Goal: Task Accomplishment & Management: Manage account settings

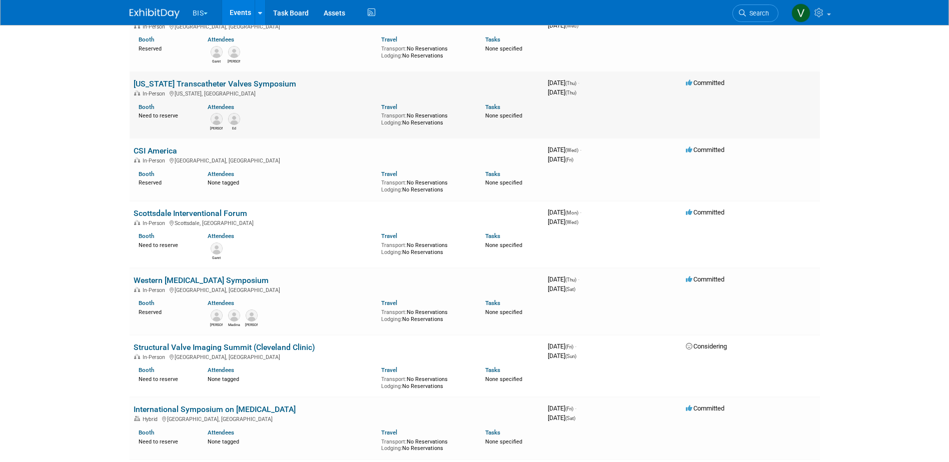
scroll to position [250, 0]
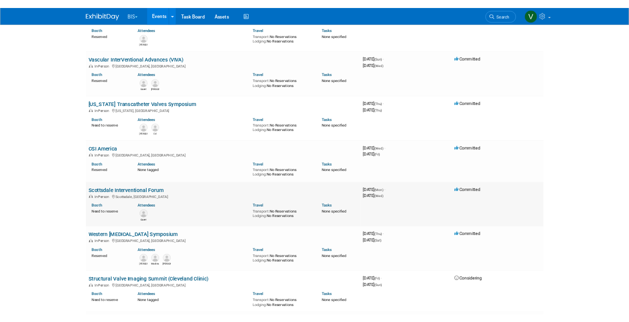
scroll to position [200, 0]
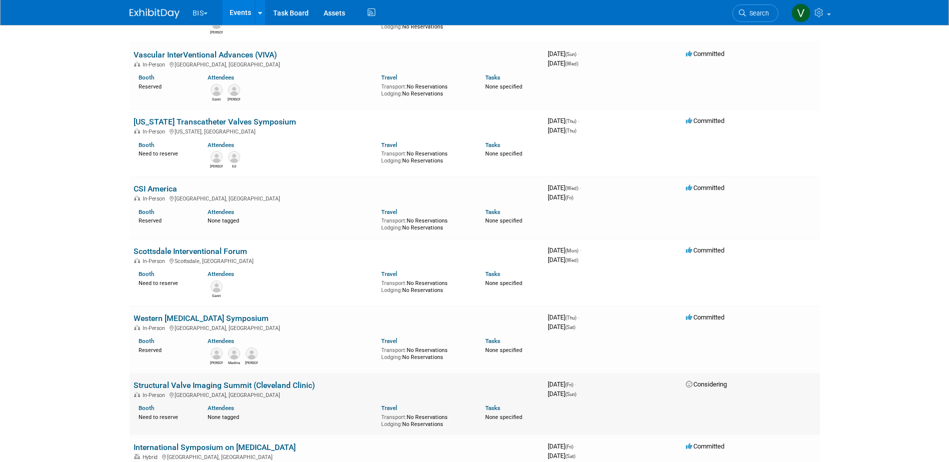
click at [284, 389] on link "Structural Valve Imaging Summit (Cleveland Clinic)" at bounding box center [225, 386] width 182 height 10
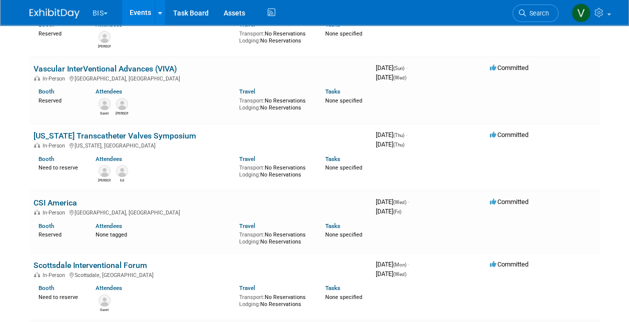
scroll to position [203, 0]
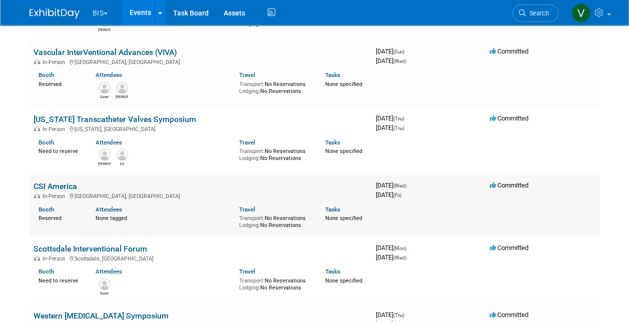
click at [55, 187] on link "CSI America" at bounding box center [56, 187] width 44 height 10
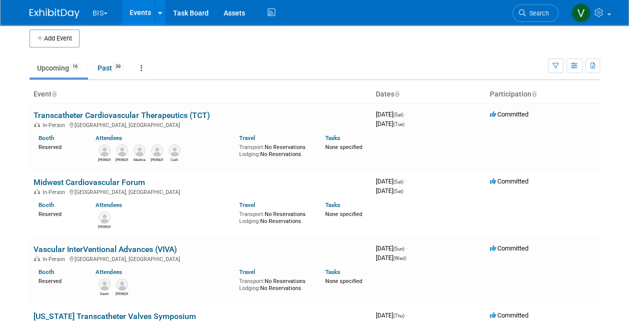
scroll to position [0, 0]
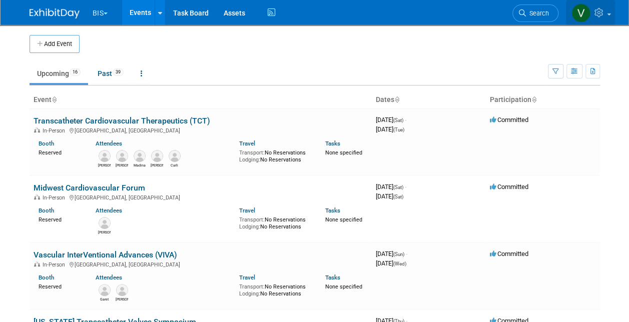
click at [613, 15] on link at bounding box center [590, 12] width 49 height 25
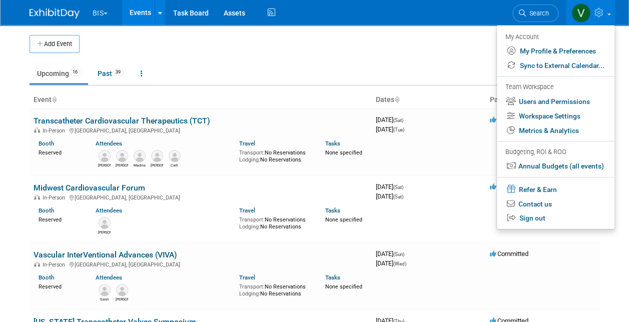
click at [404, 62] on td "Upcoming 16 Past 39 All Events 55 Past and Upcoming Grouped Annually Events gro…" at bounding box center [289, 69] width 519 height 33
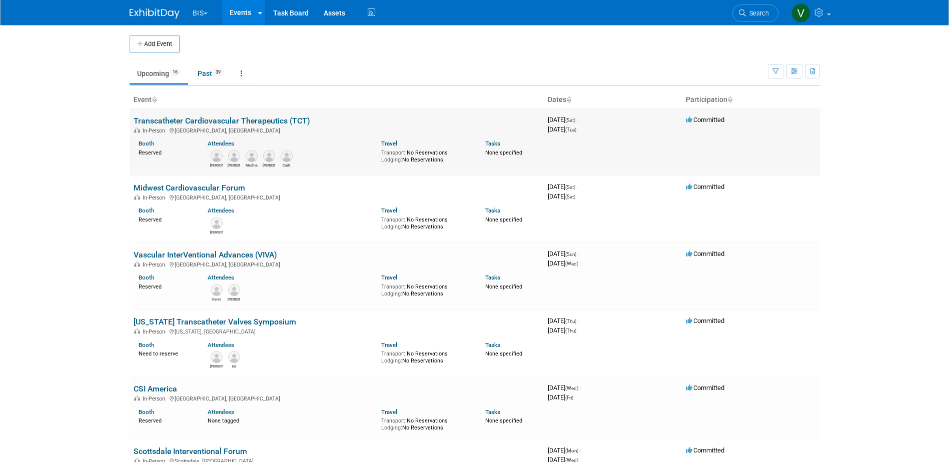
click at [226, 122] on link "Transcatheter Cardiovascular Therapeutics (TCT)" at bounding box center [222, 121] width 177 height 10
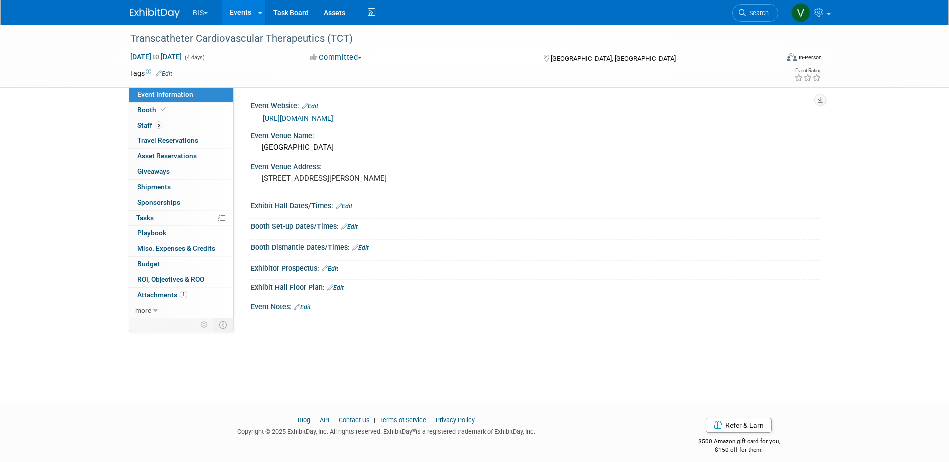
click at [335, 267] on link "Edit" at bounding box center [330, 269] width 17 height 7
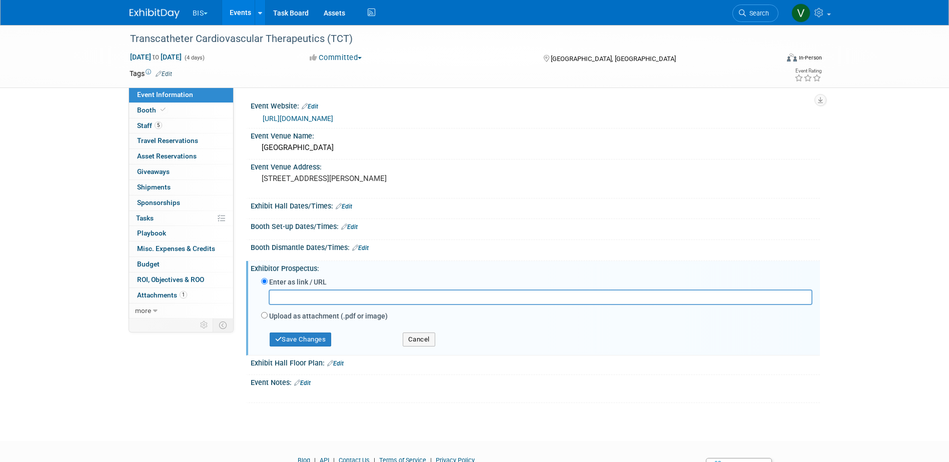
click at [269, 314] on label "Upload as attachment (.pdf or image)" at bounding box center [328, 316] width 119 height 10
click at [268, 314] on input "Upload as attachment (.pdf or image)" at bounding box center [264, 315] width 7 height 7
radio input "true"
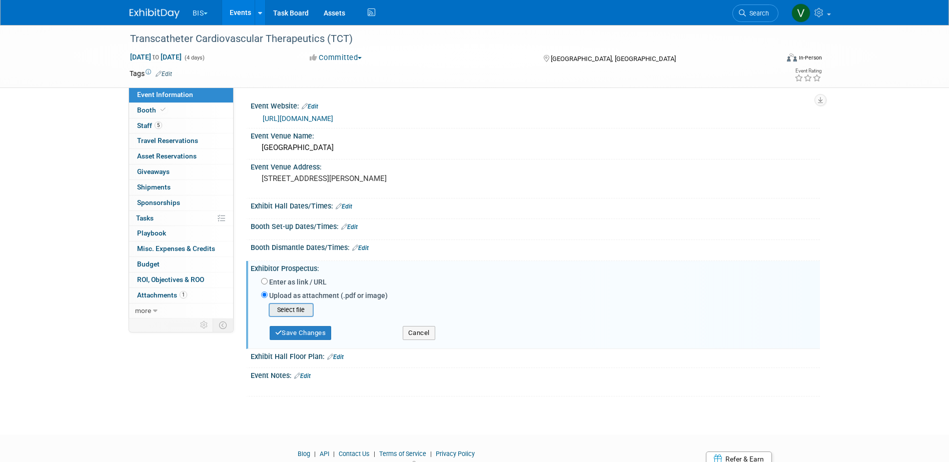
click at [302, 310] on input "file" at bounding box center [253, 310] width 119 height 12
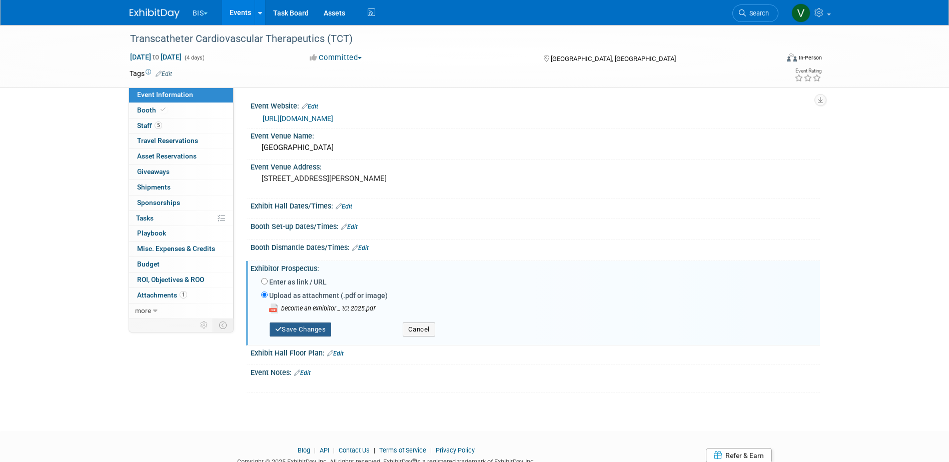
click at [322, 331] on button "Save Changes" at bounding box center [301, 330] width 62 height 14
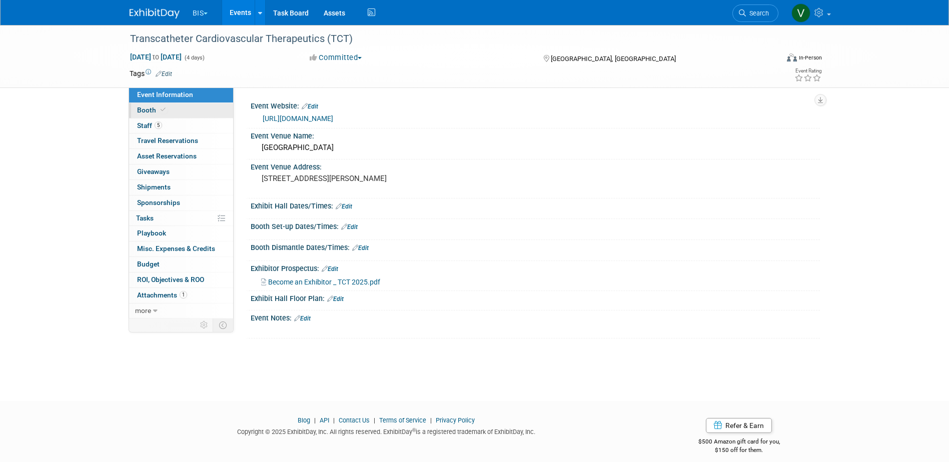
click at [161, 110] on icon at bounding box center [163, 110] width 5 height 6
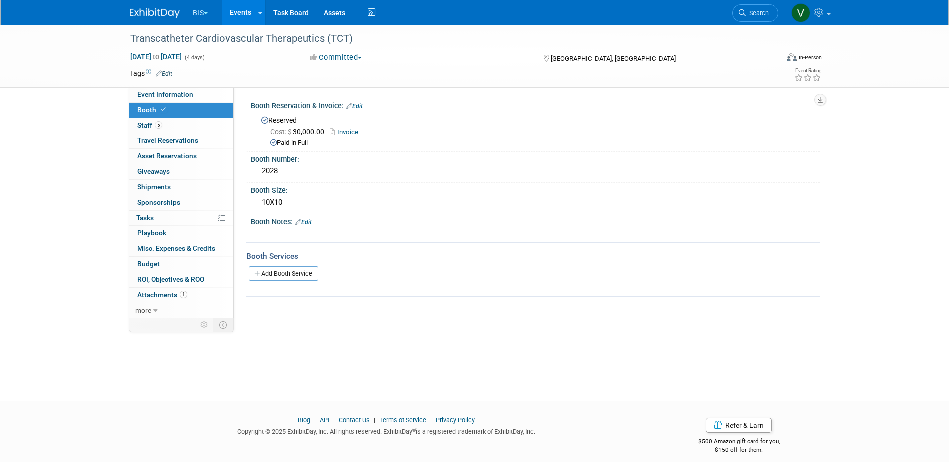
click at [309, 223] on link "Edit" at bounding box center [303, 222] width 17 height 7
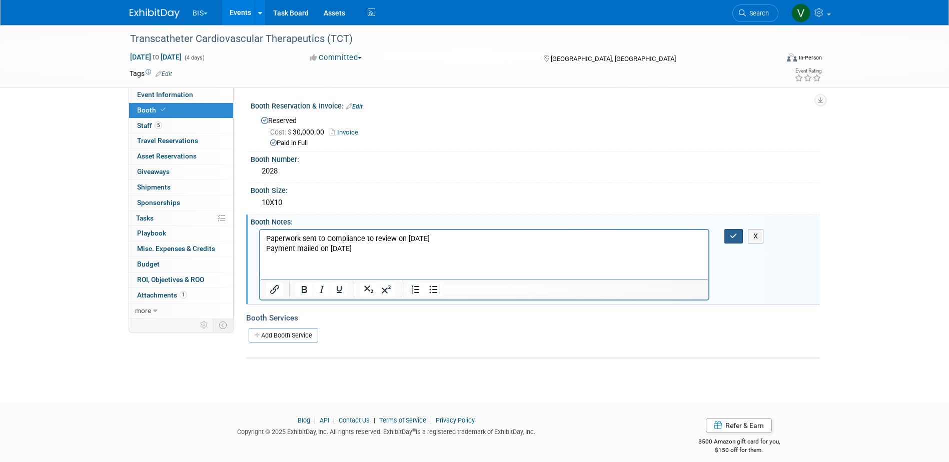
click at [732, 238] on icon "button" at bounding box center [734, 236] width 8 height 7
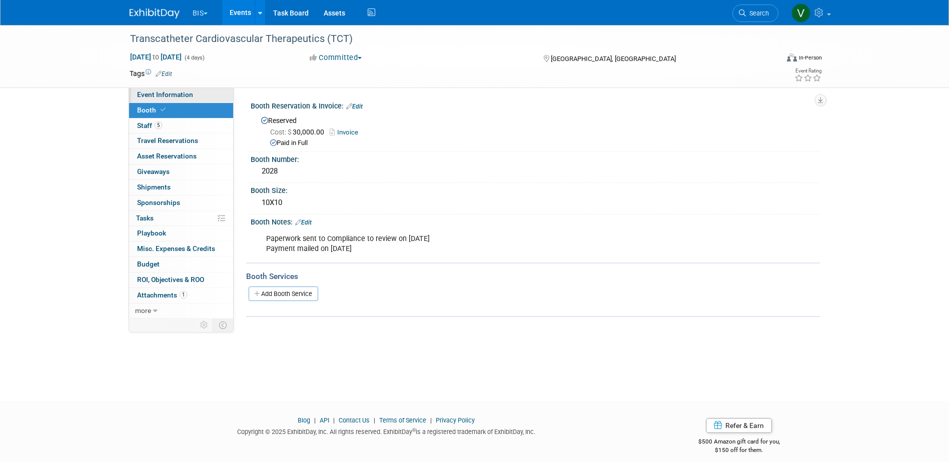
click at [157, 94] on span "Event Information" at bounding box center [165, 95] width 56 height 8
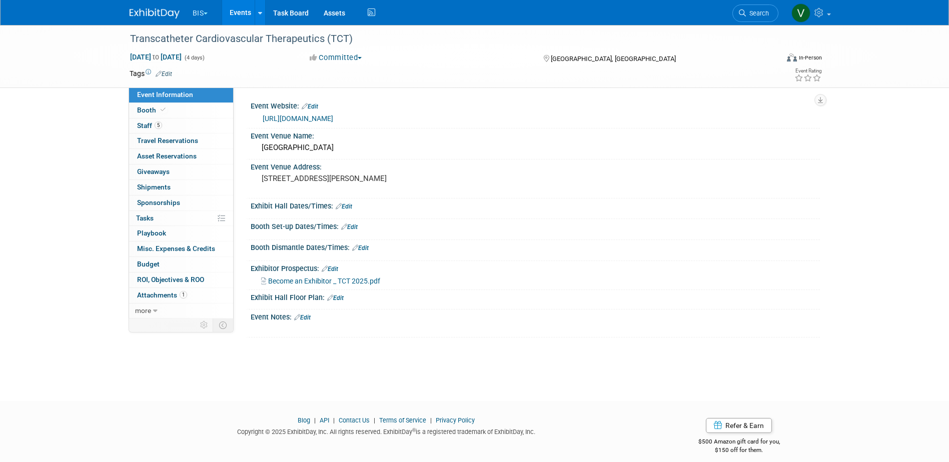
click at [350, 207] on link "Edit" at bounding box center [344, 206] width 17 height 7
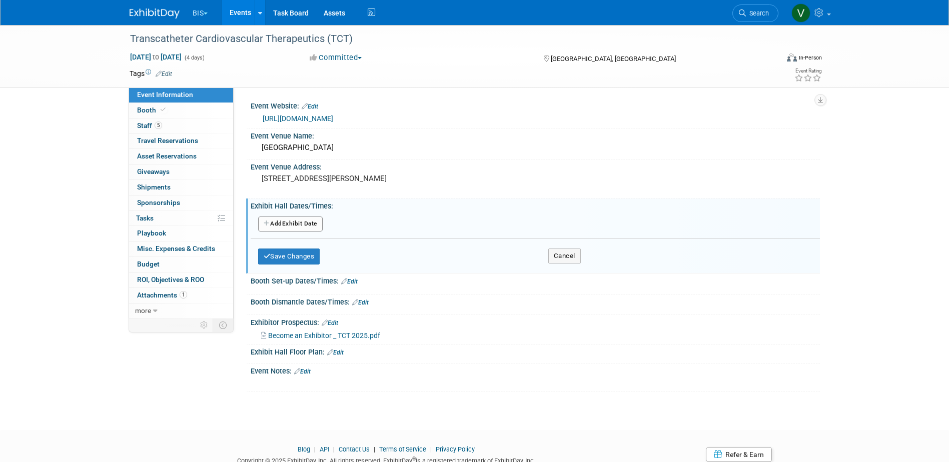
click at [310, 225] on button "Add Another Exhibit Date" at bounding box center [290, 224] width 65 height 15
select select "9"
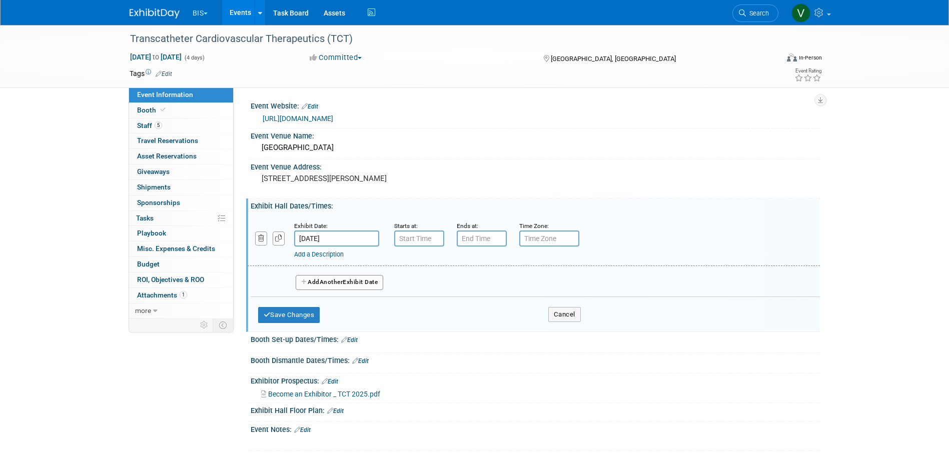
click at [348, 240] on input "[DATE]" at bounding box center [336, 239] width 85 height 16
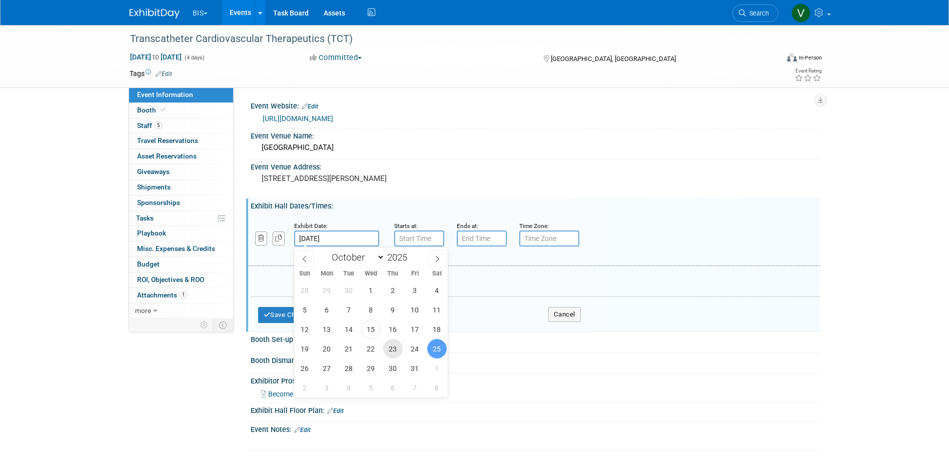
click at [397, 346] on span "23" at bounding box center [393, 349] width 20 height 20
type input "Oct 23, 2025"
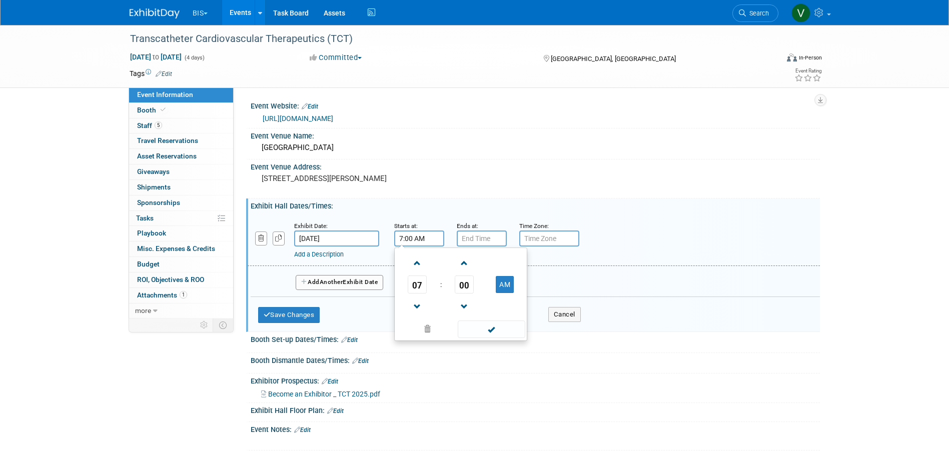
click at [417, 237] on input "7:00 AM" at bounding box center [419, 239] width 50 height 16
click at [419, 265] on span at bounding box center [418, 264] width 18 height 18
type input "8:00 AM"
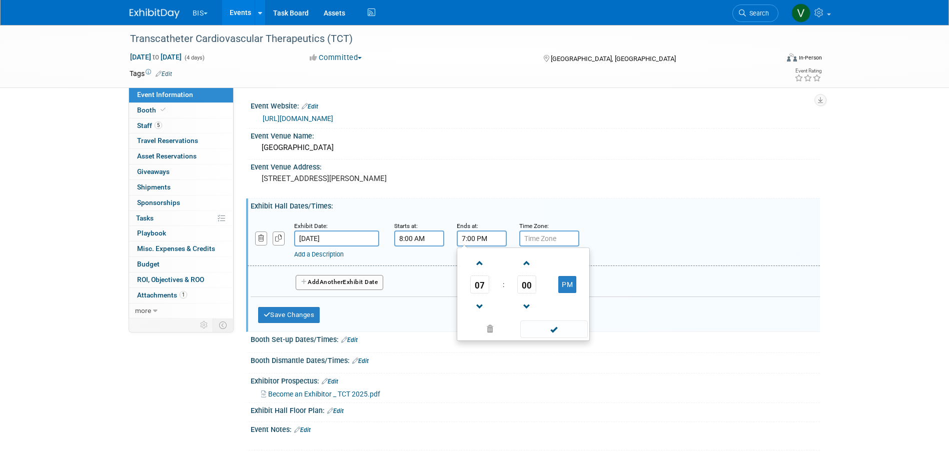
click at [485, 236] on input "7:00 PM" at bounding box center [482, 239] width 50 height 16
click at [480, 304] on span at bounding box center [480, 307] width 18 height 18
type input "5:00 PM"
click at [552, 330] on span at bounding box center [555, 330] width 68 height 18
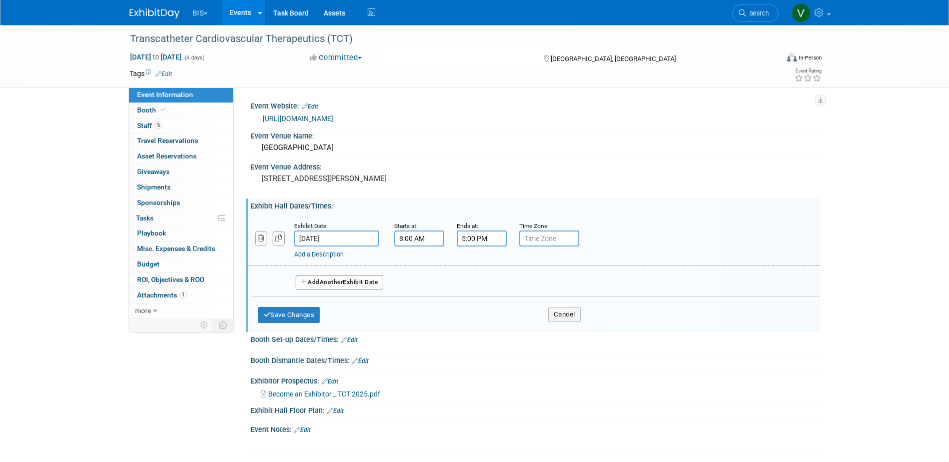
click at [334, 282] on span "Another" at bounding box center [332, 282] width 24 height 7
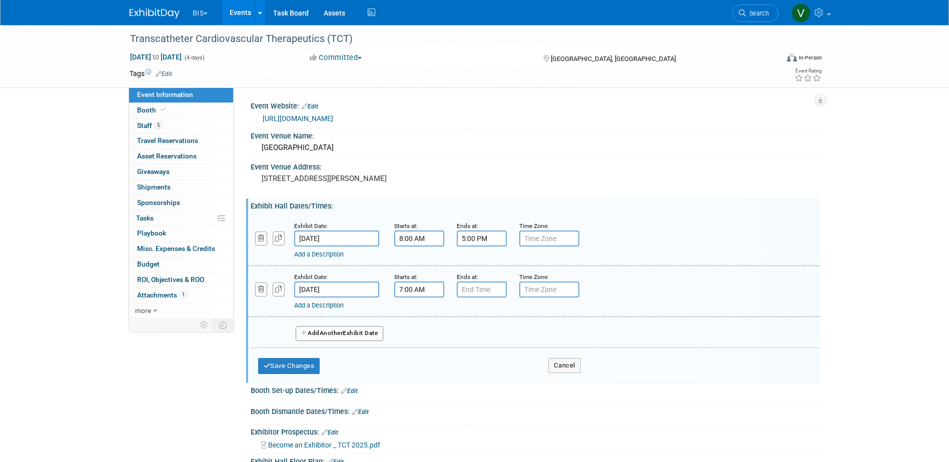
click at [413, 286] on input "7:00 AM" at bounding box center [419, 290] width 50 height 16
click at [418, 315] on span at bounding box center [418, 315] width 18 height 18
type input "8:00 AM"
click at [484, 290] on input "7:00 PM" at bounding box center [482, 290] width 50 height 16
click at [481, 355] on span at bounding box center [480, 358] width 18 height 18
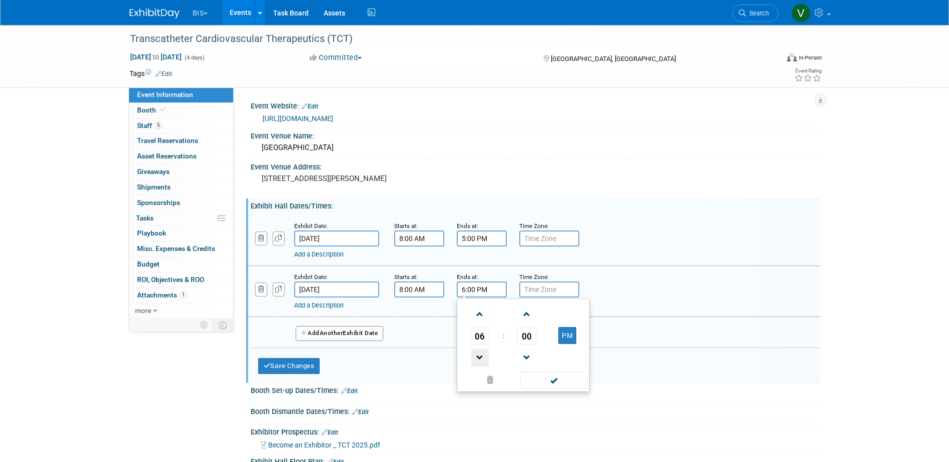
click at [481, 357] on span at bounding box center [480, 358] width 18 height 18
type input "5:00 PM"
click at [347, 333] on button "Add Another Exhibit Date" at bounding box center [340, 333] width 88 height 15
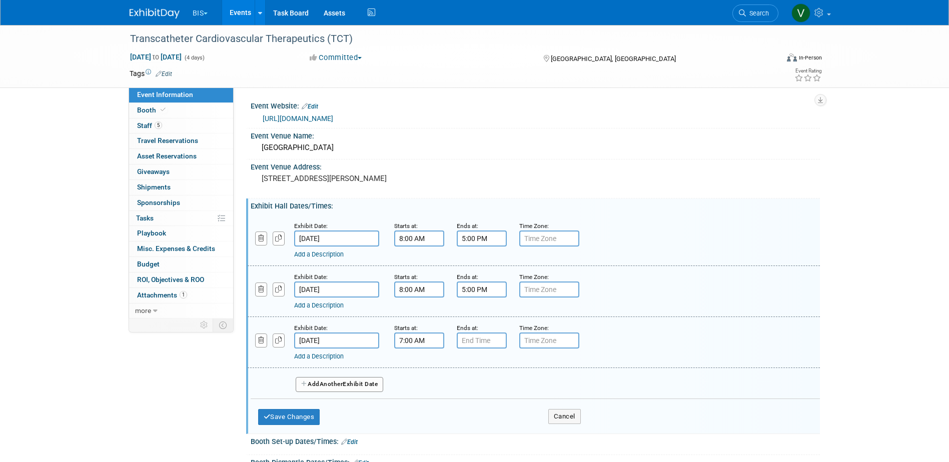
click at [417, 340] on input "7:00 AM" at bounding box center [419, 341] width 50 height 16
click at [422, 398] on link at bounding box center [417, 409] width 19 height 26
click at [420, 369] on span at bounding box center [418, 366] width 18 height 18
type input "8:00 AM"
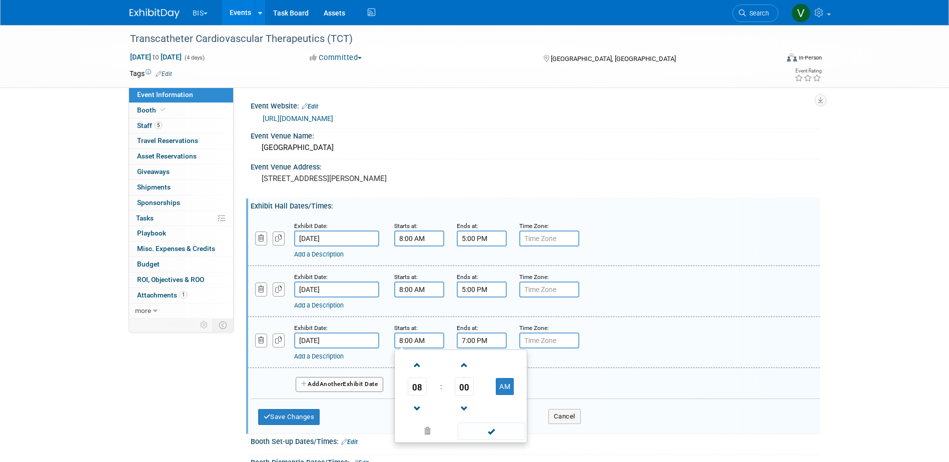
click at [479, 341] on input "7:00 PM" at bounding box center [482, 341] width 50 height 16
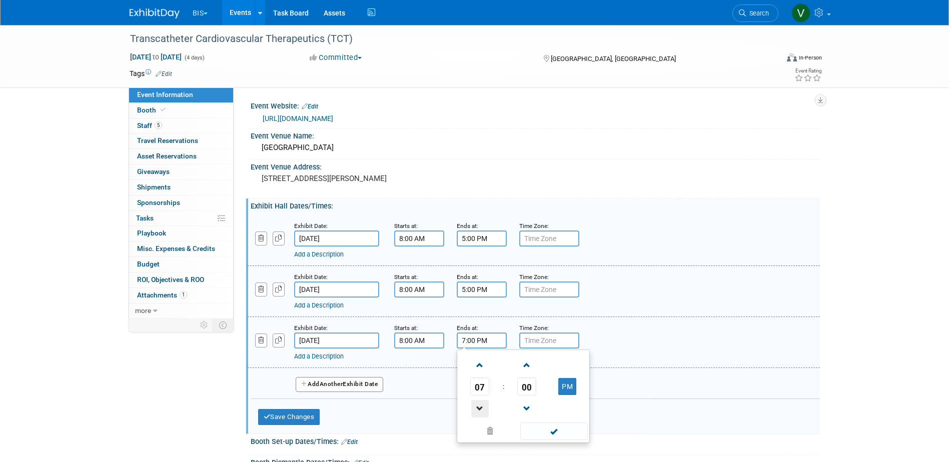
click at [480, 403] on span at bounding box center [480, 409] width 18 height 18
click at [481, 403] on span at bounding box center [480, 409] width 18 height 18
type input "5:00 PM"
click at [686, 251] on div "Add a Description" at bounding box center [508, 254] width 428 height 9
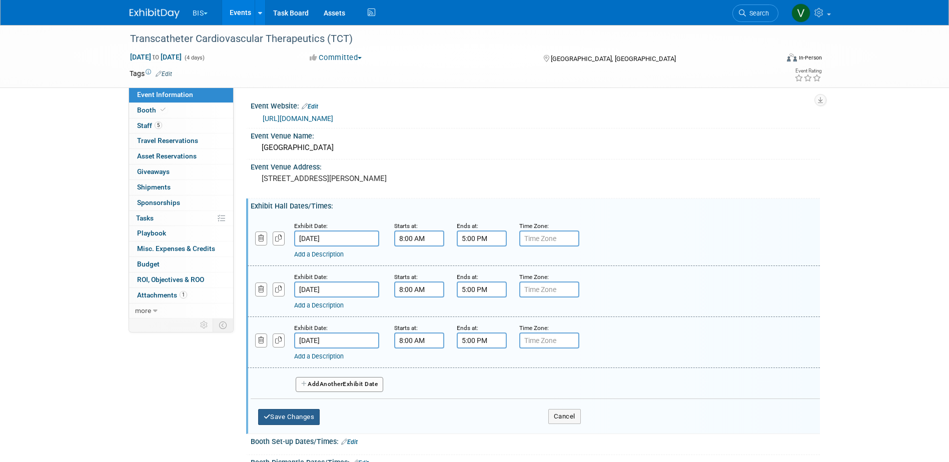
click at [305, 415] on button "Save Changes" at bounding box center [289, 417] width 62 height 16
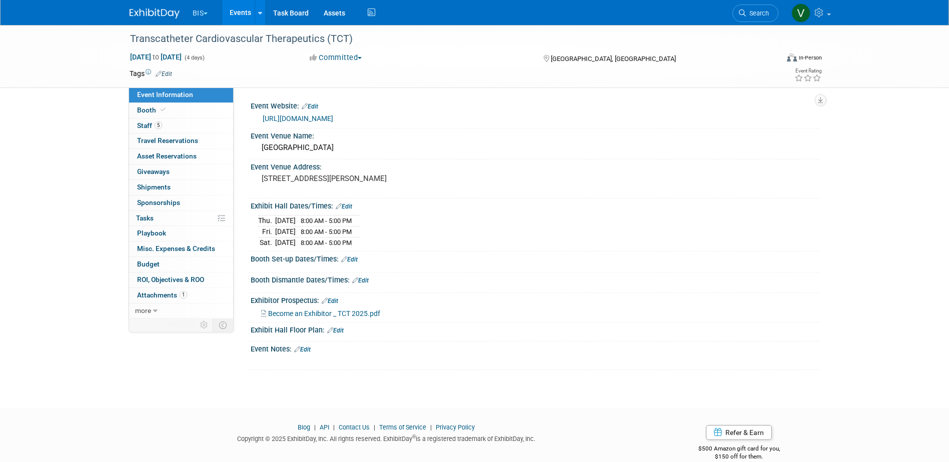
click at [350, 206] on link "Edit" at bounding box center [344, 206] width 17 height 7
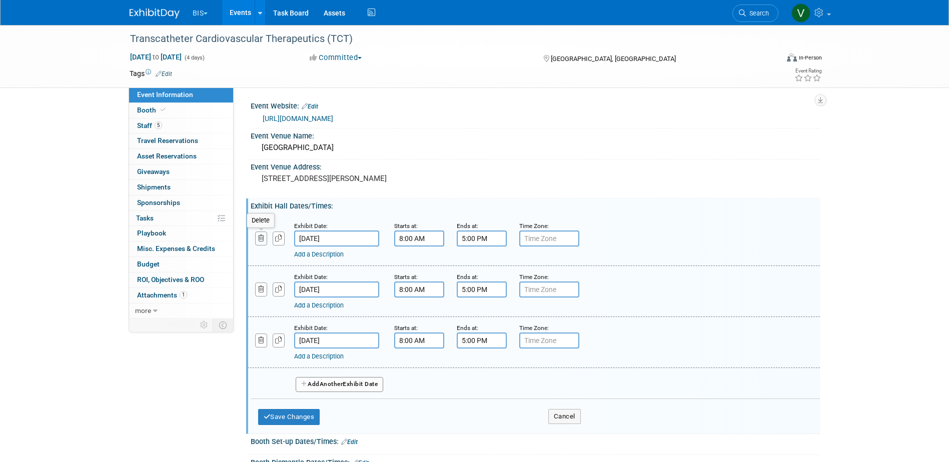
click at [266, 239] on button "button" at bounding box center [261, 239] width 13 height 14
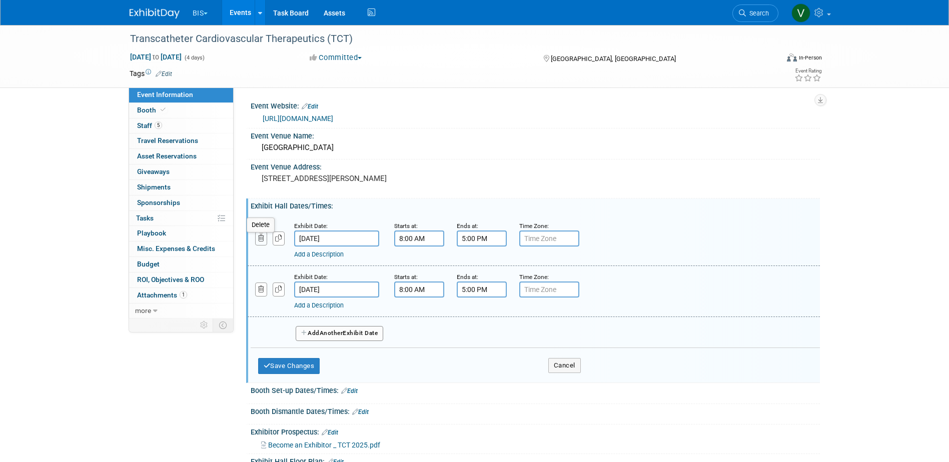
click at [263, 241] on icon "button" at bounding box center [261, 238] width 7 height 7
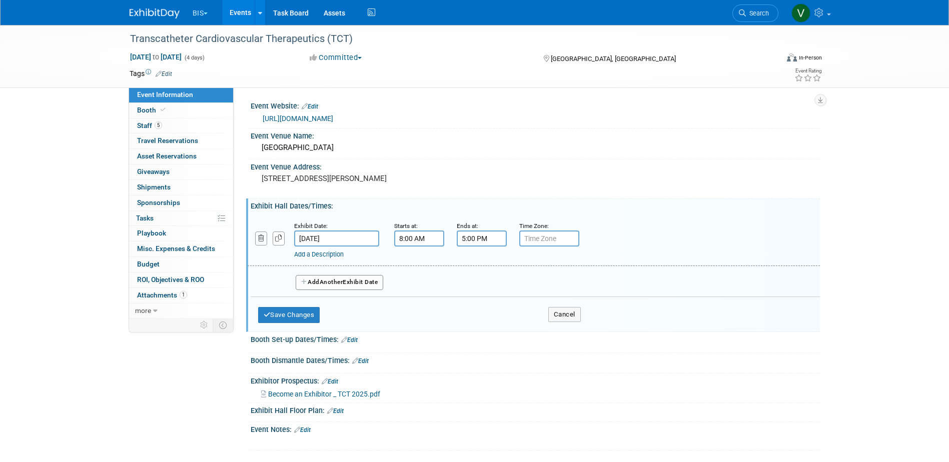
click at [263, 240] on icon "button" at bounding box center [261, 238] width 7 height 7
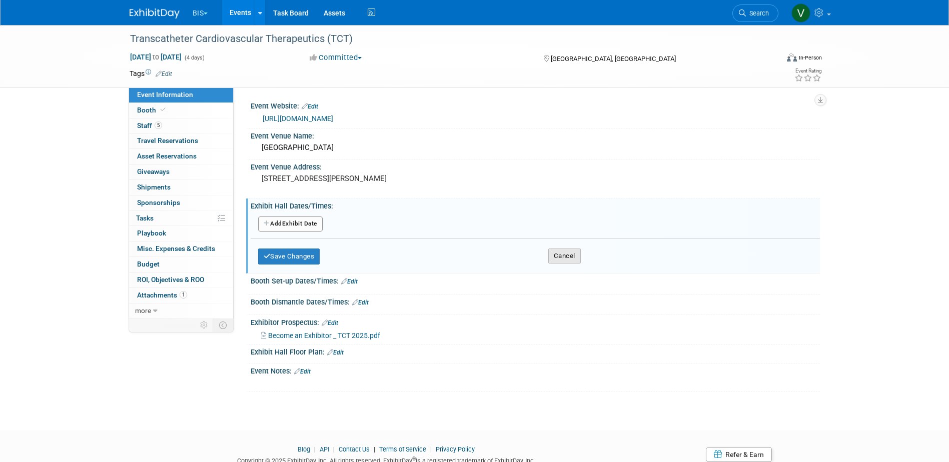
click at [570, 260] on button "Cancel" at bounding box center [565, 256] width 33 height 15
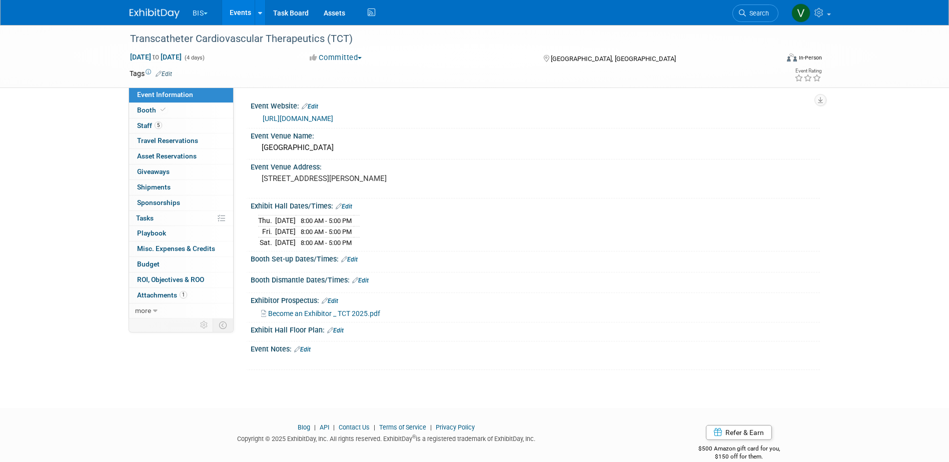
click at [346, 206] on link "Edit" at bounding box center [344, 206] width 17 height 7
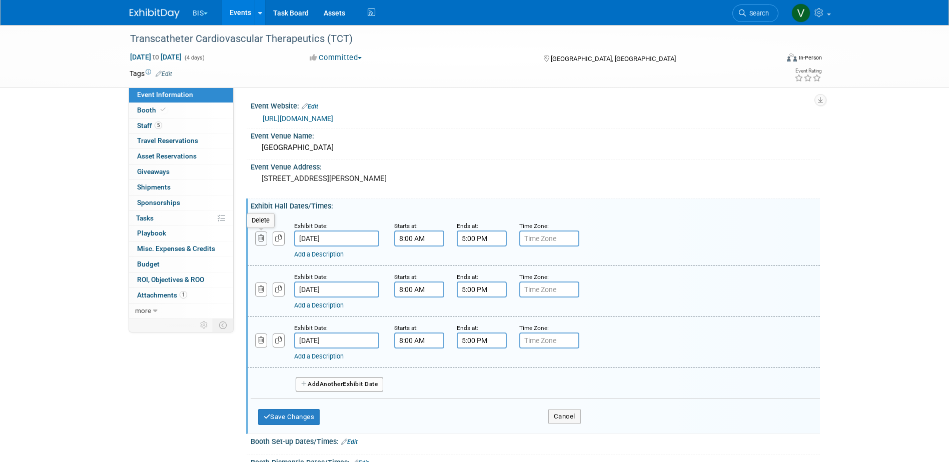
click at [261, 239] on icon "button" at bounding box center [261, 238] width 7 height 7
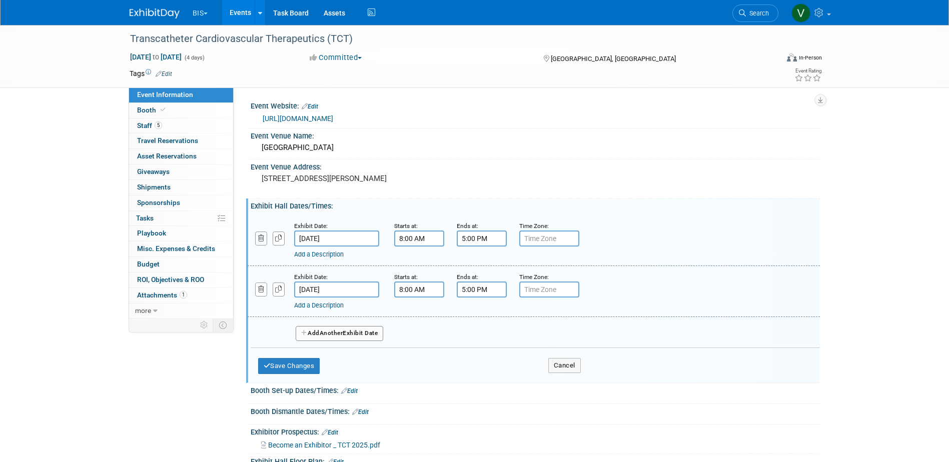
click at [260, 239] on icon "button" at bounding box center [261, 238] width 7 height 7
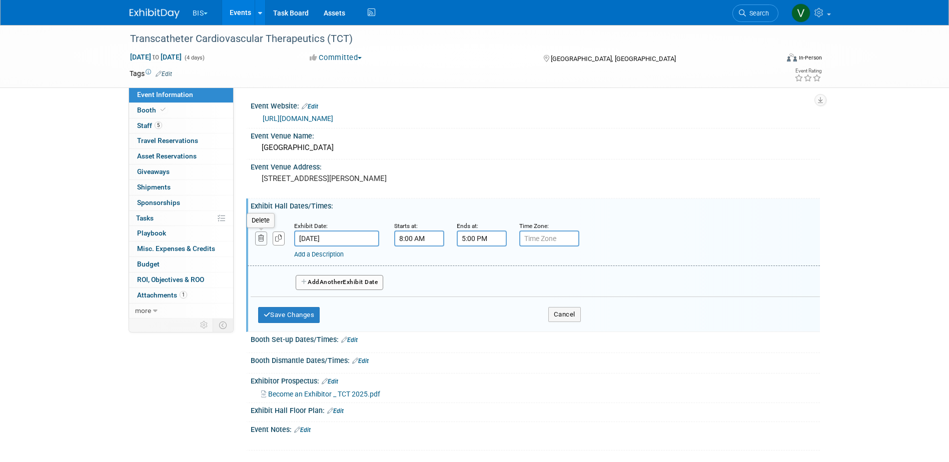
click at [259, 240] on icon "button" at bounding box center [261, 238] width 7 height 7
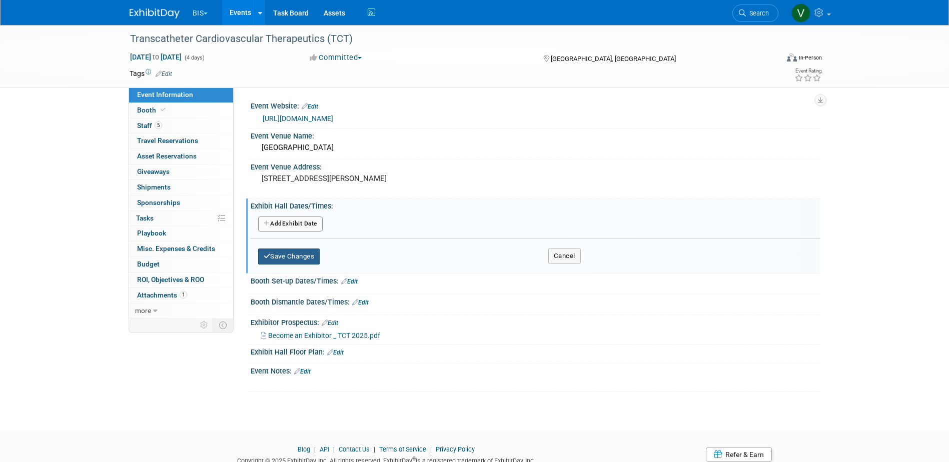
click at [293, 256] on button "Save Changes" at bounding box center [289, 257] width 62 height 16
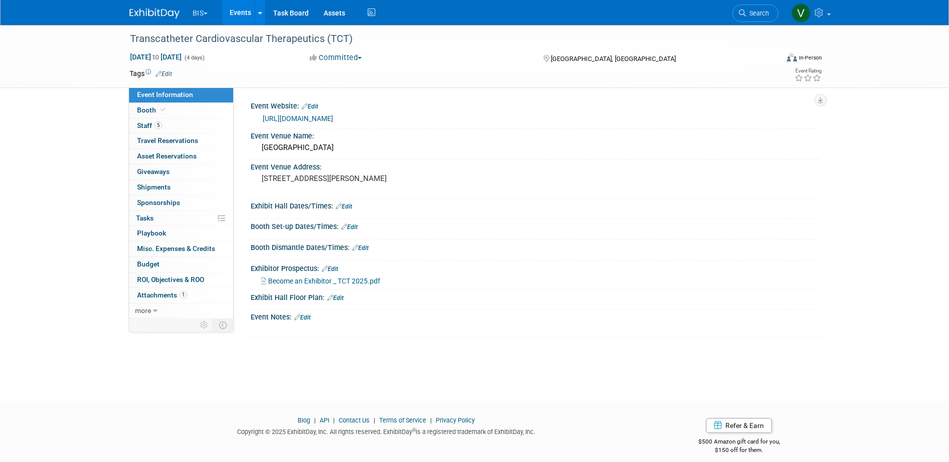
click at [357, 228] on link "Edit" at bounding box center [349, 227] width 17 height 7
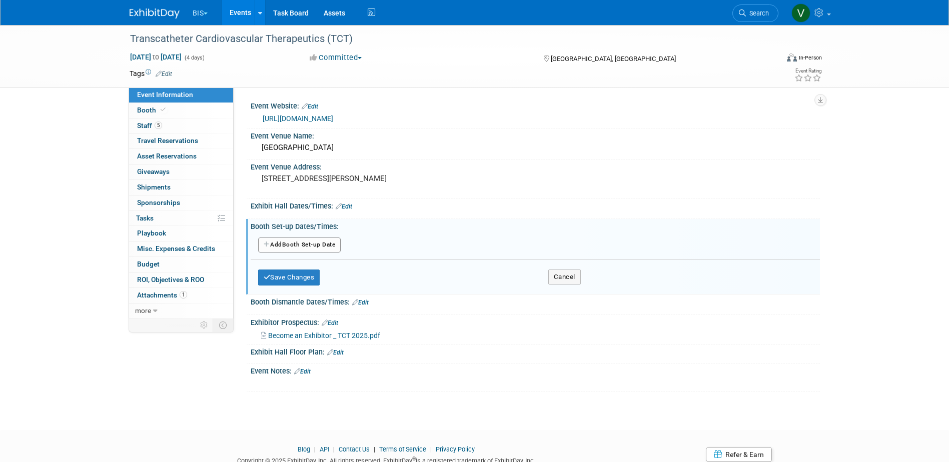
click at [331, 245] on button "Add Another Booth Set-up Date" at bounding box center [299, 245] width 83 height 15
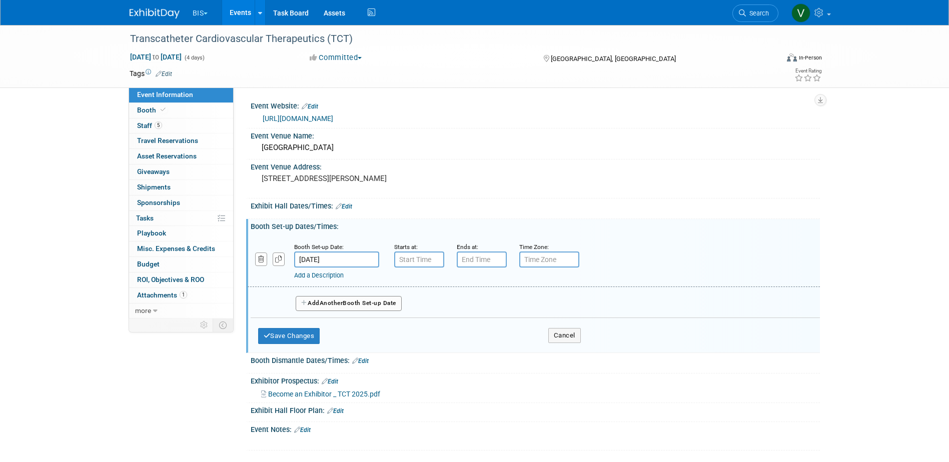
click at [364, 256] on input "[DATE]" at bounding box center [336, 260] width 85 height 16
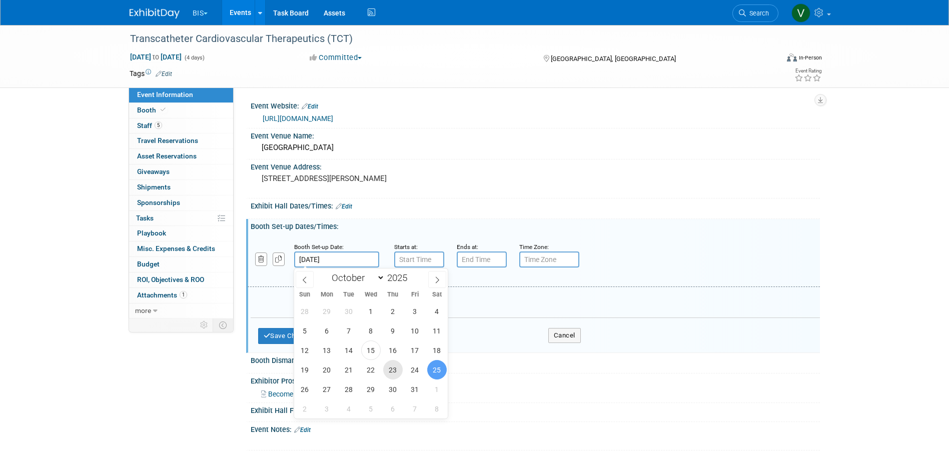
click at [395, 369] on span "23" at bounding box center [393, 370] width 20 height 20
type input "Oct 23, 2025"
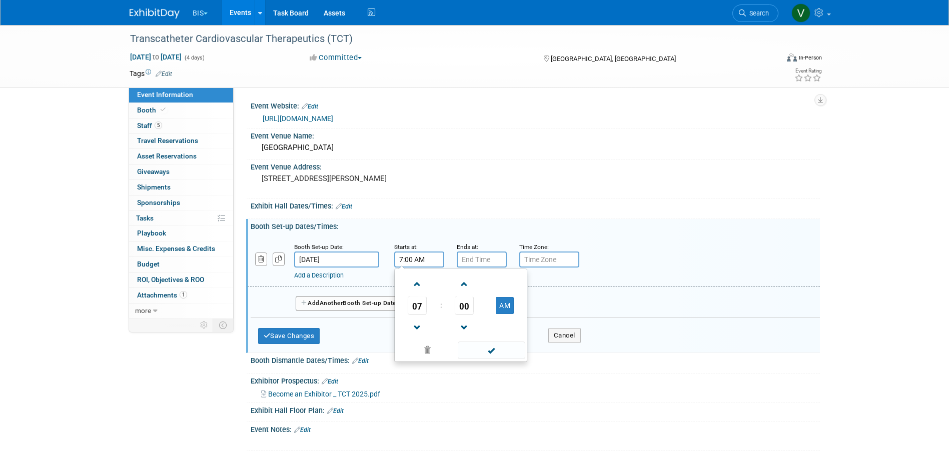
click at [422, 261] on input "7:00 AM" at bounding box center [419, 260] width 50 height 16
click at [415, 289] on span at bounding box center [418, 285] width 18 height 18
type input "8:00 AM"
click at [478, 256] on input "7:00 PM" at bounding box center [482, 260] width 50 height 16
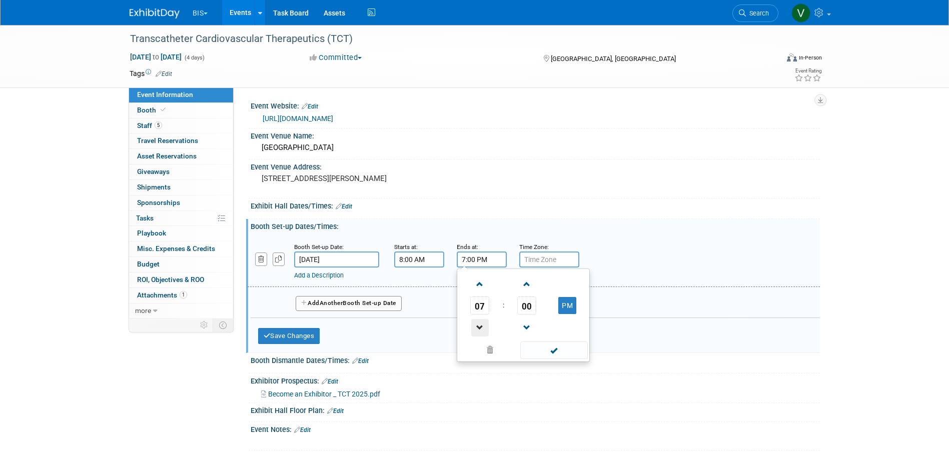
click at [481, 326] on span at bounding box center [480, 328] width 18 height 18
click at [481, 288] on span at bounding box center [480, 285] width 18 height 18
click at [480, 326] on span at bounding box center [480, 328] width 18 height 18
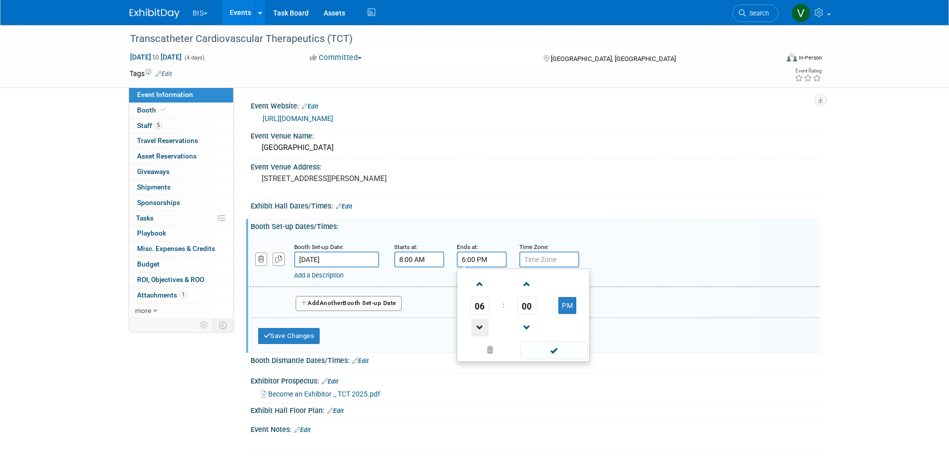
click at [480, 326] on span at bounding box center [480, 328] width 18 height 18
type input "5:00 PM"
click at [367, 299] on button "Add Another Booth Set-up Date" at bounding box center [349, 303] width 106 height 15
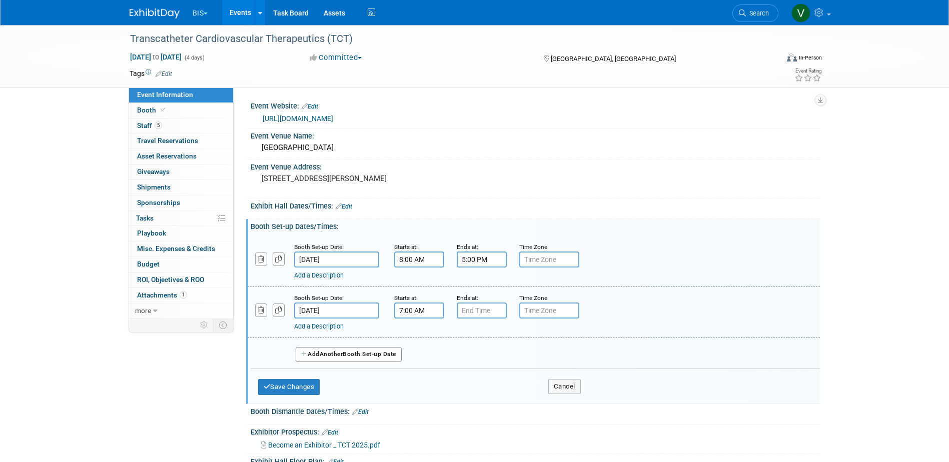
click at [436, 303] on input "7:00 AM" at bounding box center [419, 311] width 50 height 16
click at [418, 336] on span at bounding box center [418, 336] width 18 height 18
type input "8:00 AM"
click at [473, 312] on input "7:00 PM" at bounding box center [482, 311] width 50 height 16
click at [483, 375] on span at bounding box center [480, 379] width 18 height 18
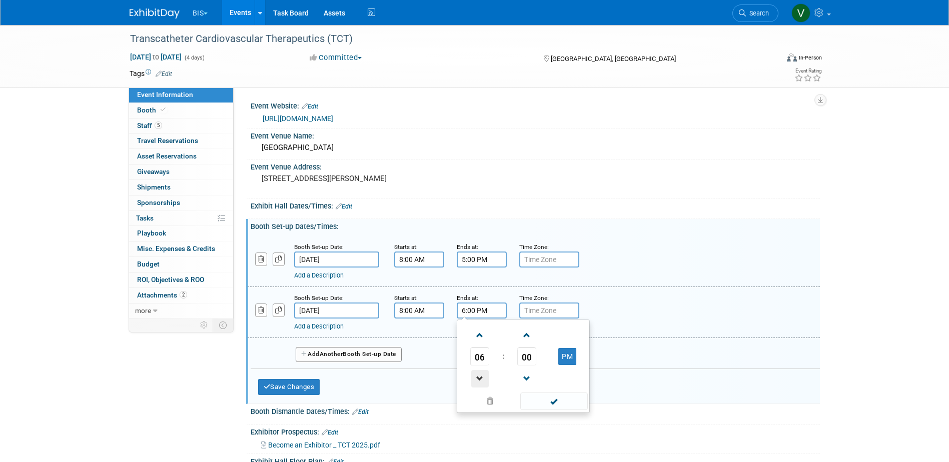
click at [482, 375] on span at bounding box center [480, 379] width 18 height 18
type input "5:00 PM"
click at [356, 356] on button "Add Another Booth Set-up Date" at bounding box center [349, 354] width 106 height 15
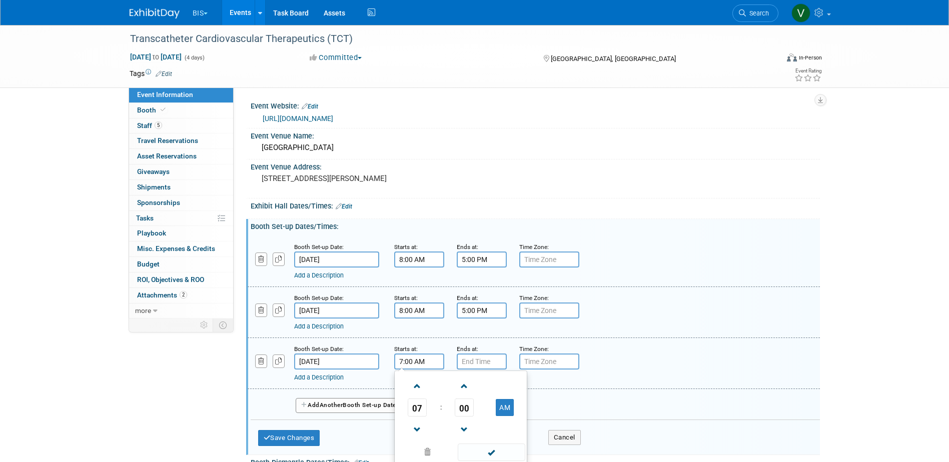
click at [418, 359] on input "7:00 AM" at bounding box center [419, 362] width 50 height 16
click at [420, 387] on span at bounding box center [418, 387] width 18 height 18
type input "8:00 AM"
click at [472, 364] on input "7:00 PM" at bounding box center [482, 362] width 50 height 16
click at [481, 429] on span at bounding box center [480, 430] width 18 height 18
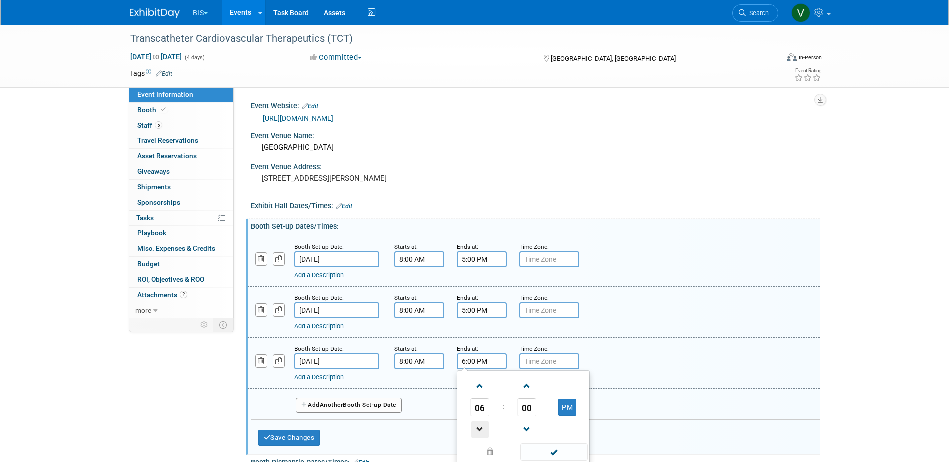
click at [481, 429] on span at bounding box center [480, 430] width 18 height 18
type input "5:00 PM"
drag, startPoint x: 755, startPoint y: 335, endPoint x: 744, endPoint y: 338, distance: 11.4
click at [753, 337] on div "Booth Set-up Date: Oct 24, 2025 Starts at: 8:00 AM Ends at: 5:00 PM Time Zone: …" at bounding box center [534, 312] width 573 height 51
click at [310, 438] on button "Save Changes" at bounding box center [289, 438] width 62 height 16
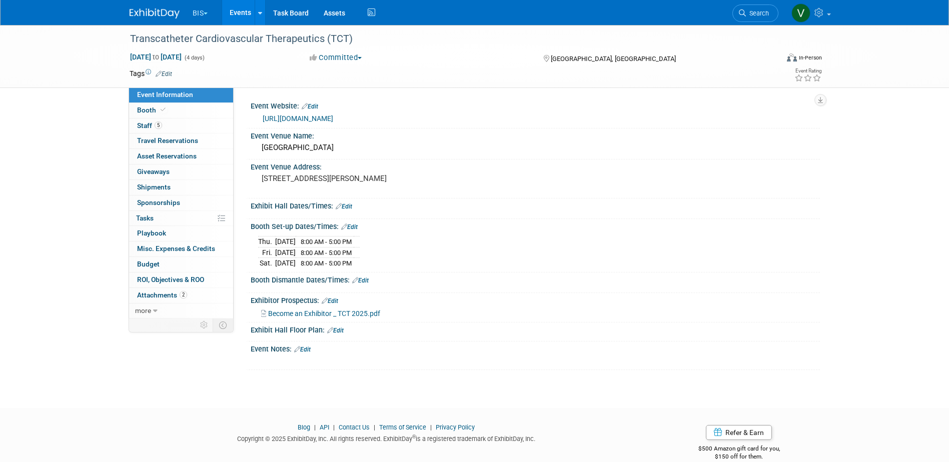
click at [348, 205] on link "Edit" at bounding box center [344, 206] width 17 height 7
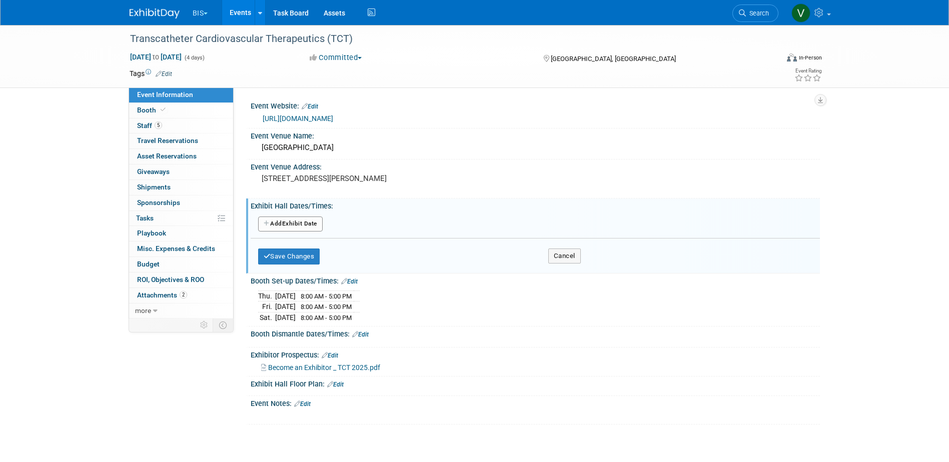
click at [306, 224] on button "Add Another Exhibit Date" at bounding box center [290, 224] width 65 height 15
select select "9"
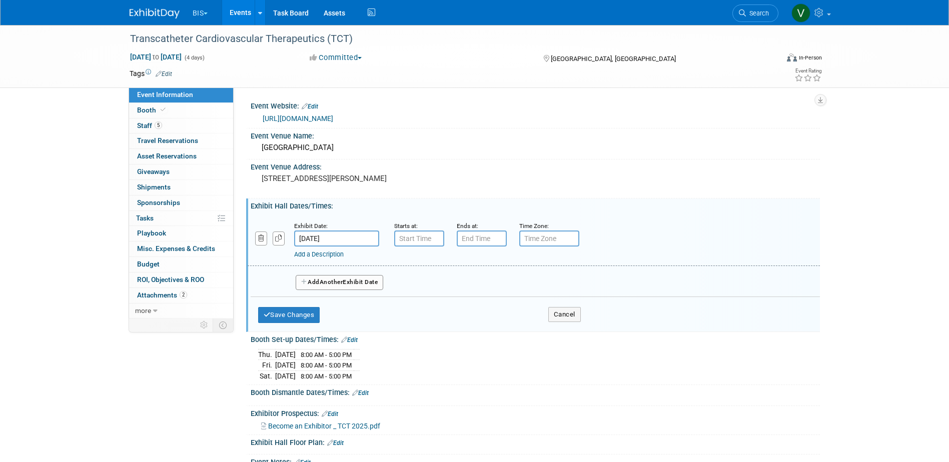
click at [333, 235] on input "Oct 25, 2025" at bounding box center [336, 239] width 85 height 16
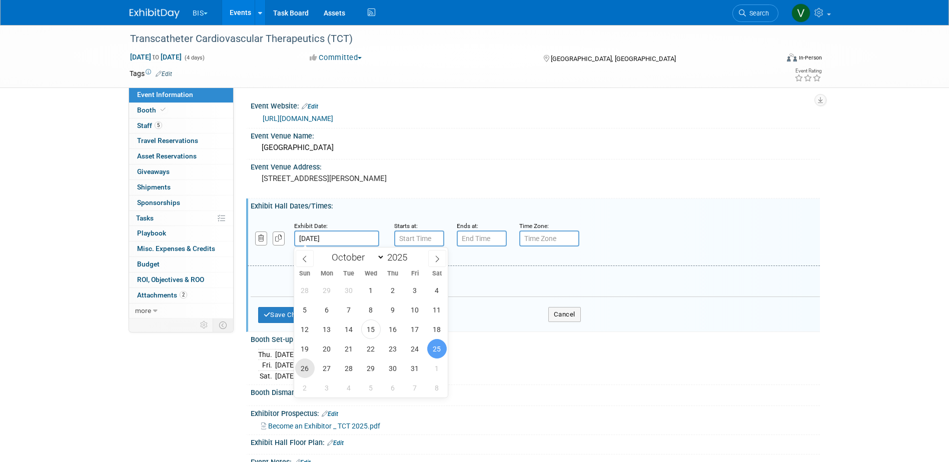
click at [312, 369] on span "26" at bounding box center [305, 369] width 20 height 20
type input "Oct 26, 2025"
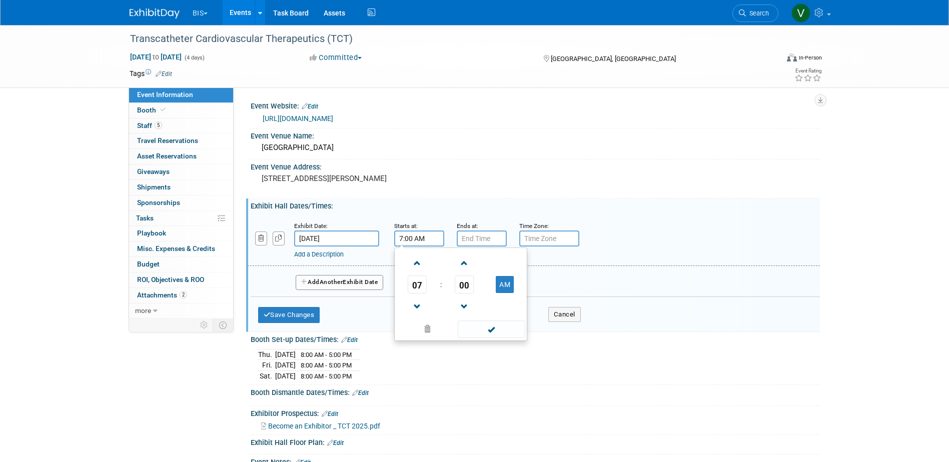
click at [416, 239] on input "7:00 AM" at bounding box center [419, 239] width 50 height 16
click at [421, 267] on span at bounding box center [418, 264] width 18 height 18
type input "8:00 AM"
click at [491, 240] on input "7:00 PM" at bounding box center [482, 239] width 50 height 16
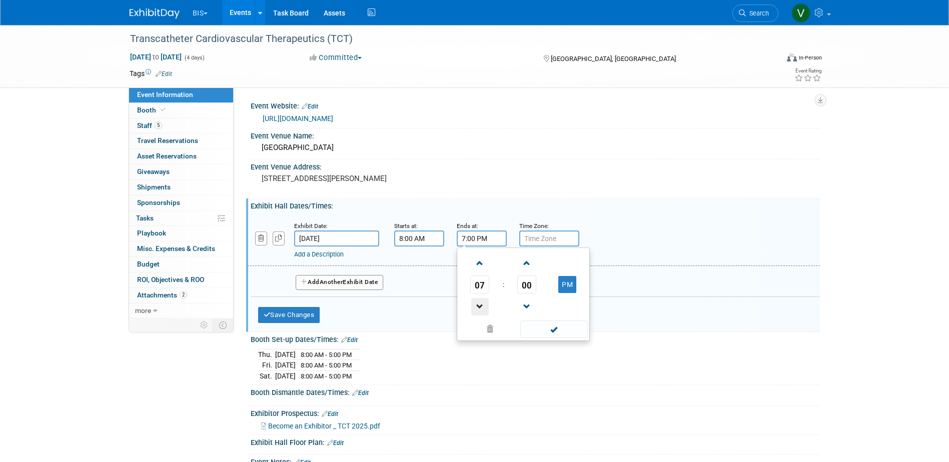
click at [485, 304] on span at bounding box center [480, 307] width 18 height 18
type input "6:00 PM"
click at [362, 283] on button "Add Another Exhibit Date" at bounding box center [340, 282] width 88 height 15
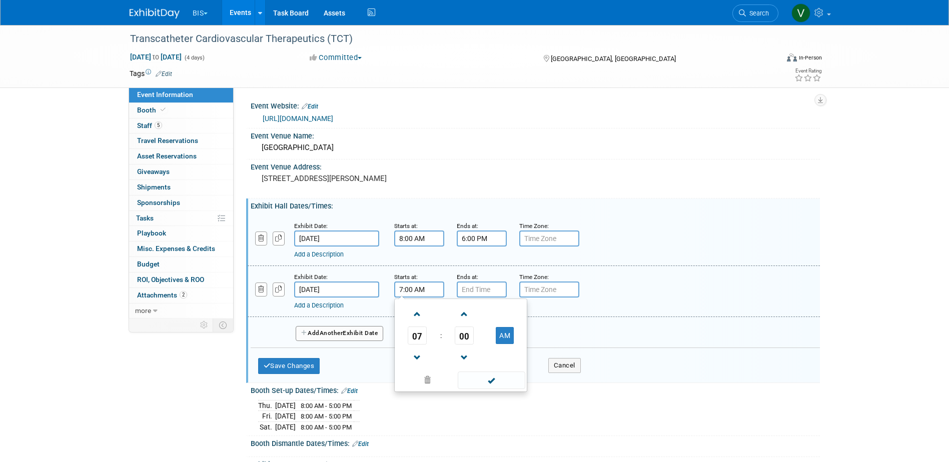
click at [428, 287] on input "7:00 AM" at bounding box center [419, 290] width 50 height 16
click at [415, 314] on span at bounding box center [418, 315] width 18 height 18
type input "8:00 AM"
click at [482, 287] on input "7:00 PM" at bounding box center [482, 290] width 50 height 16
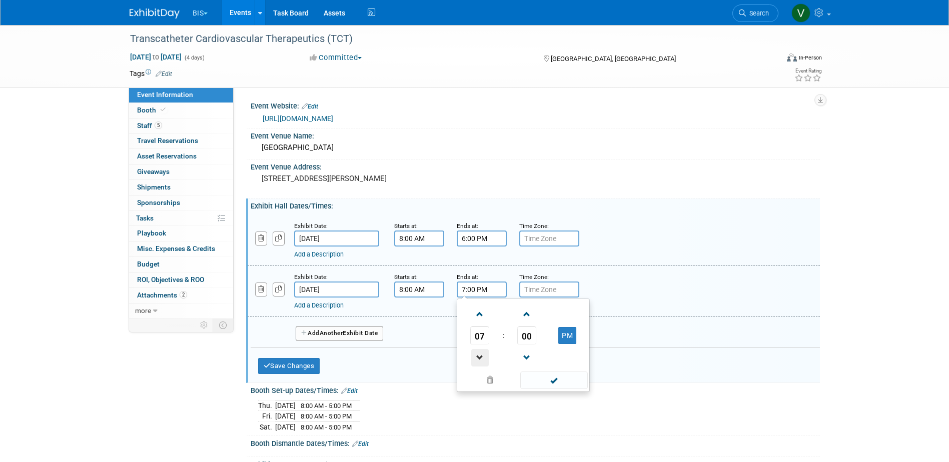
click at [484, 353] on span at bounding box center [480, 358] width 18 height 18
type input "6:00 PM"
click at [348, 332] on button "Add Another Exhibit Date" at bounding box center [340, 333] width 88 height 15
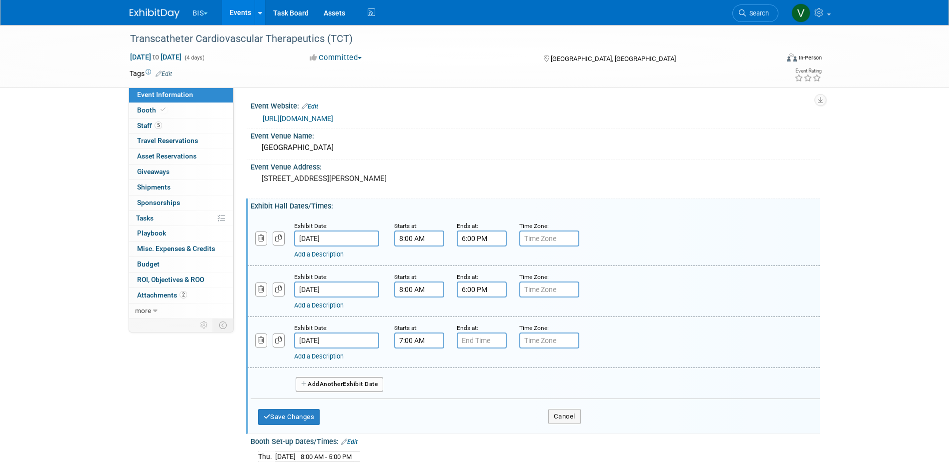
click at [434, 344] on input "7:00 AM" at bounding box center [419, 341] width 50 height 16
click at [416, 368] on span at bounding box center [418, 366] width 18 height 18
type input "8:00 AM"
click at [468, 339] on input "7:00 PM" at bounding box center [482, 341] width 50 height 16
click at [478, 401] on span at bounding box center [480, 409] width 18 height 18
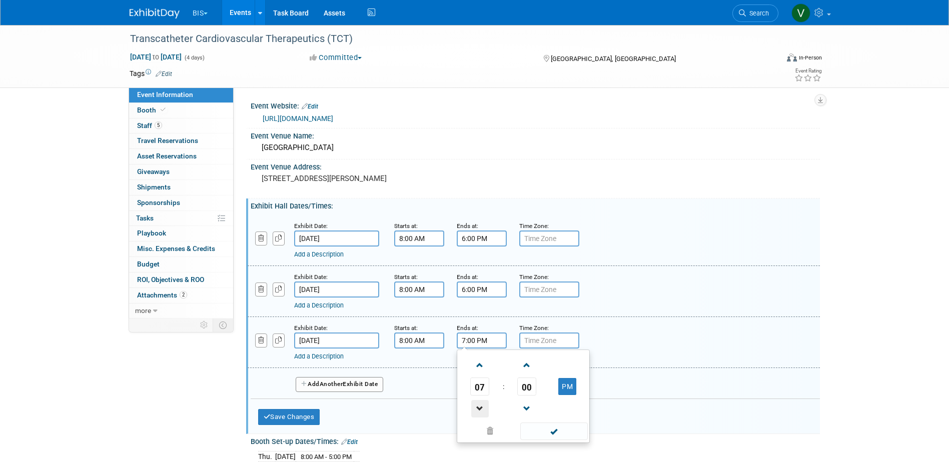
type input "6:00 PM"
click at [689, 307] on div "Add a Description" at bounding box center [508, 305] width 428 height 9
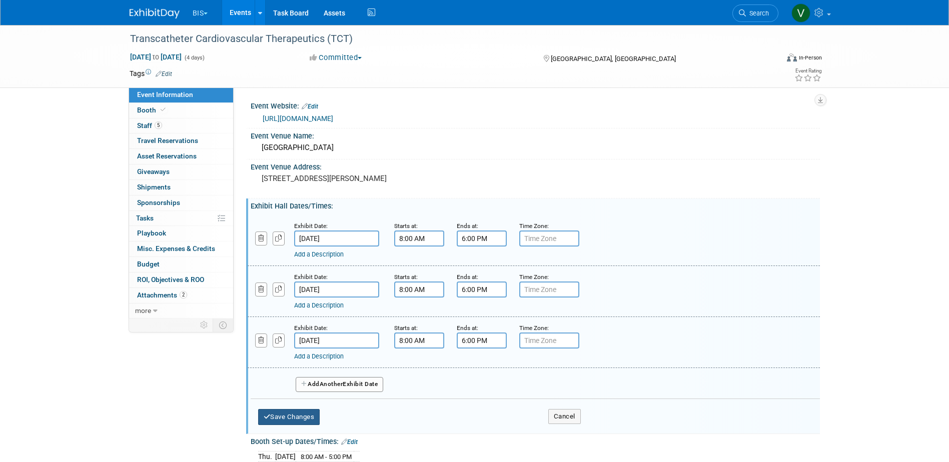
click at [306, 416] on button "Save Changes" at bounding box center [289, 417] width 62 height 16
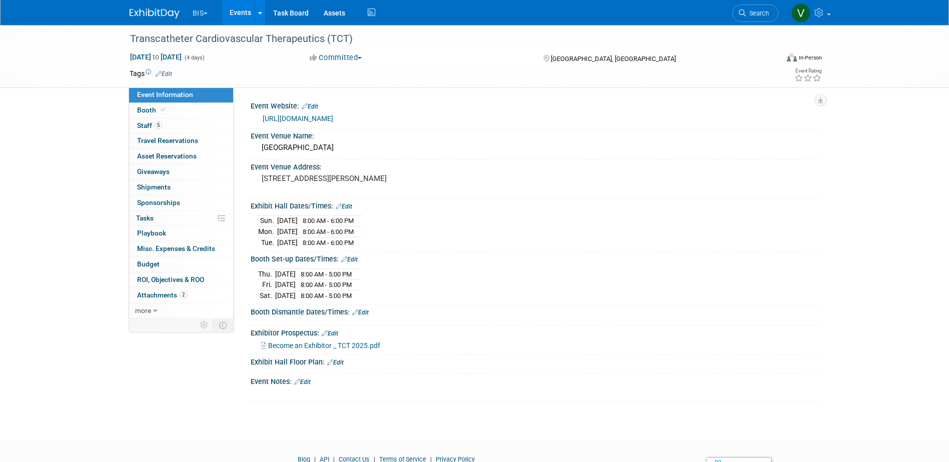
click at [368, 309] on link "Edit" at bounding box center [360, 312] width 17 height 7
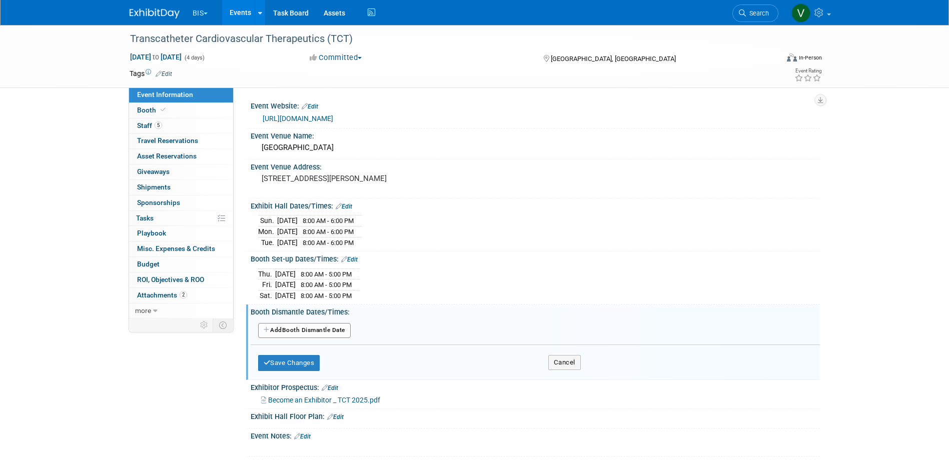
click at [319, 330] on button "Add Another Booth Dismantle Date" at bounding box center [304, 330] width 93 height 15
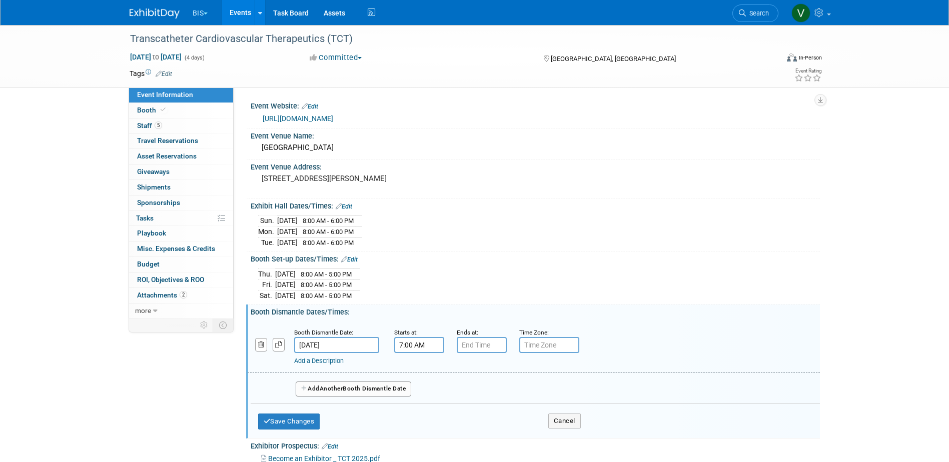
click at [439, 342] on input "7:00 AM" at bounding box center [419, 345] width 50 height 16
click at [419, 369] on span at bounding box center [418, 370] width 18 height 18
click at [418, 405] on span at bounding box center [418, 414] width 18 height 18
click at [464, 366] on span at bounding box center [465, 370] width 18 height 18
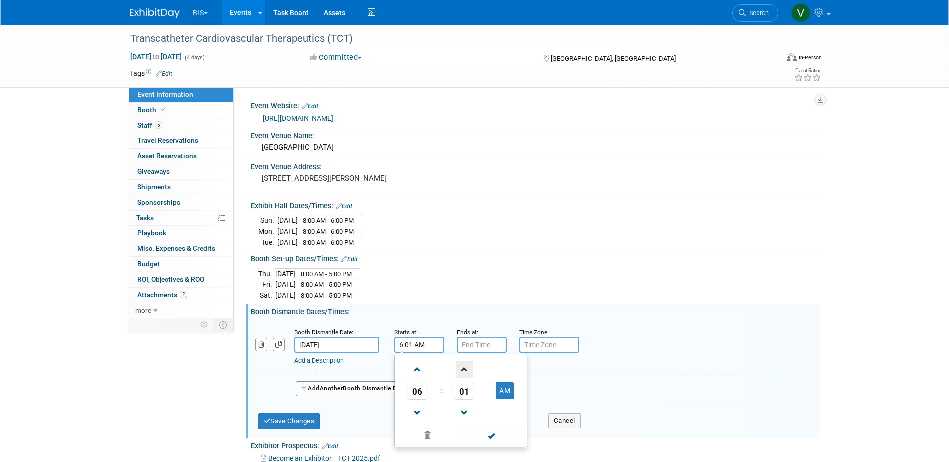
click at [464, 366] on span at bounding box center [465, 370] width 18 height 18
click at [466, 382] on span "04" at bounding box center [464, 391] width 19 height 18
click at [478, 395] on td "30" at bounding box center [477, 397] width 32 height 27
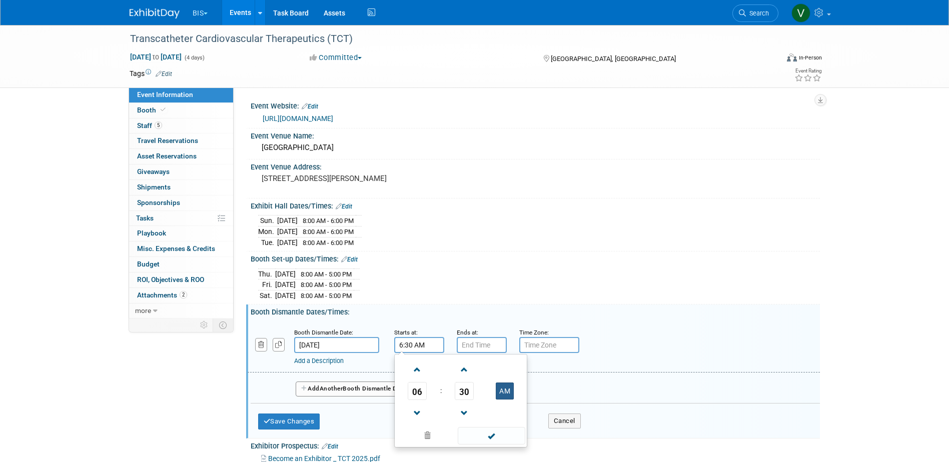
click at [508, 391] on button "AM" at bounding box center [505, 391] width 18 height 17
type input "6:30 PM"
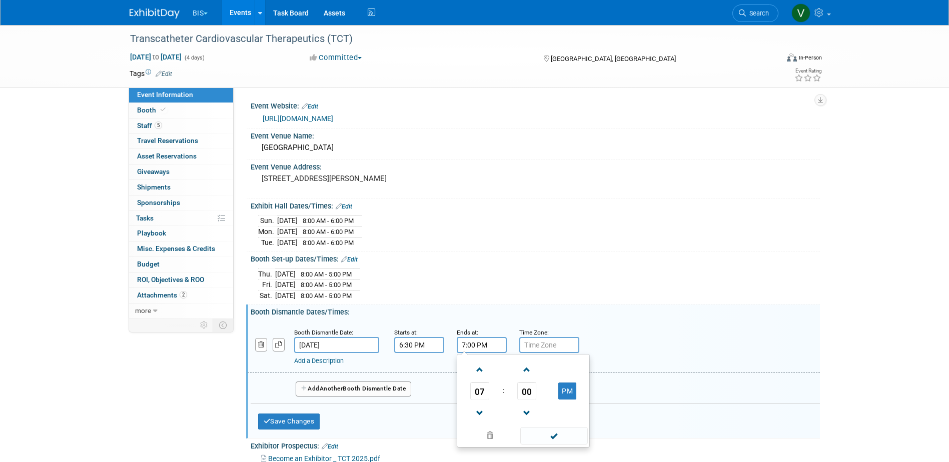
click at [480, 345] on input "7:00 PM" at bounding box center [482, 345] width 50 height 16
click at [478, 391] on span "07" at bounding box center [479, 391] width 19 height 18
click at [539, 418] on td "10" at bounding box center [540, 424] width 32 height 27
click at [528, 390] on span "00" at bounding box center [527, 391] width 19 height 18
click at [534, 394] on td "30" at bounding box center [540, 397] width 32 height 27
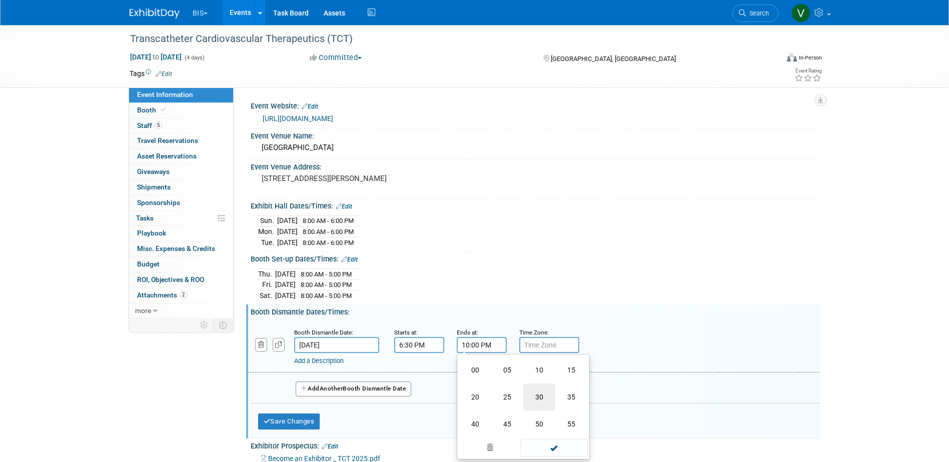
type input "10:30 PM"
click at [648, 310] on div "Booth Dismantle Dates/Times: Edit" at bounding box center [536, 311] width 570 height 13
click at [364, 383] on button "Add Another Booth Dismantle Date" at bounding box center [354, 389] width 116 height 15
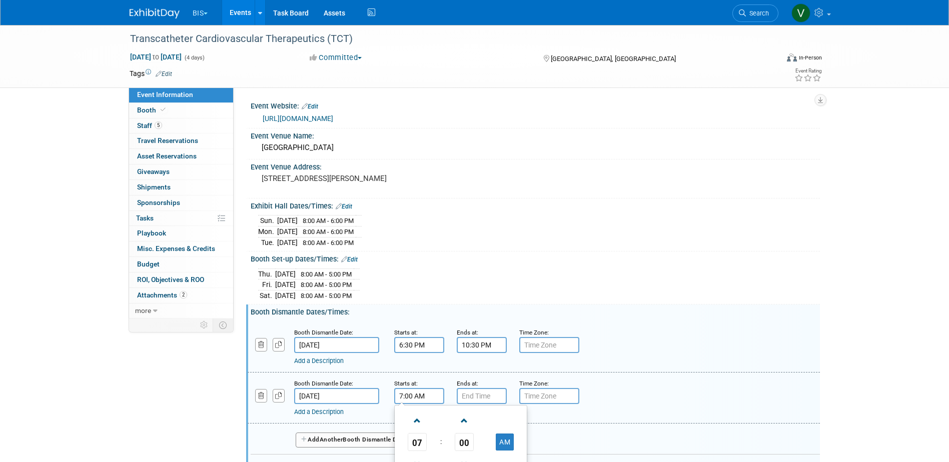
click at [422, 392] on input "7:00 AM" at bounding box center [419, 396] width 50 height 16
click at [421, 417] on span at bounding box center [418, 421] width 18 height 18
type input "8:00 AM"
click at [473, 394] on input "7:00 PM" at bounding box center [482, 396] width 50 height 16
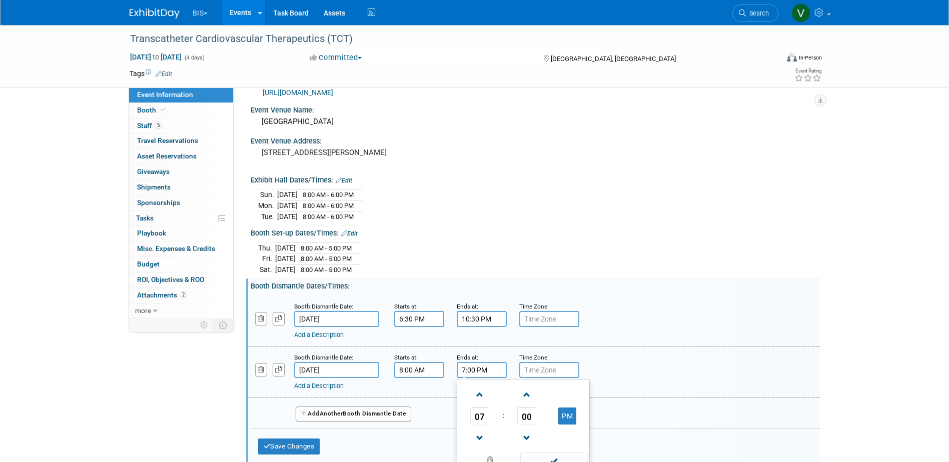
scroll to position [50, 0]
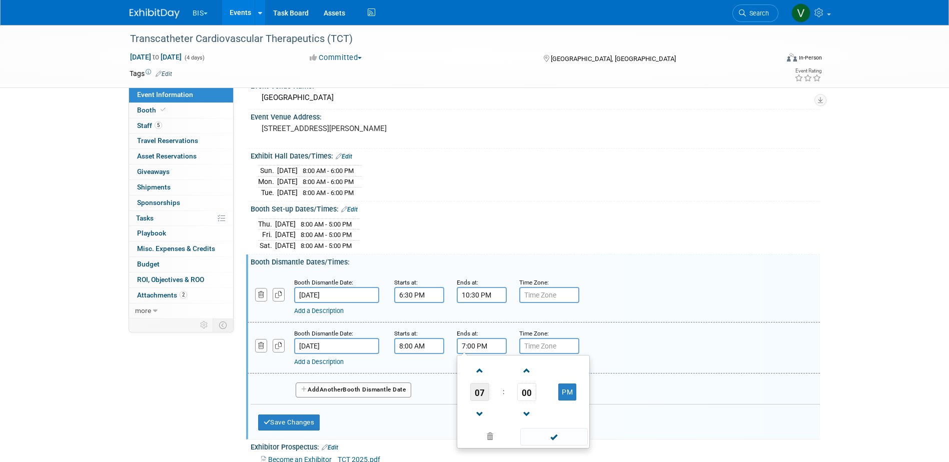
click at [483, 392] on span "07" at bounding box center [479, 392] width 19 height 18
click at [505, 399] on td "05" at bounding box center [508, 398] width 32 height 27
type input "5:00 PM"
click at [641, 279] on div "Add a Description Description:" at bounding box center [534, 296] width 588 height 39
click at [320, 421] on button "Save Changes" at bounding box center [289, 423] width 62 height 16
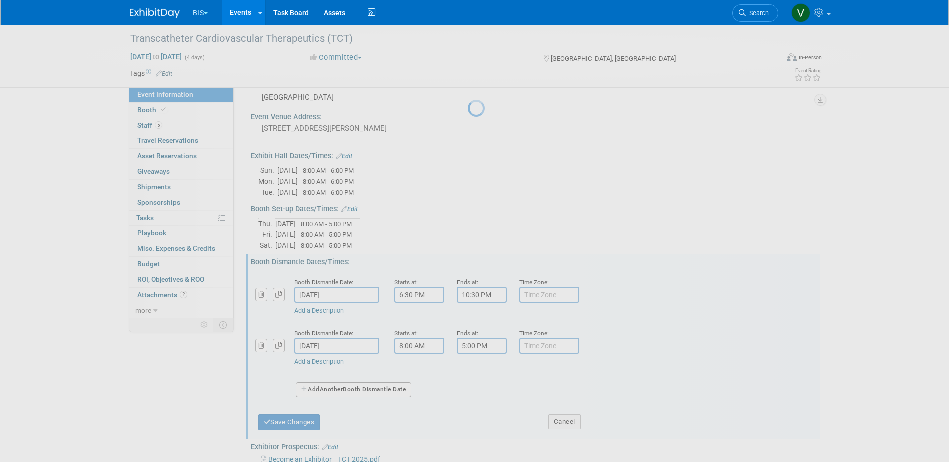
scroll to position [44, 0]
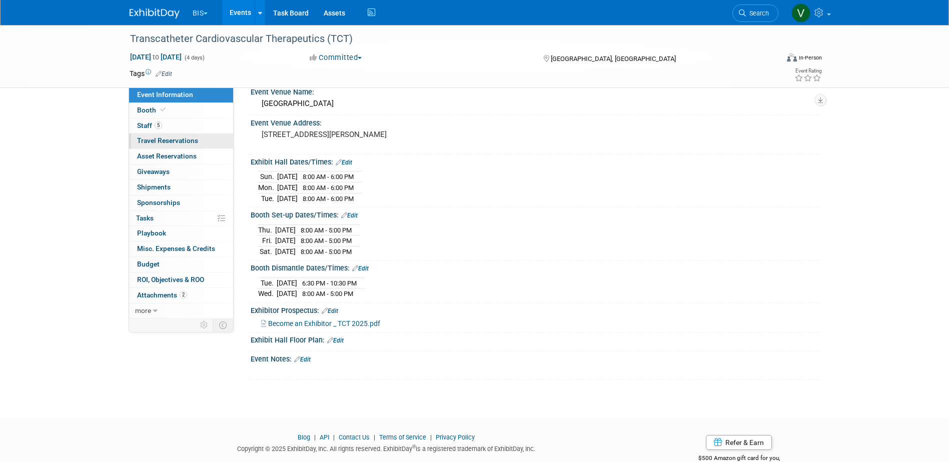
click at [176, 142] on span "Travel Reservations 0" at bounding box center [167, 141] width 61 height 8
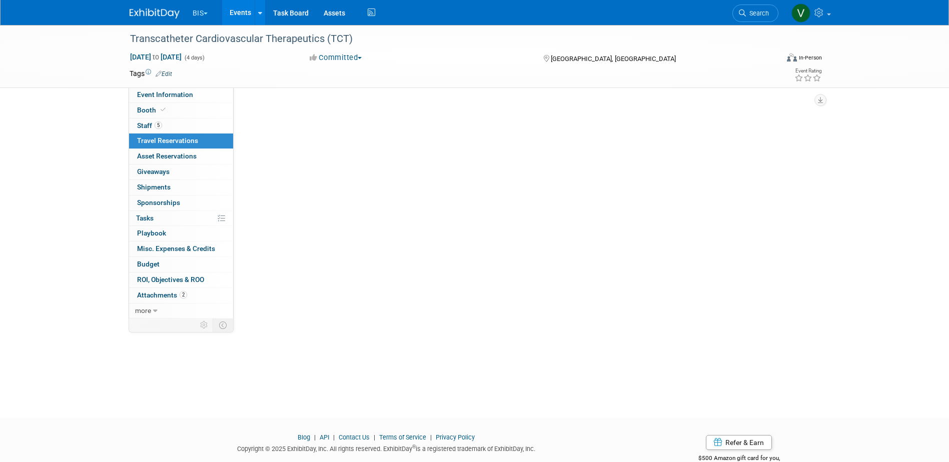
scroll to position [0, 0]
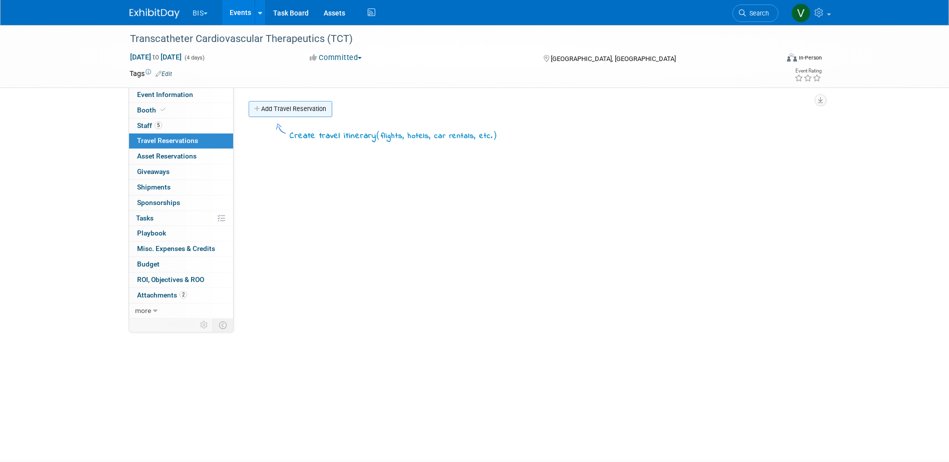
click at [308, 115] on link "Add Travel Reservation" at bounding box center [291, 109] width 84 height 16
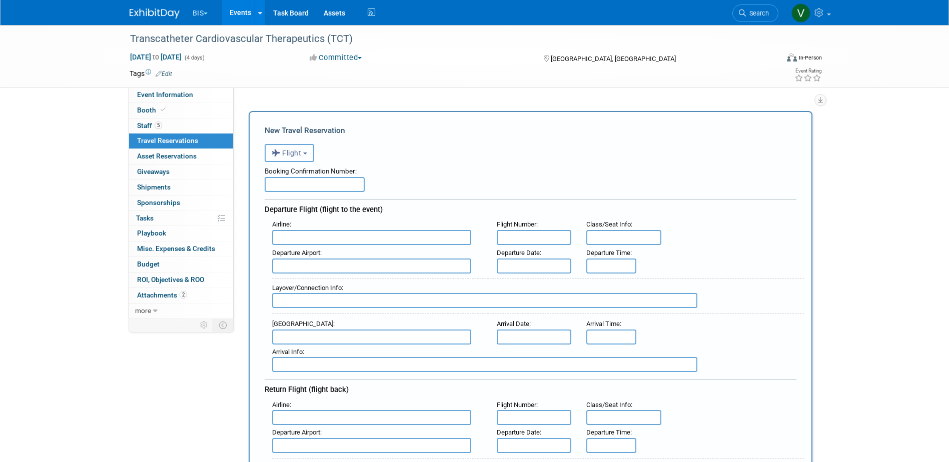
click at [291, 151] on span "Flight" at bounding box center [287, 153] width 30 height 8
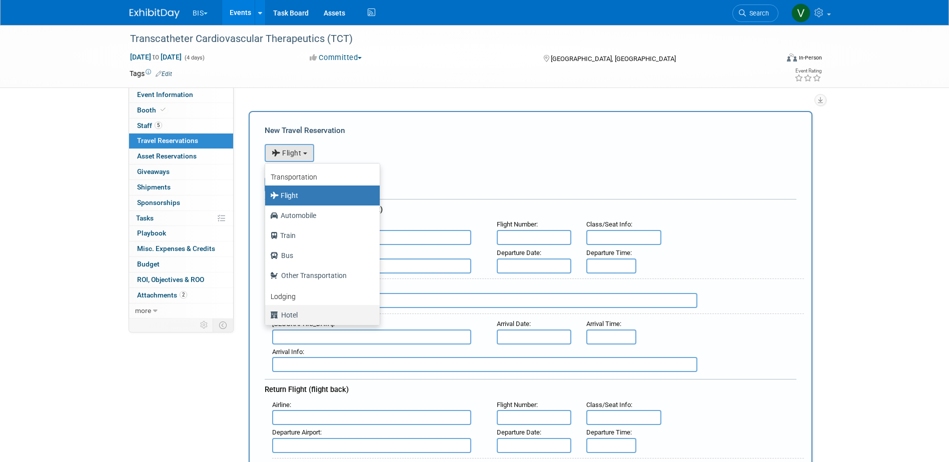
click at [308, 315] on label "Hotel" at bounding box center [320, 315] width 100 height 16
click at [267, 315] on input "Hotel" at bounding box center [263, 314] width 7 height 7
select select "6"
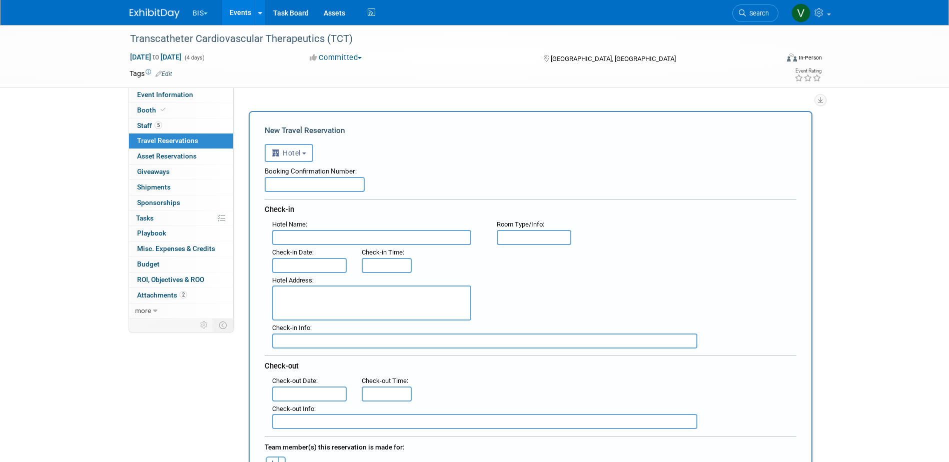
click at [235, 9] on link "Events" at bounding box center [240, 12] width 37 height 25
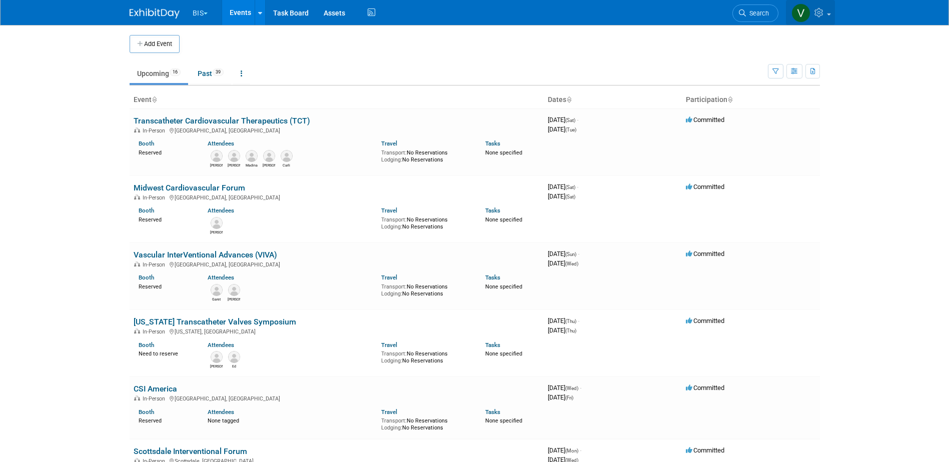
click at [828, 14] on span at bounding box center [829, 15] width 4 height 2
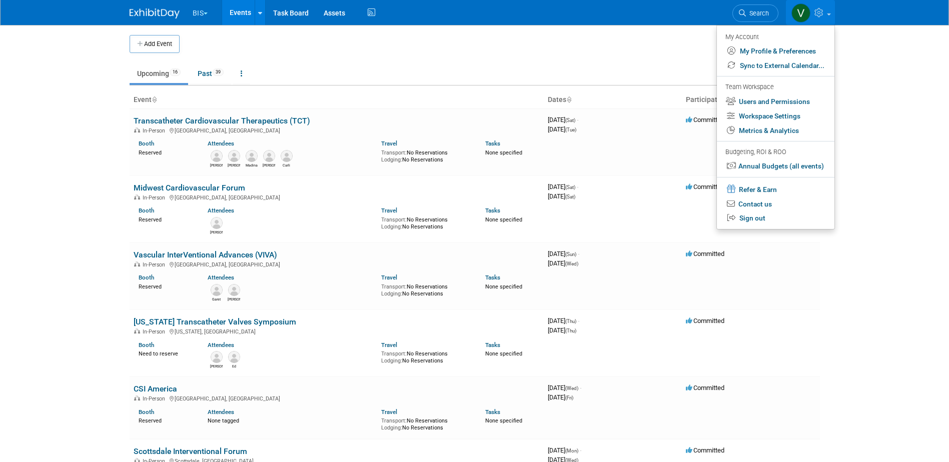
click at [657, 41] on td at bounding box center [483, 44] width 607 height 18
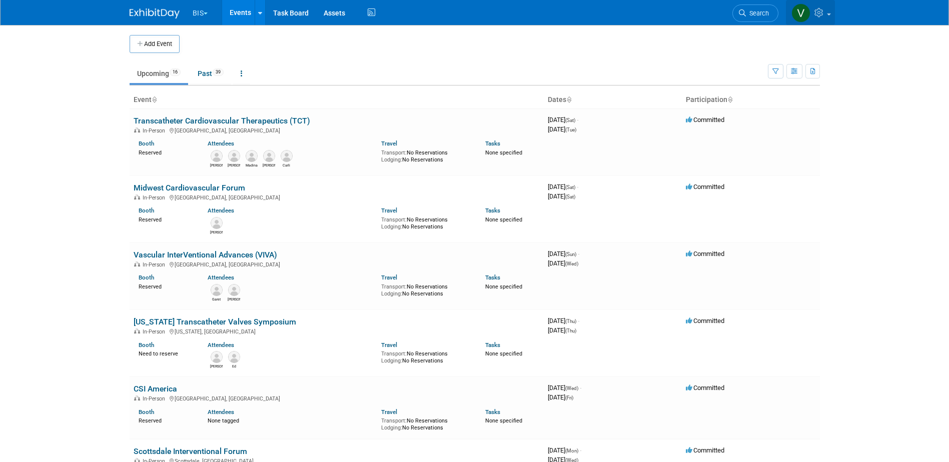
click at [831, 18] on link at bounding box center [810, 12] width 49 height 25
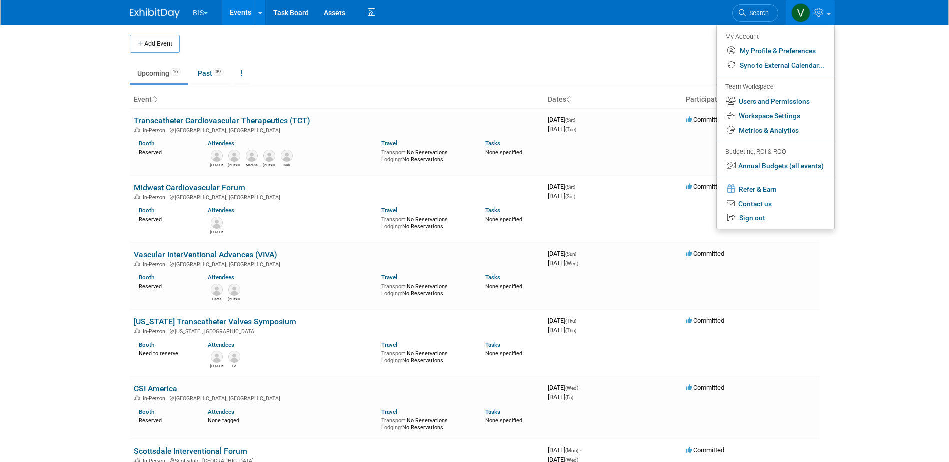
click at [889, 135] on body "BIS Explore: My Workspaces 3 Go to Workspace: Aesculap B. Braun BIS Events Add …" at bounding box center [474, 231] width 949 height 462
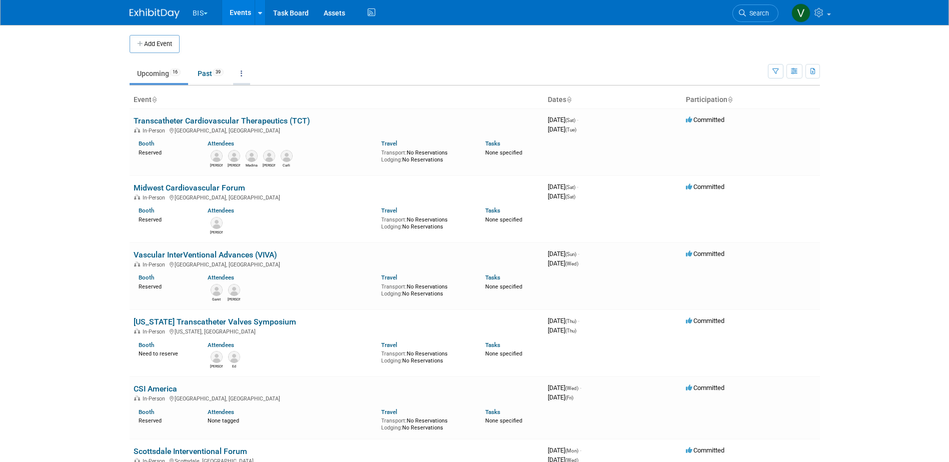
click at [248, 75] on link at bounding box center [241, 73] width 17 height 19
click at [309, 48] on td at bounding box center [483, 44] width 607 height 18
click at [244, 10] on link "Events" at bounding box center [240, 12] width 37 height 25
click at [208, 10] on button "BIS" at bounding box center [206, 11] width 29 height 22
click at [366, 54] on td "Upcoming 16 Past 39 All Events 55 Past and Upcoming Grouped Annually Events gro…" at bounding box center [449, 69] width 639 height 33
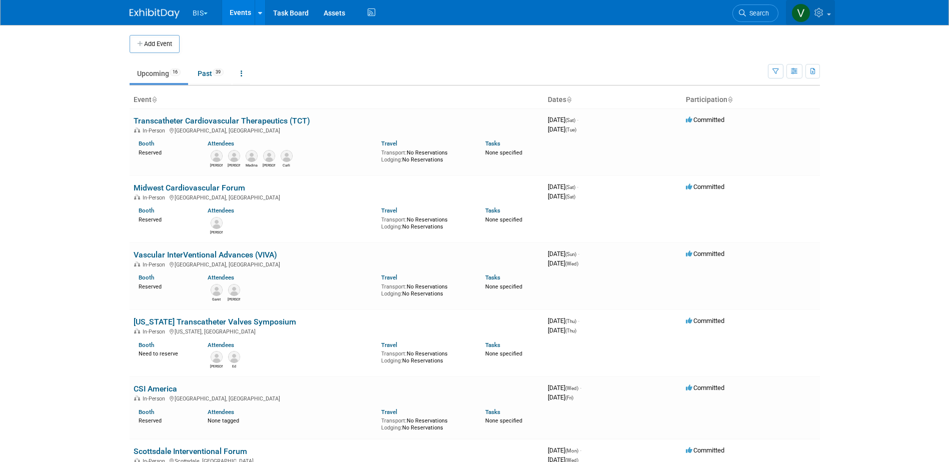
click at [834, 17] on link at bounding box center [810, 12] width 49 height 25
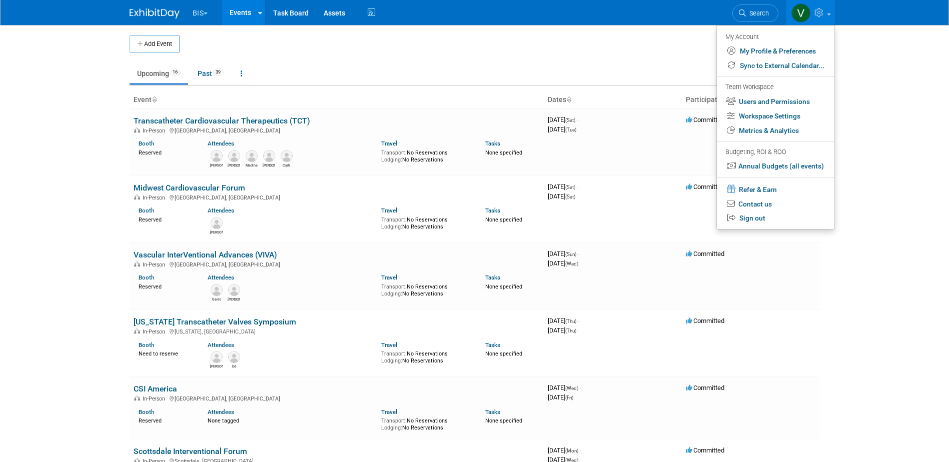
click at [853, 57] on body "BIS Explore: My Workspaces 3 Go to Workspace: Aesculap B. Braun BIS Events Add …" at bounding box center [474, 231] width 949 height 462
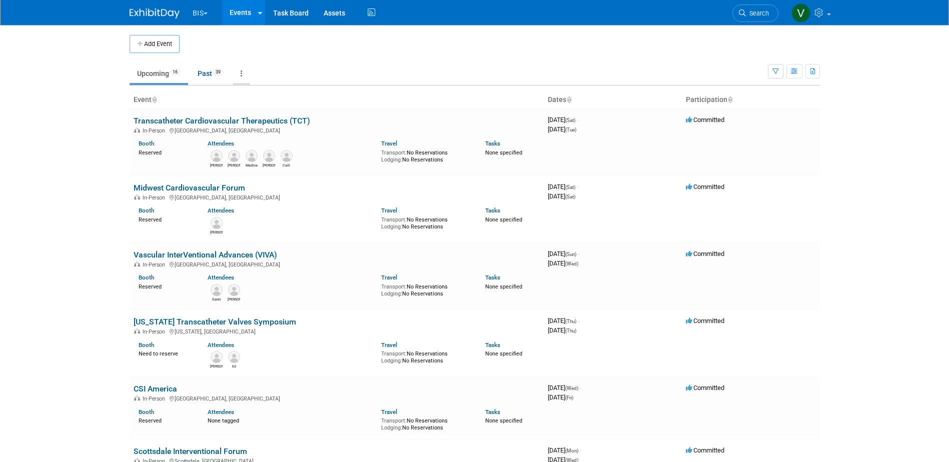
click at [250, 71] on link at bounding box center [241, 73] width 17 height 19
click at [314, 46] on td at bounding box center [483, 44] width 607 height 18
click at [780, 76] on button "button" at bounding box center [776, 71] width 16 height 15
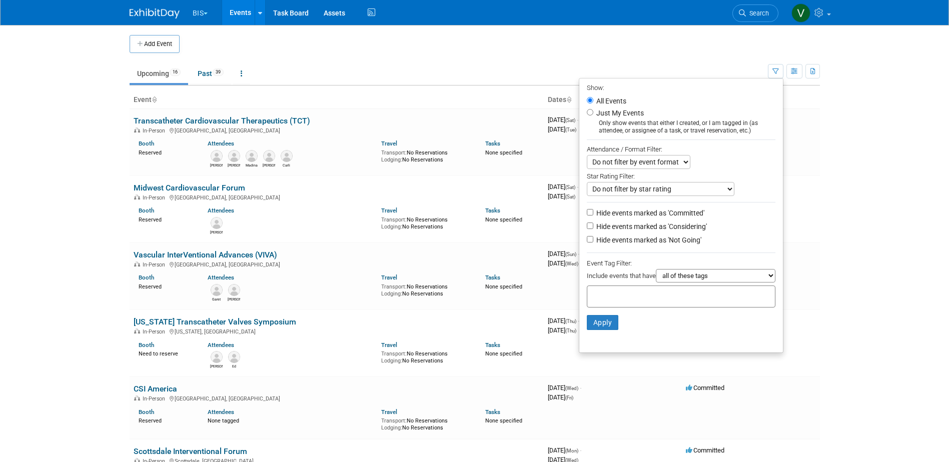
click at [723, 195] on select "Do not filter by star rating Only show events with no ratings (0 stars) Only sh…" at bounding box center [661, 189] width 148 height 14
click at [884, 93] on body "BIS Explore: My Workspaces 3 Go to Workspace: Aesculap B. Braun BIS Events Add …" at bounding box center [474, 231] width 949 height 462
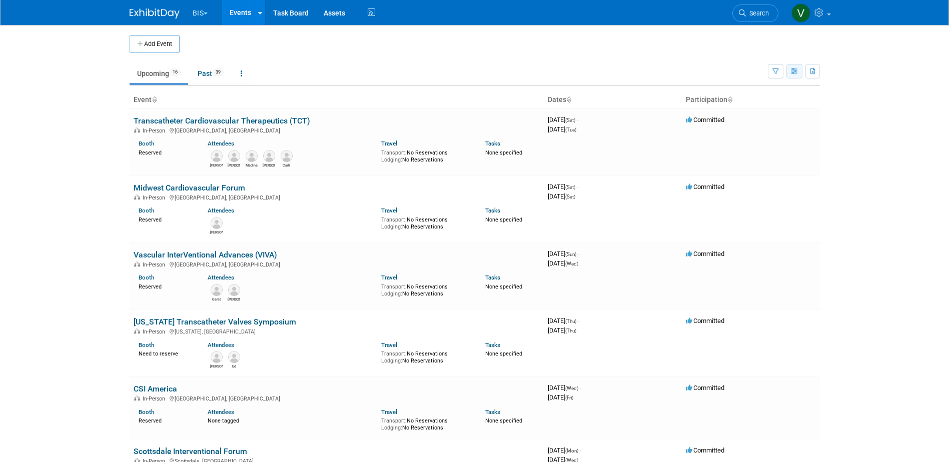
click at [792, 71] on icon "button" at bounding box center [795, 72] width 8 height 7
click at [757, 150] on link "Expert Grid" at bounding box center [753, 153] width 84 height 14
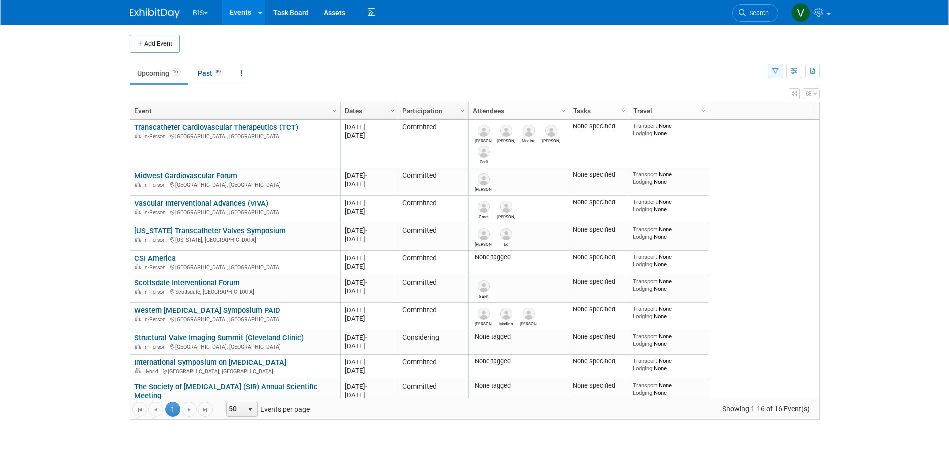
click at [779, 70] on button "button" at bounding box center [776, 71] width 16 height 15
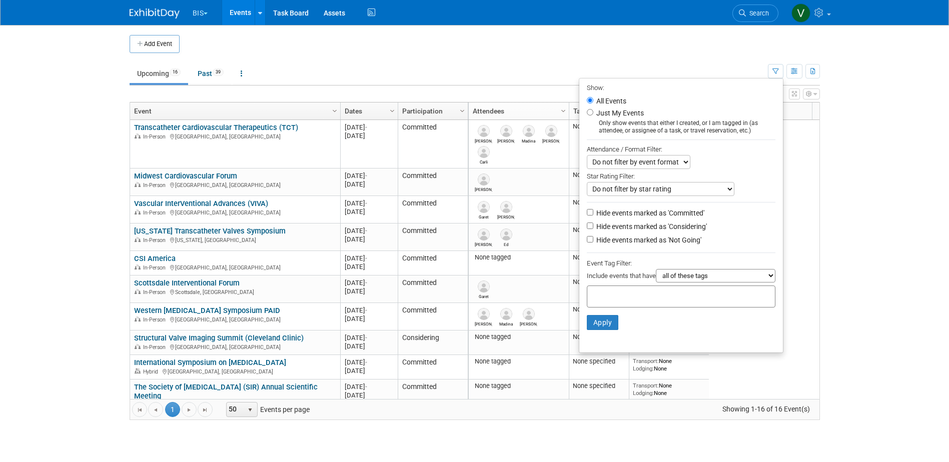
click at [715, 196] on select "Do not filter by star rating Only show events with no ratings (0 stars) Only sh…" at bounding box center [661, 189] width 148 height 14
click at [716, 196] on select "Do not filter by star rating Only show events with no ratings (0 stars) Only sh…" at bounding box center [661, 189] width 148 height 14
click at [672, 161] on select "Do not filter by event format Only show In-Person events Only show Virtual even…" at bounding box center [639, 162] width 104 height 14
click at [883, 89] on body "BIS Explore: My Workspaces 3 Go to Workspace: Aesculap [PERSON_NAME] BIS Events…" at bounding box center [474, 231] width 949 height 462
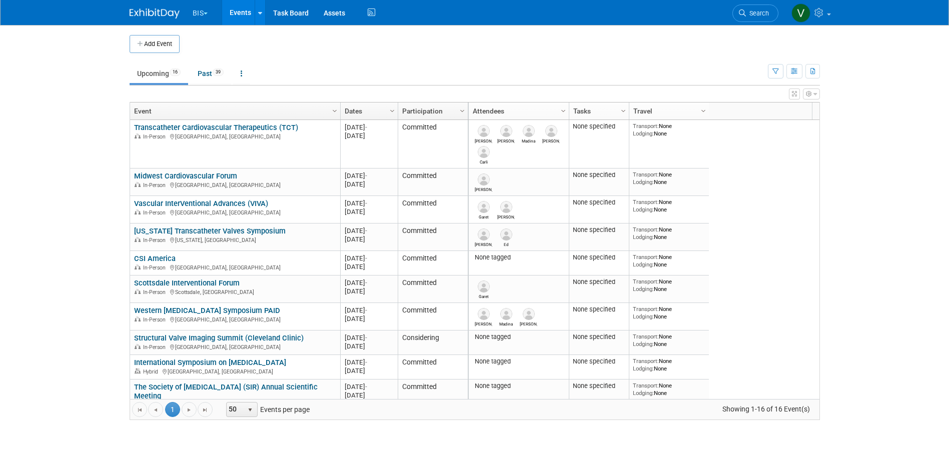
click at [815, 95] on icon "button" at bounding box center [816, 94] width 4 height 6
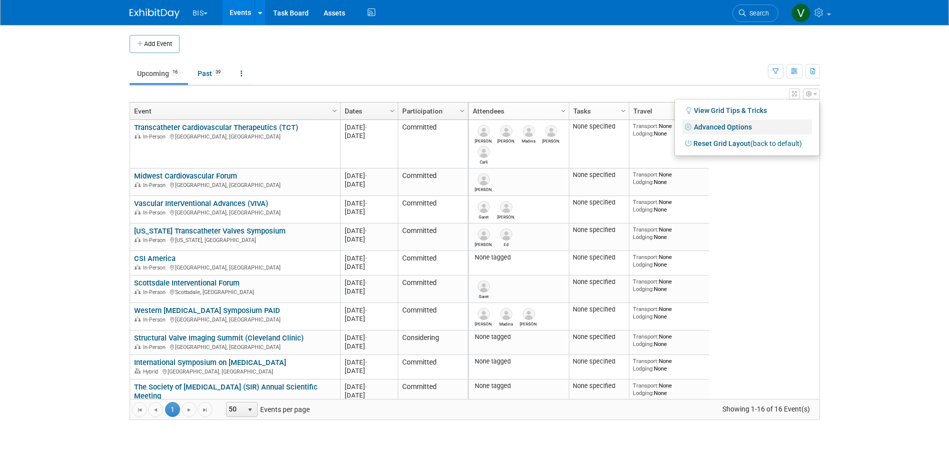
click at [720, 124] on link "Advanced Options" at bounding box center [748, 127] width 130 height 15
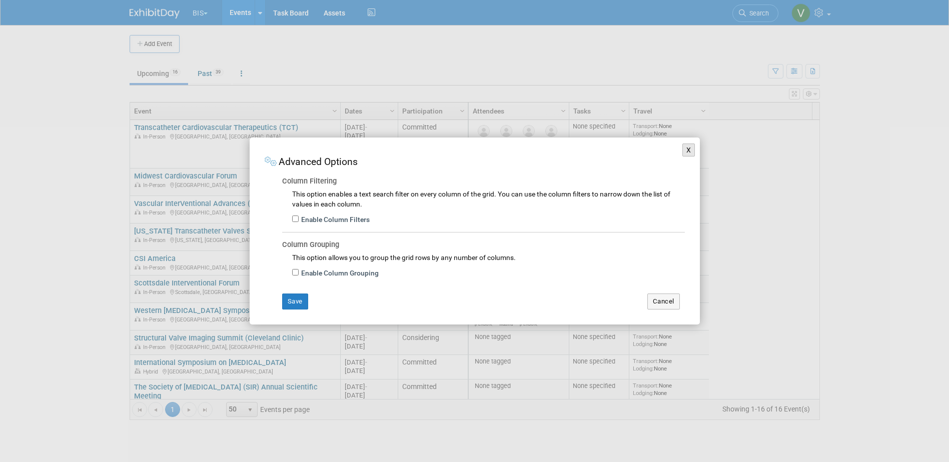
click at [687, 150] on button "X" at bounding box center [689, 150] width 13 height 13
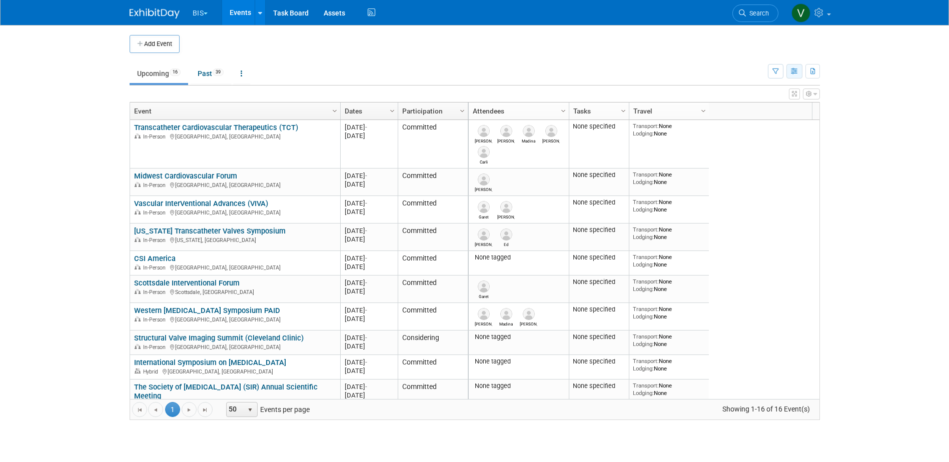
click at [799, 71] on button "button" at bounding box center [795, 71] width 16 height 15
click at [753, 133] on link "Calendar View" at bounding box center [753, 137] width 84 height 14
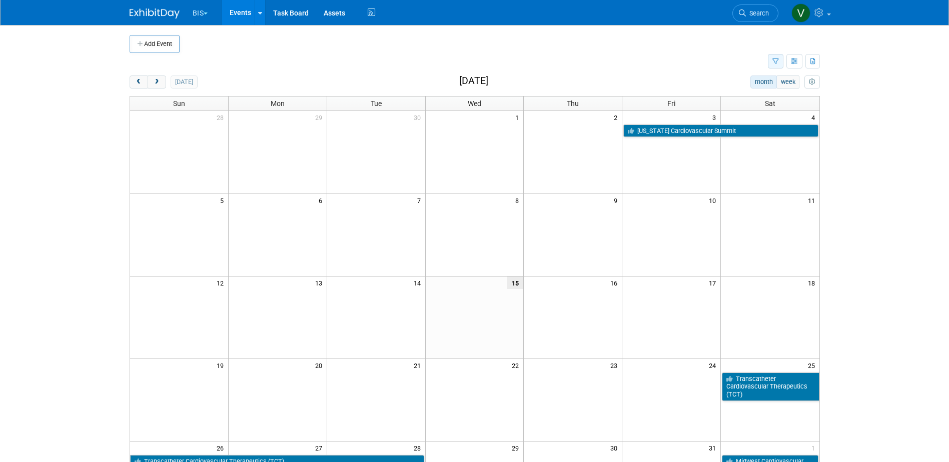
click at [774, 60] on icon "button" at bounding box center [776, 62] width 7 height 7
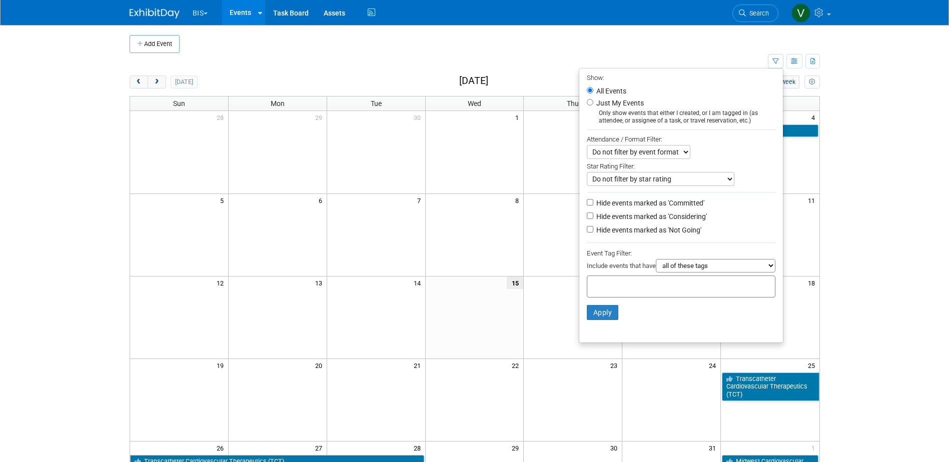
click at [516, 44] on td at bounding box center [483, 44] width 607 height 18
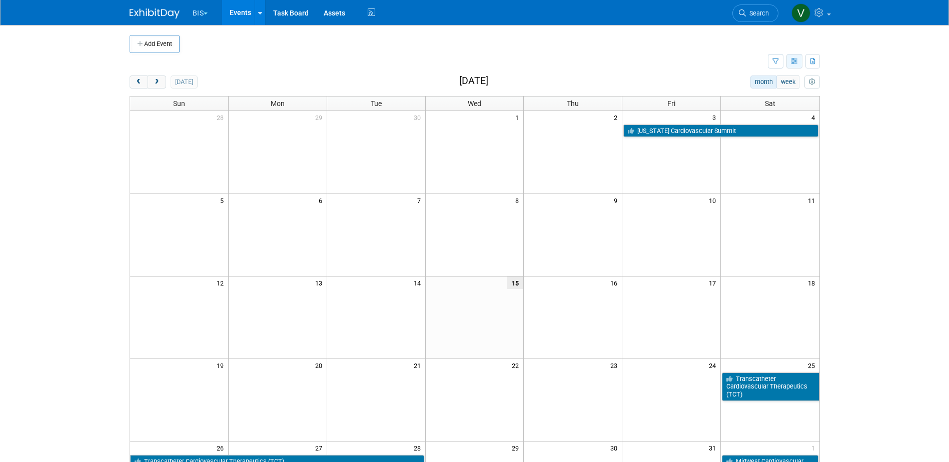
click at [792, 62] on icon "button" at bounding box center [795, 62] width 8 height 7
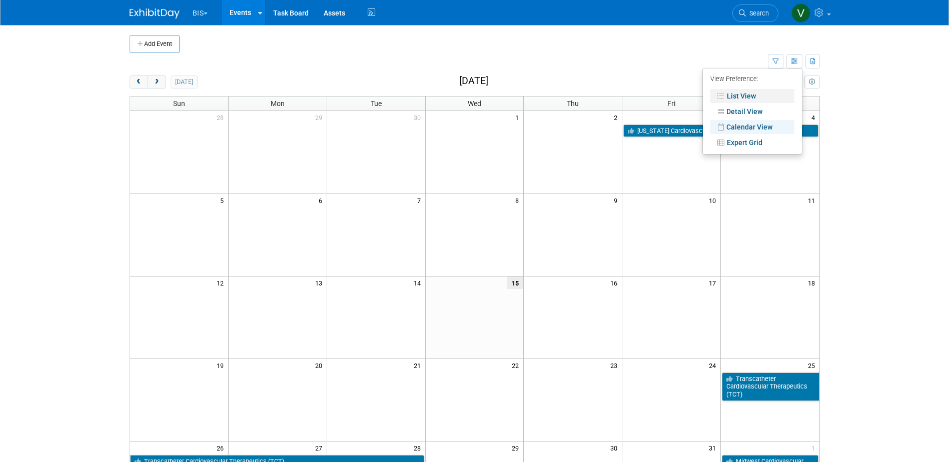
click at [740, 94] on link "List View" at bounding box center [753, 96] width 84 height 14
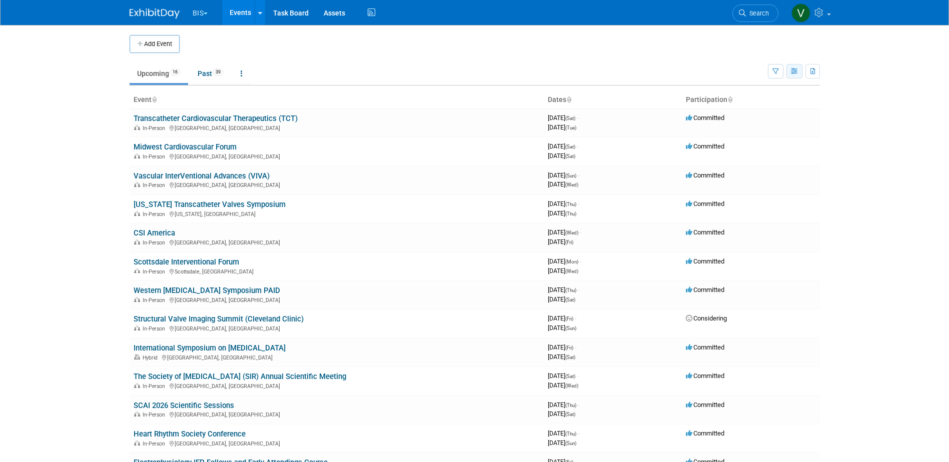
click at [794, 74] on icon "button" at bounding box center [795, 72] width 8 height 7
click at [765, 121] on link "Detail View" at bounding box center [753, 122] width 84 height 14
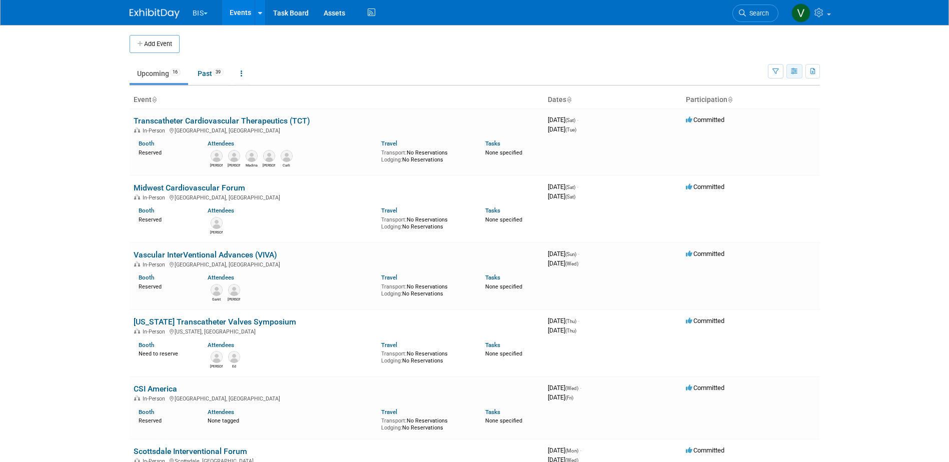
click at [791, 74] on icon "button" at bounding box center [795, 72] width 8 height 7
click at [753, 154] on link "Expert Grid" at bounding box center [753, 153] width 84 height 14
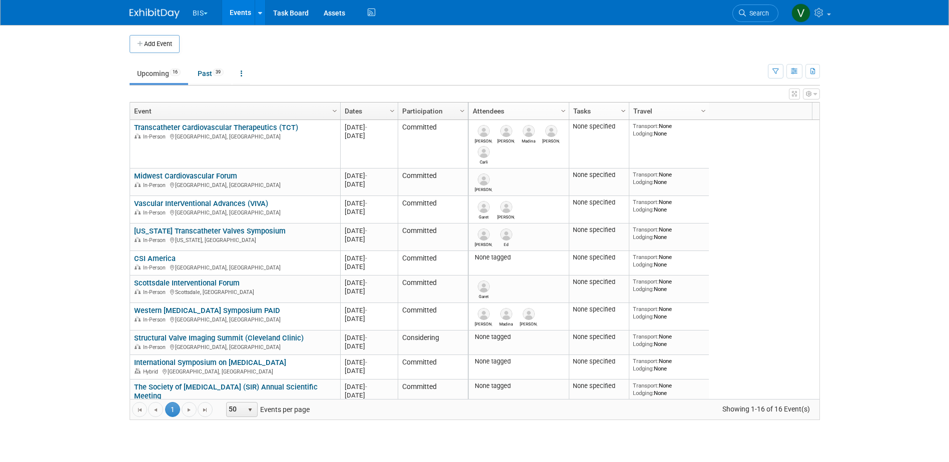
click at [623, 109] on span "Column Settings" at bounding box center [624, 111] width 8 height 8
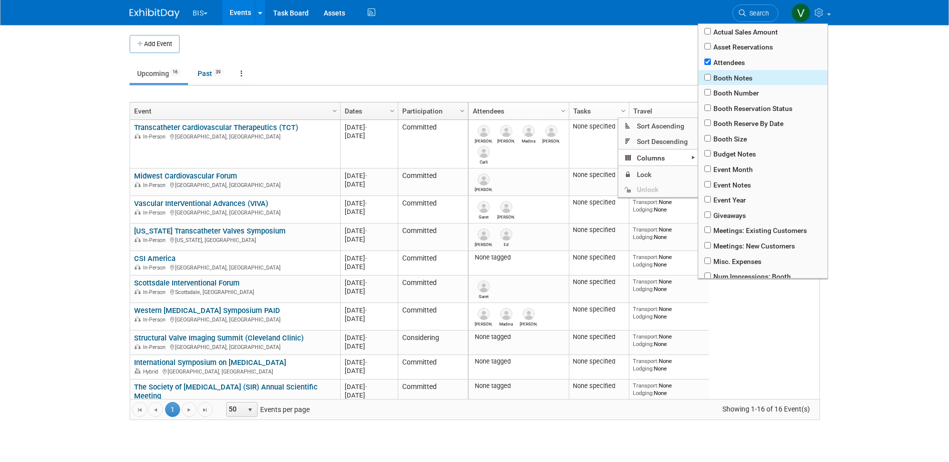
click at [712, 77] on span "Booth Notes" at bounding box center [763, 78] width 129 height 16
checkbox input "true"
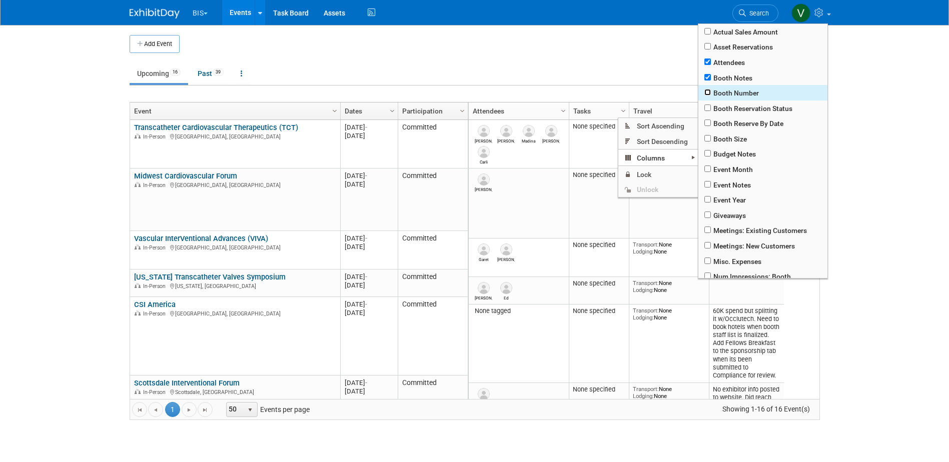
click at [711, 92] on input "checkbox" at bounding box center [708, 92] width 7 height 7
checkbox input "true"
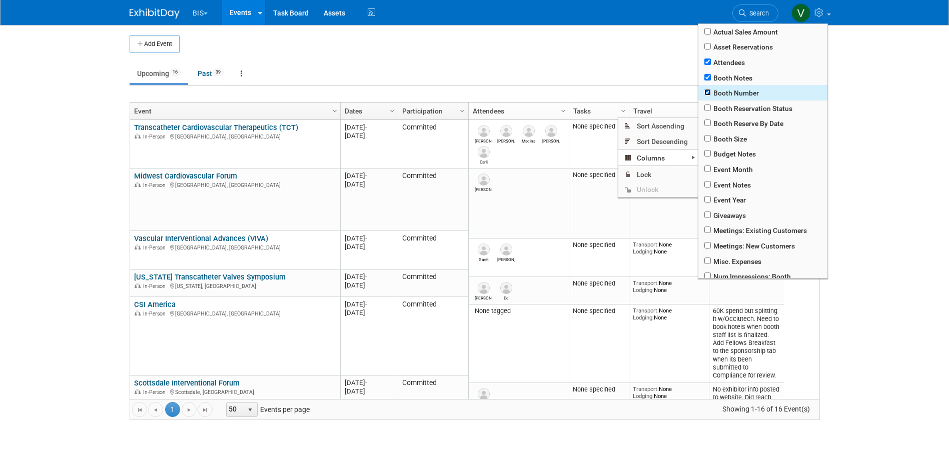
checkbox input "true"
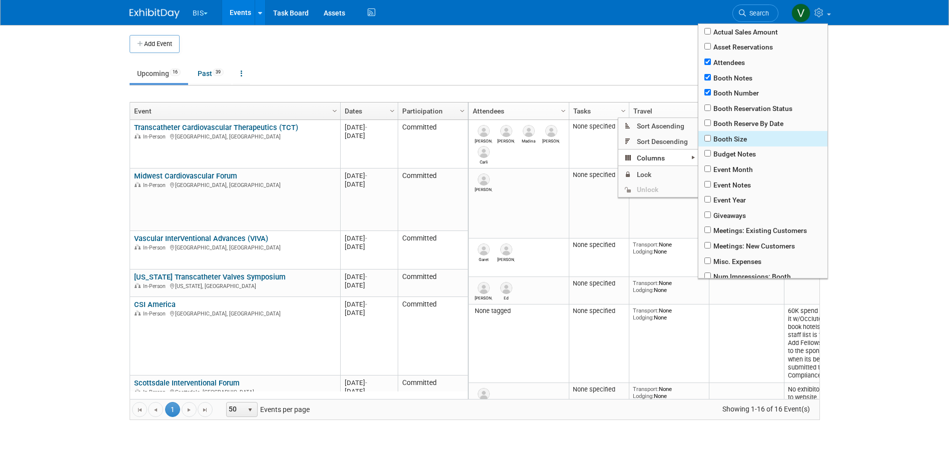
click at [714, 139] on span "Booth Size" at bounding box center [763, 139] width 129 height 16
checkbox input "true"
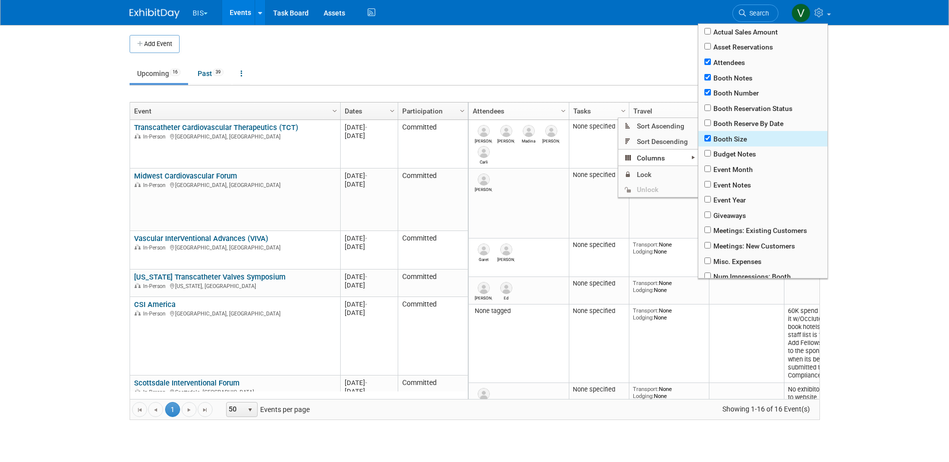
checkbox input "true"
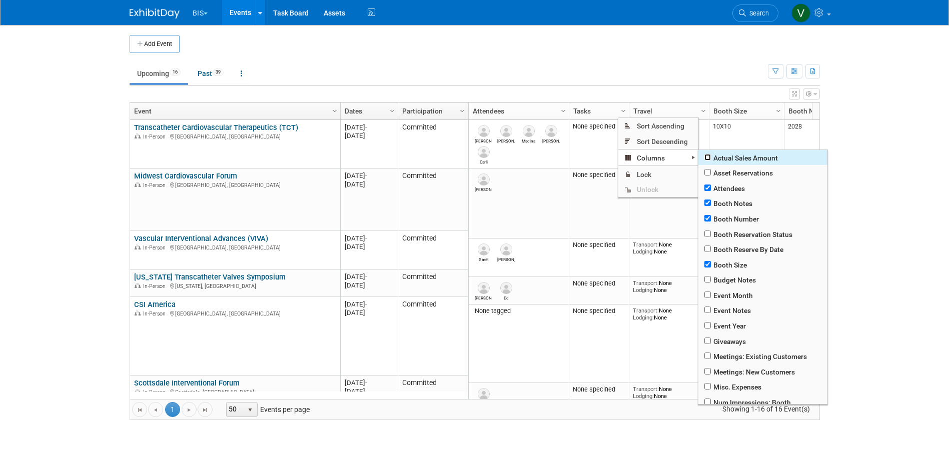
click at [710, 157] on input "checkbox" at bounding box center [708, 157] width 7 height 7
checkbox input "true"
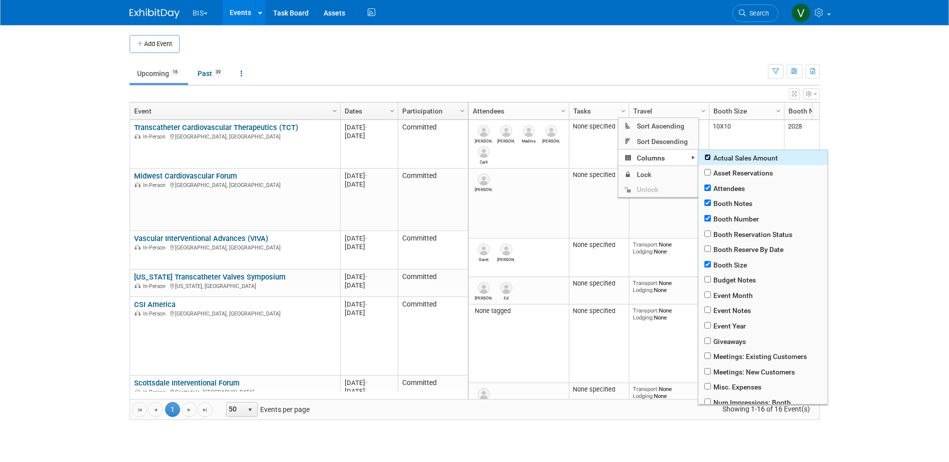
checkbox input "true"
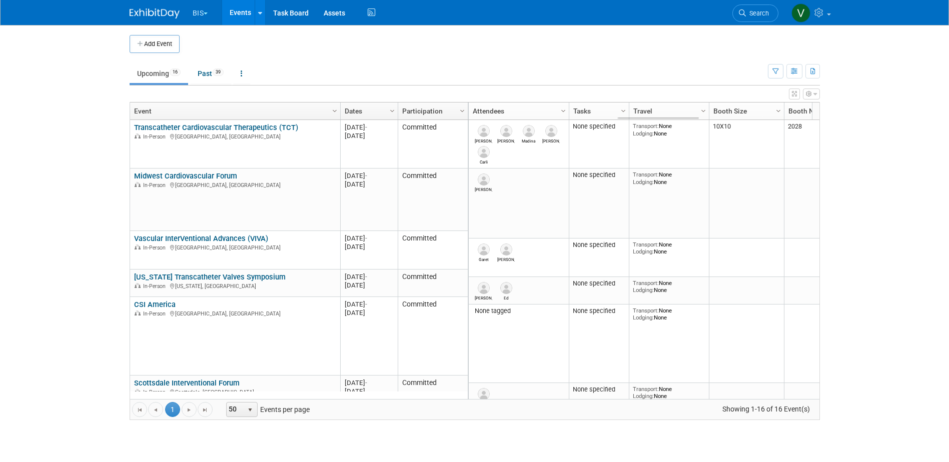
click at [939, 142] on body "BIS Explore: My Workspaces 3 Go to Workspace: Aesculap B. Braun BIS Events Add …" at bounding box center [474, 231] width 949 height 462
click at [817, 95] on button "button" at bounding box center [811, 94] width 17 height 11
click at [460, 109] on span "Column Settings" at bounding box center [462, 111] width 8 height 8
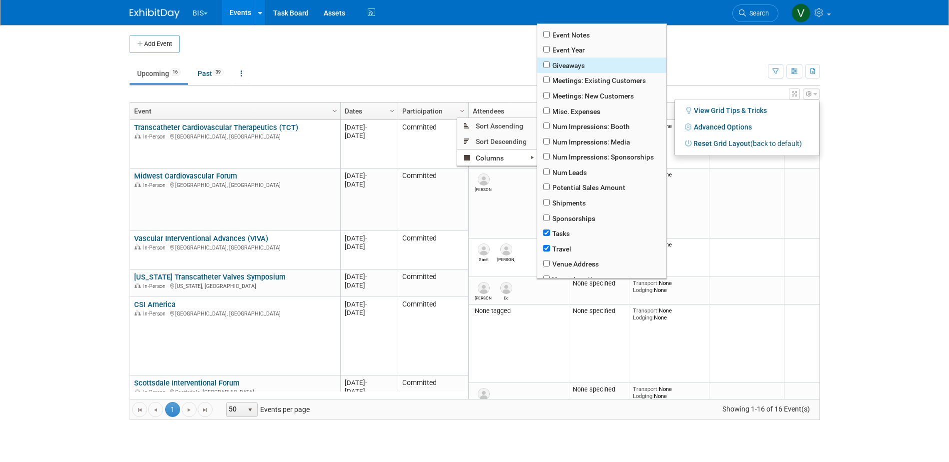
scroll to position [174, 0]
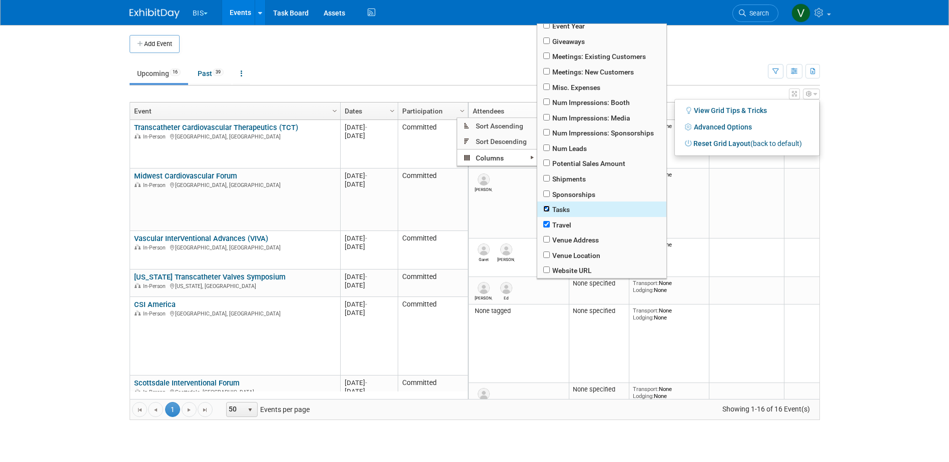
click at [550, 209] on input "checkbox" at bounding box center [547, 209] width 7 height 7
checkbox input "false"
checkbox input "true"
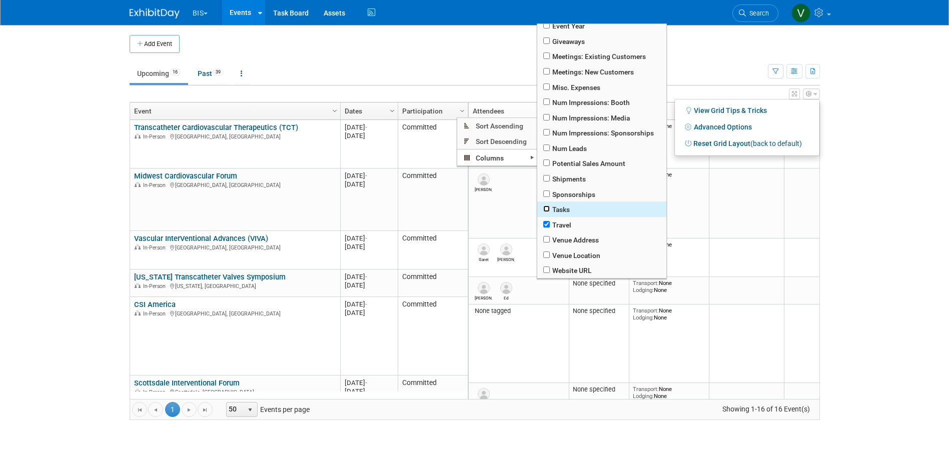
checkbox input "true"
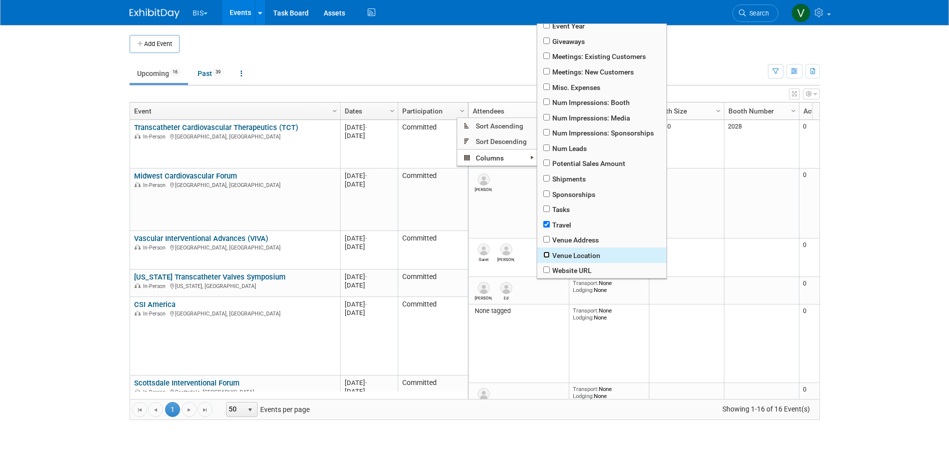
click at [550, 254] on input "checkbox" at bounding box center [547, 255] width 7 height 7
checkbox input "true"
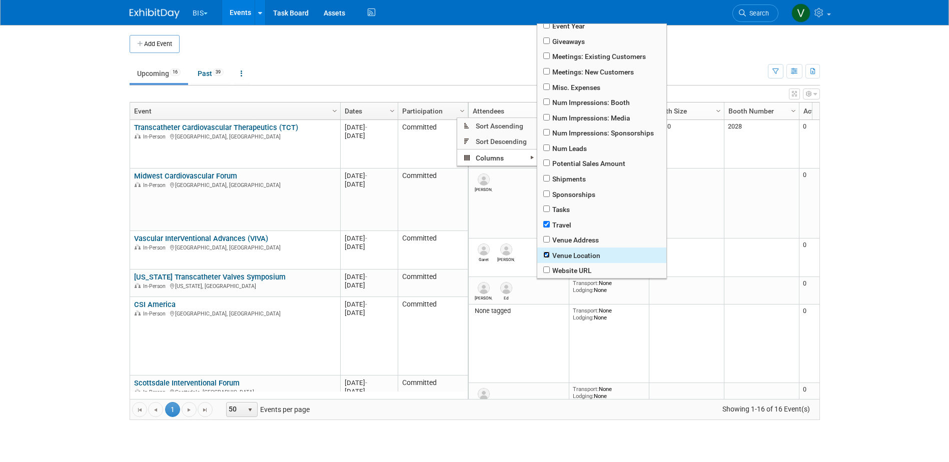
checkbox input "true"
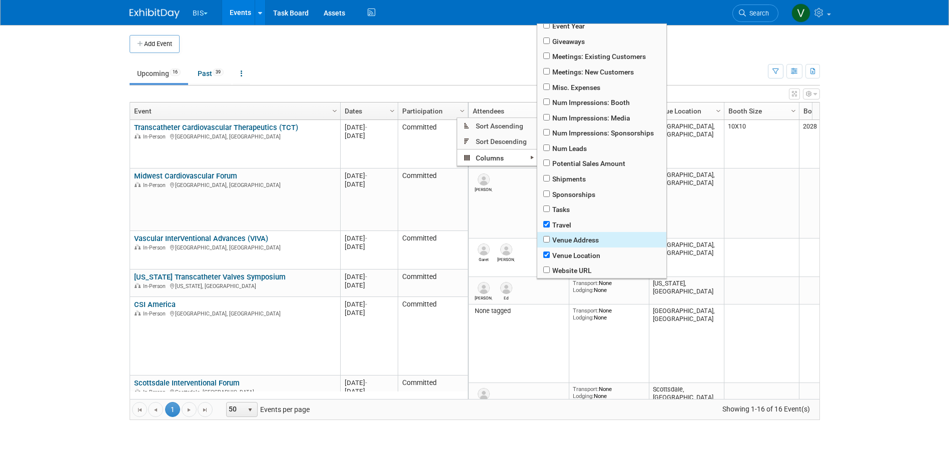
click at [579, 241] on span "Venue Address" at bounding box center [602, 240] width 129 height 16
checkbox input "true"
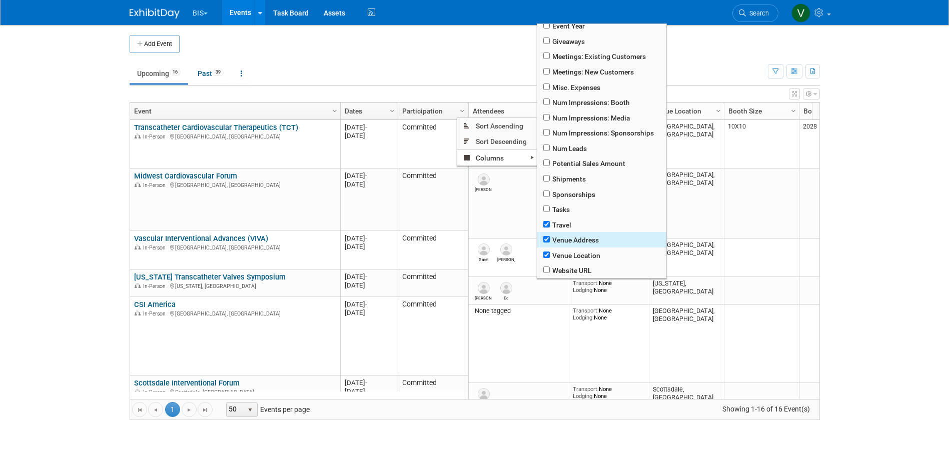
checkbox input "true"
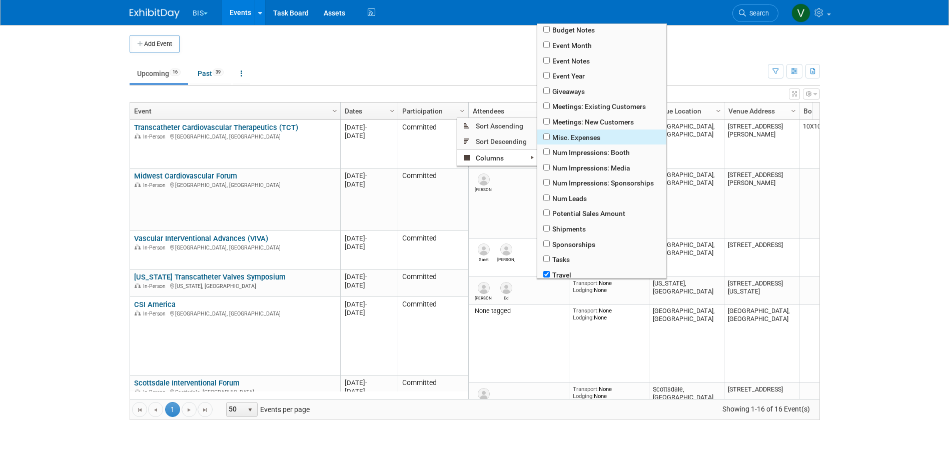
scroll to position [74, 0]
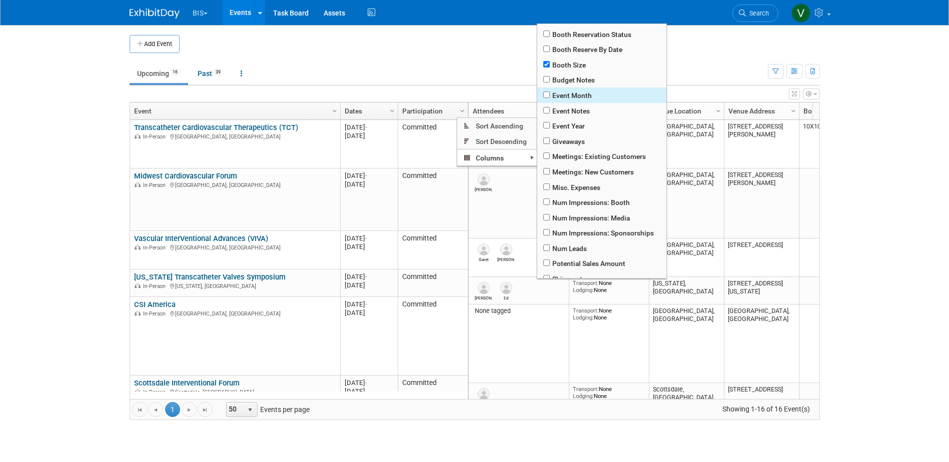
click at [579, 97] on span "Event Month" at bounding box center [602, 96] width 129 height 16
checkbox input "true"
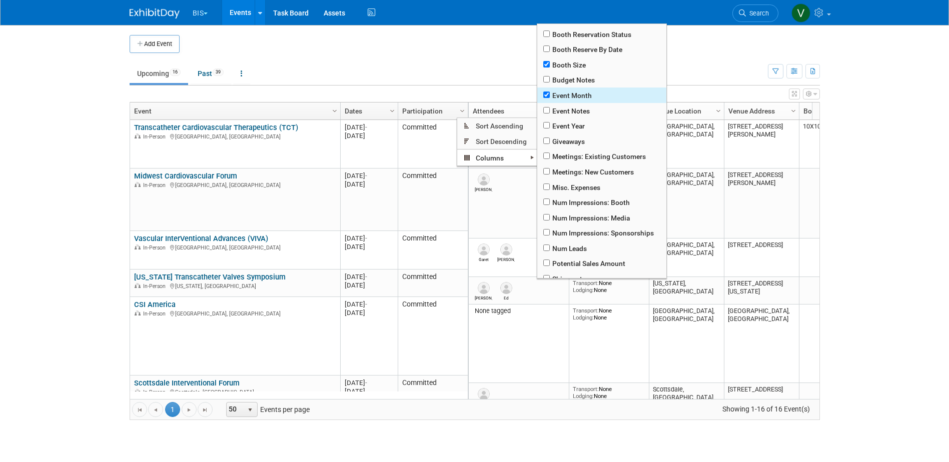
checkbox input "true"
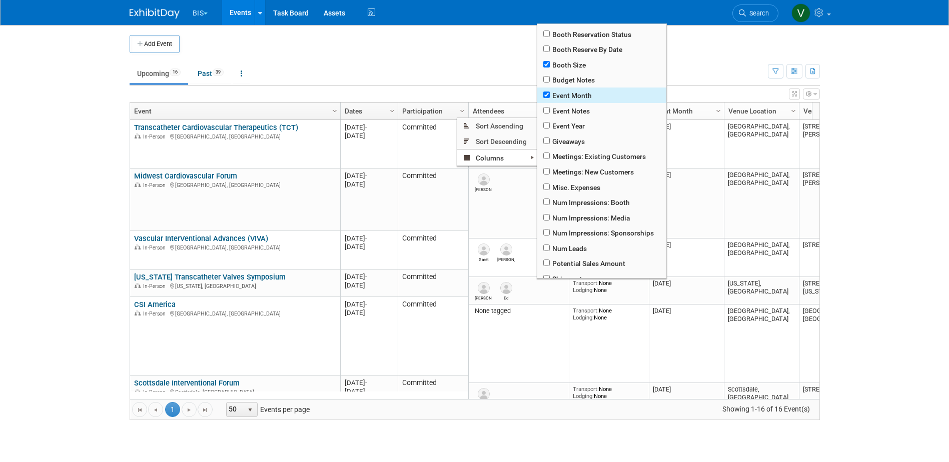
click at [579, 97] on span "Event Month" at bounding box center [602, 96] width 129 height 16
checkbox input "true"
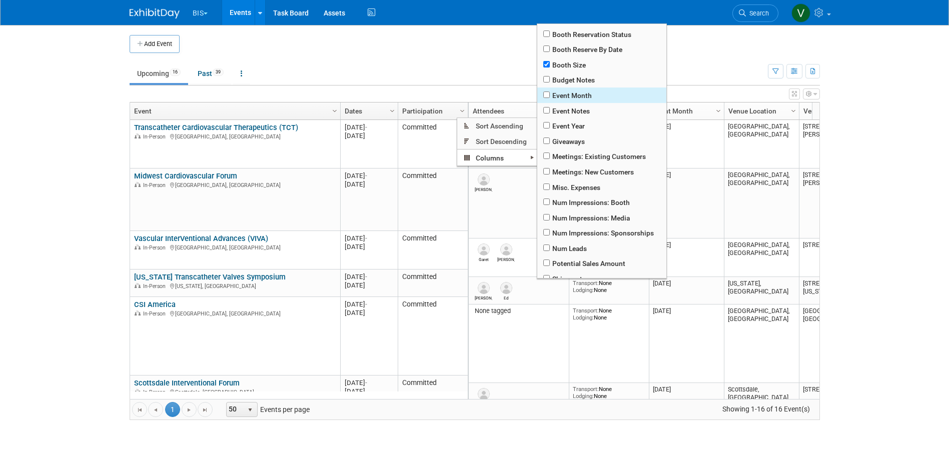
checkbox input "true"
checkbox input "false"
checkbox input "true"
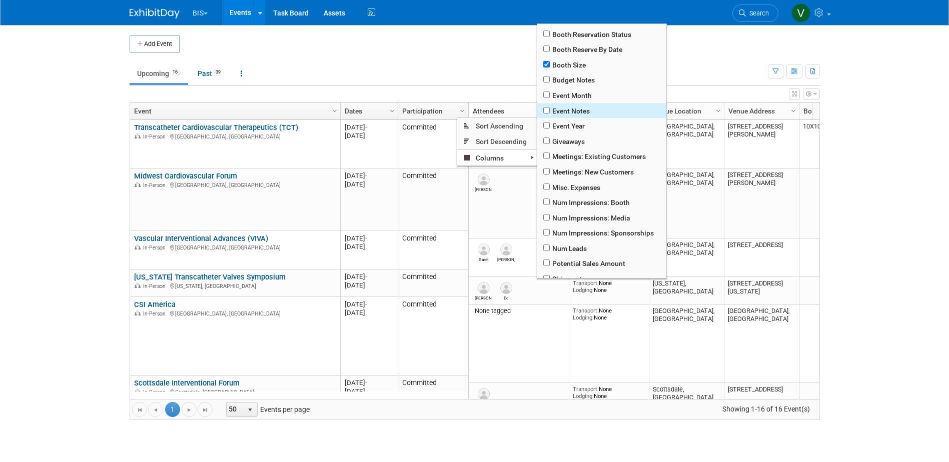
click at [581, 107] on span "Event Notes" at bounding box center [602, 111] width 129 height 16
checkbox input "true"
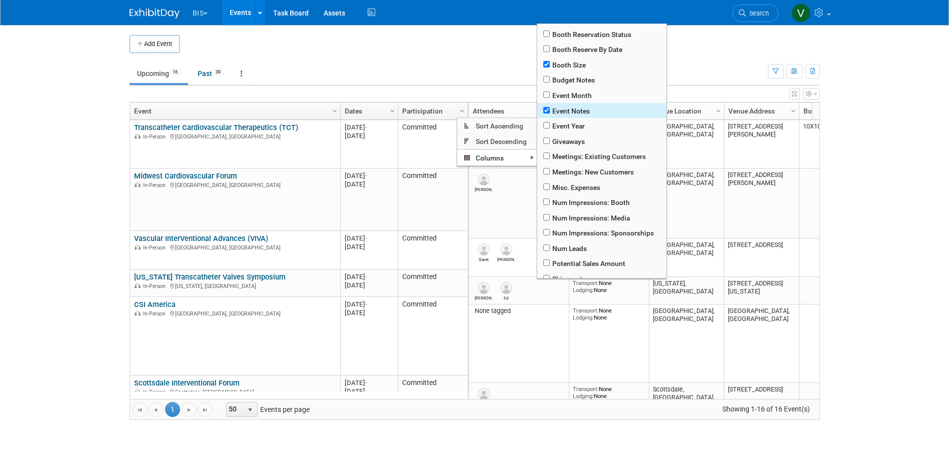
checkbox input "true"
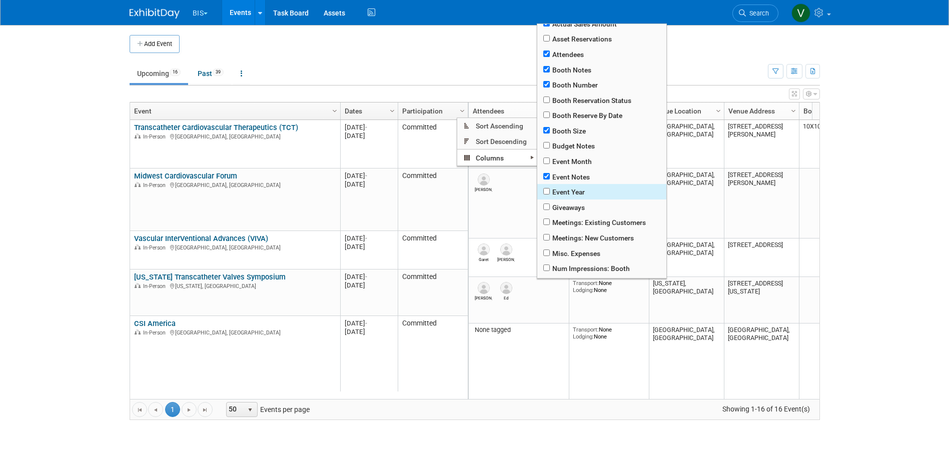
scroll to position [0, 0]
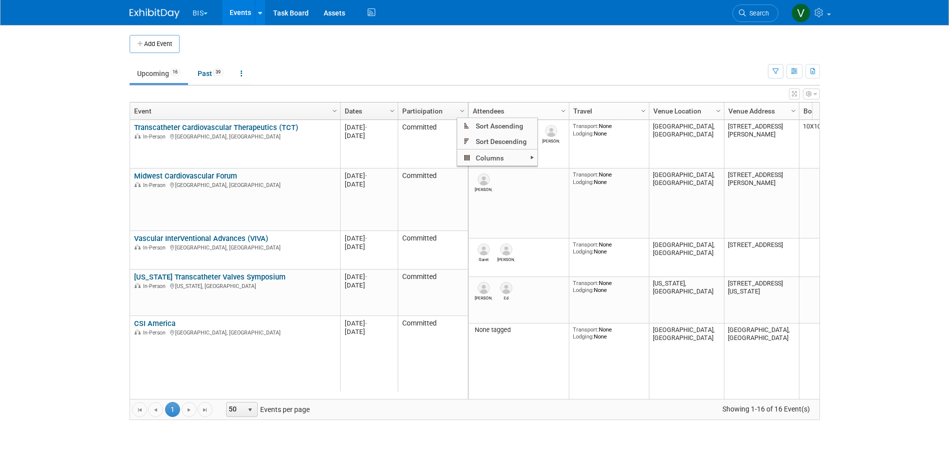
click at [503, 61] on td "Upcoming 16 Past 39 All Events 55 Past and Upcoming Grouped Annually Events gro…" at bounding box center [449, 69] width 639 height 33
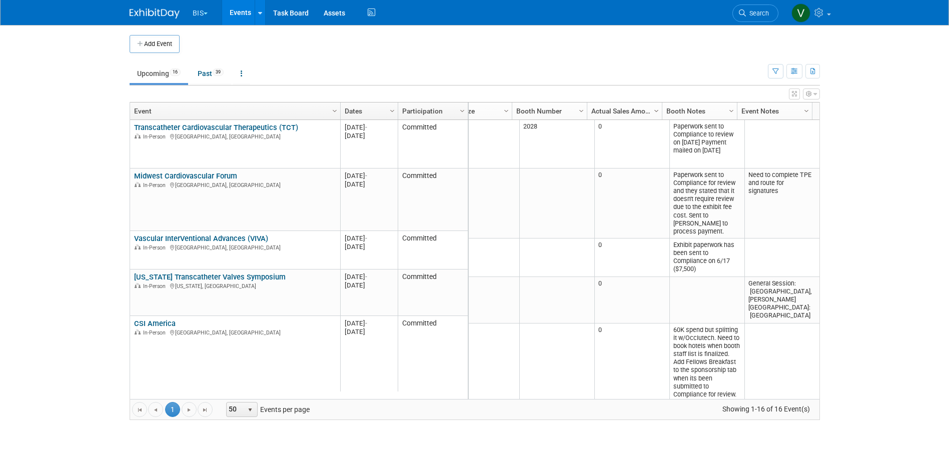
click at [657, 114] on span "Column Settings" at bounding box center [657, 111] width 8 height 8
click at [565, 41] on td at bounding box center [483, 44] width 607 height 18
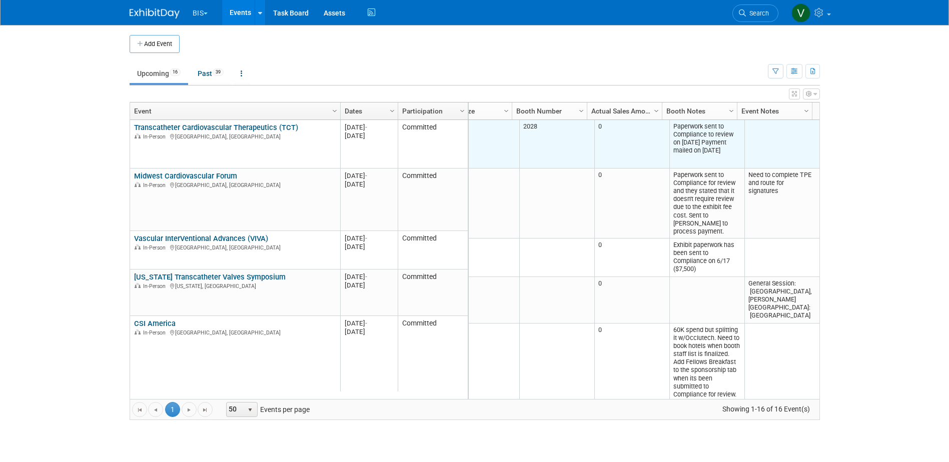
click at [769, 129] on td at bounding box center [782, 144] width 75 height 49
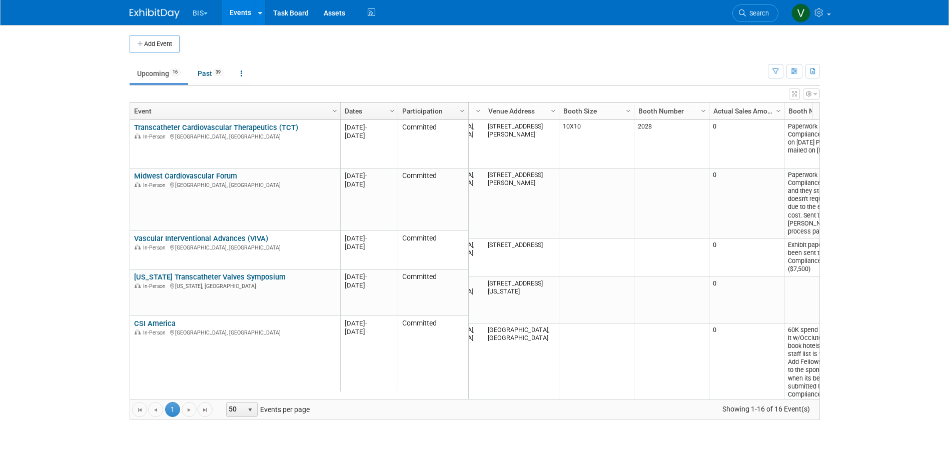
scroll to position [0, 239]
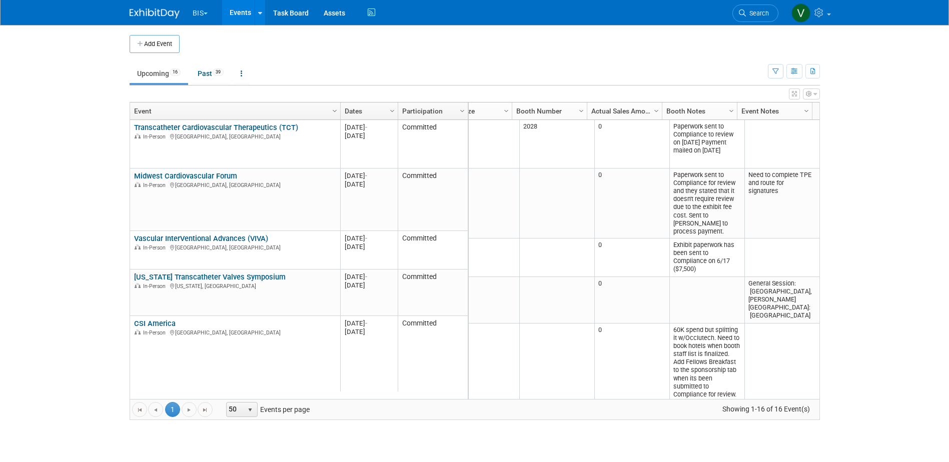
click at [818, 92] on button "button" at bounding box center [811, 94] width 17 height 11
click at [743, 144] on link "Reset Grid Layout (back to default)" at bounding box center [748, 143] width 130 height 15
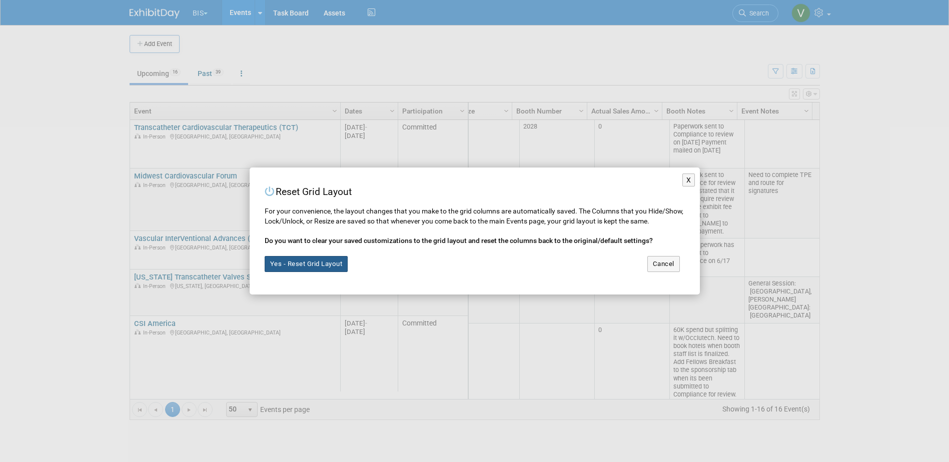
click at [321, 266] on button "Yes - Reset Grid Layout" at bounding box center [307, 264] width 84 height 16
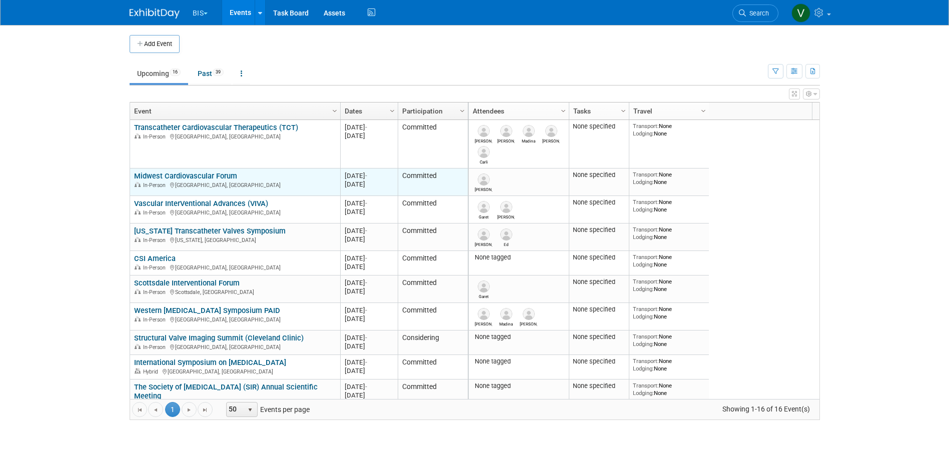
click at [193, 174] on link "Midwest Cardiovascular Forum" at bounding box center [185, 176] width 103 height 9
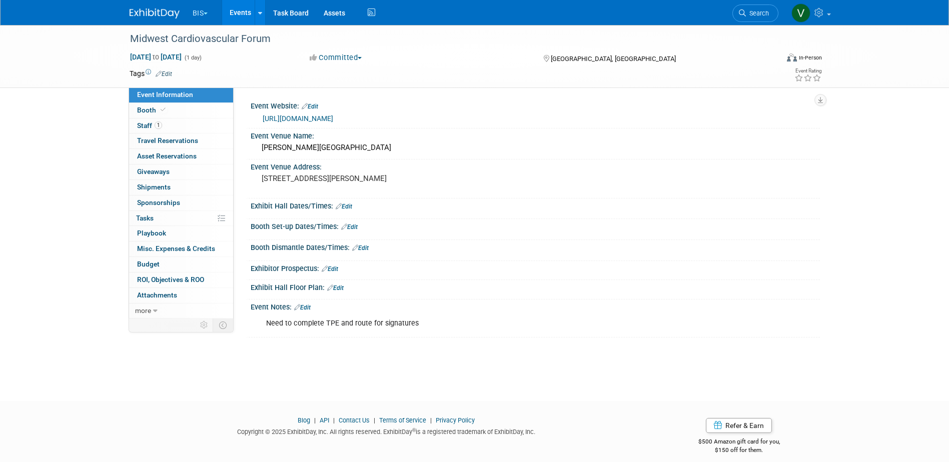
click at [309, 308] on link "Edit" at bounding box center [302, 307] width 17 height 7
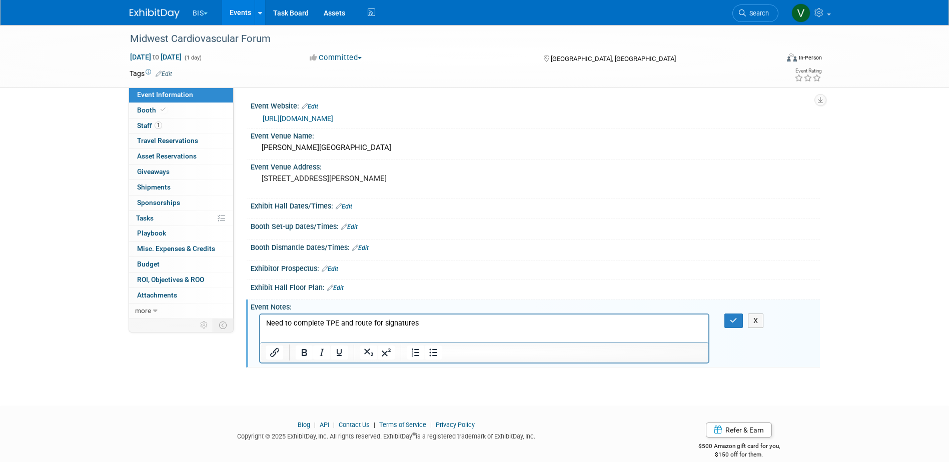
click at [316, 327] on p "Need to complete TPE and route for signatures" at bounding box center [484, 324] width 437 height 10
click at [373, 325] on p "Need to complete TPE and route for signatures" at bounding box center [484, 324] width 437 height 10
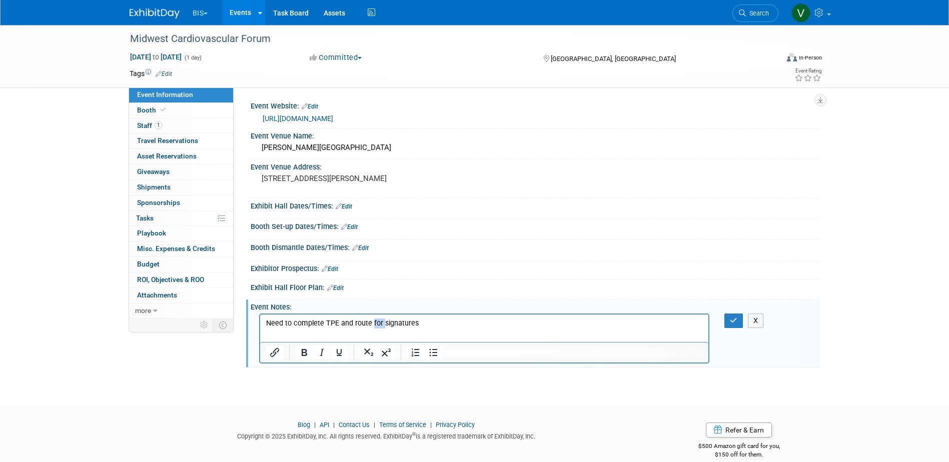
click at [373, 325] on p "Need to complete TPE and route for signatures" at bounding box center [484, 324] width 437 height 10
click at [494, 321] on p "Paperwork sent to Compliance on [DATE]. Compliance stated that since" at bounding box center [484, 324] width 437 height 10
click at [308, 333] on p "Paperwork sent to Compliance on [DATE]. Compliance stated that this event does …" at bounding box center [484, 329] width 437 height 20
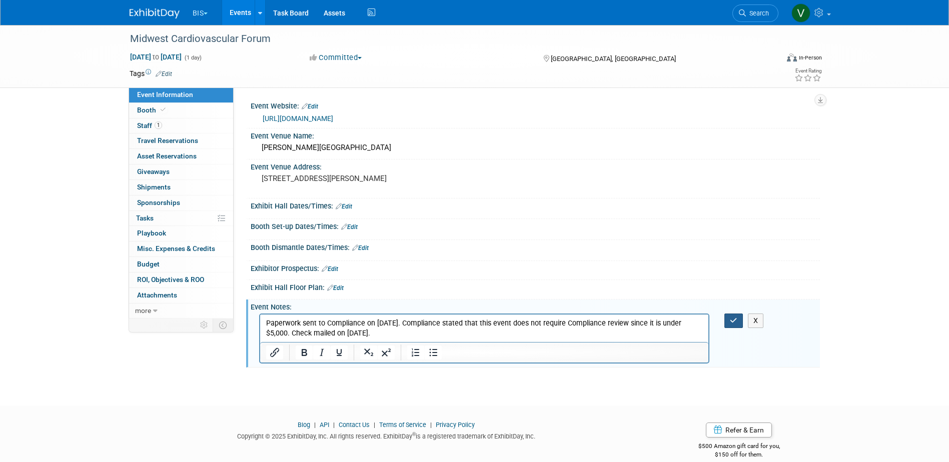
click at [736, 317] on icon "button" at bounding box center [734, 320] width 8 height 7
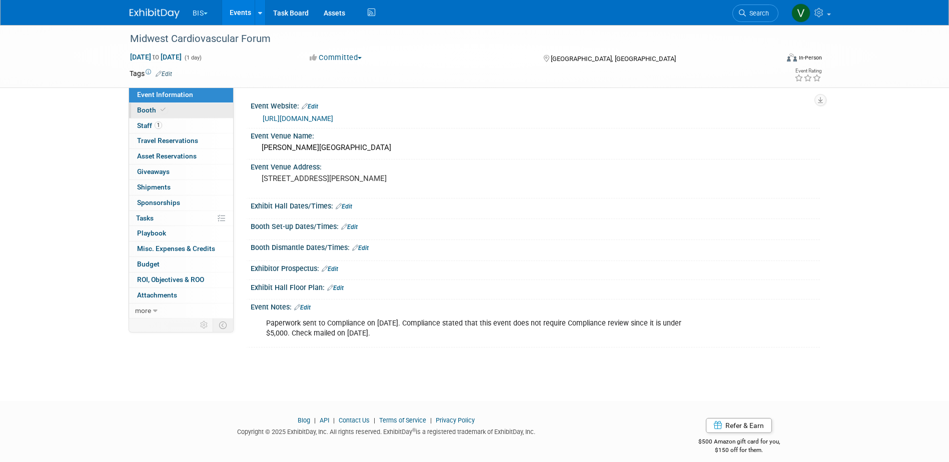
click at [154, 109] on span "Booth" at bounding box center [152, 110] width 31 height 8
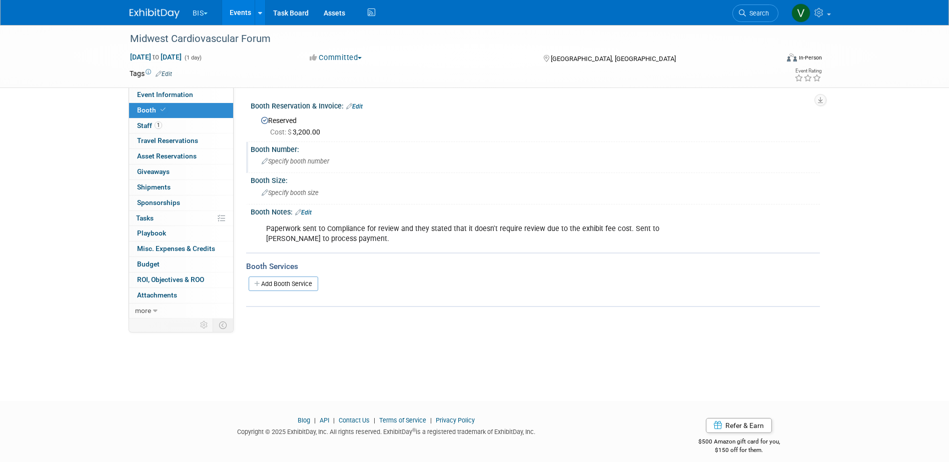
click at [290, 164] on span "Specify booth number" at bounding box center [296, 162] width 68 height 8
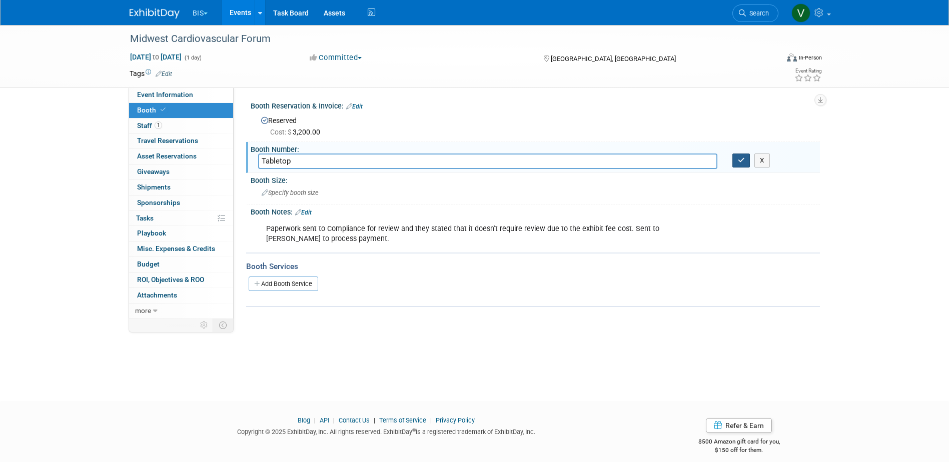
type input "Tabletop"
click at [739, 158] on icon "button" at bounding box center [741, 160] width 7 height 7
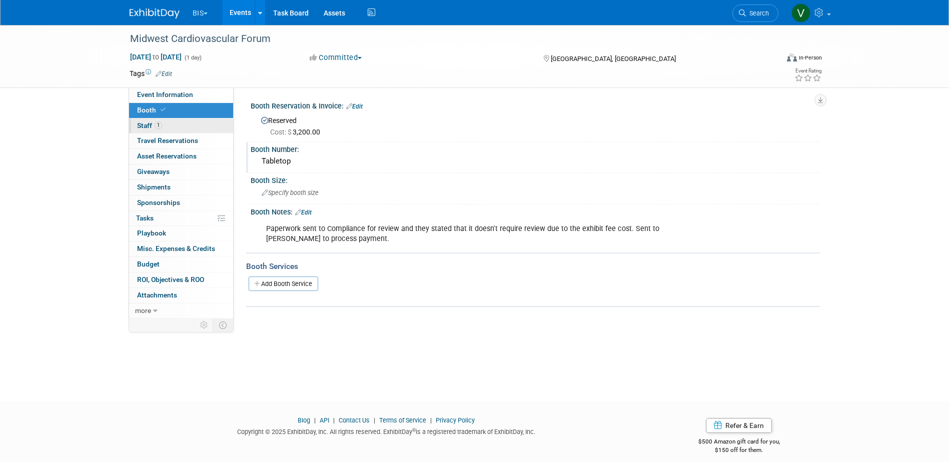
click at [156, 125] on span "1" at bounding box center [159, 126] width 8 height 8
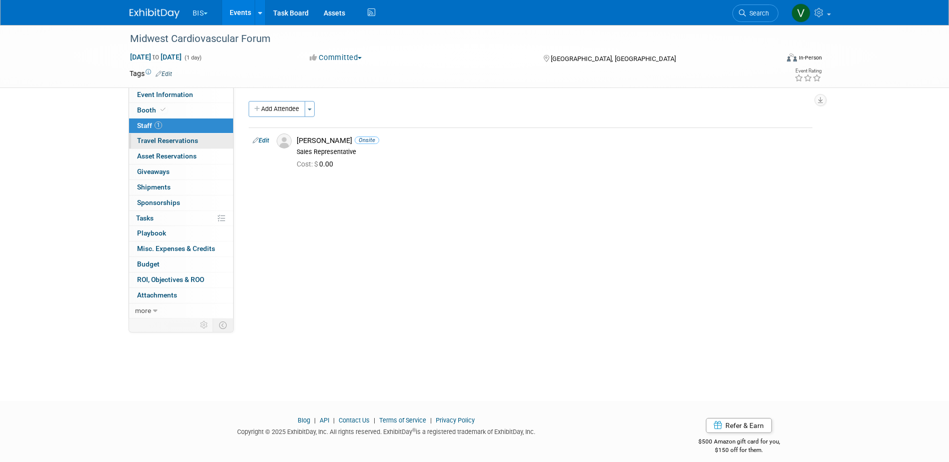
click at [171, 138] on span "Travel Reservations 0" at bounding box center [167, 141] width 61 height 8
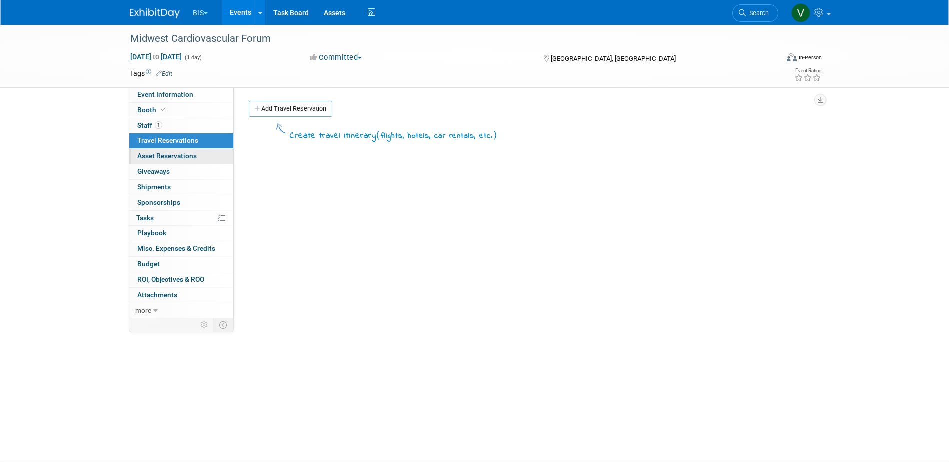
click at [174, 156] on span "Asset Reservations 0" at bounding box center [167, 156] width 60 height 8
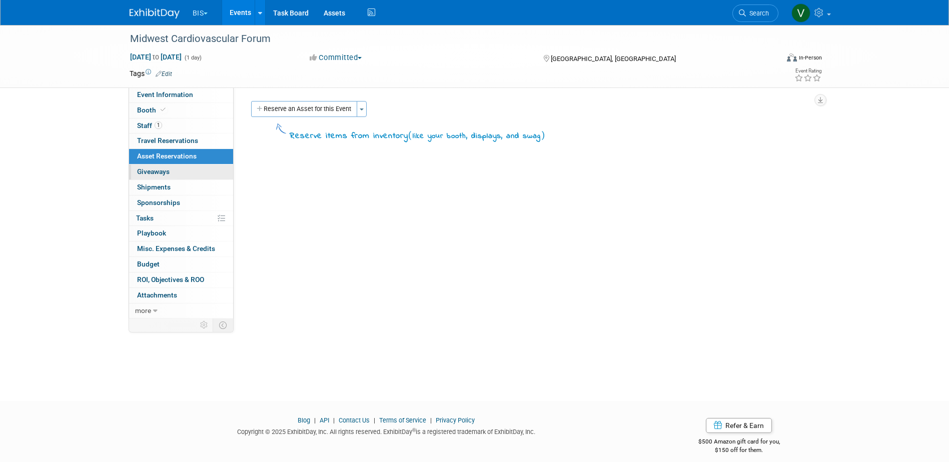
click at [176, 166] on link "0 Giveaways 0" at bounding box center [181, 172] width 104 height 15
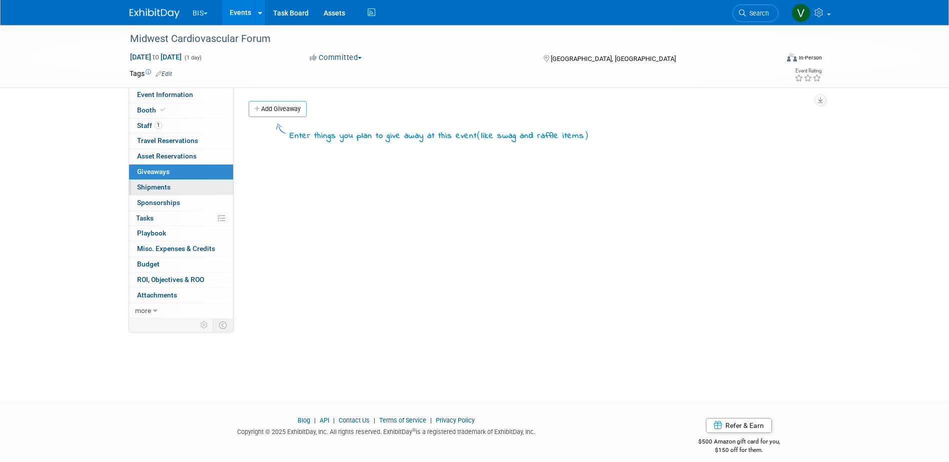
click at [165, 184] on span "Shipments 0" at bounding box center [154, 187] width 34 height 8
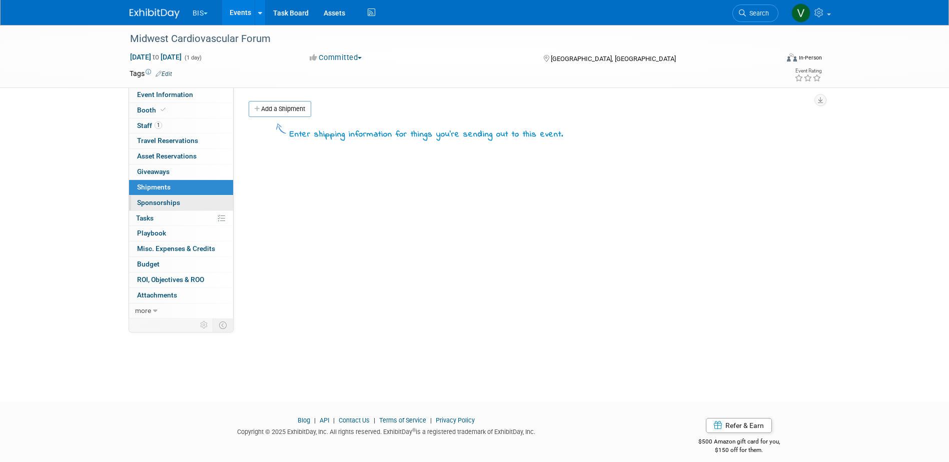
click at [163, 202] on span "Sponsorships 0" at bounding box center [158, 203] width 43 height 8
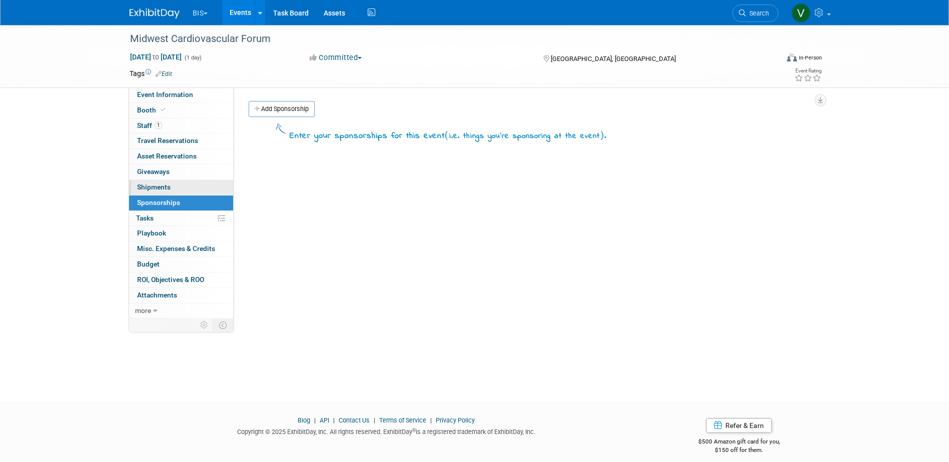
click at [159, 188] on span "Shipments 0" at bounding box center [154, 187] width 34 height 8
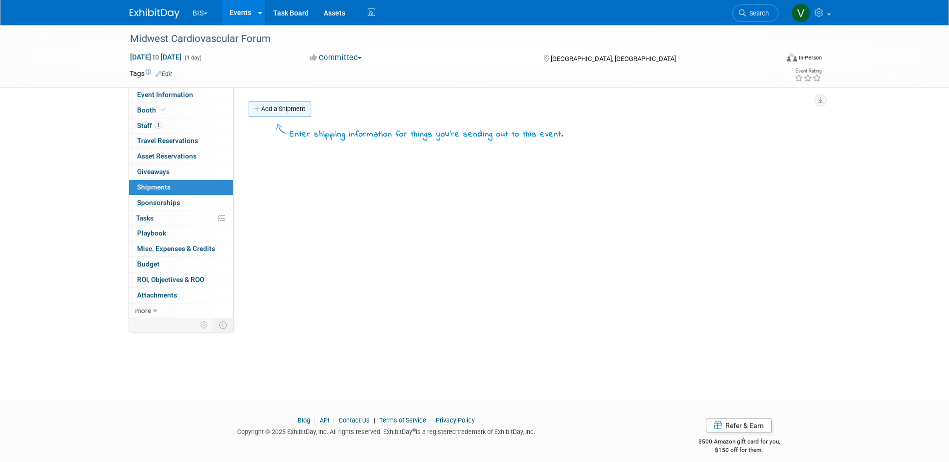
click at [276, 106] on link "Add a Shipment" at bounding box center [280, 109] width 63 height 16
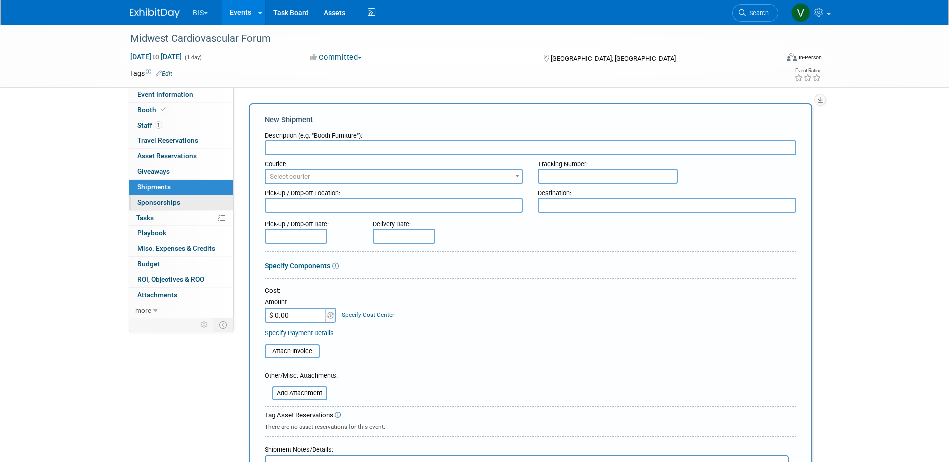
click at [152, 201] on span "Sponsorships 0" at bounding box center [158, 203] width 43 height 8
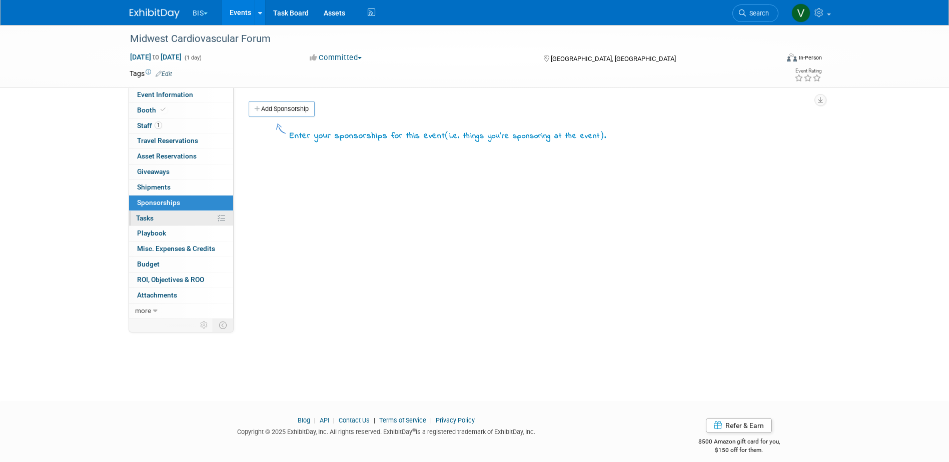
click at [150, 217] on span "Tasks 0%" at bounding box center [145, 218] width 18 height 8
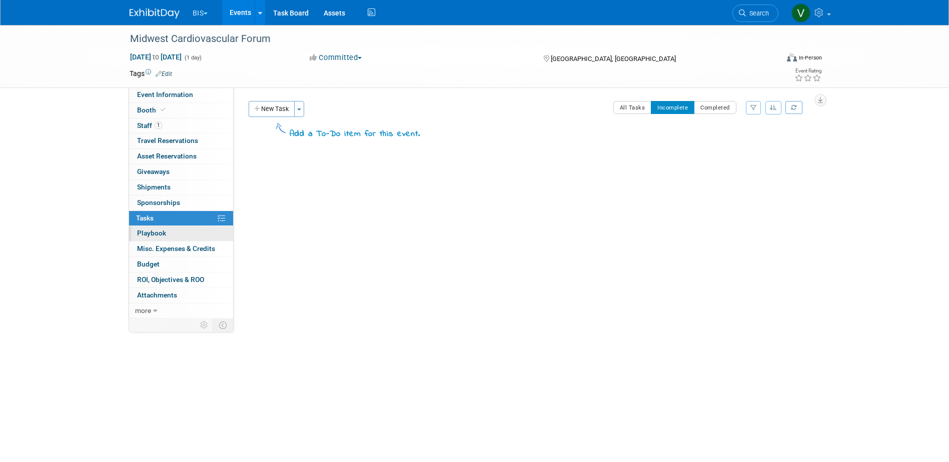
click at [153, 229] on span "Playbook 0" at bounding box center [151, 233] width 29 height 8
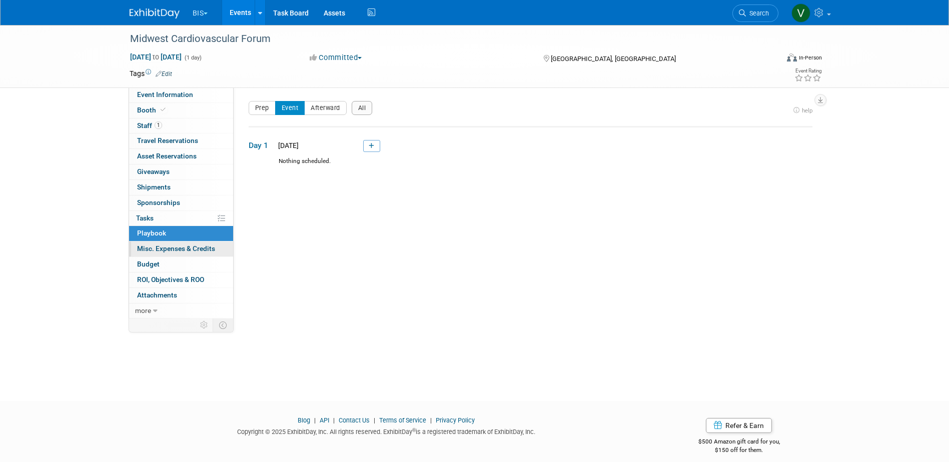
click at [169, 247] on span "Misc. Expenses & Credits 0" at bounding box center [176, 249] width 78 height 8
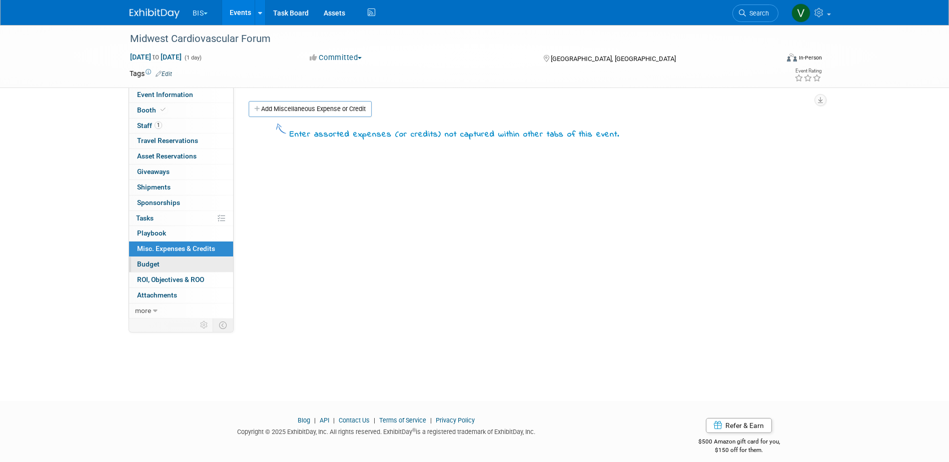
click at [165, 265] on link "Budget" at bounding box center [181, 264] width 104 height 15
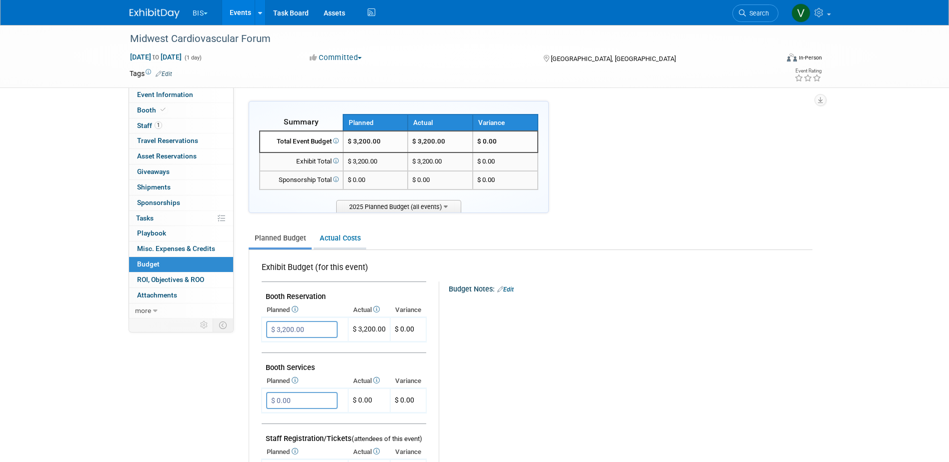
click at [348, 236] on link "Actual Costs" at bounding box center [340, 238] width 53 height 19
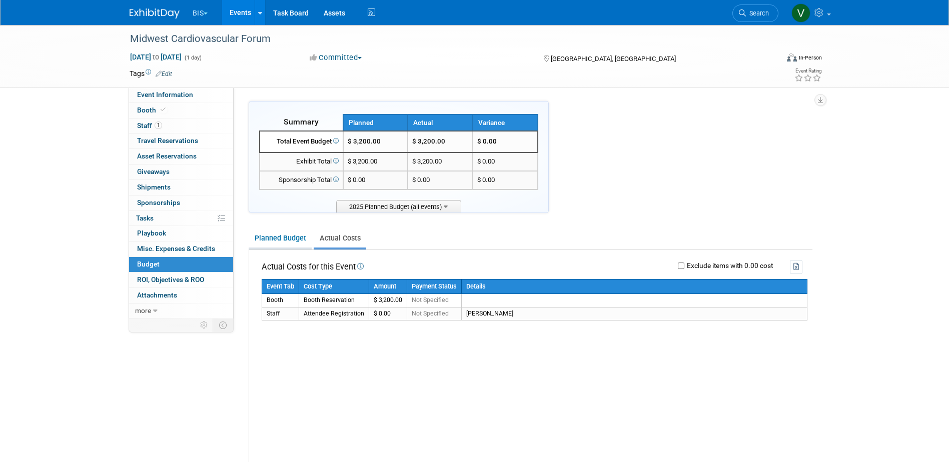
click at [280, 240] on link "Planned Budget" at bounding box center [280, 238] width 63 height 19
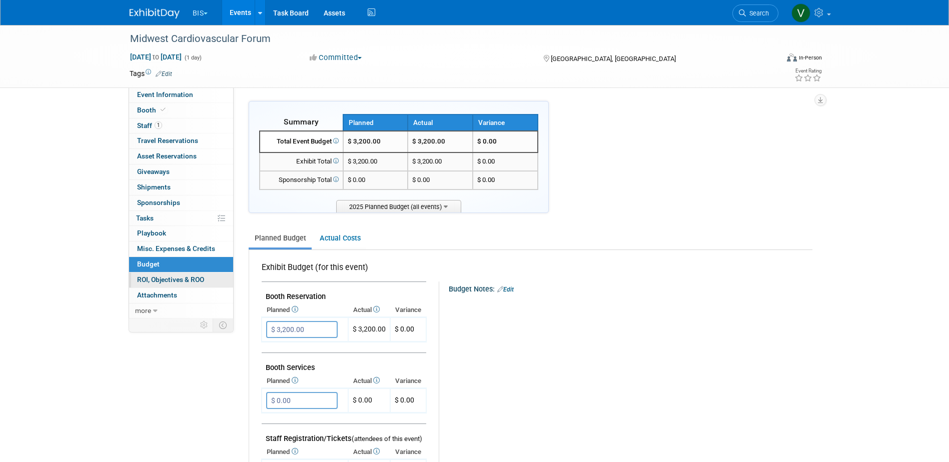
click at [177, 274] on link "0 ROI, Objectives & ROO 0" at bounding box center [181, 280] width 104 height 15
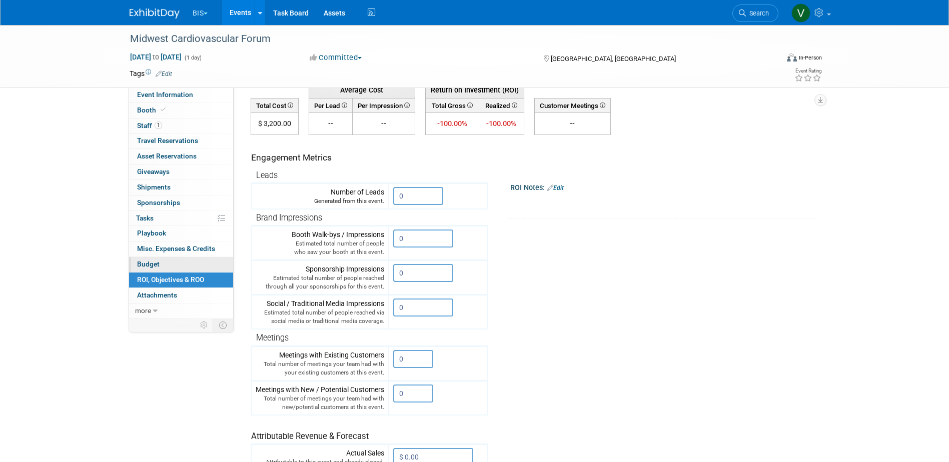
scroll to position [100, 0]
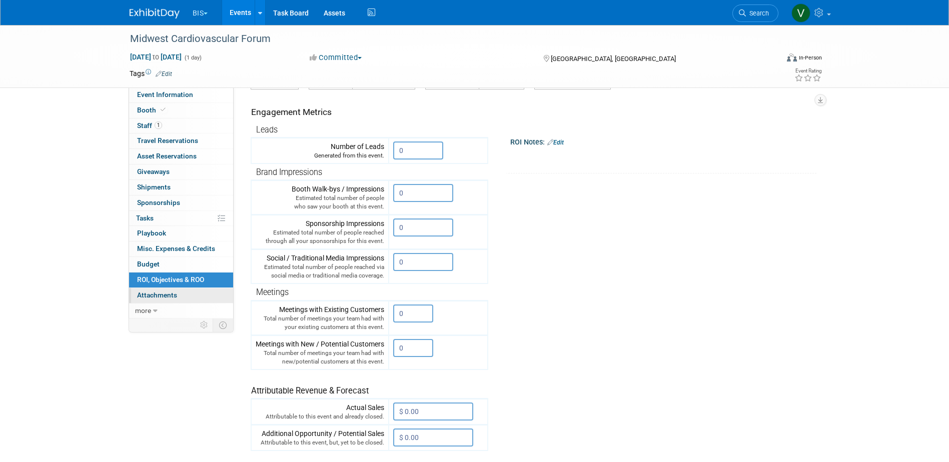
click at [151, 295] on span "Attachments 0" at bounding box center [157, 295] width 40 height 8
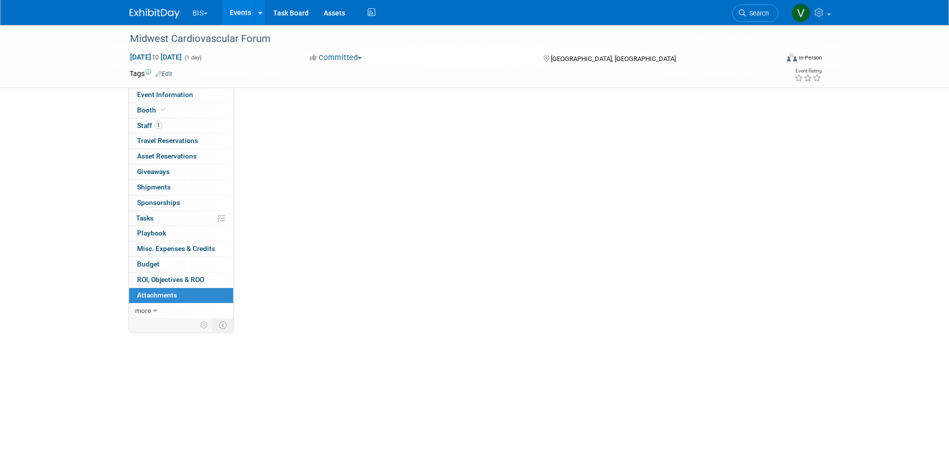
scroll to position [0, 0]
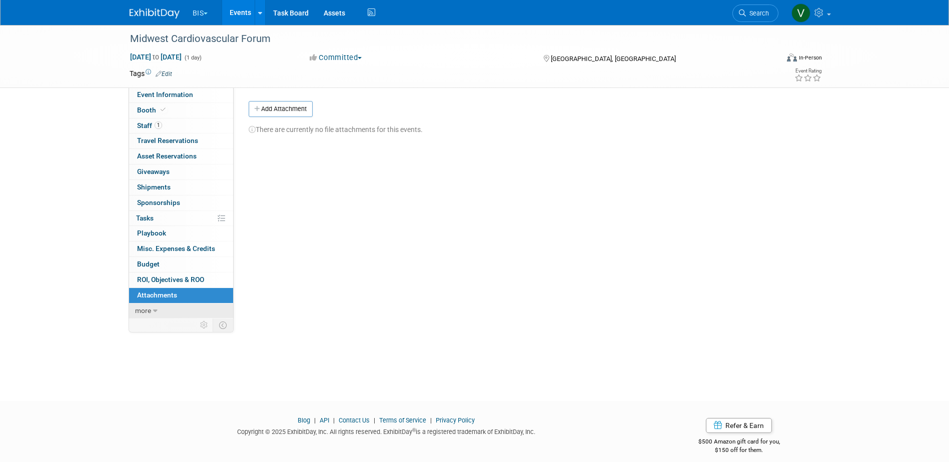
click at [157, 308] on icon at bounding box center [155, 311] width 5 height 7
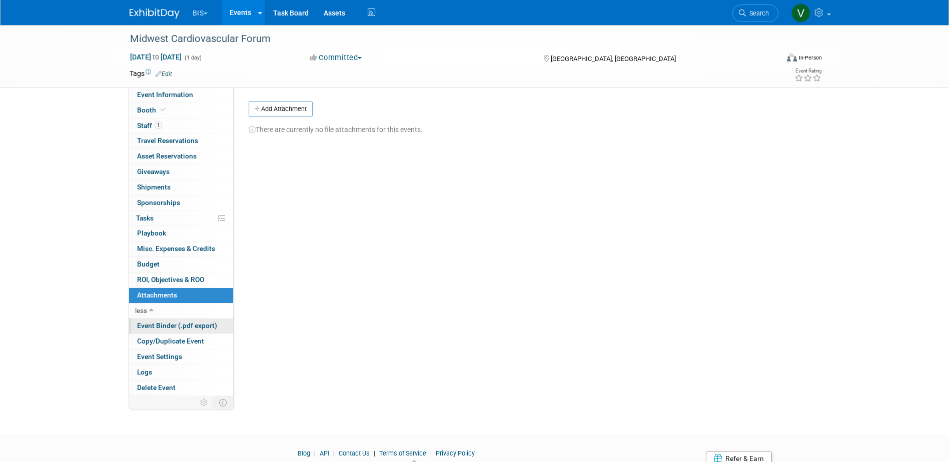
click at [201, 323] on span "Event Binder (.pdf export)" at bounding box center [177, 326] width 80 height 8
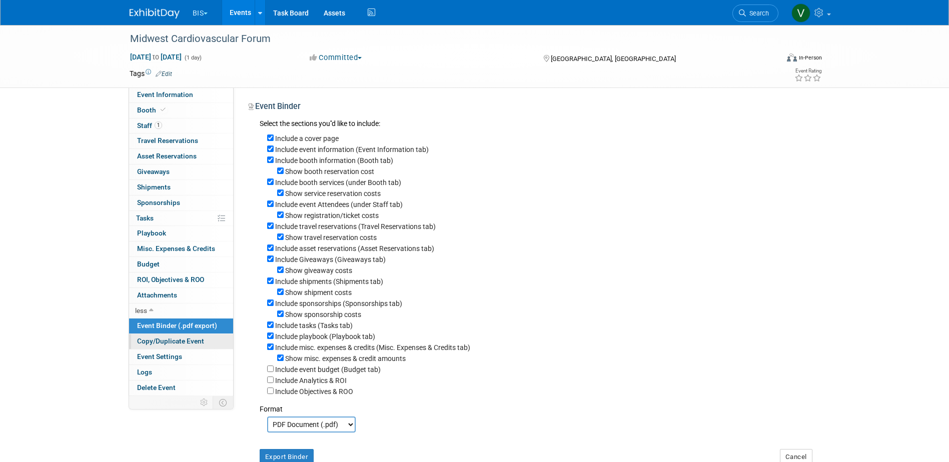
click at [188, 338] on span "Copy/Duplicate Event" at bounding box center [170, 341] width 67 height 8
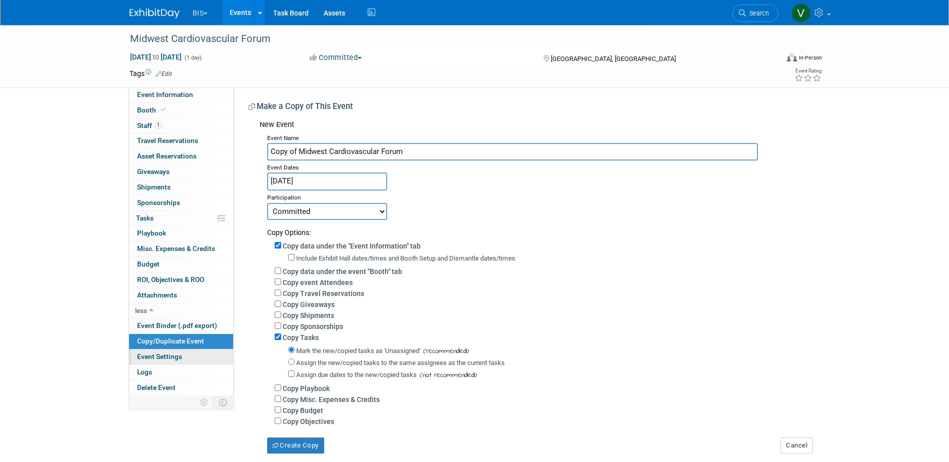
click at [167, 354] on span "Event Settings" at bounding box center [159, 357] width 45 height 8
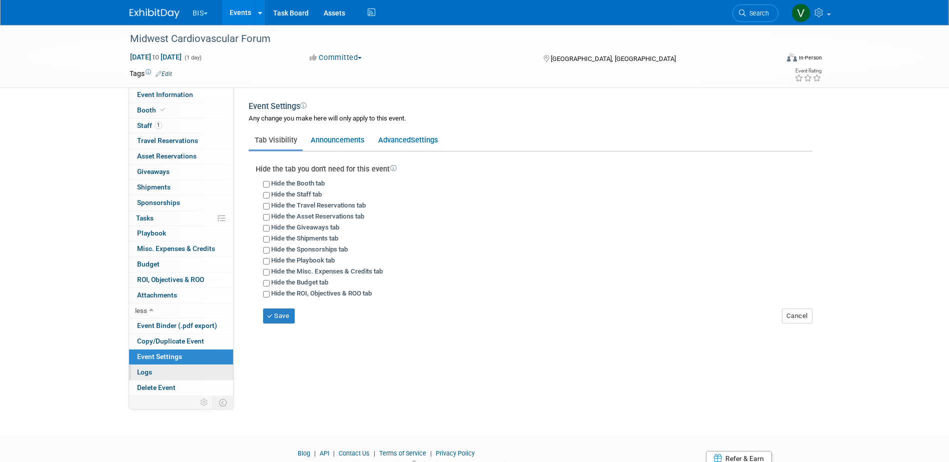
click at [155, 369] on link "Logs" at bounding box center [181, 372] width 104 height 15
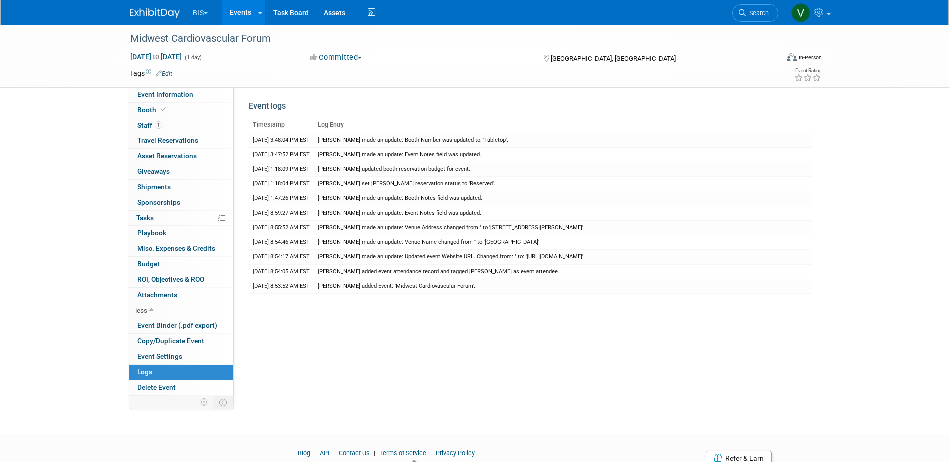
click at [249, 11] on link "Events" at bounding box center [240, 12] width 37 height 25
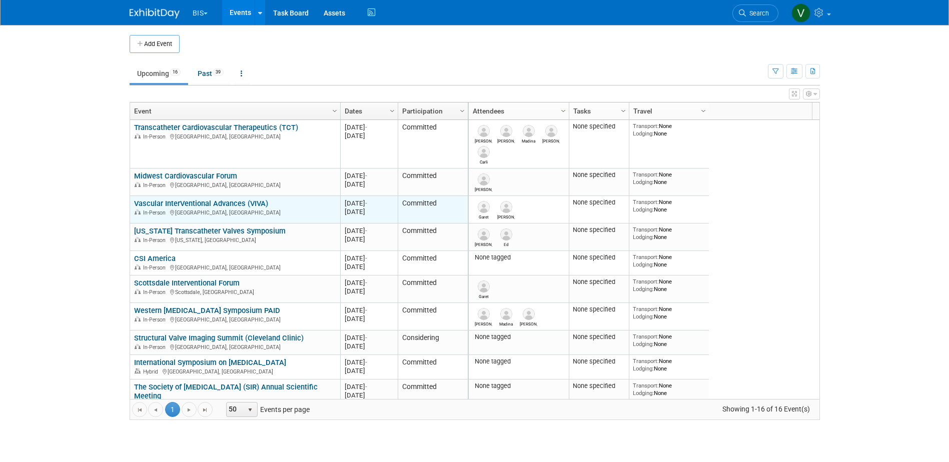
click at [239, 205] on link "Vascular InterVentional Advances (VIVA)" at bounding box center [201, 203] width 134 height 9
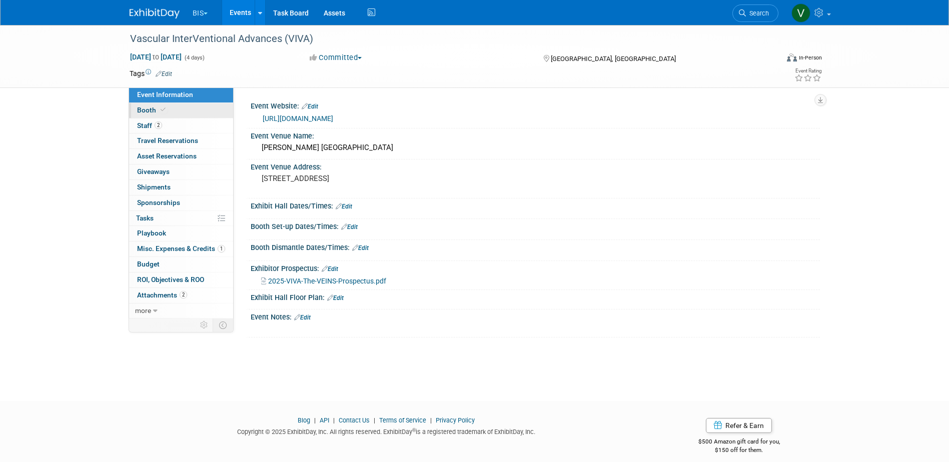
click at [151, 109] on span "Booth" at bounding box center [152, 110] width 31 height 8
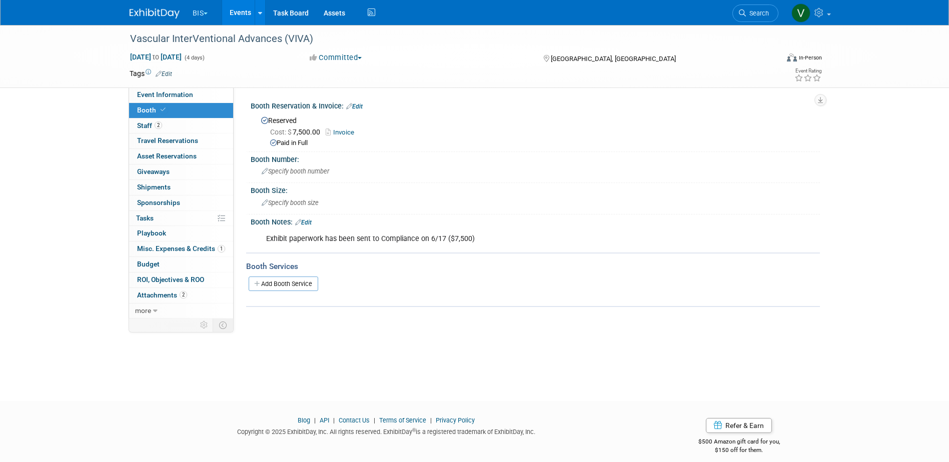
click at [417, 236] on div "Exhibit paperwork has been sent to Compliance on 6/17 ($7,500)" at bounding box center [484, 239] width 451 height 20
click at [457, 239] on div "Exhibit paperwork has been sent to Compliance on 6/17 ($7,500)" at bounding box center [484, 239] width 451 height 20
click at [294, 169] on span "Specify booth number" at bounding box center [296, 172] width 68 height 8
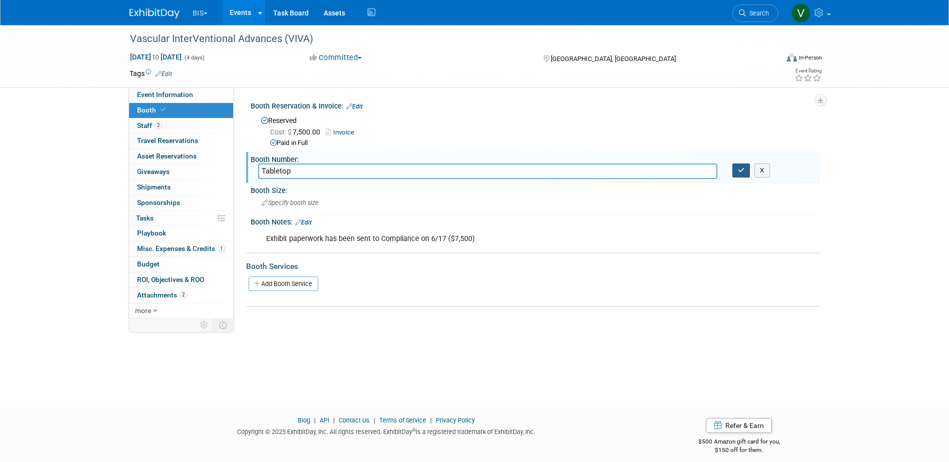
type input "Tabletop"
click at [738, 171] on icon "button" at bounding box center [741, 170] width 7 height 7
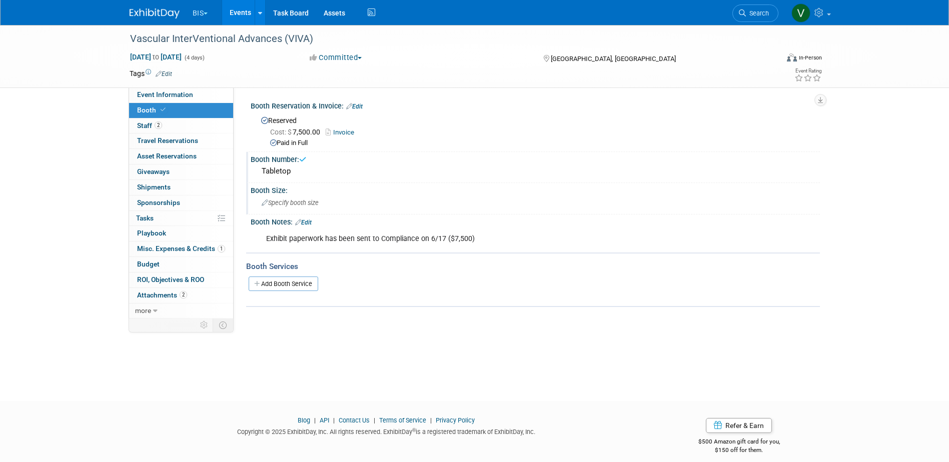
click at [315, 203] on span "Specify booth size" at bounding box center [290, 203] width 57 height 8
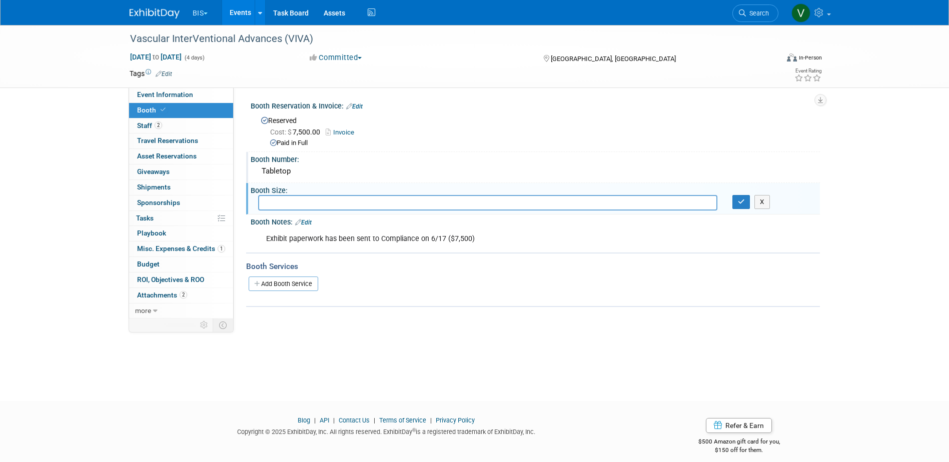
click at [289, 166] on div "Tabletop" at bounding box center [535, 172] width 555 height 16
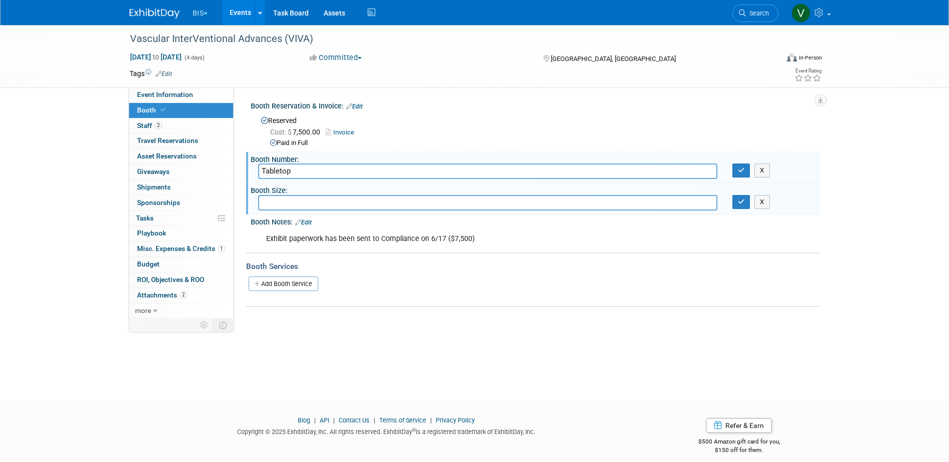
click at [289, 166] on input "Tabletop" at bounding box center [487, 172] width 459 height 16
type input "T1"
click at [287, 202] on input "text" at bounding box center [487, 203] width 459 height 16
type input "Tabletop"
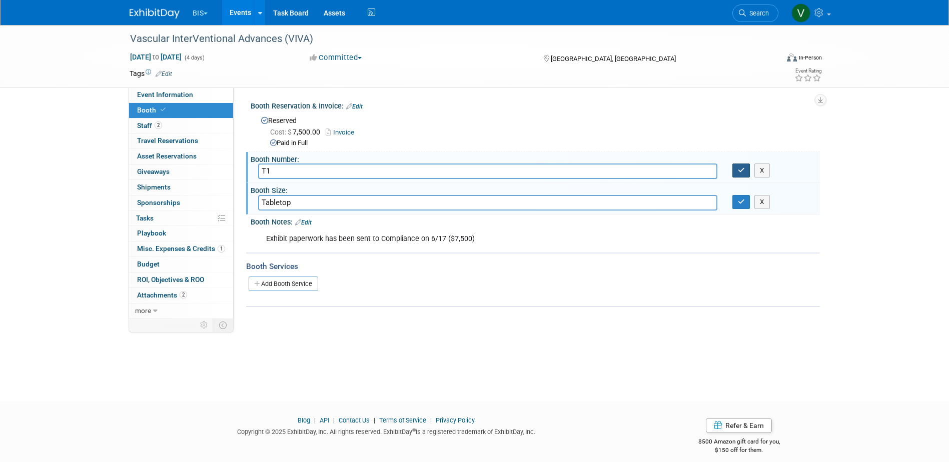
click at [739, 171] on icon "button" at bounding box center [741, 170] width 7 height 7
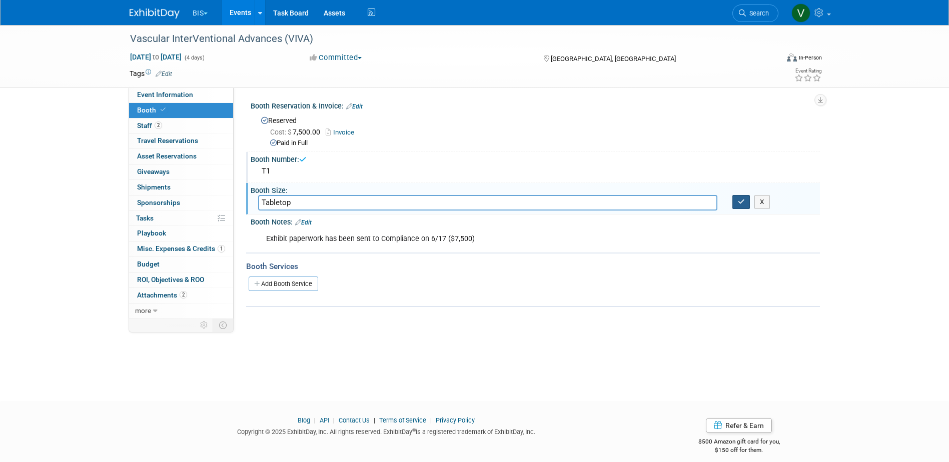
click at [743, 202] on icon "button" at bounding box center [741, 202] width 7 height 7
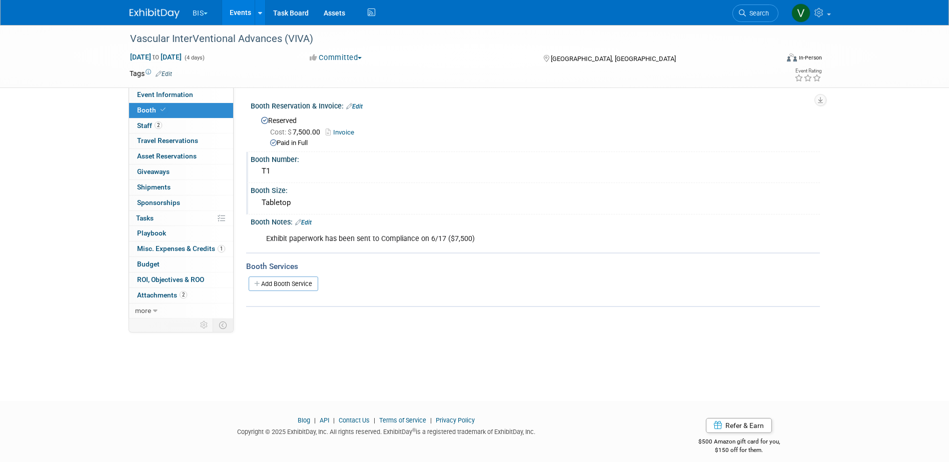
click at [458, 233] on div "Exhibit paperwork has been sent to Compliance on 6/17 ($7,500)" at bounding box center [484, 239] width 451 height 20
click at [311, 224] on link "Edit" at bounding box center [303, 222] width 17 height 7
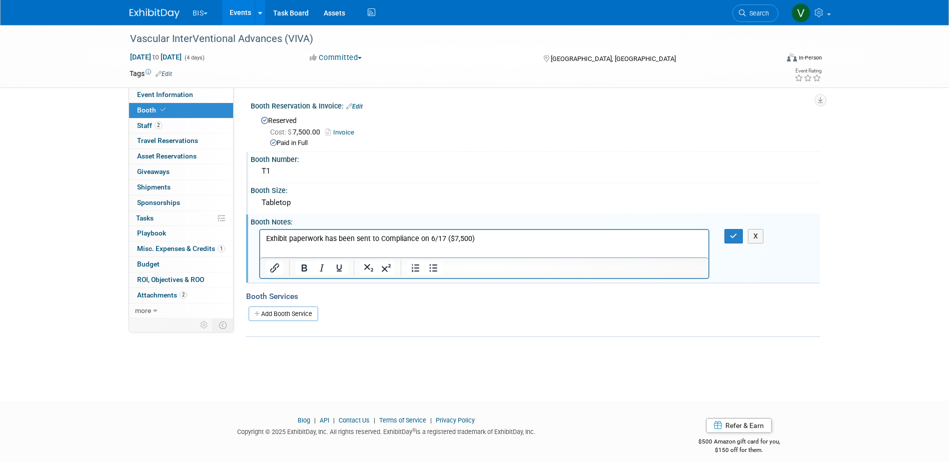
click at [478, 237] on p "Exhibit paperwork has been sent to Compliance on 6/17 ($7,500)" at bounding box center [484, 239] width 437 height 10
click at [493, 239] on p "Exhibit paperwork has been sent to Compliance on 6/17." at bounding box center [484, 239] width 437 height 10
click at [522, 239] on p "Exhibit paperwork has been sent to Compliance on 6/17. Payment" at bounding box center [484, 239] width 437 height 10
click at [732, 235] on icon "button" at bounding box center [734, 236] width 8 height 7
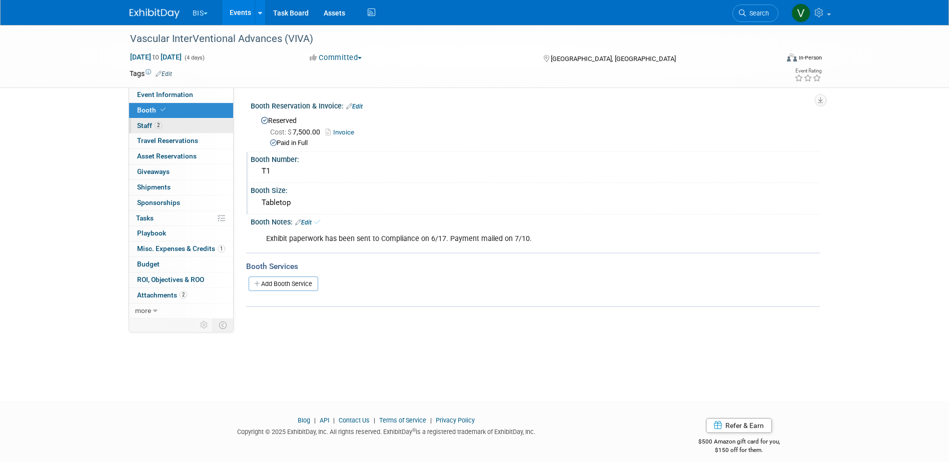
click at [155, 125] on span "2" at bounding box center [159, 126] width 8 height 8
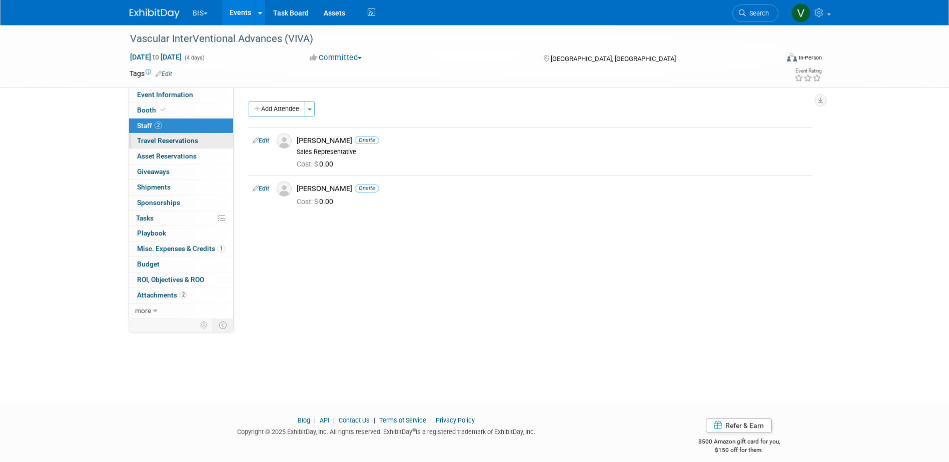
click at [161, 134] on link "0 Travel Reservations 0" at bounding box center [181, 141] width 104 height 15
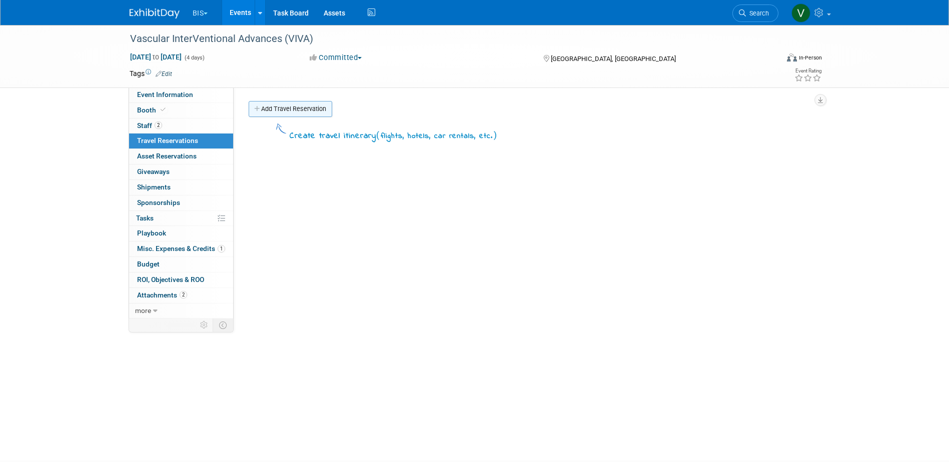
click at [331, 107] on link "Add Travel Reservation" at bounding box center [291, 109] width 84 height 16
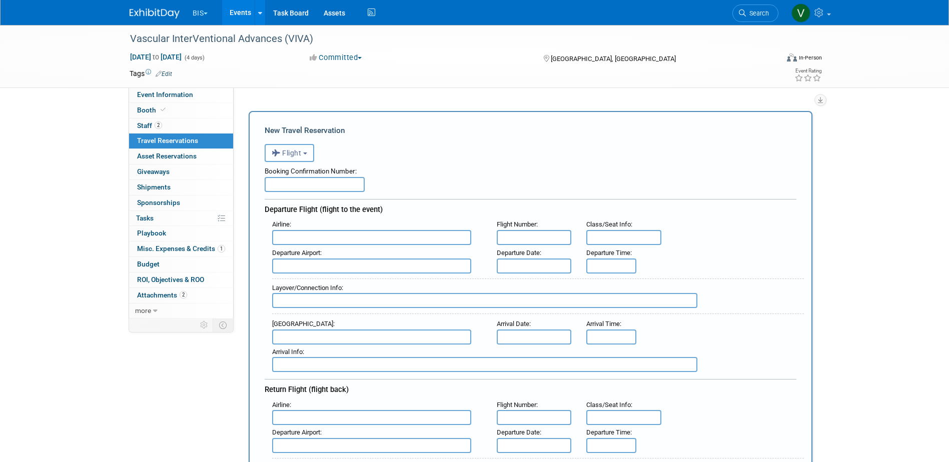
click at [307, 154] on b "button" at bounding box center [305, 154] width 4 height 2
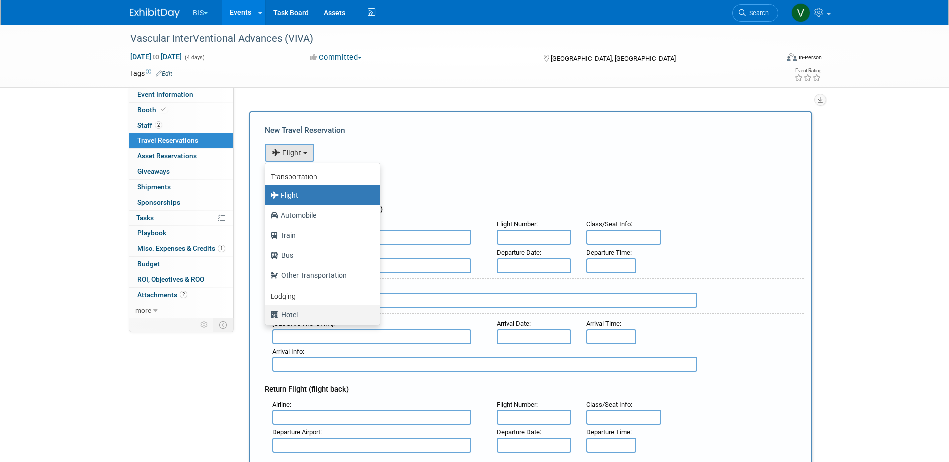
click at [311, 310] on label "Hotel" at bounding box center [320, 315] width 100 height 16
click at [267, 311] on input "Hotel" at bounding box center [263, 314] width 7 height 7
select select "6"
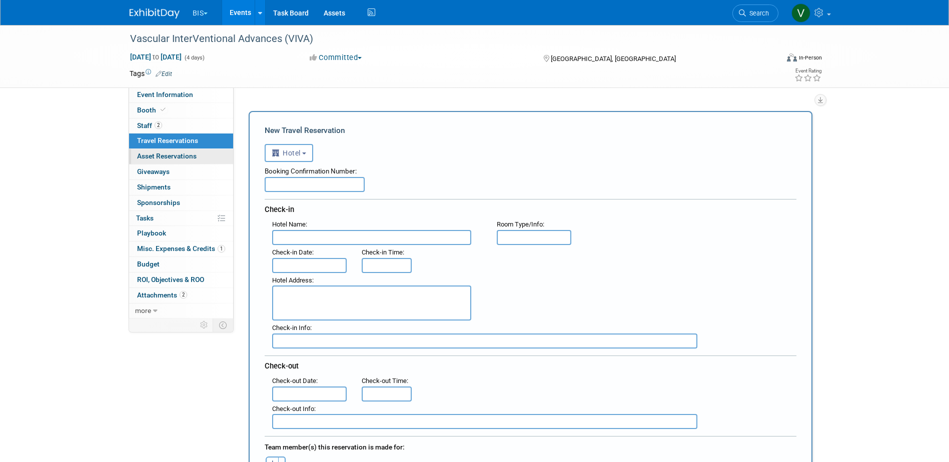
click at [178, 157] on span "Asset Reservations 0" at bounding box center [167, 156] width 60 height 8
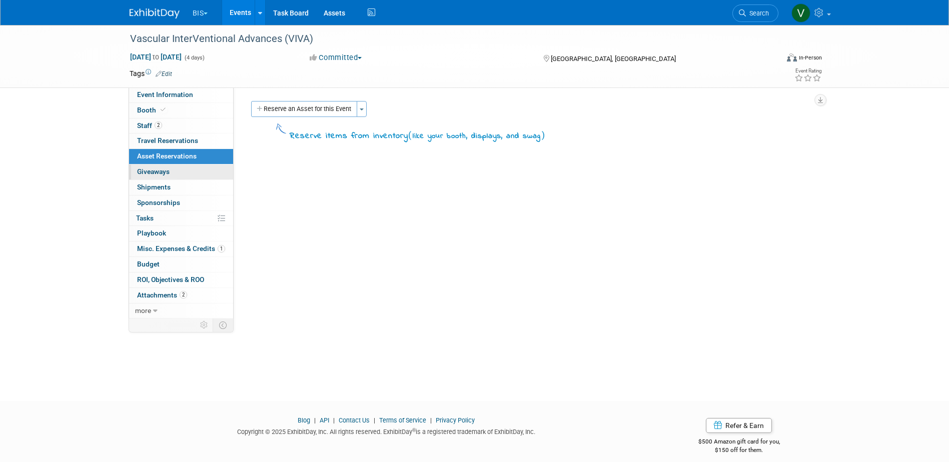
click at [171, 169] on link "0 Giveaways 0" at bounding box center [181, 172] width 104 height 15
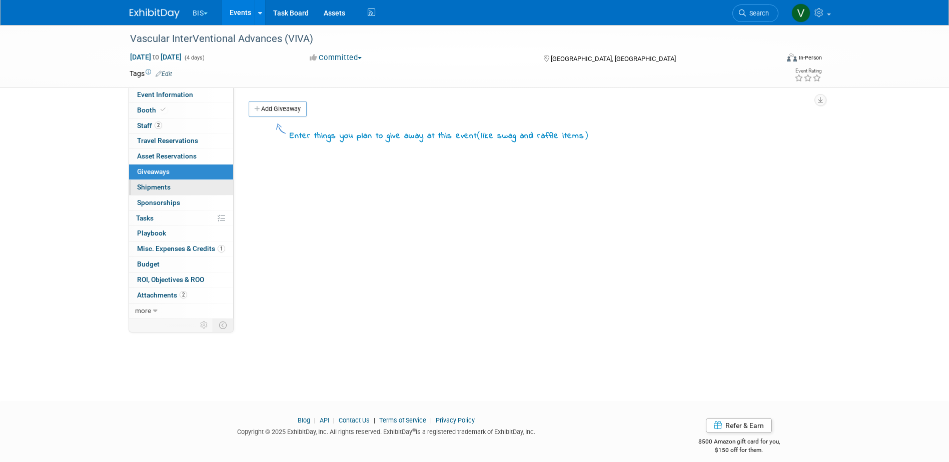
click at [162, 187] on span "Shipments 0" at bounding box center [154, 187] width 34 height 8
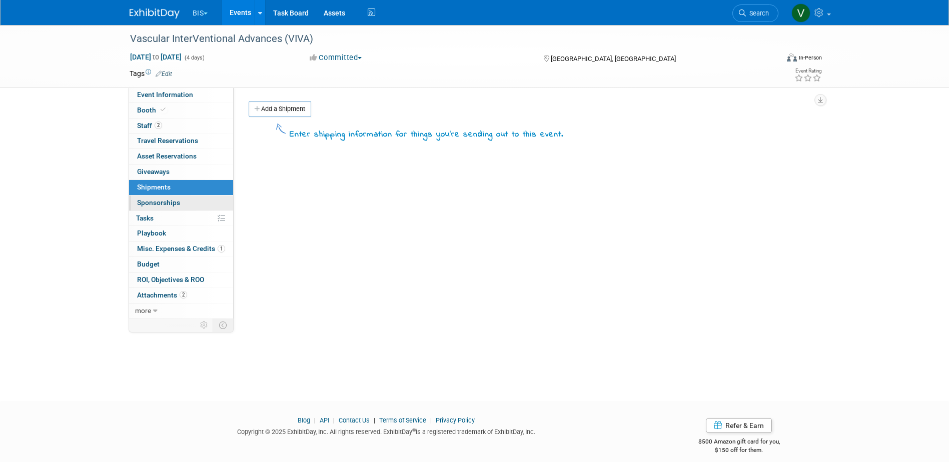
click at [165, 202] on span "Sponsorships 0" at bounding box center [158, 203] width 43 height 8
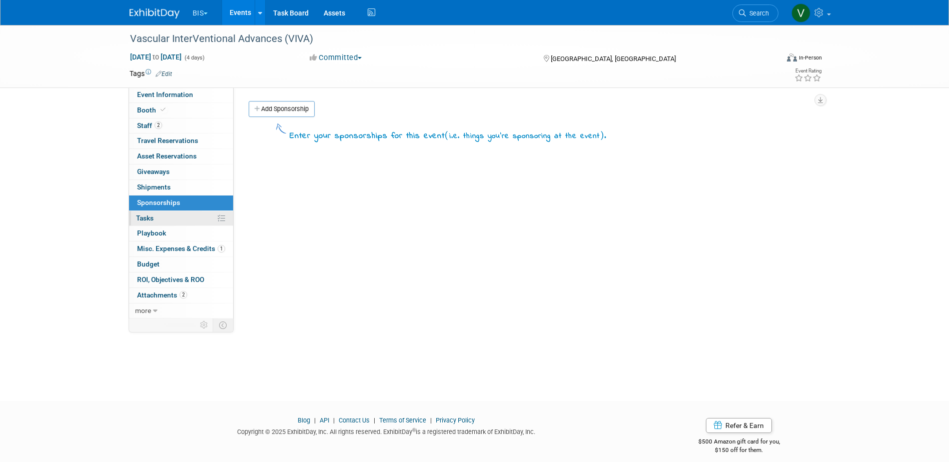
click at [153, 218] on span "Tasks 0%" at bounding box center [145, 218] width 18 height 8
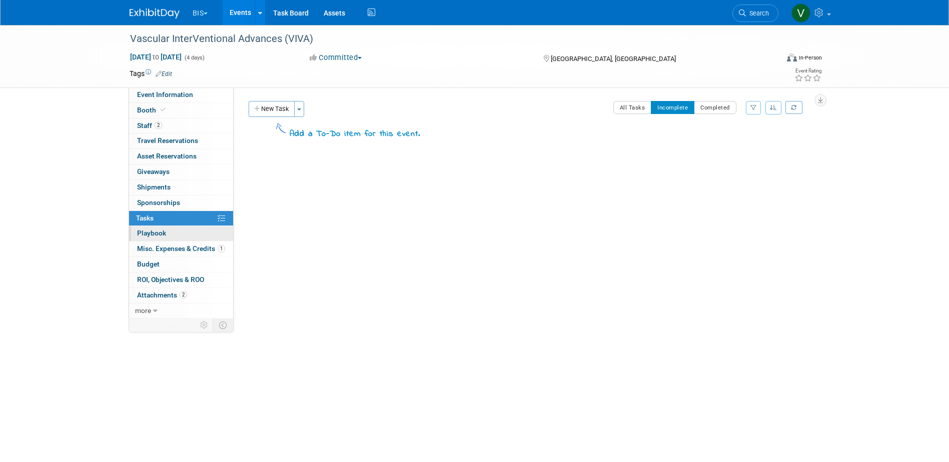
click at [157, 232] on span "Playbook 0" at bounding box center [151, 233] width 29 height 8
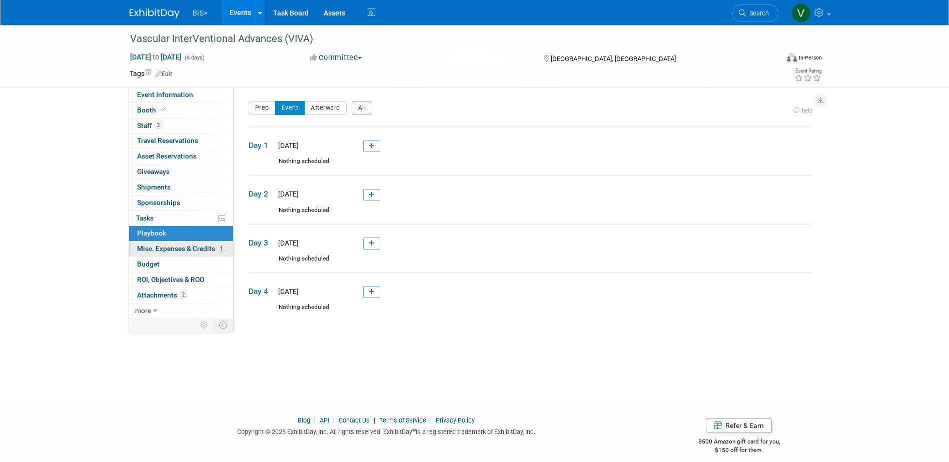
click at [178, 251] on span "Misc. Expenses & Credits 1" at bounding box center [181, 249] width 88 height 8
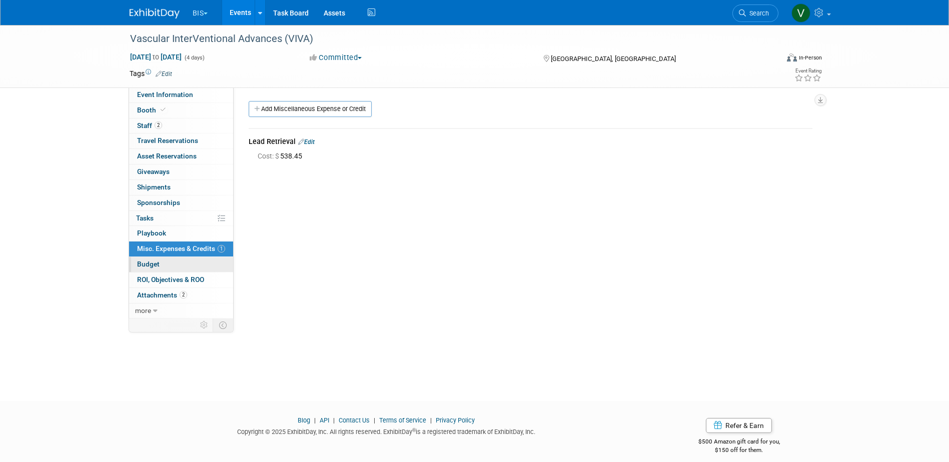
click at [162, 261] on link "Budget" at bounding box center [181, 264] width 104 height 15
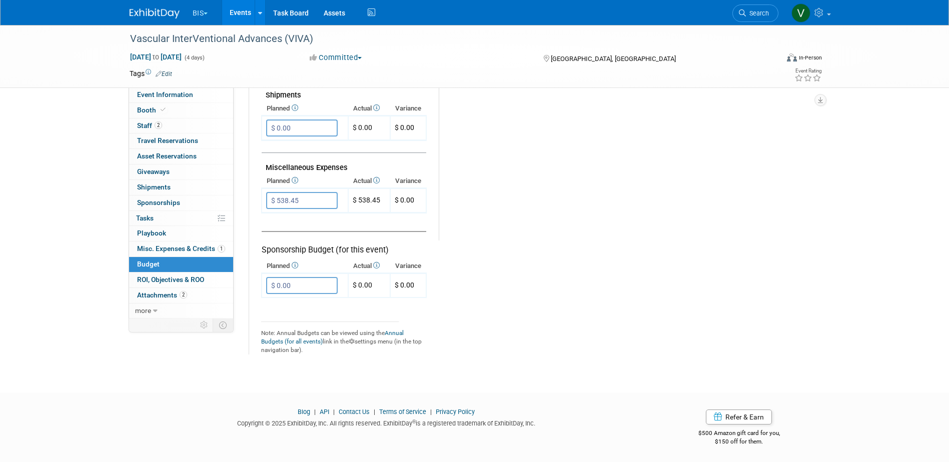
scroll to position [561, 0]
click at [161, 308] on link "more" at bounding box center [181, 311] width 104 height 15
click at [242, 10] on link "Events" at bounding box center [240, 12] width 37 height 25
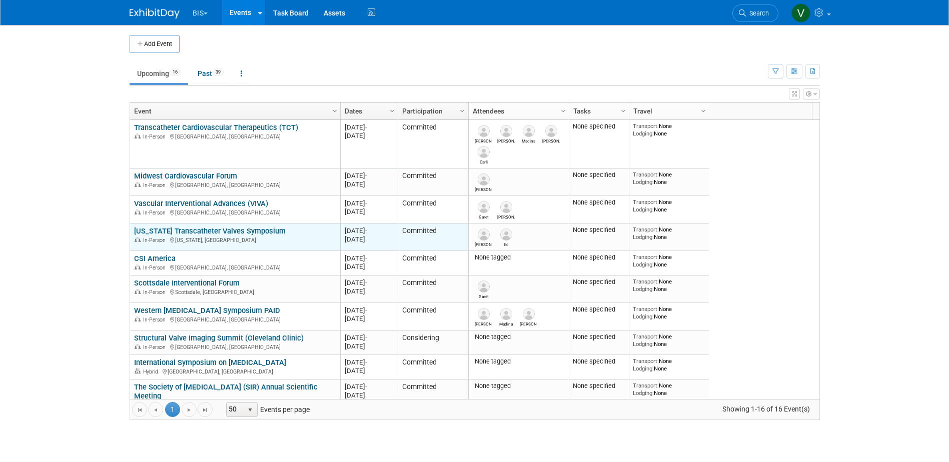
click at [209, 231] on link "[US_STATE] Transcatheter Valves Symposium" at bounding box center [210, 231] width 152 height 9
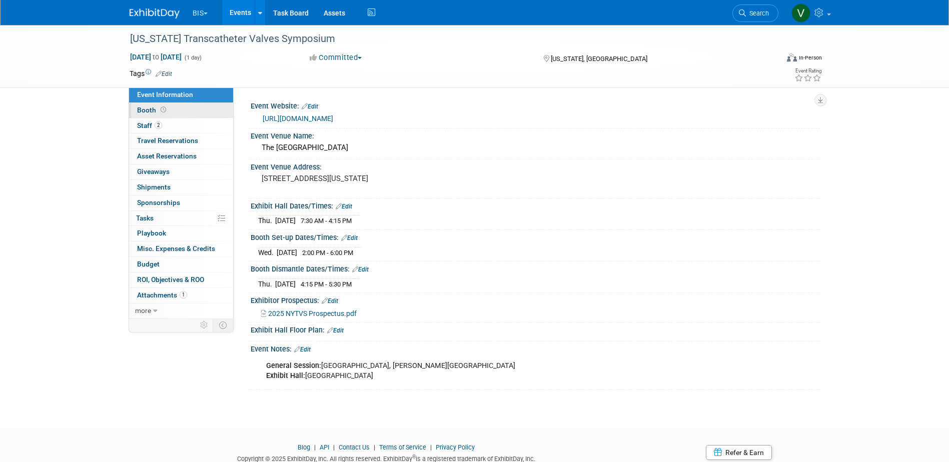
click at [161, 108] on icon at bounding box center [164, 110] width 6 height 6
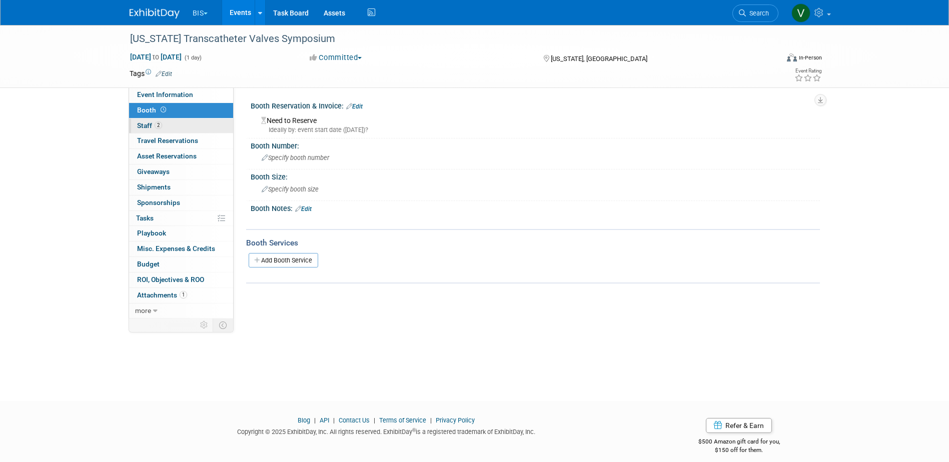
click at [157, 127] on span "2" at bounding box center [159, 126] width 8 height 8
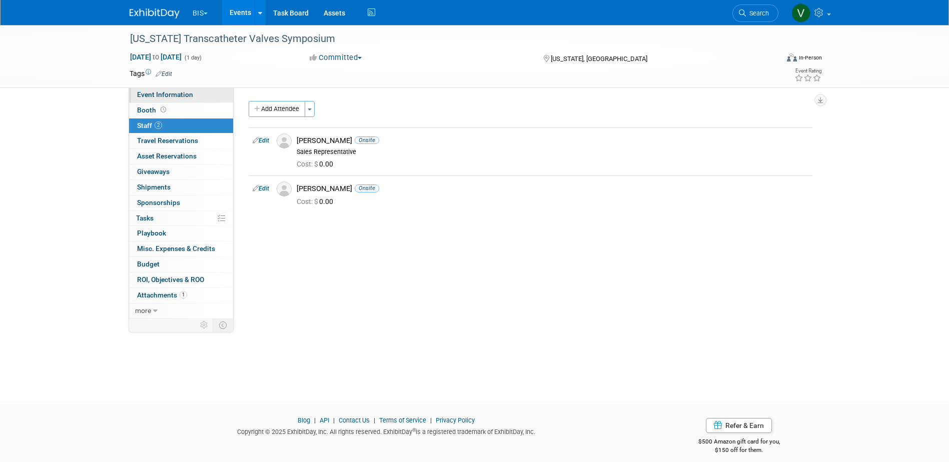
click at [161, 99] on link "Event Information" at bounding box center [181, 95] width 104 height 15
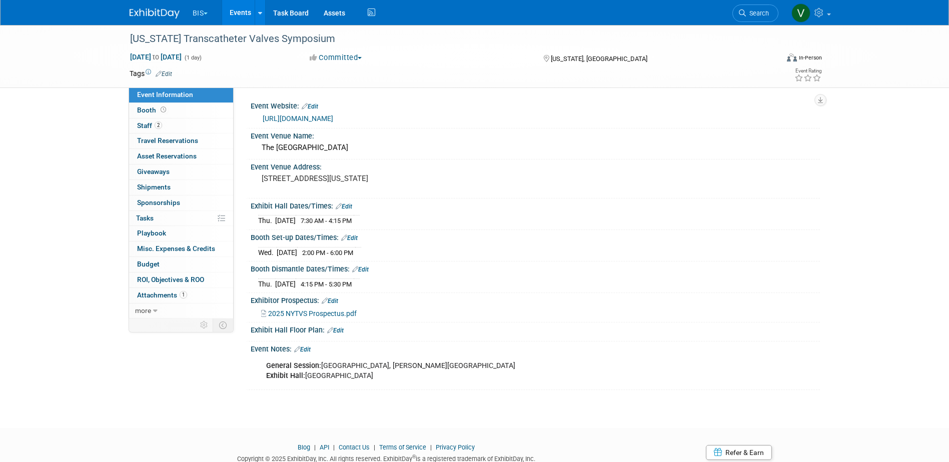
click at [328, 369] on div "General Session: Annenberg Building, Stern Auditorium Exhibit Hall: Guggenheim …" at bounding box center [484, 371] width 451 height 30
click at [308, 349] on link "Edit" at bounding box center [302, 349] width 17 height 7
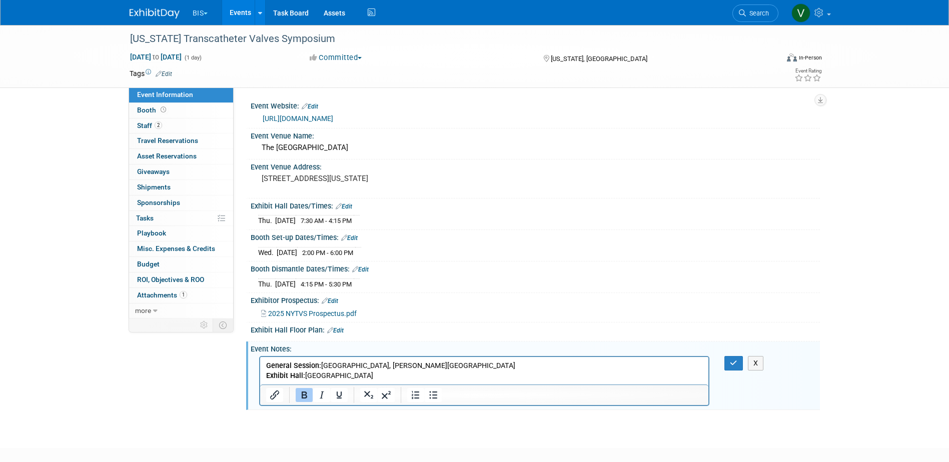
click at [312, 365] on b "General Session:" at bounding box center [293, 365] width 55 height 9
click at [368, 374] on p "General Session: Annenberg Building, Stern Auditorium Exhibit Hall: Guggenheim …" at bounding box center [484, 371] width 437 height 20
drag, startPoint x: 388, startPoint y: 373, endPoint x: 264, endPoint y: 363, distance: 124.5
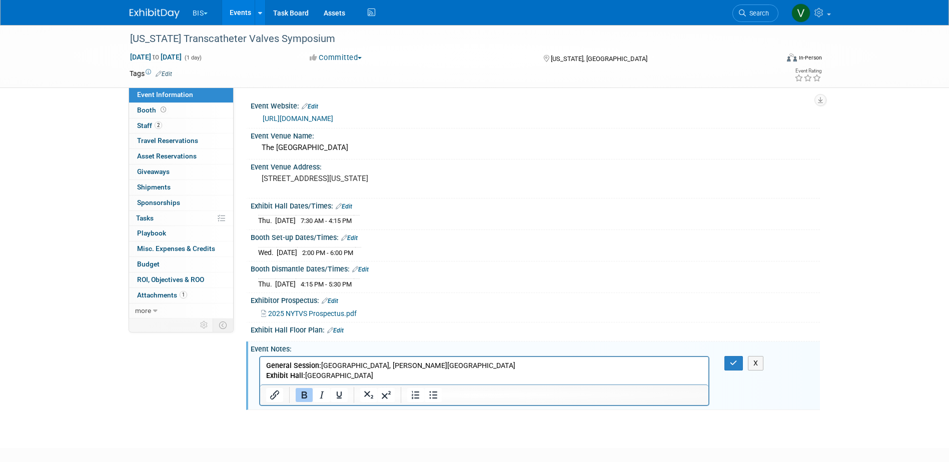
click at [264, 363] on html "General Session: Annenberg Building, Stern Auditorium Exhibit Hall: Guggenheim …" at bounding box center [484, 369] width 449 height 24
click at [735, 364] on icon "button" at bounding box center [734, 363] width 8 height 7
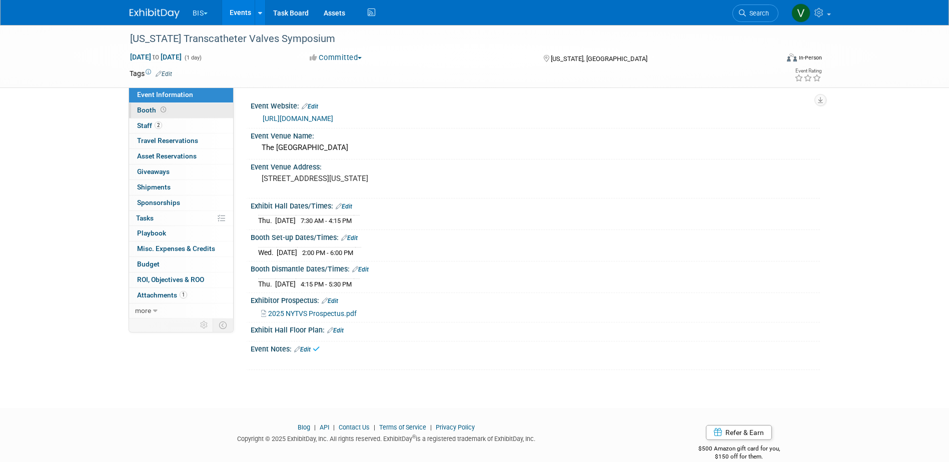
click at [155, 113] on span "Booth" at bounding box center [152, 110] width 31 height 8
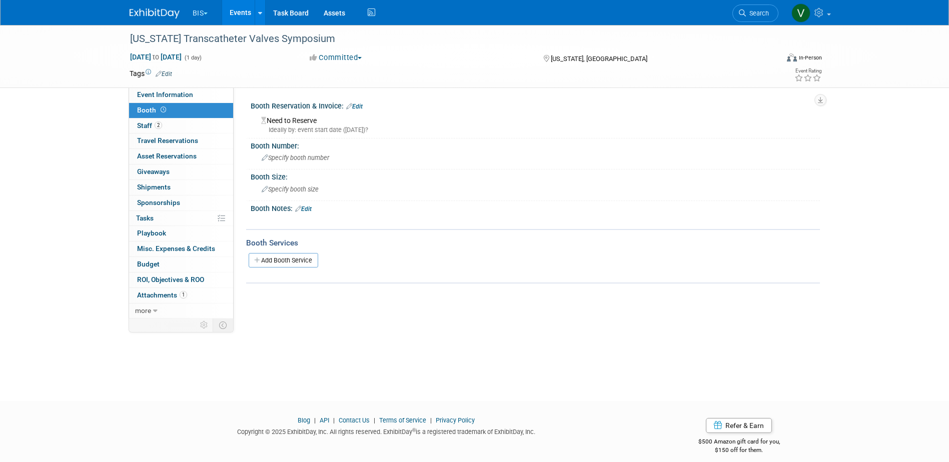
click at [311, 209] on link "Edit" at bounding box center [303, 209] width 17 height 7
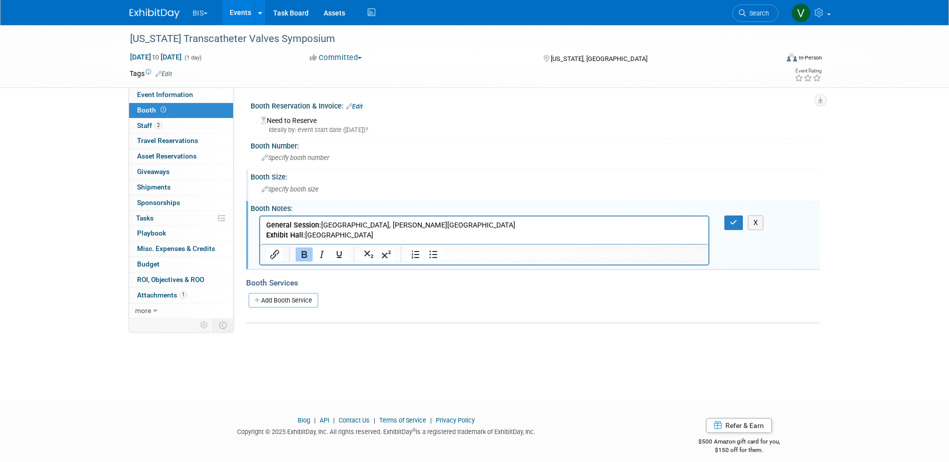
click at [295, 190] on span "Specify booth size" at bounding box center [290, 190] width 57 height 8
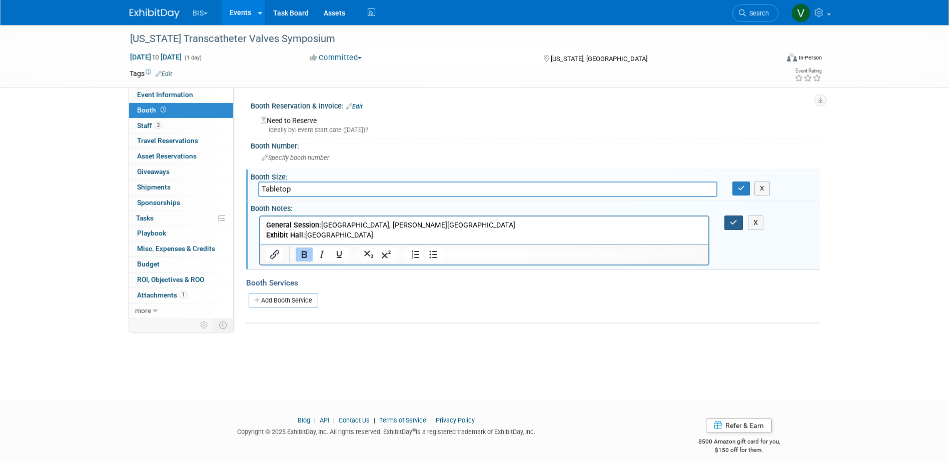
type input "Tabletop"
click at [735, 224] on icon "button" at bounding box center [734, 222] width 8 height 7
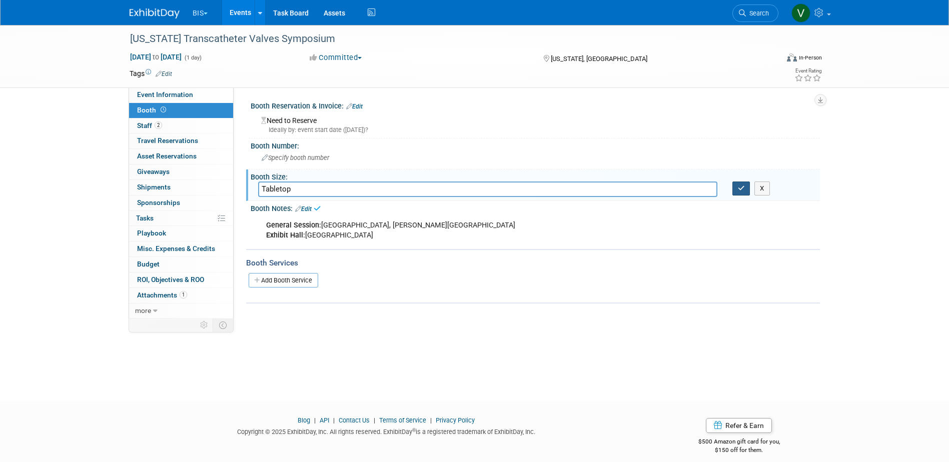
click at [738, 185] on icon "button" at bounding box center [741, 188] width 7 height 7
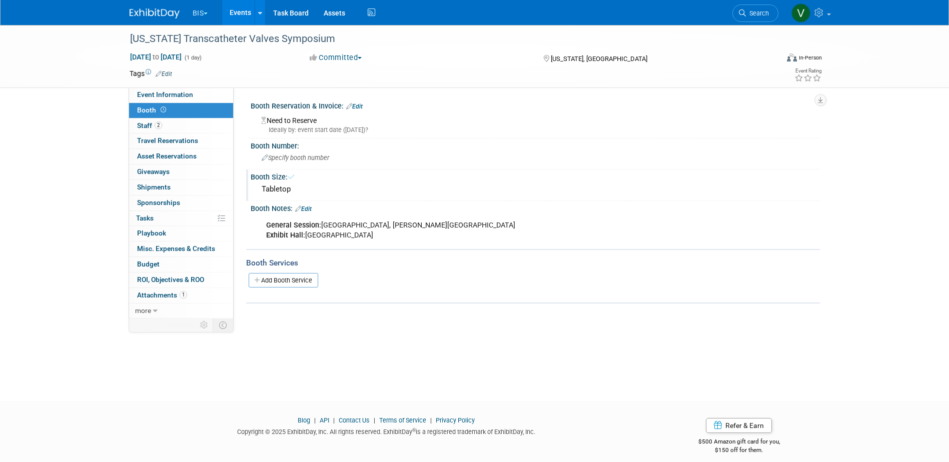
click at [356, 105] on link "Edit" at bounding box center [354, 106] width 17 height 7
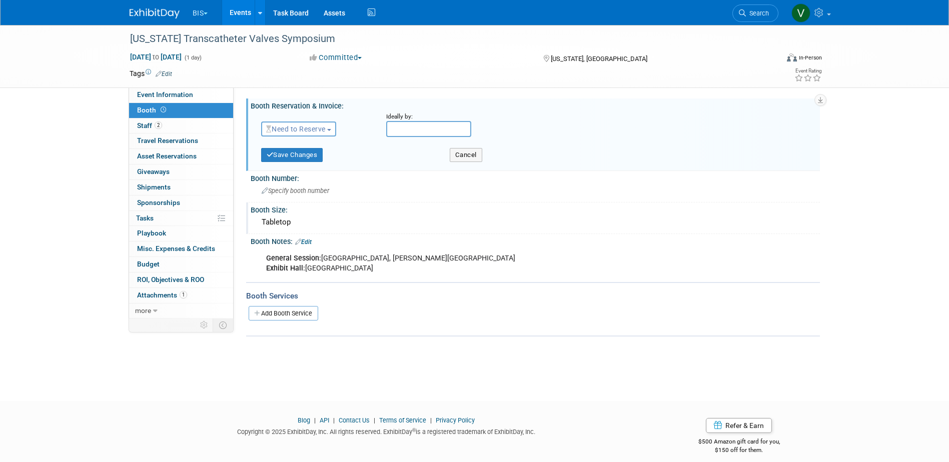
click at [326, 127] on span "Need to Reserve" at bounding box center [296, 129] width 60 height 8
click at [318, 160] on link "Reserved" at bounding box center [315, 160] width 107 height 14
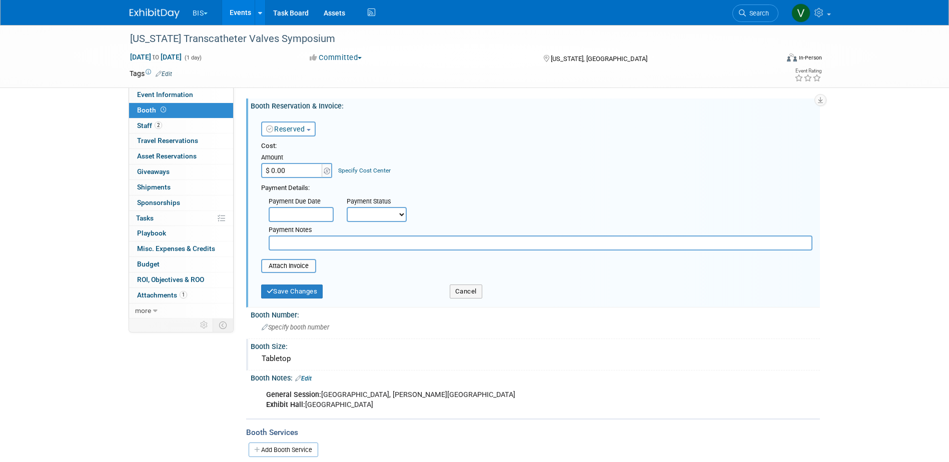
click at [286, 168] on input "$ 0.00" at bounding box center [292, 170] width 63 height 15
type input "$ 5,000.00"
click at [383, 216] on select "Not Paid Yet Partially Paid Paid in Full" at bounding box center [377, 214] width 60 height 15
select select "1"
click at [347, 207] on select "Not Paid Yet Partially Paid Paid in Full" at bounding box center [377, 214] width 60 height 15
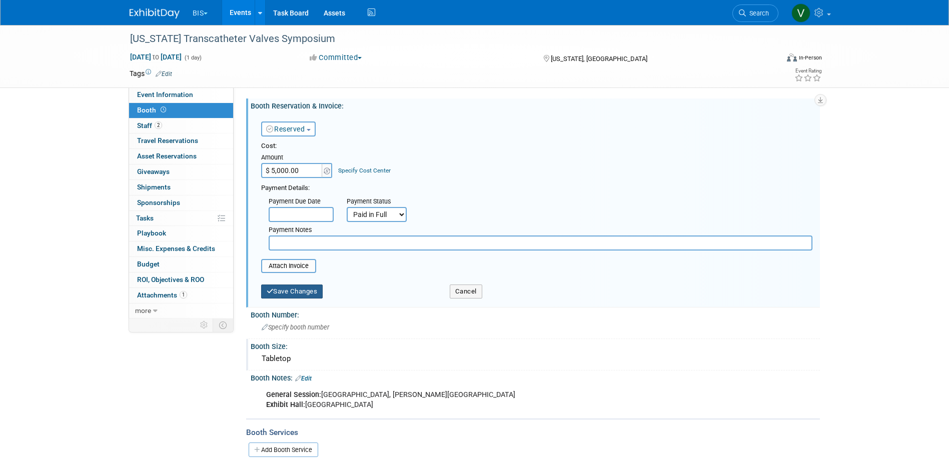
click at [320, 297] on button "Save Changes" at bounding box center [292, 292] width 62 height 14
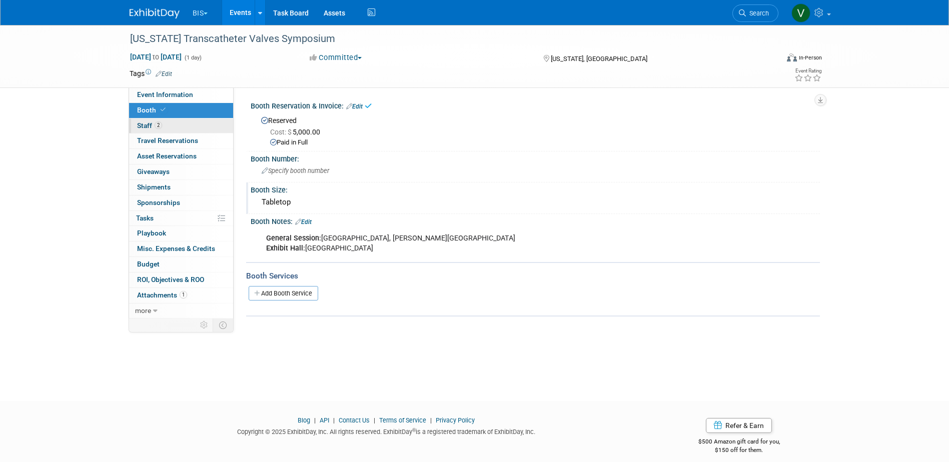
click at [159, 126] on span "2" at bounding box center [159, 126] width 8 height 8
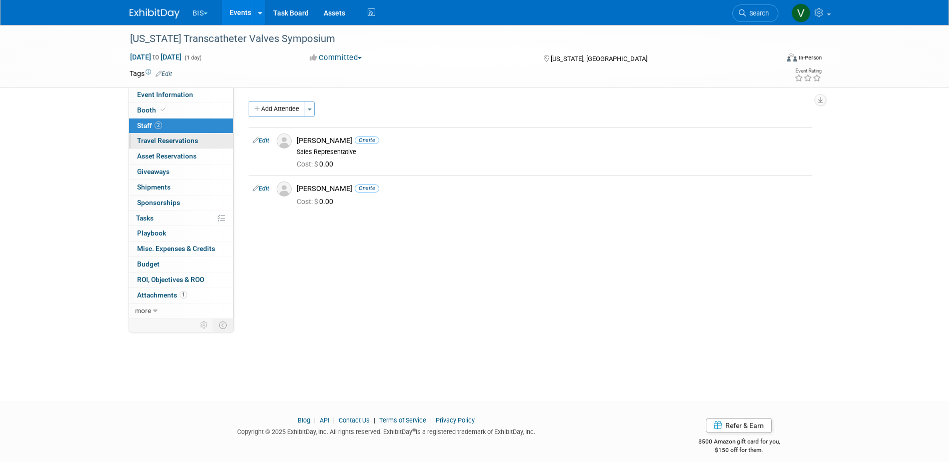
click at [162, 138] on span "Travel Reservations 0" at bounding box center [167, 141] width 61 height 8
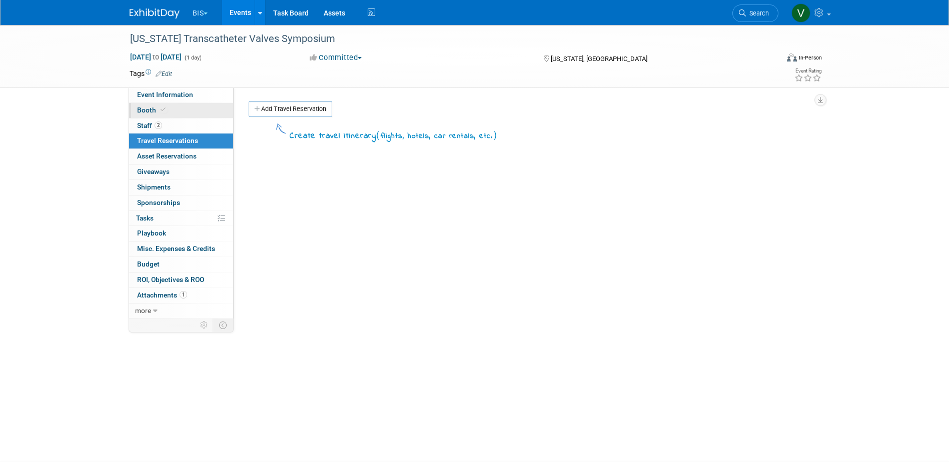
click at [160, 106] on span at bounding box center [163, 110] width 9 height 8
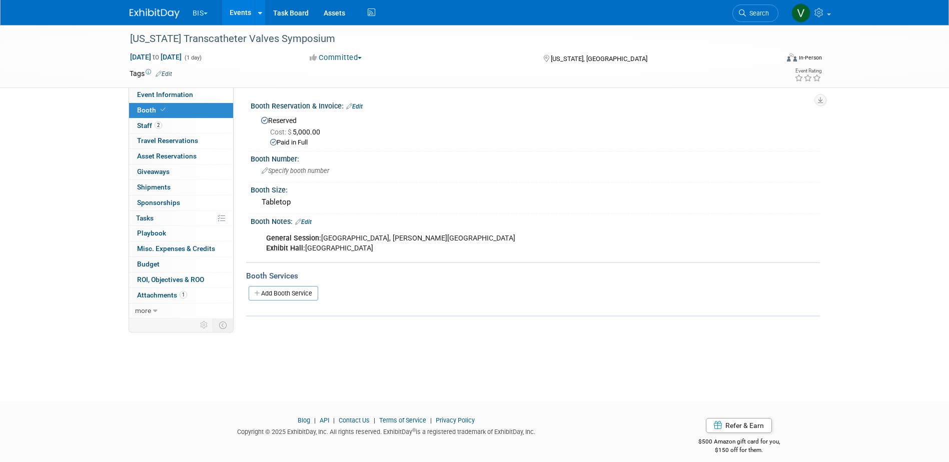
click at [248, 9] on link "Events" at bounding box center [240, 12] width 37 height 25
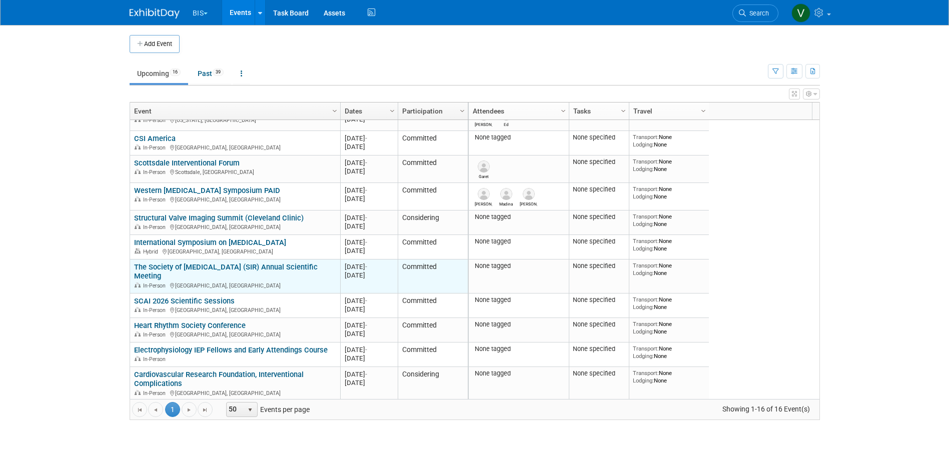
scroll to position [171, 0]
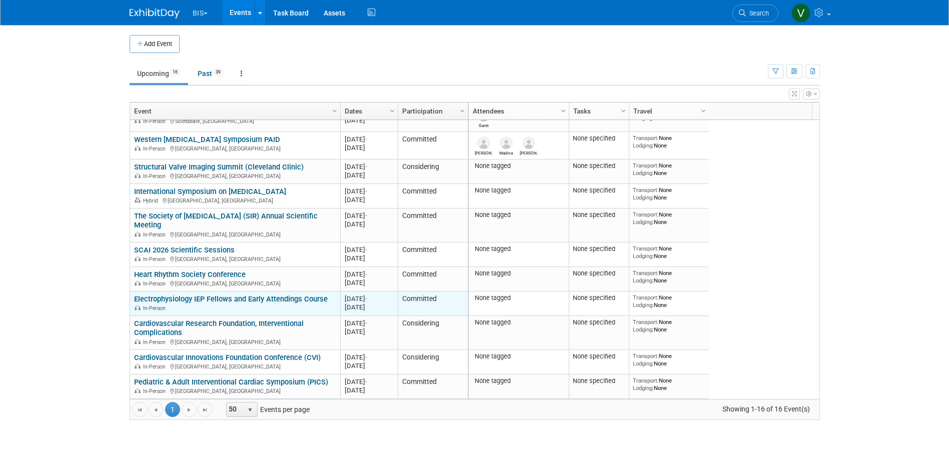
click at [231, 297] on link "Electrophysiology IEP Fellows and Early Attendings Course" at bounding box center [231, 299] width 194 height 9
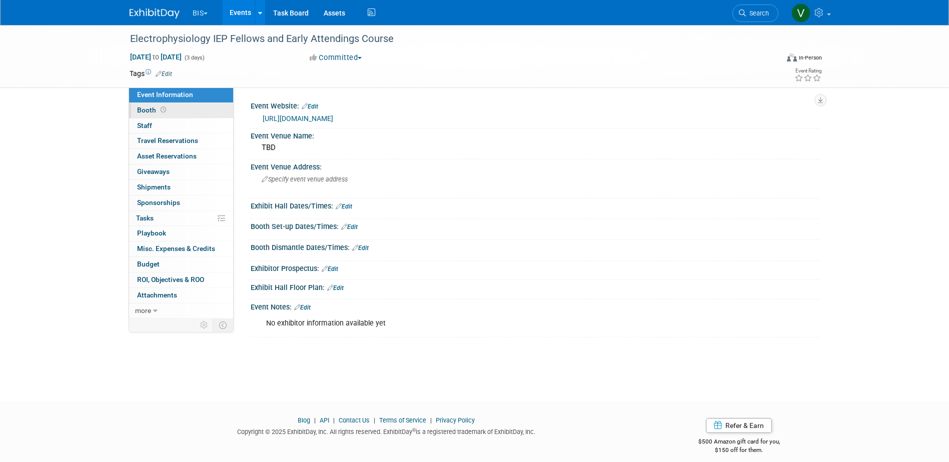
click at [158, 107] on span "Booth" at bounding box center [152, 110] width 31 height 8
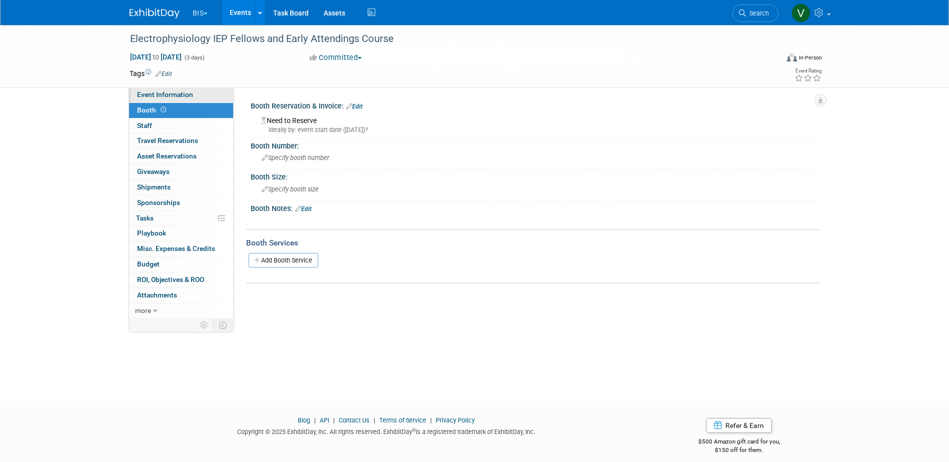
click at [164, 92] on span "Event Information" at bounding box center [165, 95] width 56 height 8
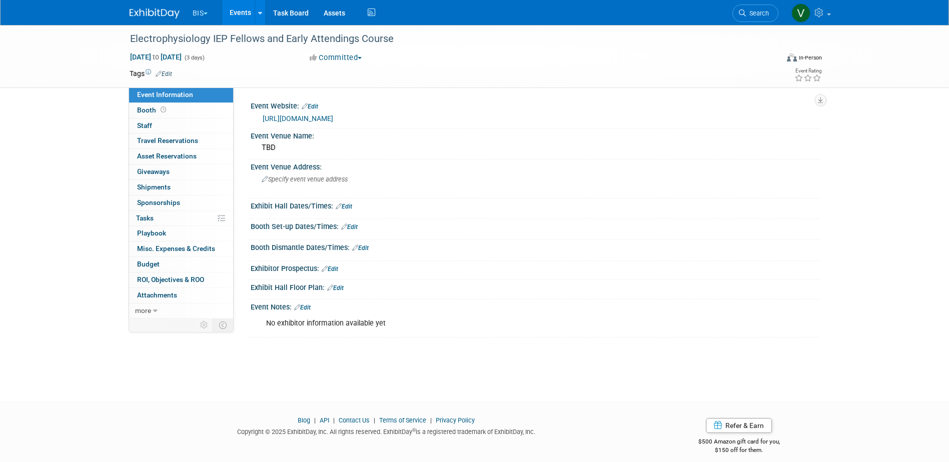
click at [308, 307] on link "Edit" at bounding box center [302, 307] width 17 height 7
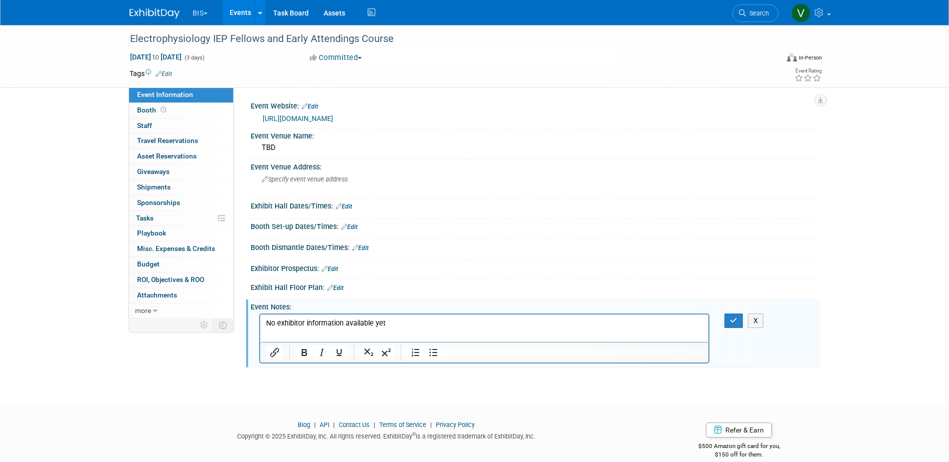
click at [336, 326] on p "No exhibitor information available yet" at bounding box center [484, 324] width 437 height 10
click at [337, 326] on p "No exhibitor information available yet" at bounding box center [484, 324] width 437 height 10
click at [729, 316] on button "button" at bounding box center [734, 321] width 19 height 15
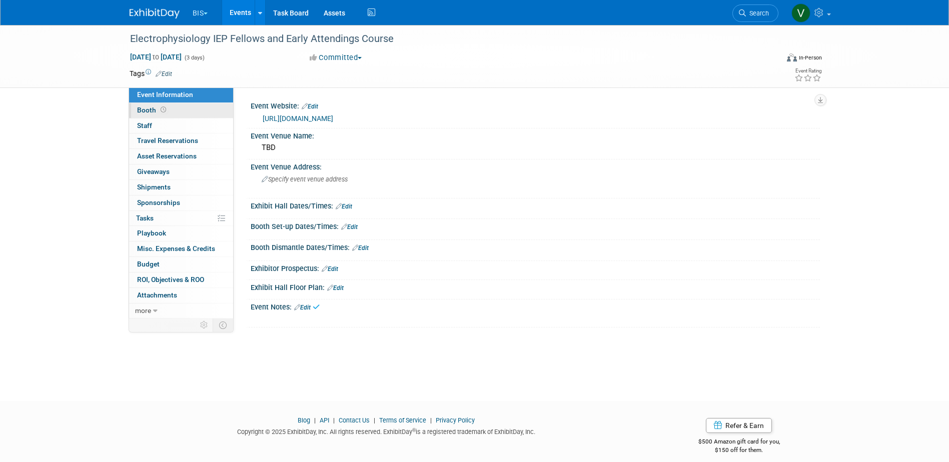
click at [157, 105] on link "Booth" at bounding box center [181, 110] width 104 height 15
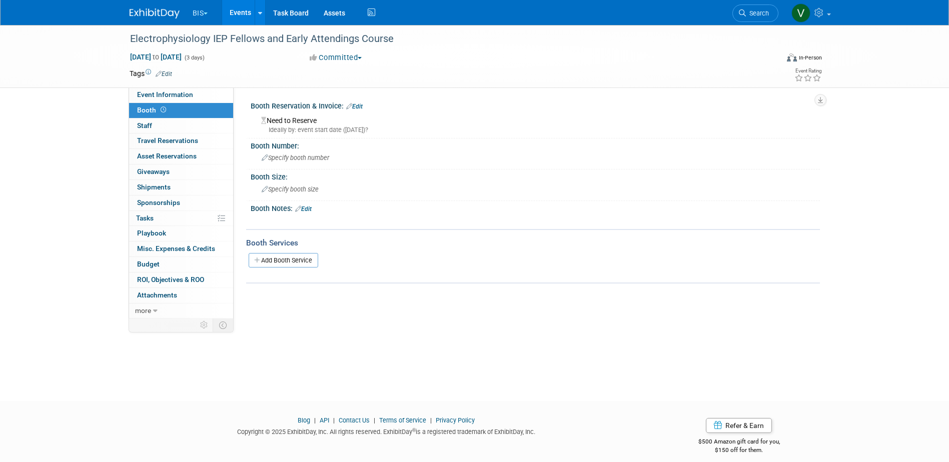
click at [310, 208] on link "Edit" at bounding box center [303, 209] width 17 height 7
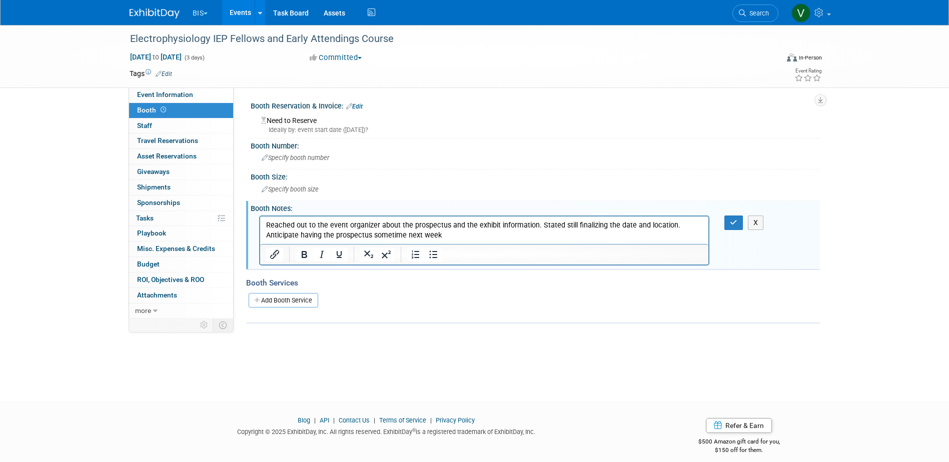
click at [446, 234] on p "Reached out to the event organizer about the prospectus and the exhibit informa…" at bounding box center [484, 230] width 437 height 20
click at [734, 227] on button "button" at bounding box center [734, 223] width 19 height 15
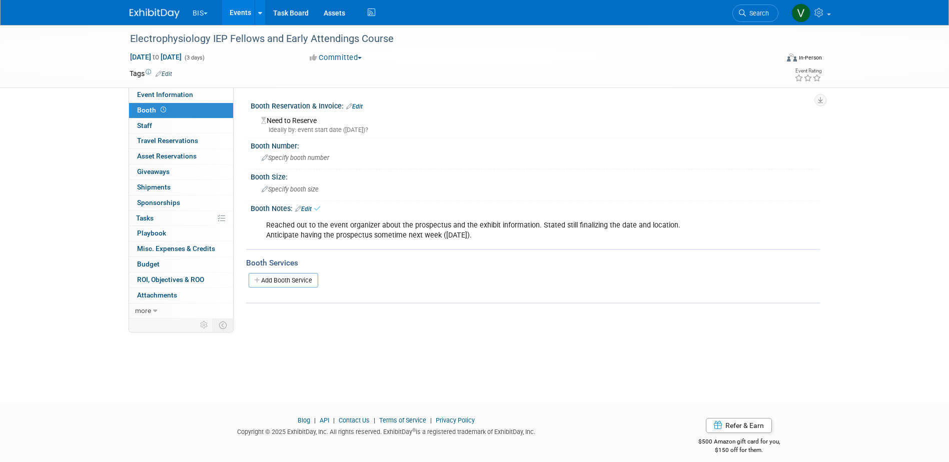
click at [239, 8] on link "Events" at bounding box center [240, 12] width 37 height 25
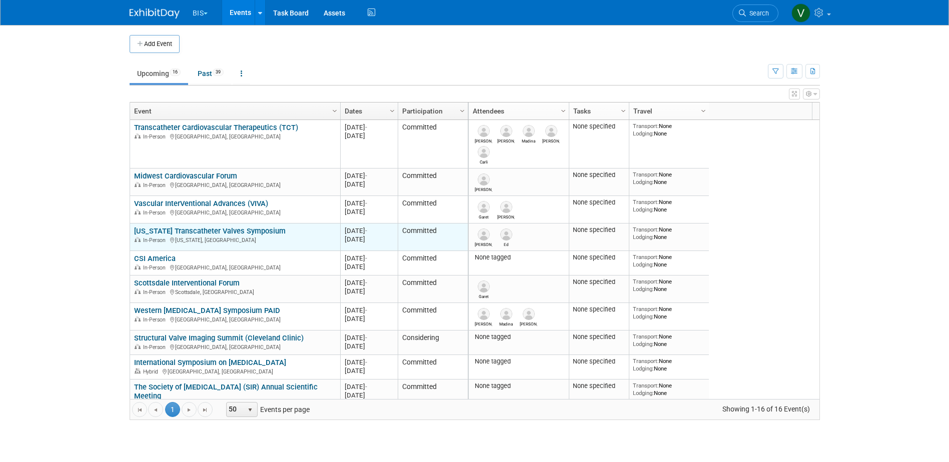
click at [253, 234] on link "[US_STATE] Transcatheter Valves Symposium" at bounding box center [210, 231] width 152 height 9
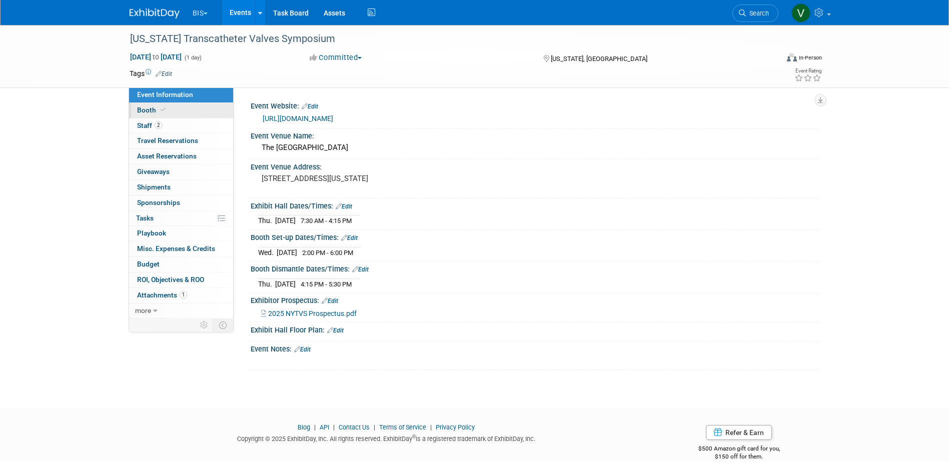
click at [158, 114] on span "Booth" at bounding box center [152, 110] width 31 height 8
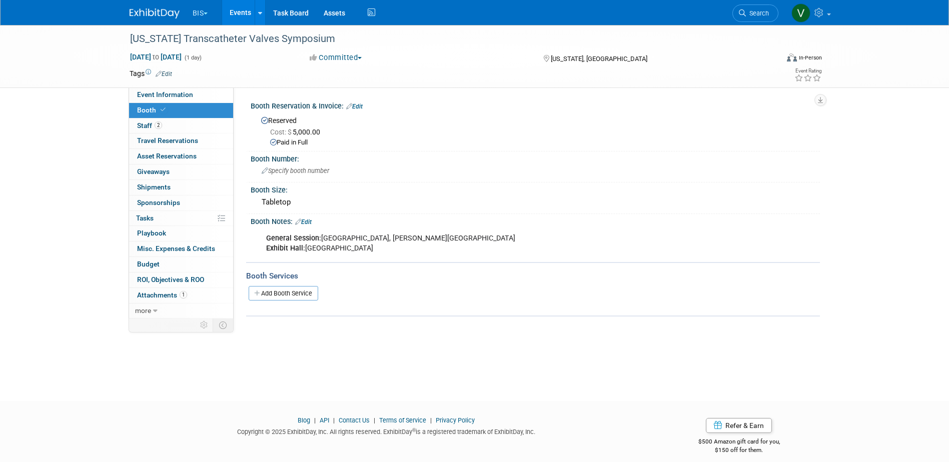
click at [309, 221] on link "Edit" at bounding box center [303, 222] width 17 height 7
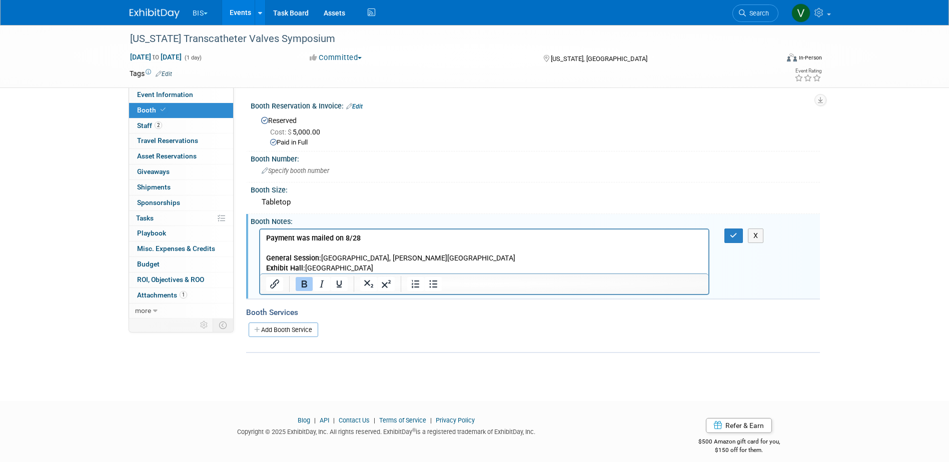
click at [267, 238] on b "Payment was mailed on 8/28" at bounding box center [313, 238] width 95 height 9
click at [348, 235] on b "Exhibit paperwork was sent to Compliance for review on 8/19 and payment was mai…" at bounding box center [420, 238] width 309 height 9
click at [305, 283] on icon "Bold" at bounding box center [304, 284] width 12 height 12
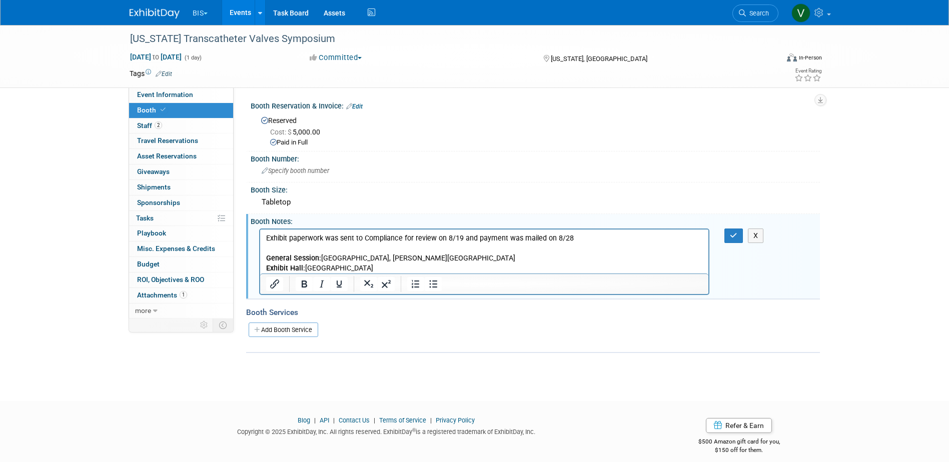
click at [593, 241] on p "Exhibit paperwork was sent to Compliance for review on 8/19 and payment was mai…" at bounding box center [484, 238] width 437 height 10
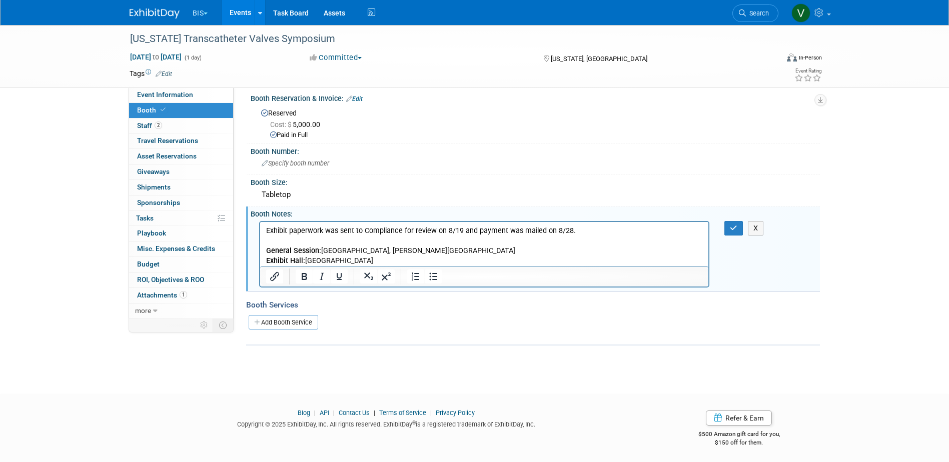
scroll to position [9, 0]
click at [737, 223] on icon "button" at bounding box center [734, 226] width 8 height 7
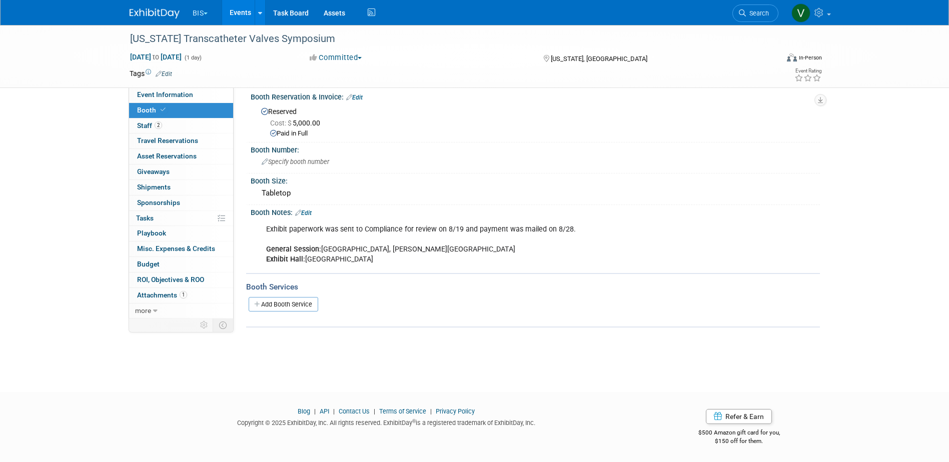
click at [541, 228] on div "Exhibit paperwork was sent to Compliance for review on 8/19 and payment was mai…" at bounding box center [484, 245] width 451 height 50
click at [307, 216] on link "Edit" at bounding box center [303, 213] width 17 height 7
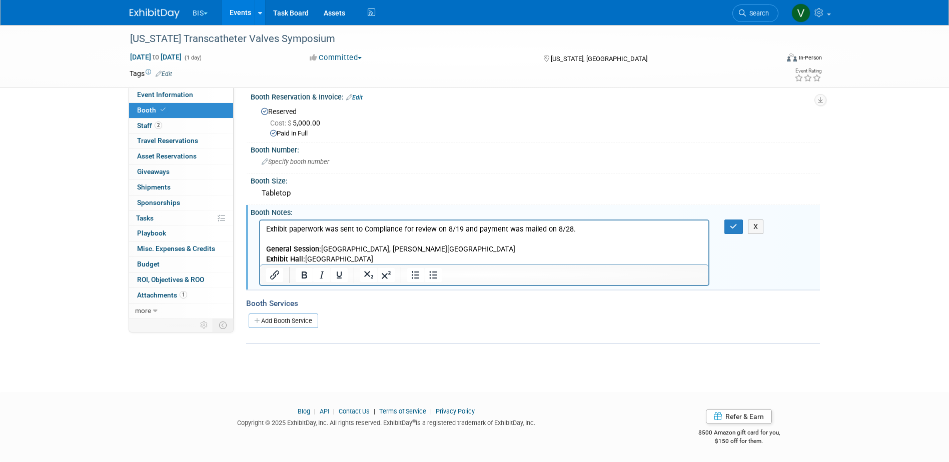
scroll to position [0, 0]
click at [592, 233] on p "Exhibit paperwork was sent to Compliance for review on 8/19 and payment was mai…" at bounding box center [484, 244] width 437 height 40
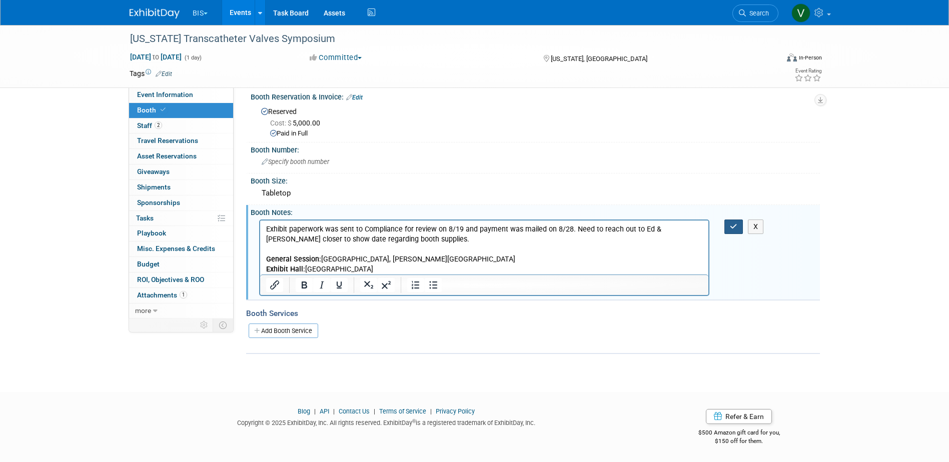
click at [739, 227] on button "button" at bounding box center [734, 227] width 19 height 15
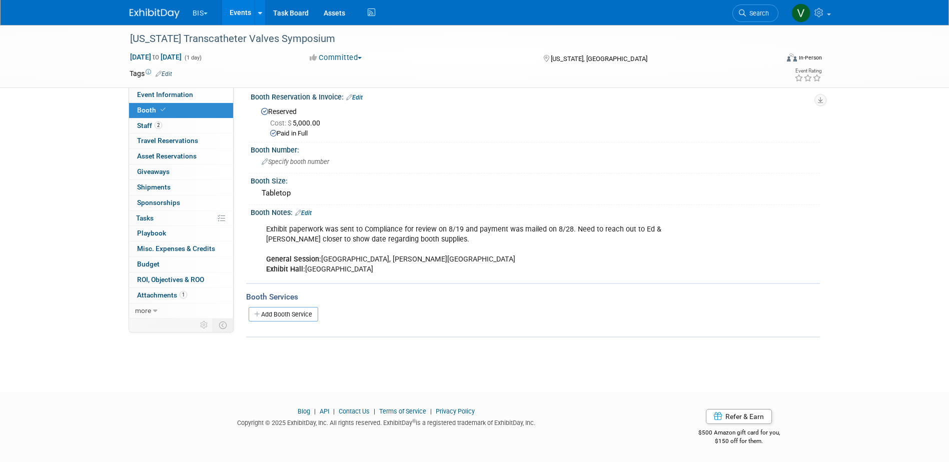
click at [242, 9] on link "Events" at bounding box center [240, 12] width 37 height 25
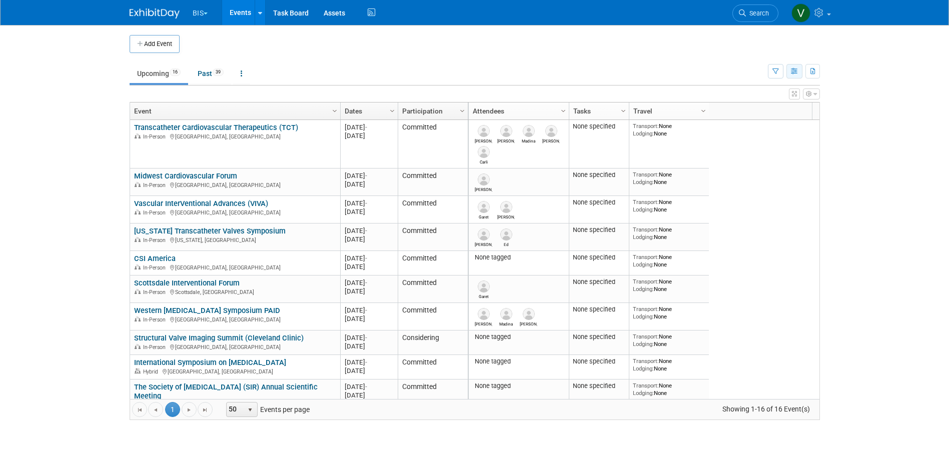
click at [796, 71] on icon "button" at bounding box center [795, 72] width 8 height 7
click at [623, 106] on link "Column Settings" at bounding box center [623, 110] width 11 height 15
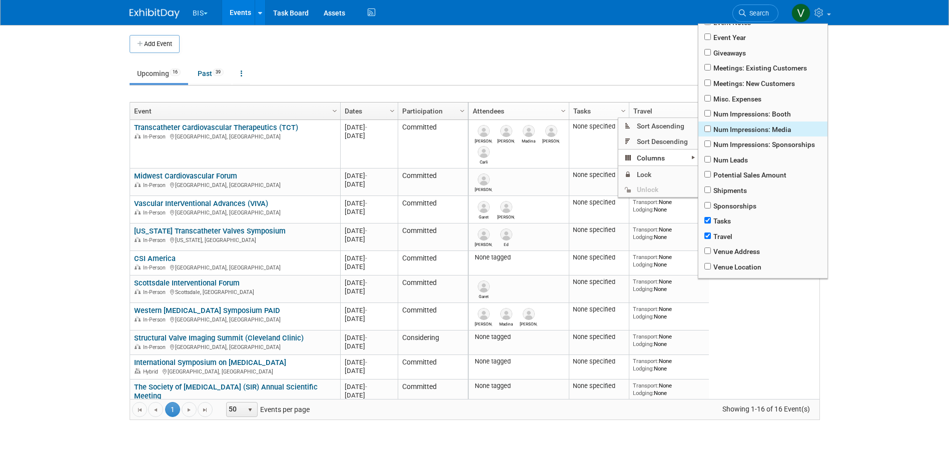
scroll to position [174, 0]
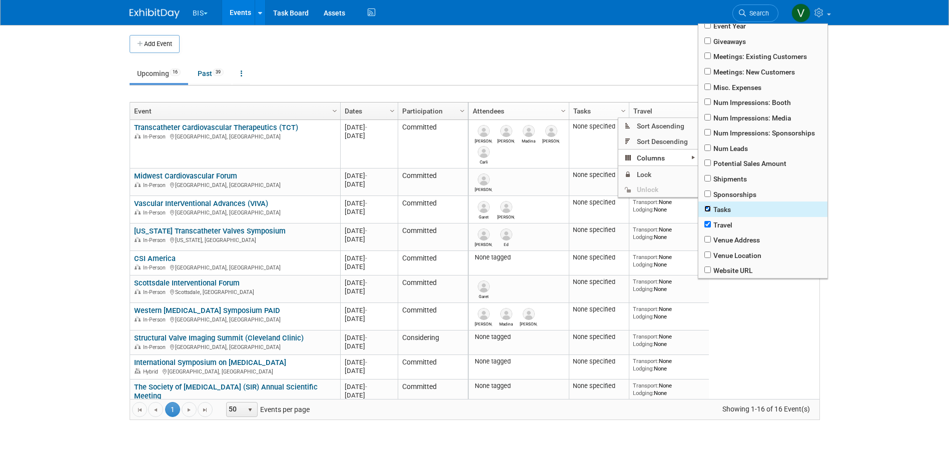
click at [711, 206] on input "checkbox" at bounding box center [708, 209] width 7 height 7
checkbox input "false"
checkbox input "true"
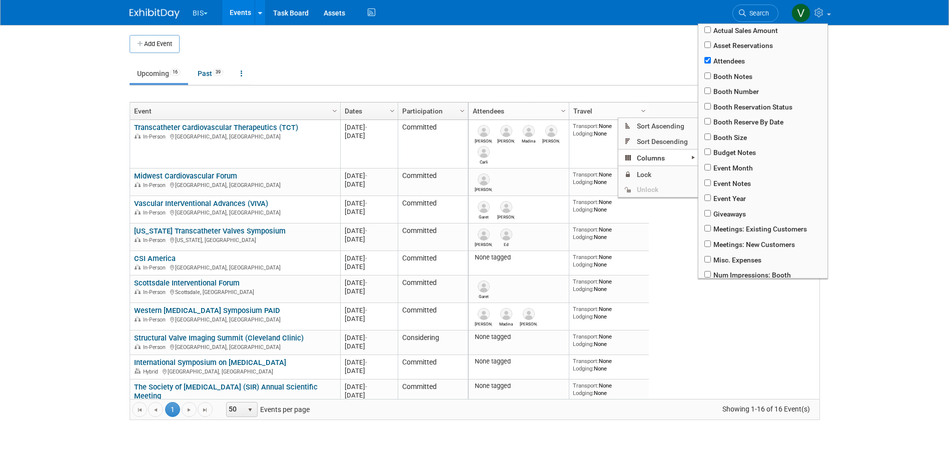
scroll to position [0, 0]
click at [713, 91] on span "Booth Number" at bounding box center [763, 93] width 129 height 16
checkbox input "true"
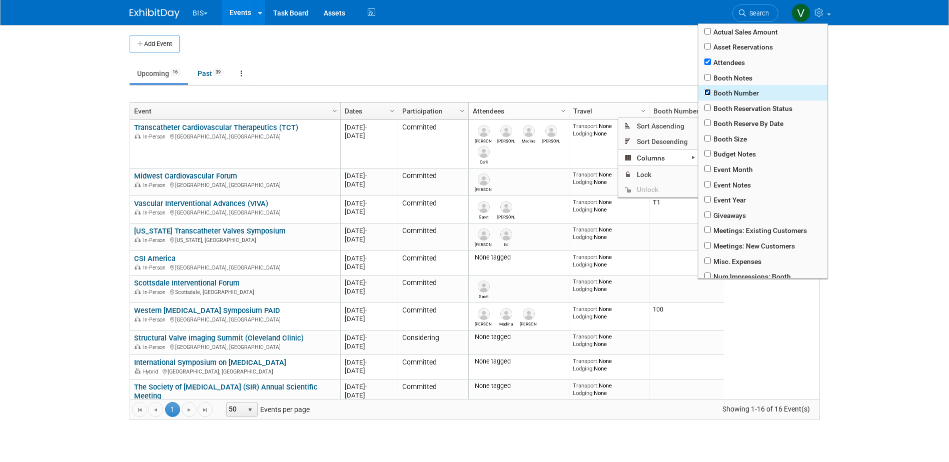
click at [711, 90] on input "checkbox" at bounding box center [708, 92] width 7 height 7
checkbox input "false"
checkbox input "true"
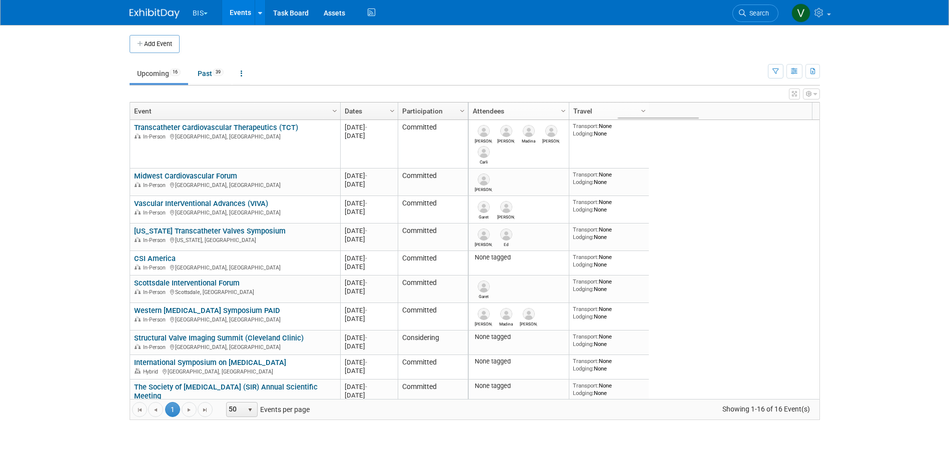
click at [630, 53] on td "Upcoming 16 Past 39 All Events 55 Past and Upcoming Grouped Annually Events gro…" at bounding box center [449, 69] width 639 height 33
click at [459, 110] on span "Column Settings" at bounding box center [462, 111] width 8 height 8
click at [400, 70] on ul "Upcoming 16 Past 39 All Events 55 Past and Upcoming Grouped Annually Events gro…" at bounding box center [449, 74] width 639 height 23
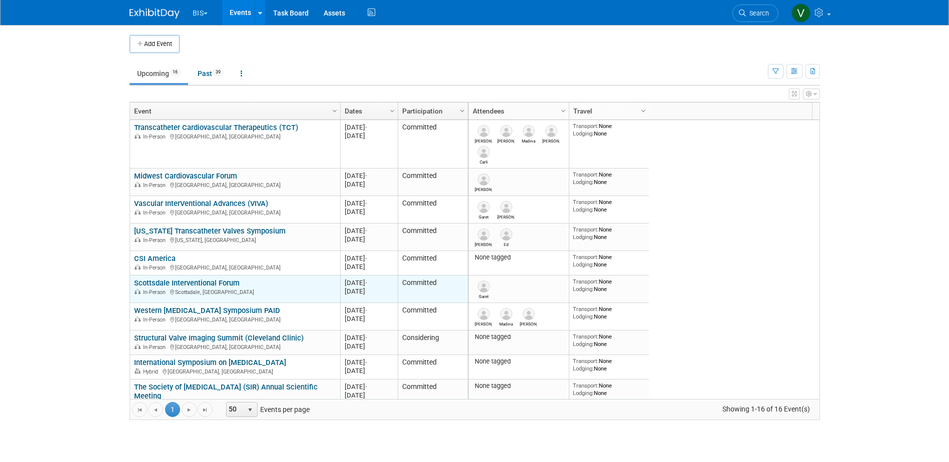
scroll to position [60, 0]
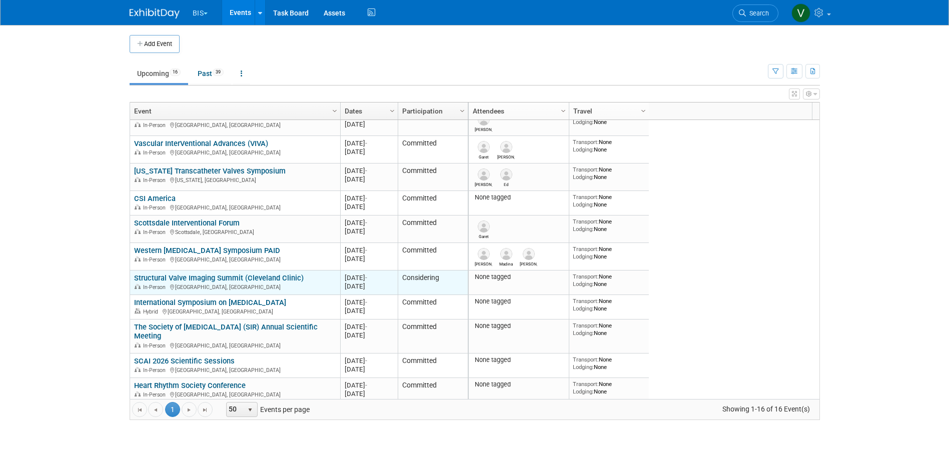
click at [274, 278] on link "Structural Valve Imaging Summit (Cleveland Clinic)" at bounding box center [219, 278] width 170 height 9
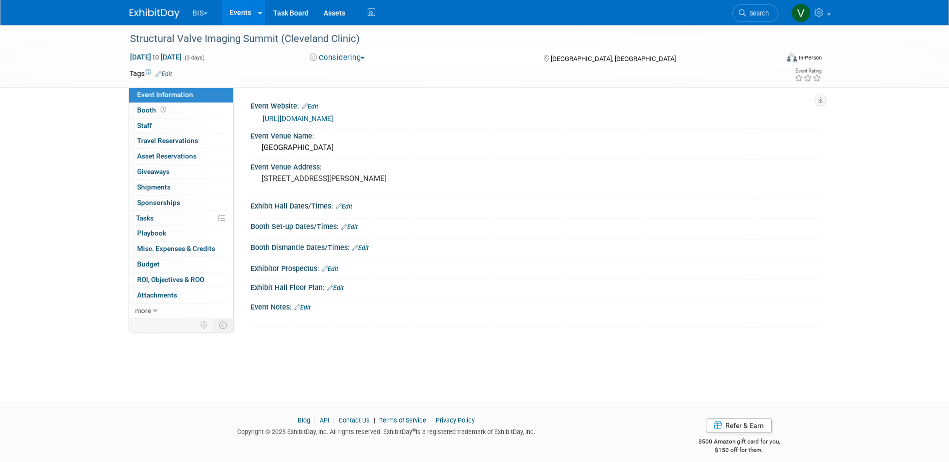
click at [248, 12] on link "Events" at bounding box center [240, 12] width 37 height 25
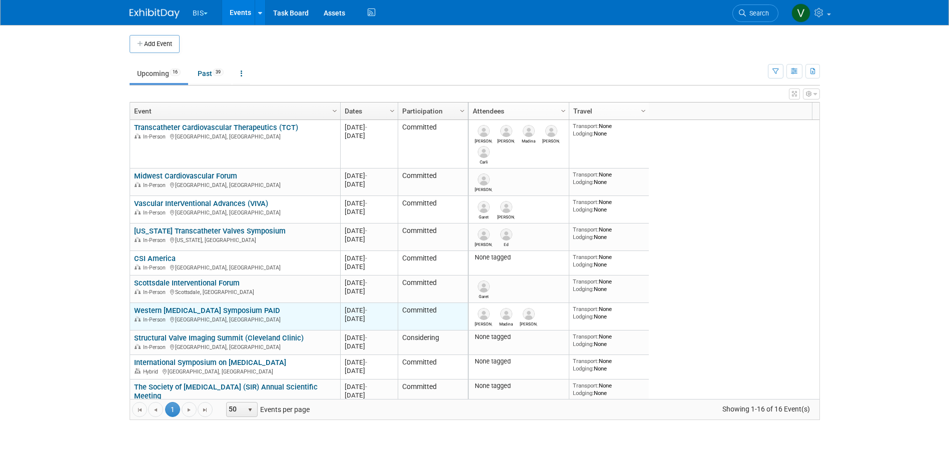
click at [266, 306] on link "Western [MEDICAL_DATA] Symposium PAID" at bounding box center [207, 310] width 146 height 9
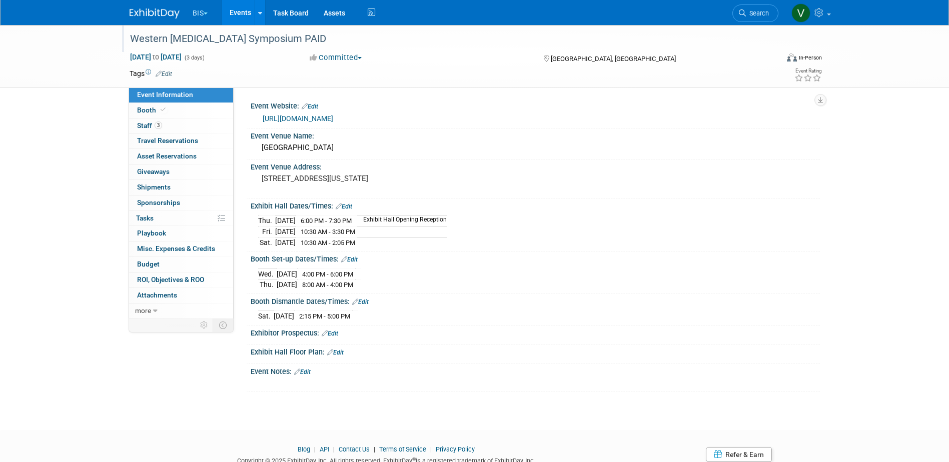
click at [304, 44] on div "Western [MEDICAL_DATA] Symposium PAID" at bounding box center [445, 39] width 637 height 18
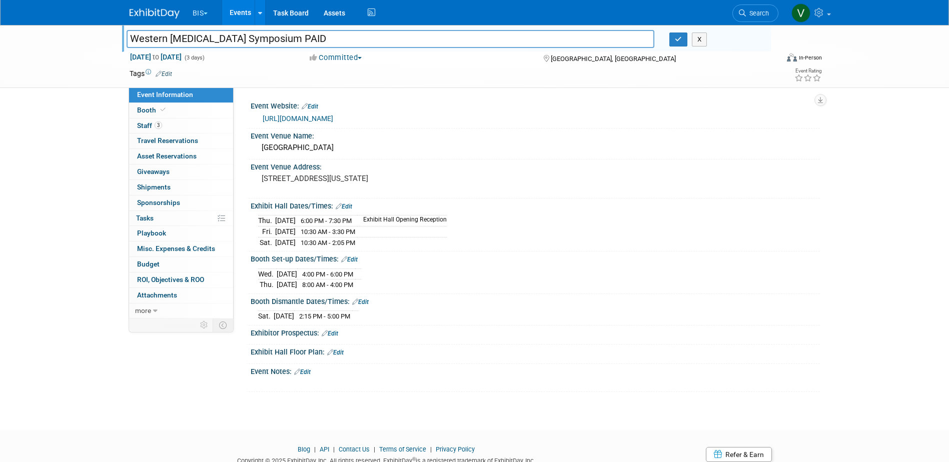
click at [301, 37] on input "Western [MEDICAL_DATA] Symposium PAID" at bounding box center [391, 39] width 529 height 18
type input "Western [MEDICAL_DATA] Symposium - PAID"
click at [676, 39] on icon "button" at bounding box center [678, 39] width 7 height 7
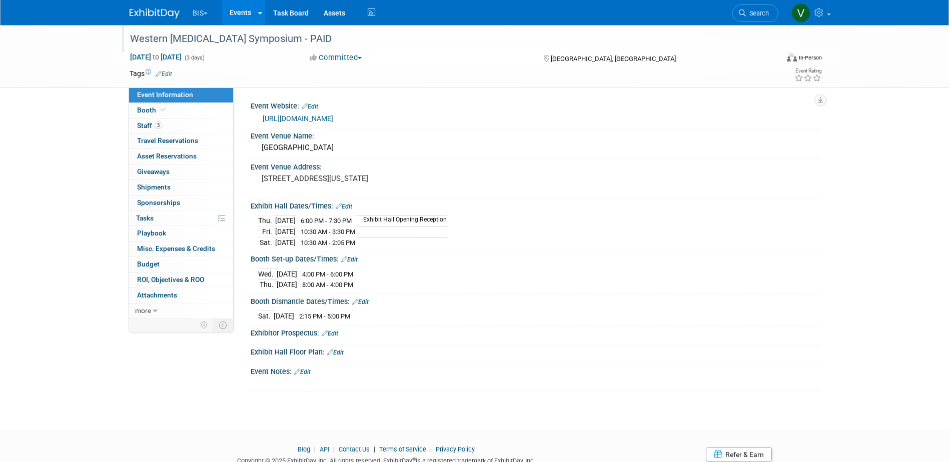
click at [250, 14] on link "Events" at bounding box center [240, 12] width 37 height 25
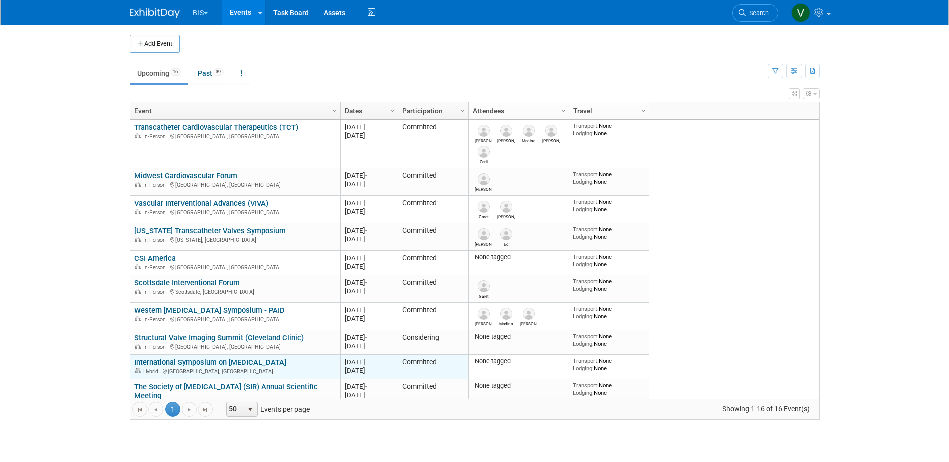
click at [255, 362] on link "International Symposium on [MEDICAL_DATA]" at bounding box center [210, 362] width 152 height 9
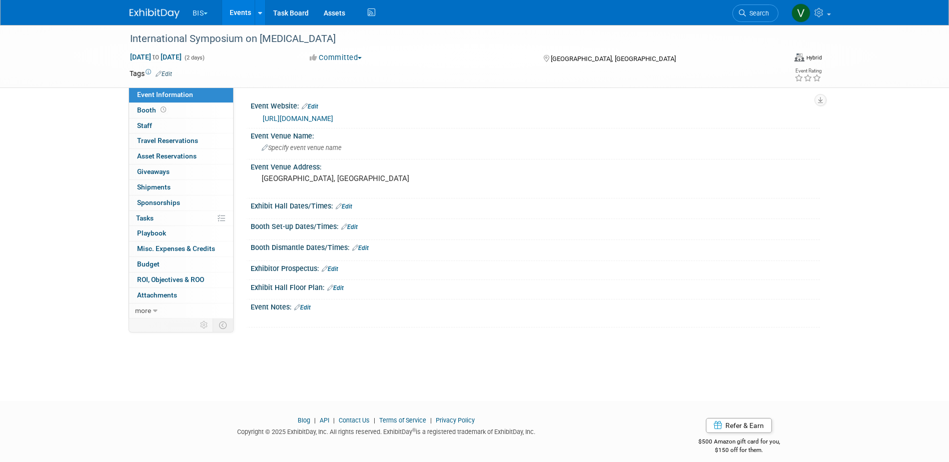
click at [366, 57] on button "Committed" at bounding box center [336, 58] width 60 height 11
click at [372, 88] on link "Considering" at bounding box center [346, 88] width 79 height 14
click at [247, 8] on link "Events" at bounding box center [240, 12] width 37 height 25
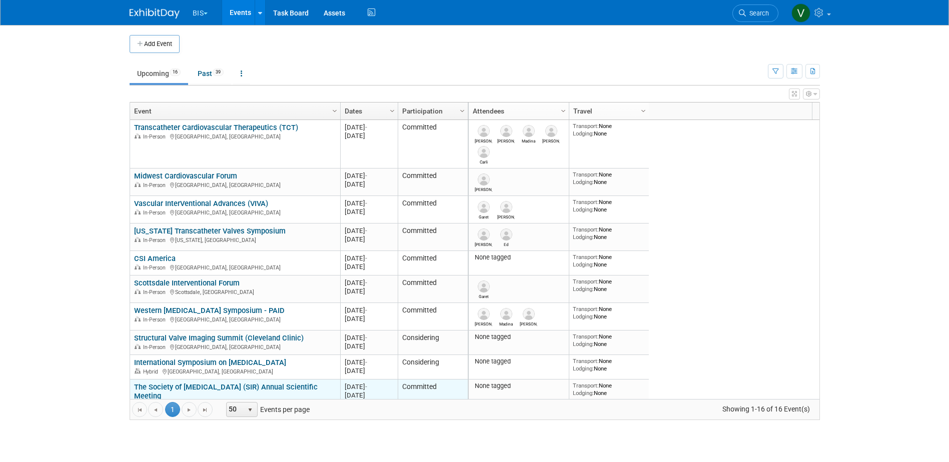
scroll to position [60, 0]
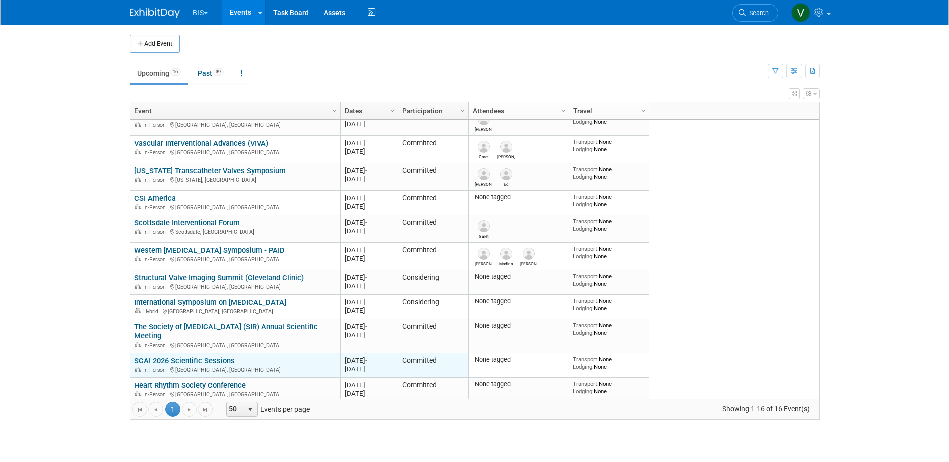
click at [219, 360] on link "SCAI 2026 Scientific Sessions" at bounding box center [184, 361] width 101 height 9
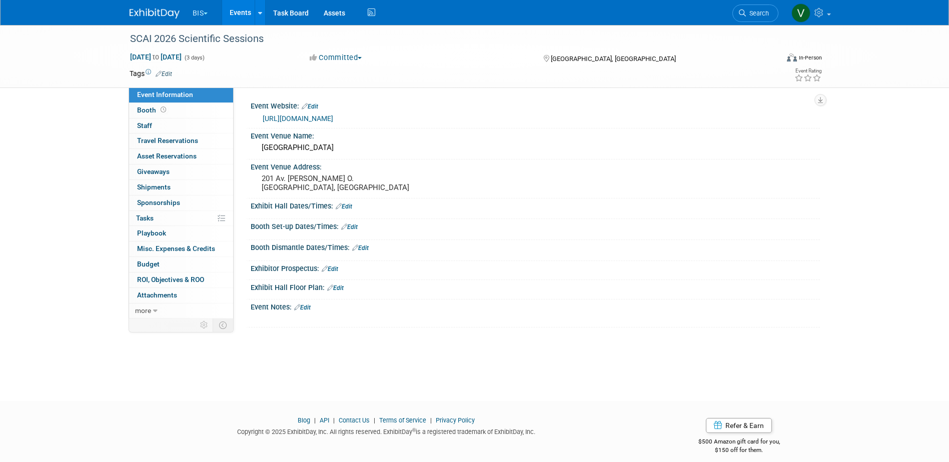
click at [352, 56] on button "Committed" at bounding box center [336, 58] width 60 height 11
click at [362, 85] on link "Considering" at bounding box center [346, 88] width 79 height 14
click at [243, 11] on link "Events" at bounding box center [240, 12] width 37 height 25
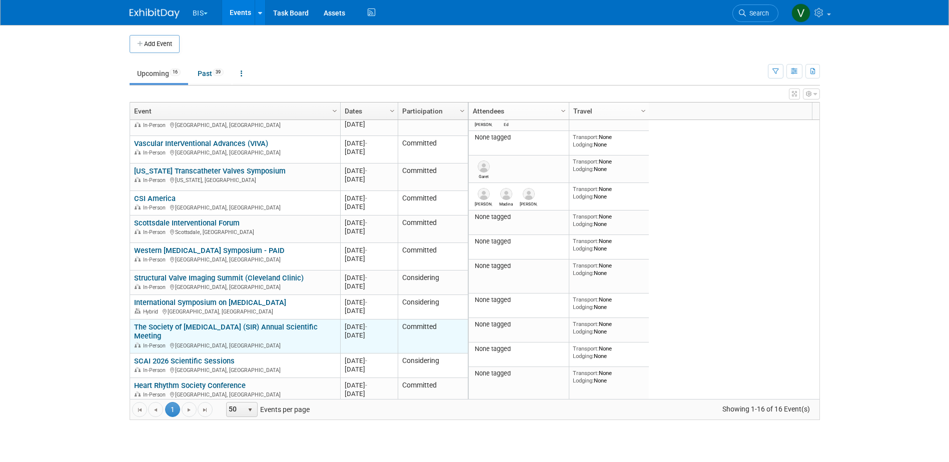
scroll to position [120, 0]
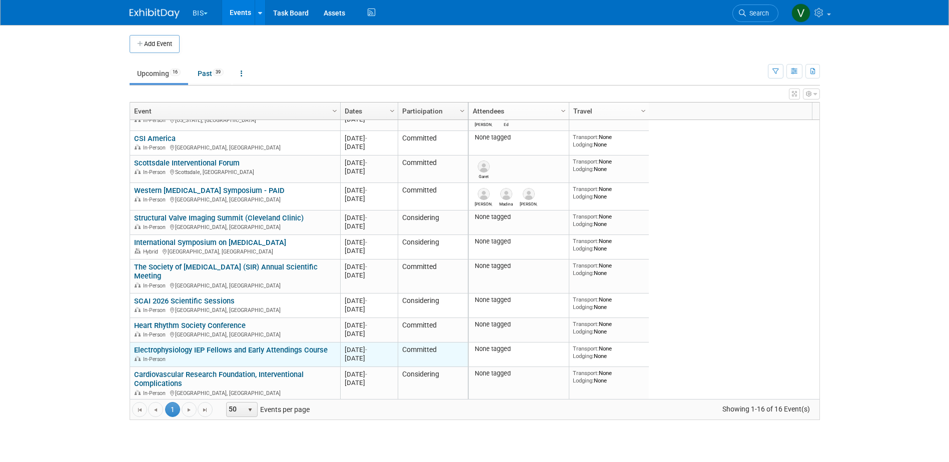
click at [294, 351] on link "Electrophysiology IEP Fellows and Early Attendings Course" at bounding box center [231, 350] width 194 height 9
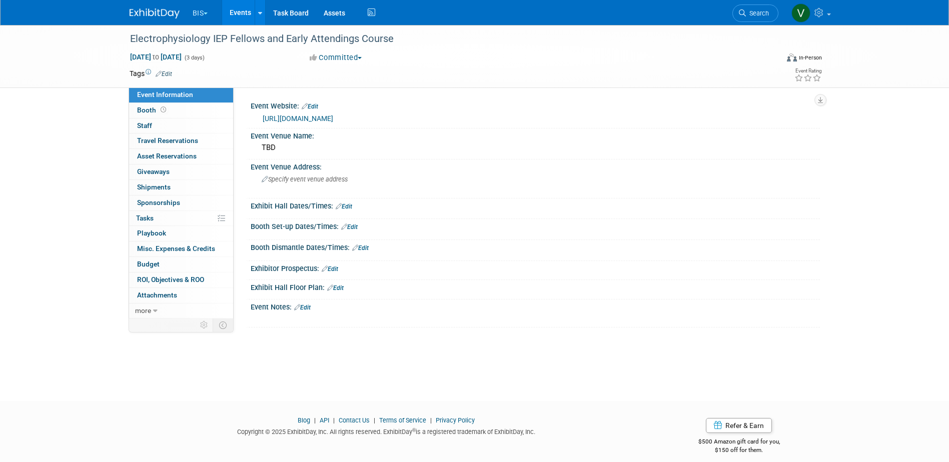
click at [370, 56] on div "Committed Committed Considering Not Going" at bounding box center [416, 58] width 221 height 11
click at [362, 57] on span "button" at bounding box center [360, 58] width 4 height 2
click at [366, 87] on link "Considering" at bounding box center [346, 88] width 79 height 14
click at [245, 10] on link "Events" at bounding box center [240, 12] width 37 height 25
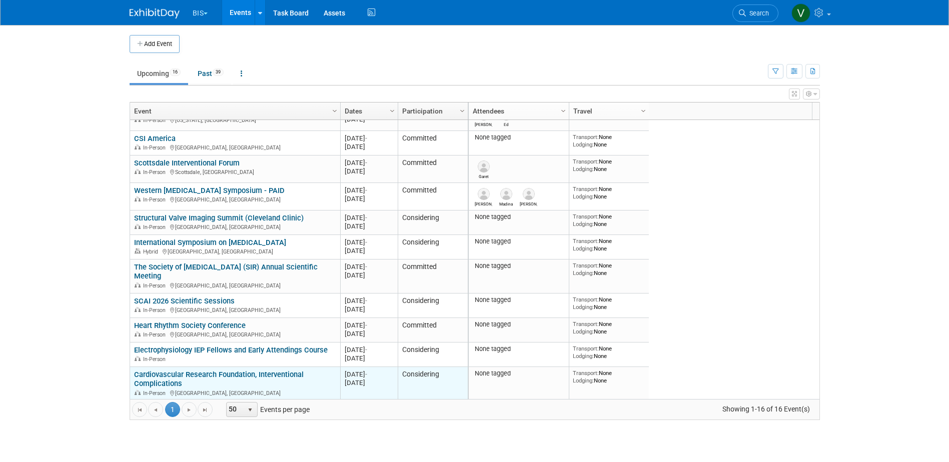
scroll to position [171, 0]
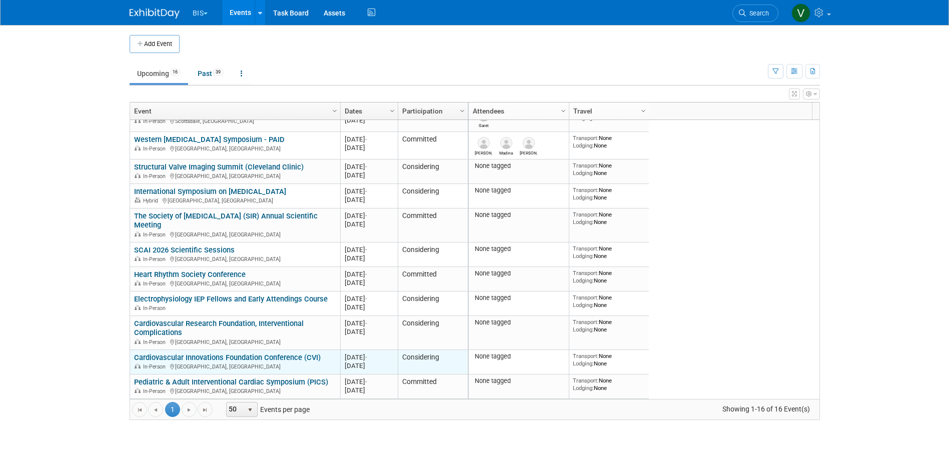
click at [232, 359] on link "Cardiovascular Innovations Foundation Conference (CVI)" at bounding box center [227, 357] width 187 height 9
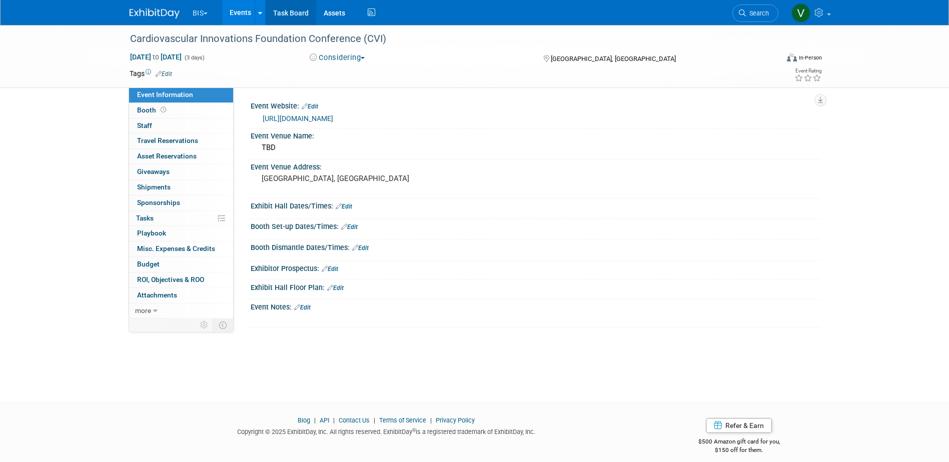
click at [278, 10] on link "Task Board" at bounding box center [291, 12] width 51 height 25
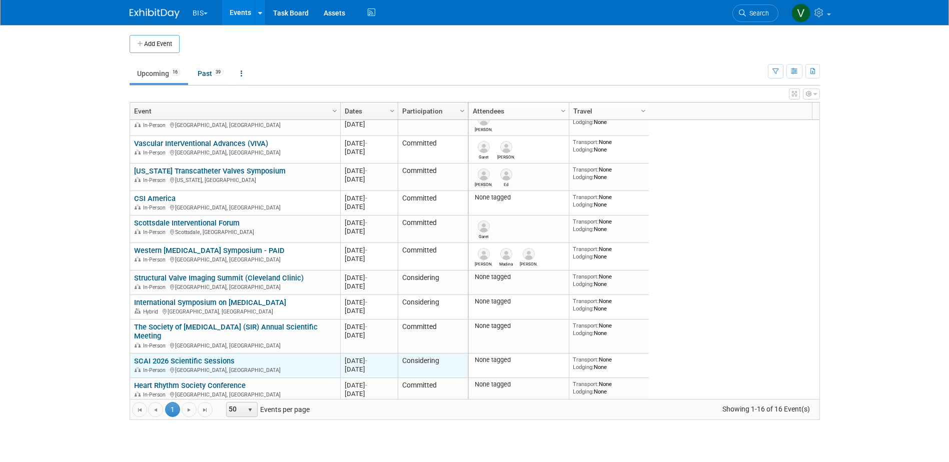
scroll to position [171, 0]
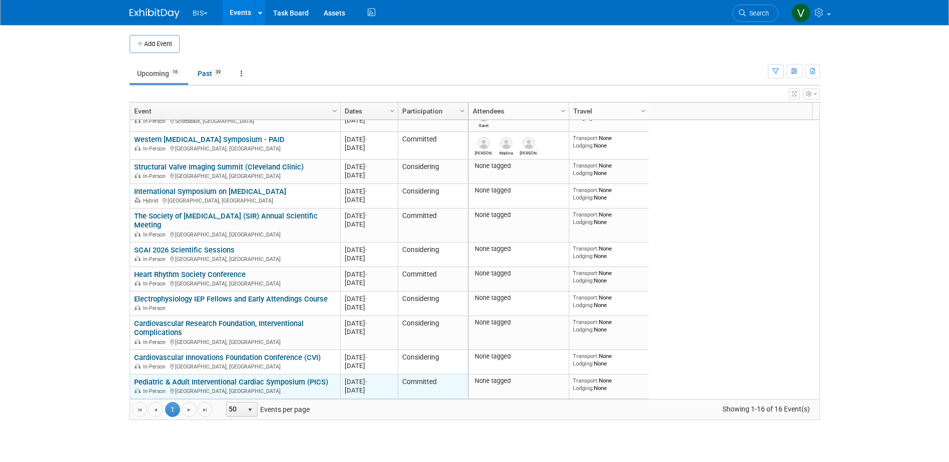
click at [286, 383] on link "Pediatric & Adult Interventional Cardiac Symposium (PICS)" at bounding box center [231, 382] width 194 height 9
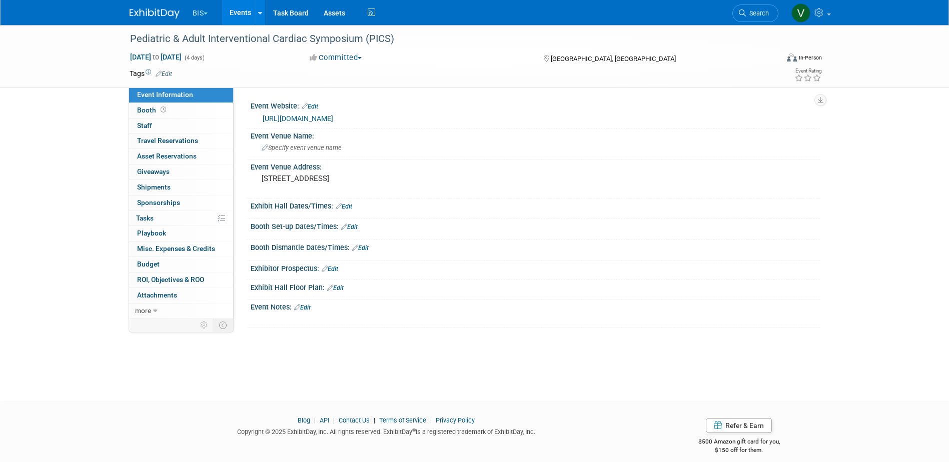
click at [363, 60] on button "Committed" at bounding box center [336, 58] width 60 height 11
click at [367, 87] on link "Considering" at bounding box center [346, 88] width 79 height 14
click at [242, 12] on link "Events" at bounding box center [240, 12] width 37 height 25
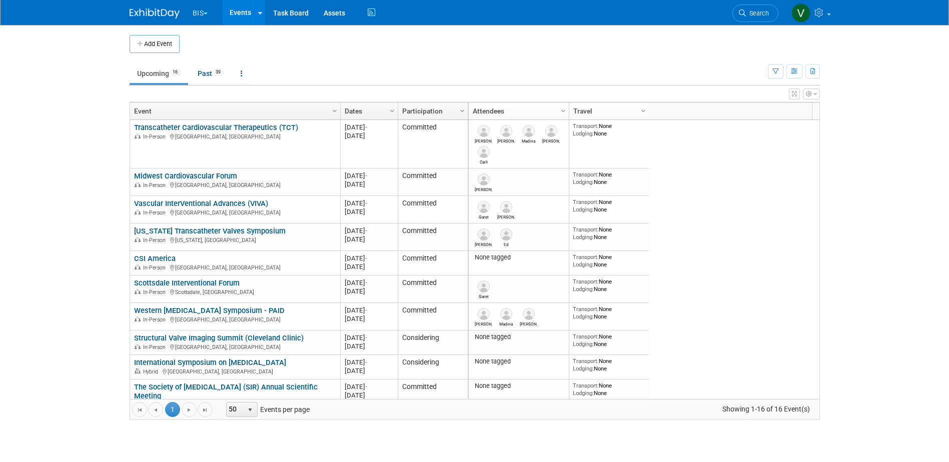
click at [224, 175] on link "Midwest Cardiovascular Forum" at bounding box center [185, 176] width 103 height 9
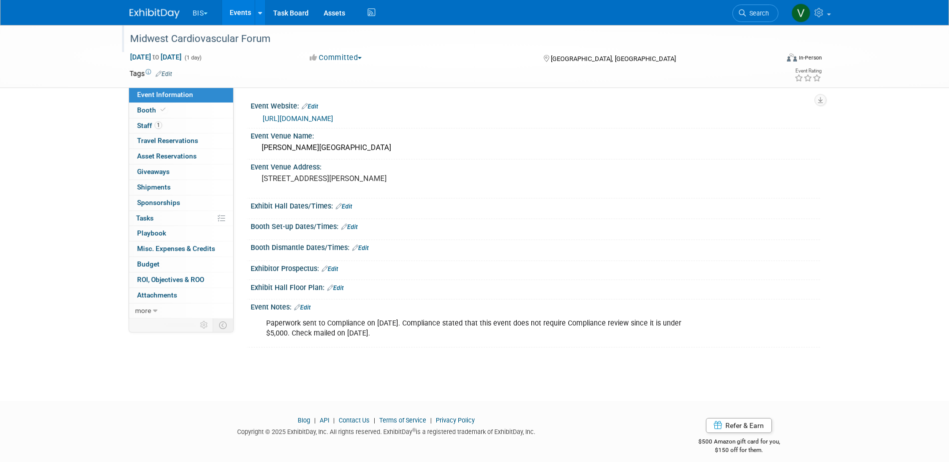
click at [248, 39] on div "Midwest Cardiovascular Forum" at bounding box center [445, 39] width 637 height 18
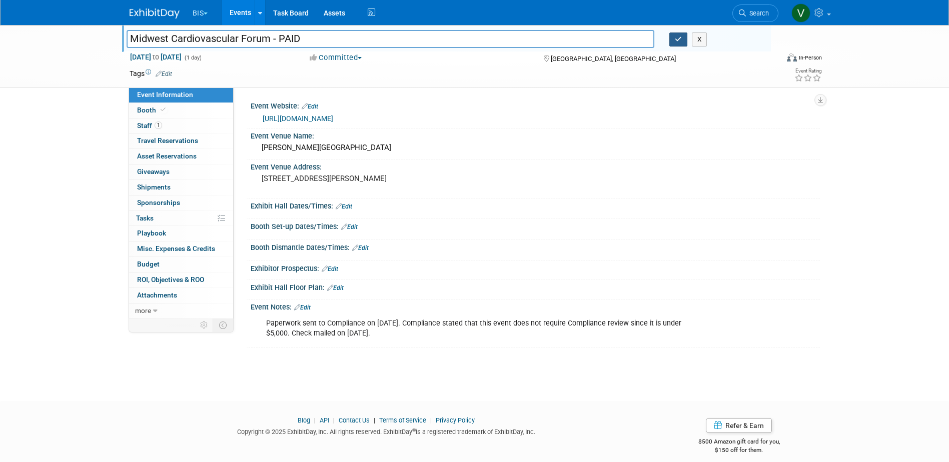
type input "Midwest Cardiovascular Forum - PAID"
click at [678, 39] on icon "button" at bounding box center [678, 39] width 7 height 7
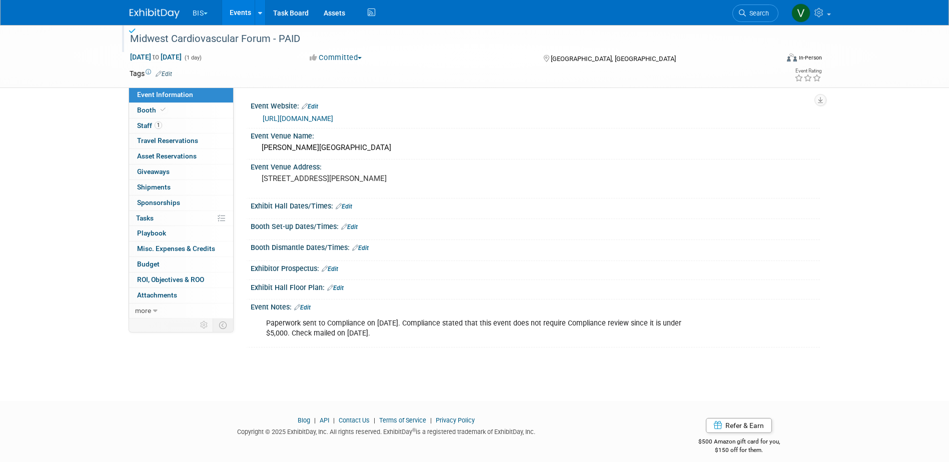
click at [241, 9] on link "Events" at bounding box center [240, 12] width 37 height 25
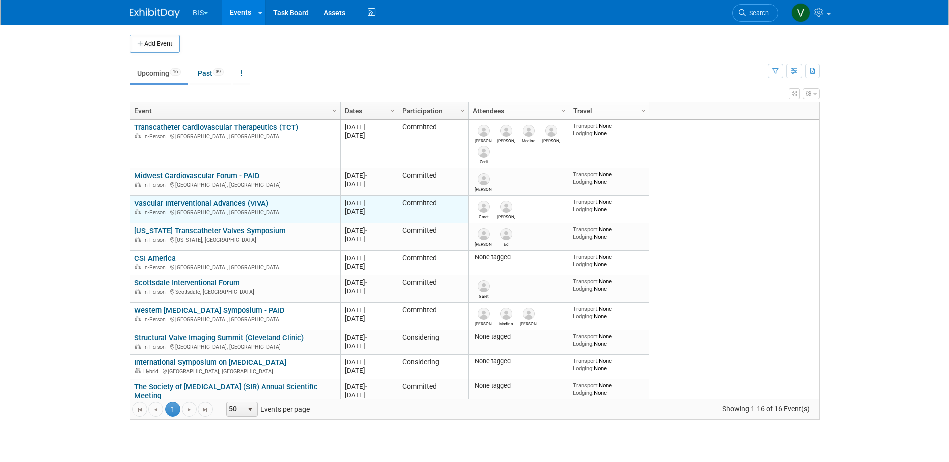
click at [222, 203] on link "Vascular InterVentional Advances (VIVA)" at bounding box center [201, 203] width 134 height 9
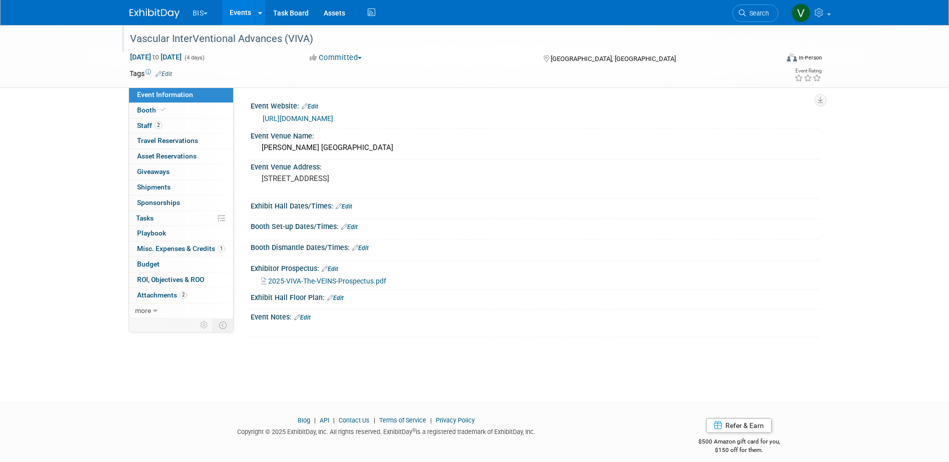
click at [288, 33] on div "Vascular InterVentional Advances (VIVA)" at bounding box center [445, 39] width 637 height 18
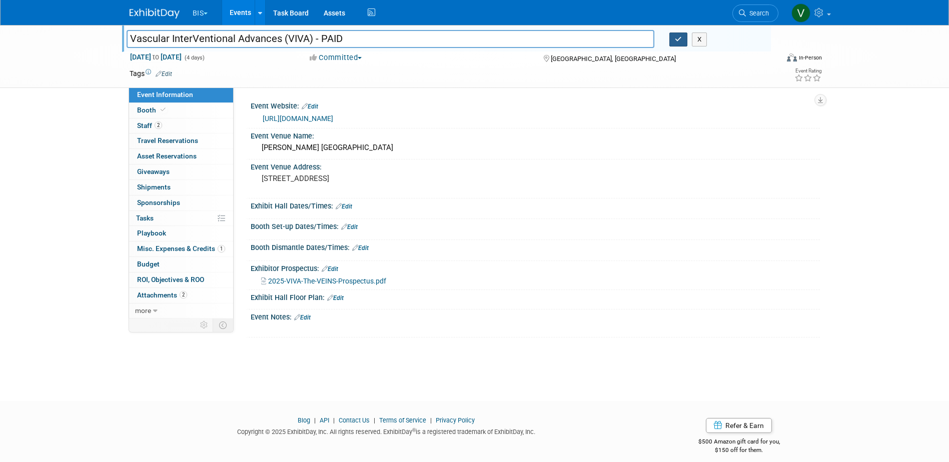
type input "Vascular InterVentional Advances (VIVA) - PAID"
click at [679, 39] on icon "button" at bounding box center [678, 39] width 7 height 7
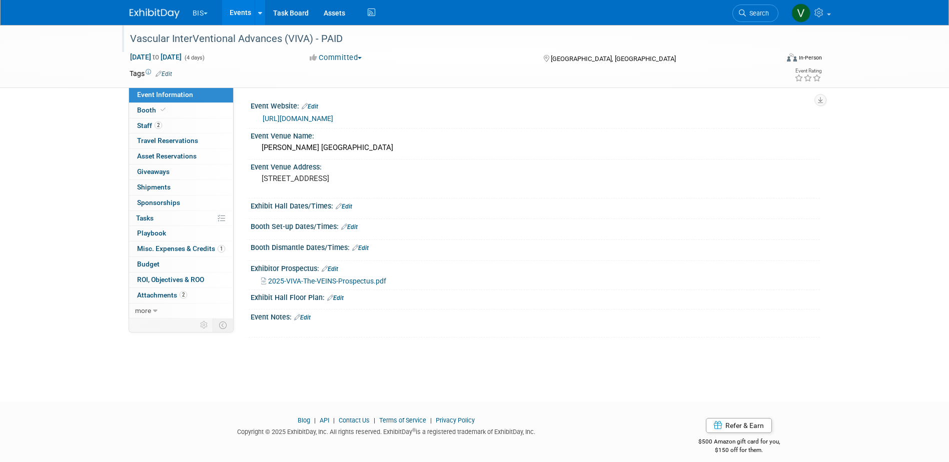
click at [242, 10] on link "Events" at bounding box center [240, 12] width 37 height 25
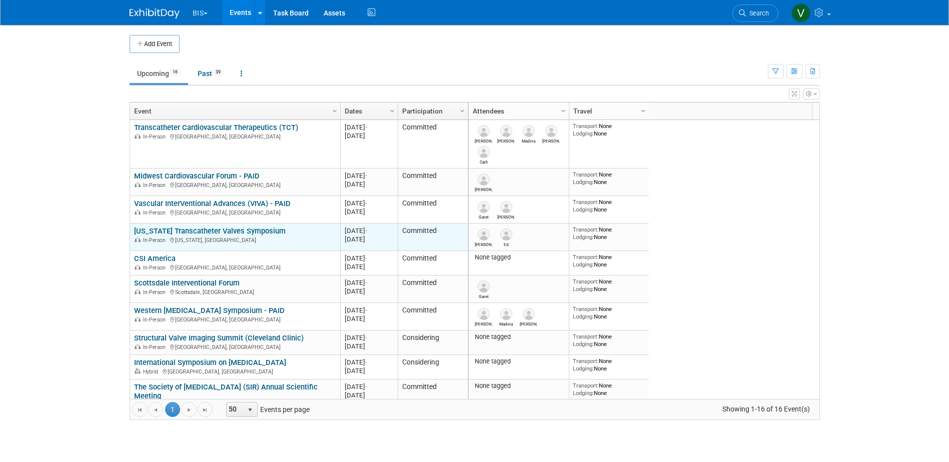
click at [219, 229] on link "[US_STATE] Transcatheter Valves Symposium" at bounding box center [210, 231] width 152 height 9
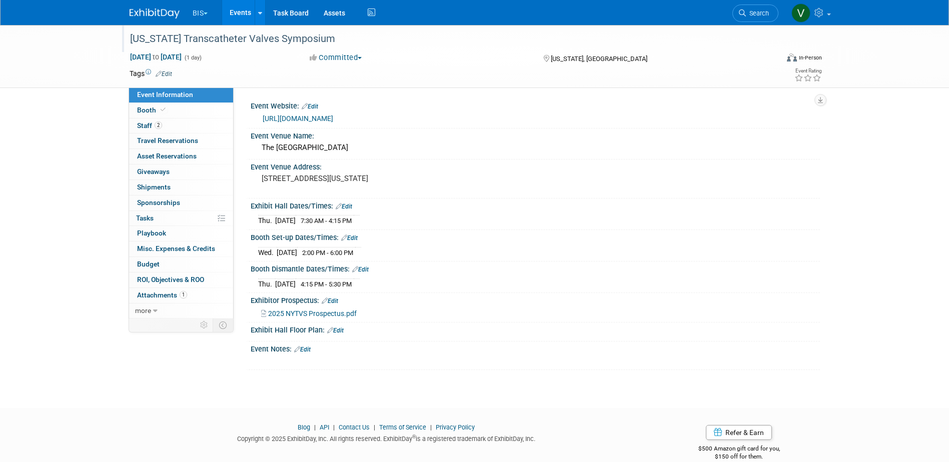
click at [251, 34] on div "[US_STATE] Transcatheter Valves Symposium" at bounding box center [445, 39] width 637 height 18
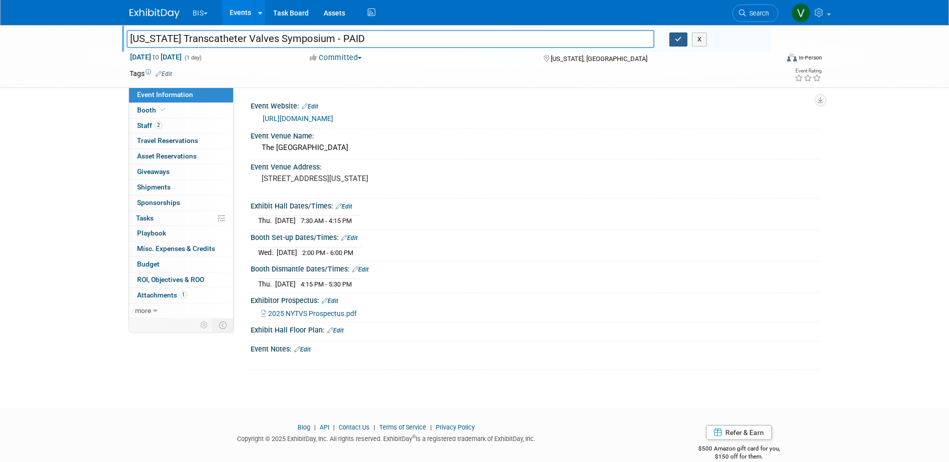
type input "New York Transcatheter Valves Symposium - PAID"
click at [676, 42] on icon "button" at bounding box center [678, 39] width 7 height 7
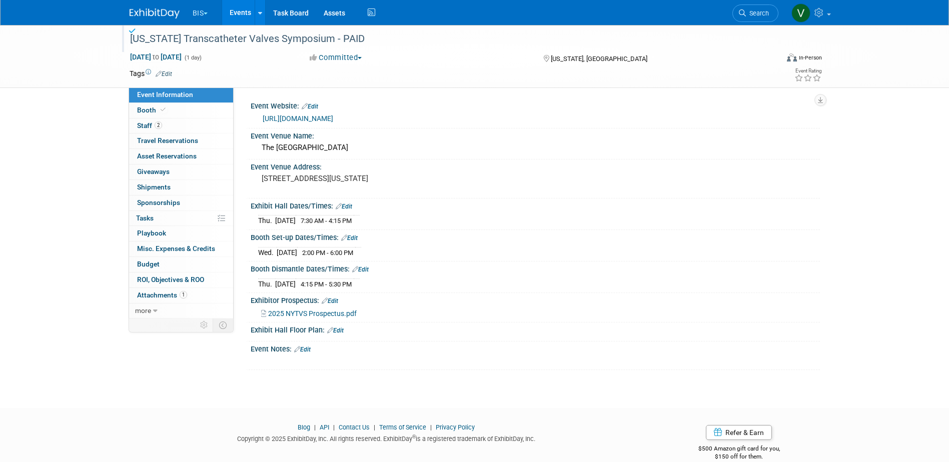
click at [246, 13] on link "Events" at bounding box center [240, 12] width 37 height 25
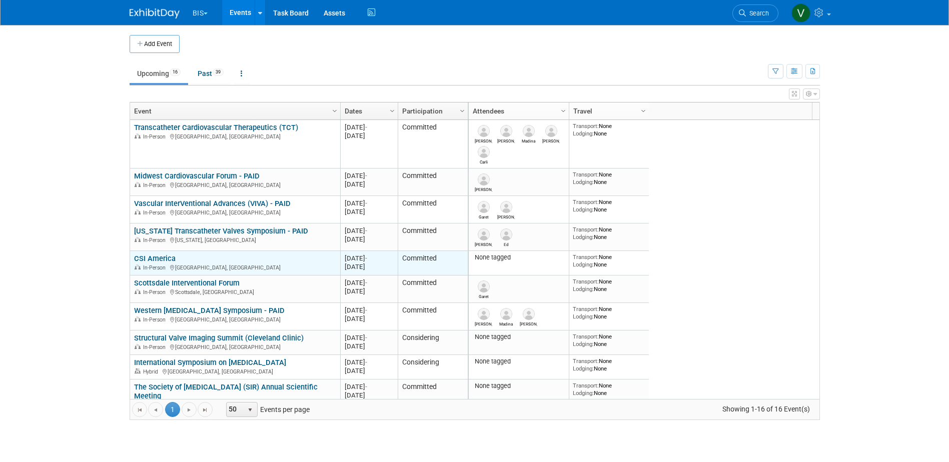
click at [172, 264] on div "In-Person Orlando, FL" at bounding box center [235, 267] width 202 height 9
click at [169, 256] on link "CSI America" at bounding box center [155, 258] width 42 height 9
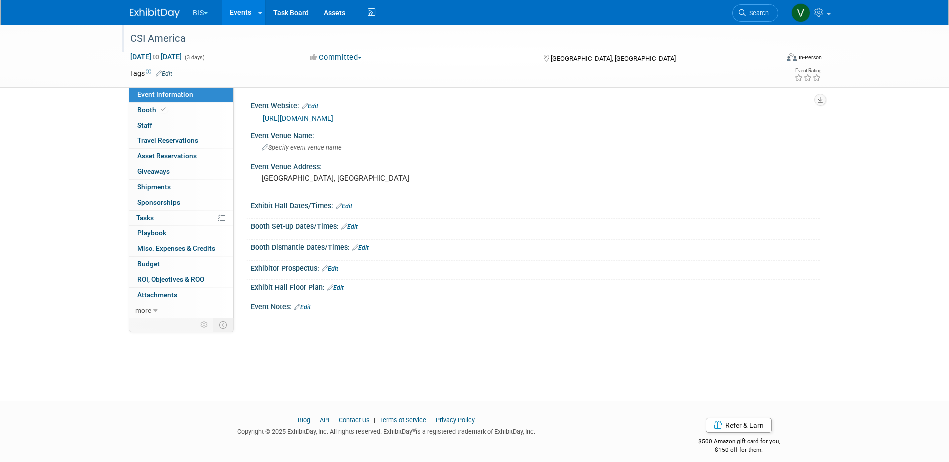
click at [188, 39] on div "CSI America" at bounding box center [445, 39] width 637 height 18
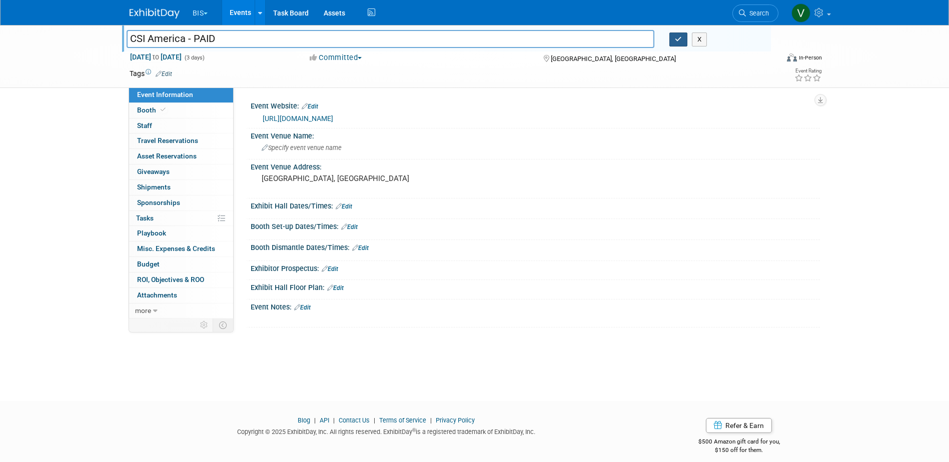
type input "CSI America - PAID"
click at [680, 40] on icon "button" at bounding box center [678, 39] width 7 height 7
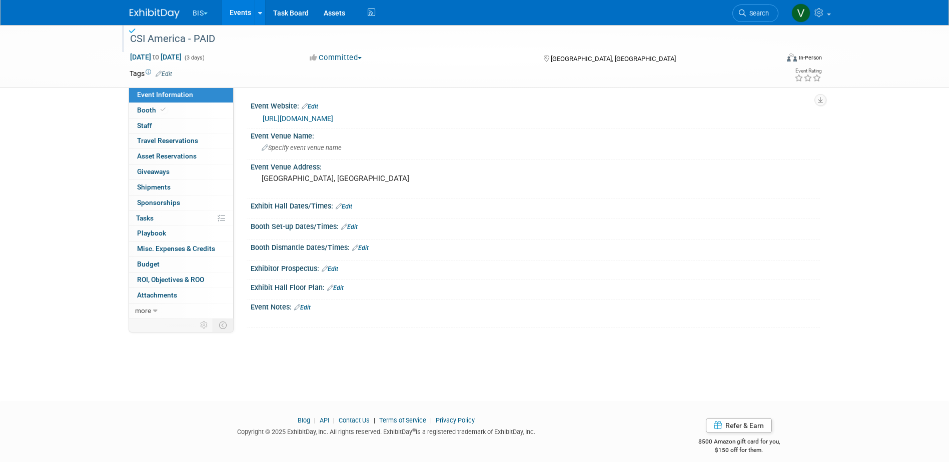
click at [244, 12] on link "Events" at bounding box center [240, 12] width 37 height 25
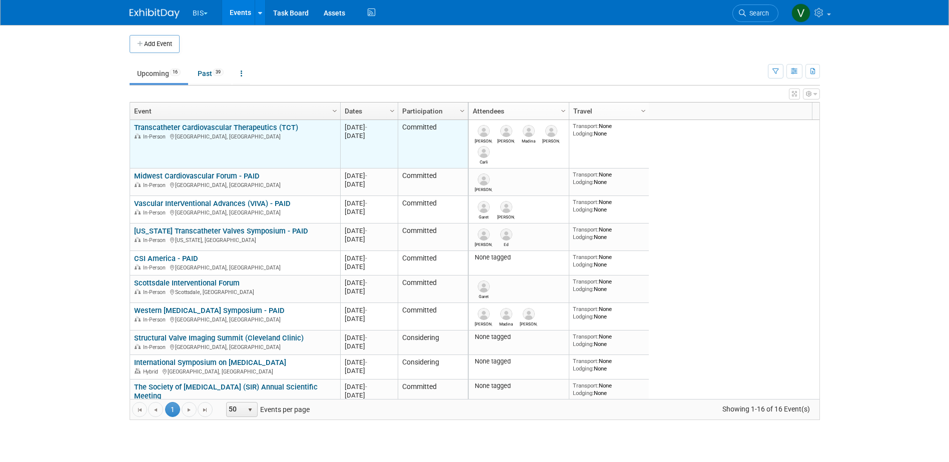
click at [233, 123] on link "Transcatheter Cardiovascular Therapeutics (TCT)" at bounding box center [216, 127] width 164 height 9
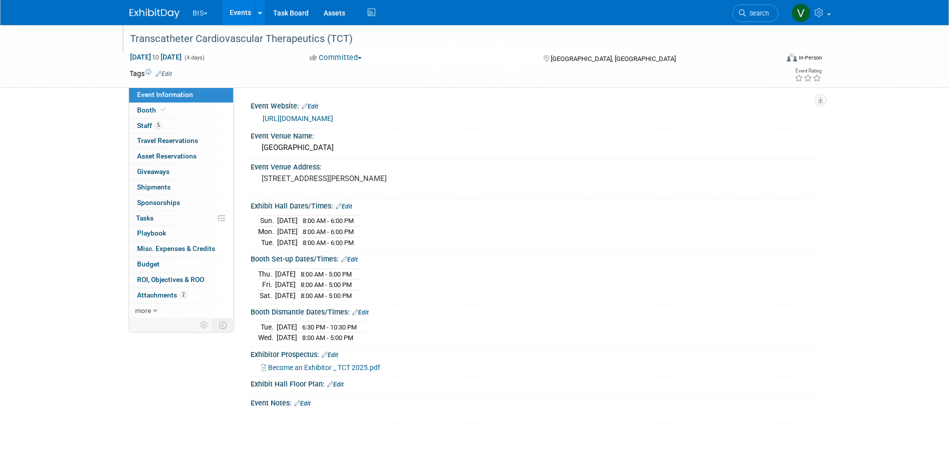
click at [321, 40] on div "Transcatheter Cardiovascular Therapeutics (TCT)" at bounding box center [445, 39] width 637 height 18
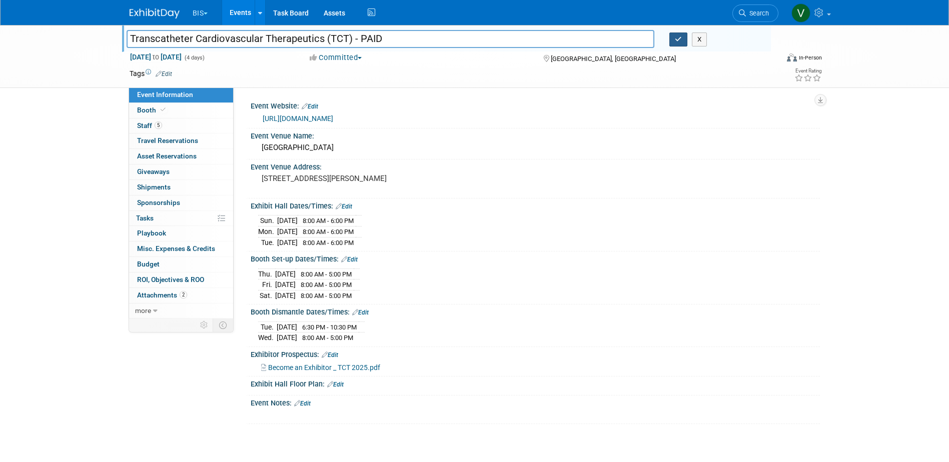
type input "Transcatheter Cardiovascular Therapeutics (TCT) - PAID"
click at [676, 41] on icon "button" at bounding box center [678, 39] width 7 height 7
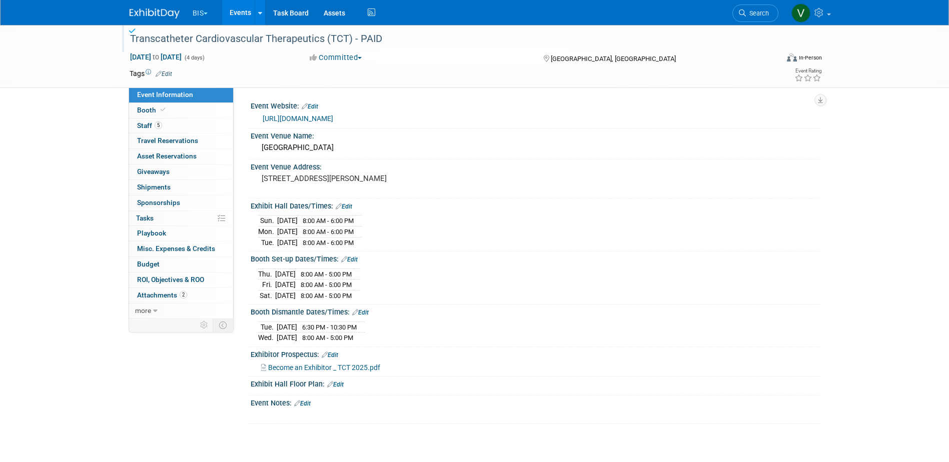
click at [249, 8] on link "Events" at bounding box center [240, 12] width 37 height 25
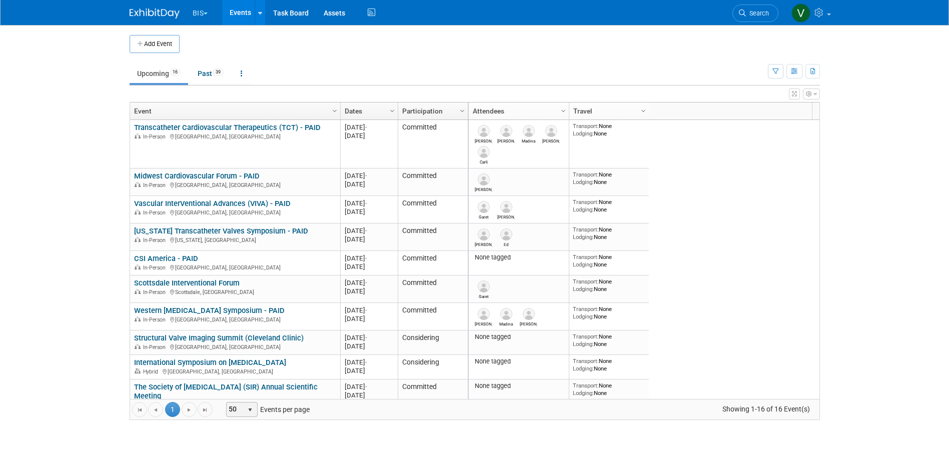
click at [254, 413] on span "select" at bounding box center [251, 410] width 14 height 14
click at [237, 394] on li "100" at bounding box center [242, 393] width 29 height 14
click at [463, 107] on span "Column Settings" at bounding box center [462, 111] width 8 height 8
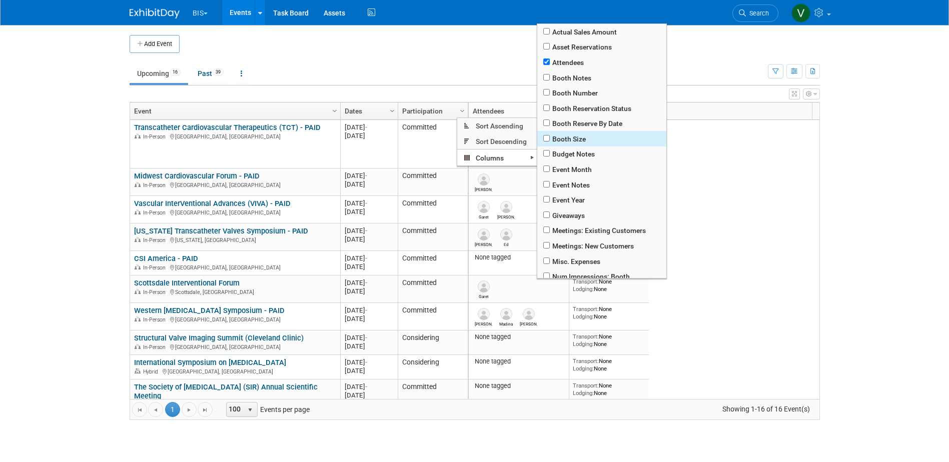
click at [575, 140] on span "Booth Size" at bounding box center [602, 139] width 129 height 16
checkbox input "true"
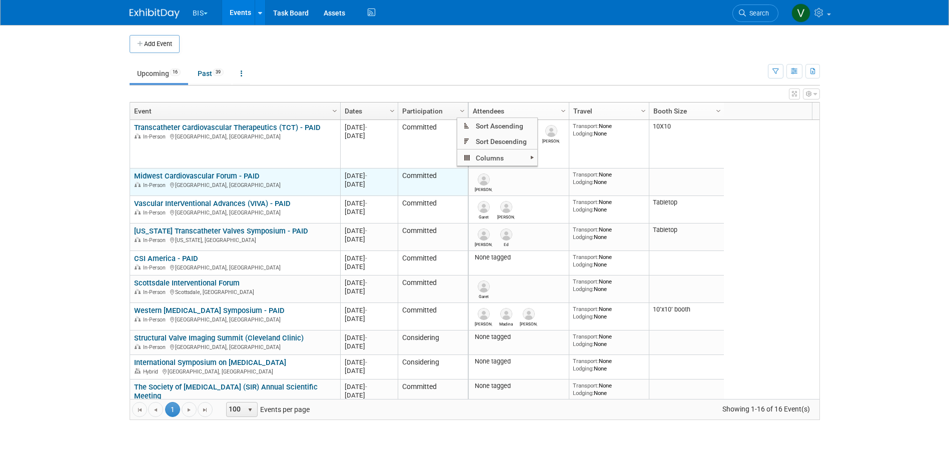
click at [199, 174] on link "Midwest Cardiovascular Forum - PAID" at bounding box center [197, 176] width 126 height 9
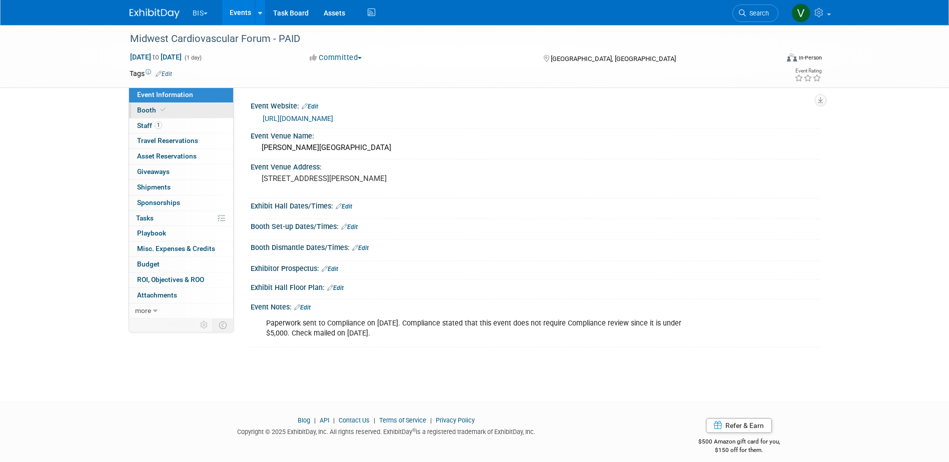
click at [154, 107] on span "Booth" at bounding box center [152, 110] width 31 height 8
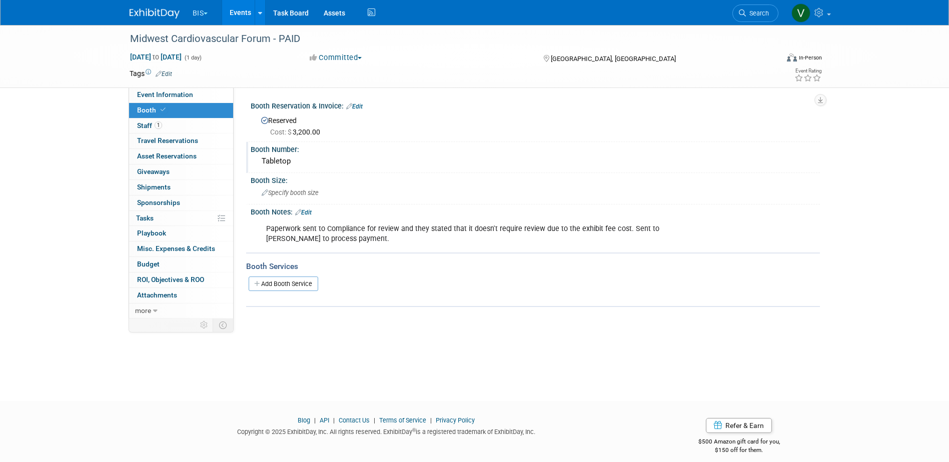
click at [287, 160] on div "Tabletop" at bounding box center [535, 162] width 555 height 16
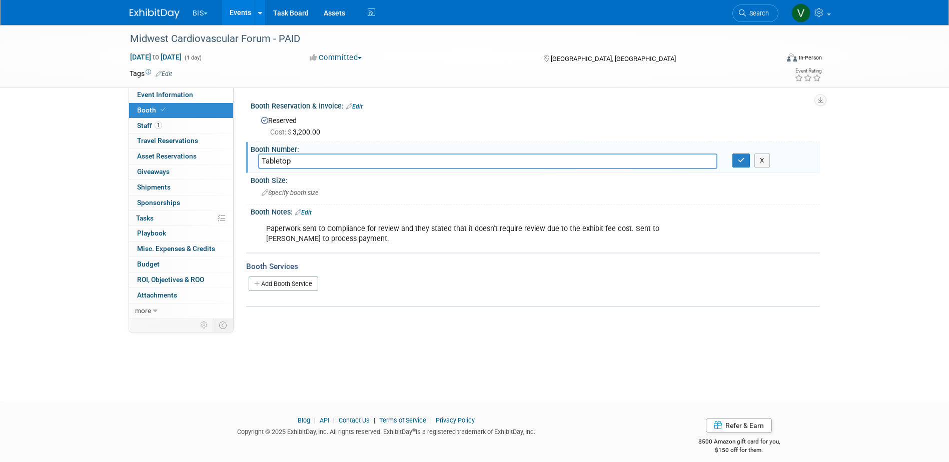
click at [287, 160] on input "Tabletop" at bounding box center [487, 162] width 459 height 16
click at [292, 190] on span "Specify booth size" at bounding box center [290, 193] width 57 height 8
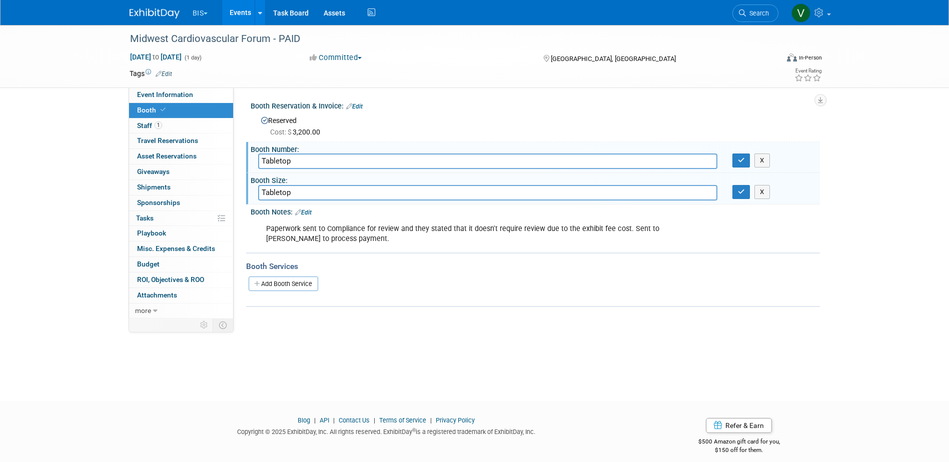
type input "Tabletop"
click at [290, 163] on input "Tabletop" at bounding box center [487, 162] width 459 height 16
type input "N/A"
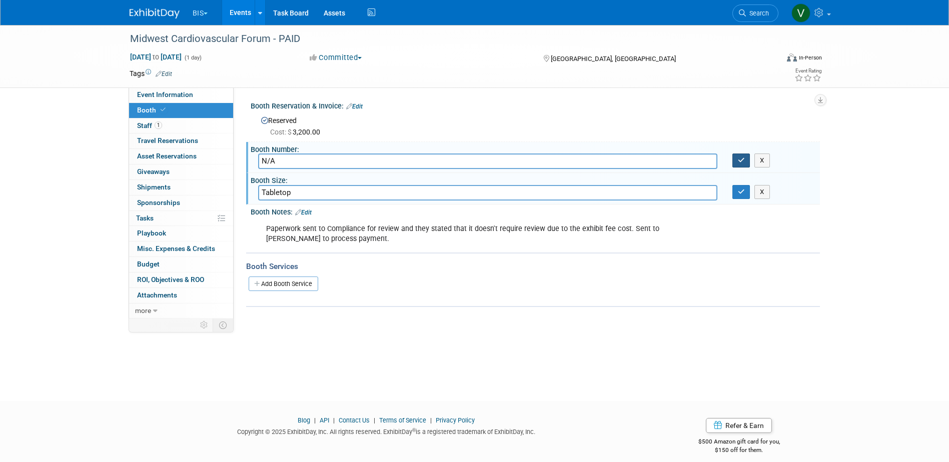
click at [746, 165] on button "button" at bounding box center [742, 161] width 18 height 14
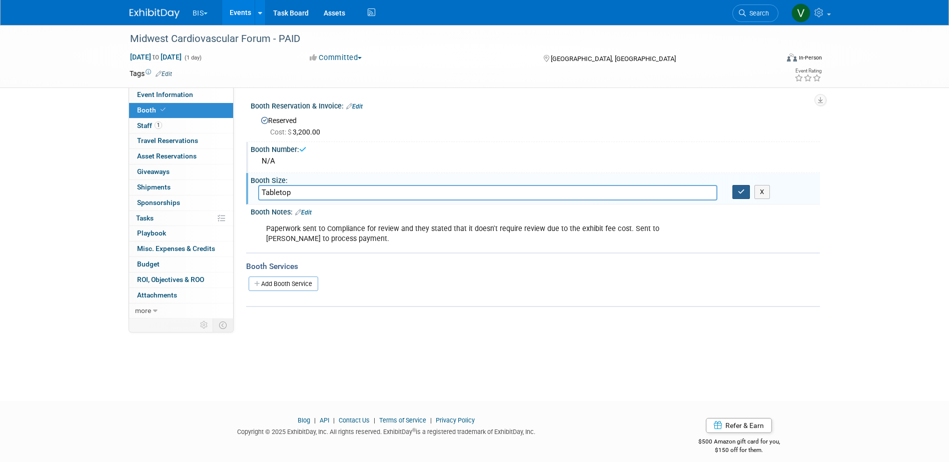
click at [746, 192] on button "button" at bounding box center [742, 192] width 18 height 14
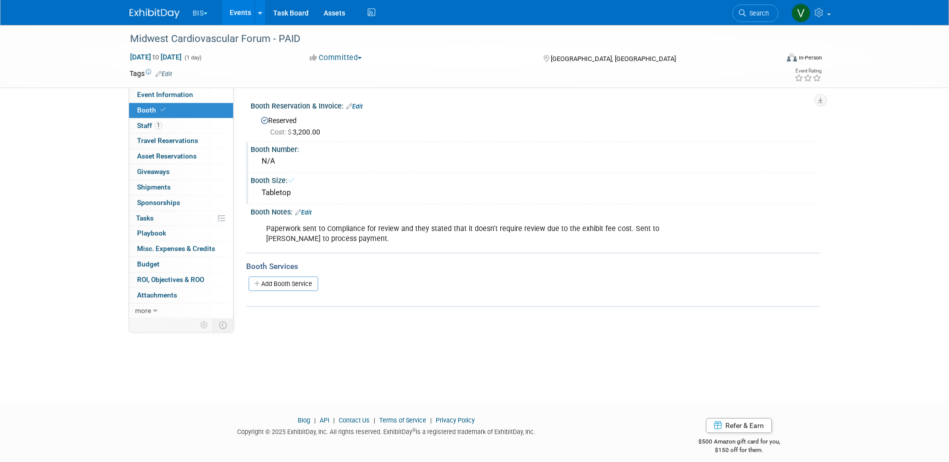
click at [241, 13] on link "Events" at bounding box center [240, 12] width 37 height 25
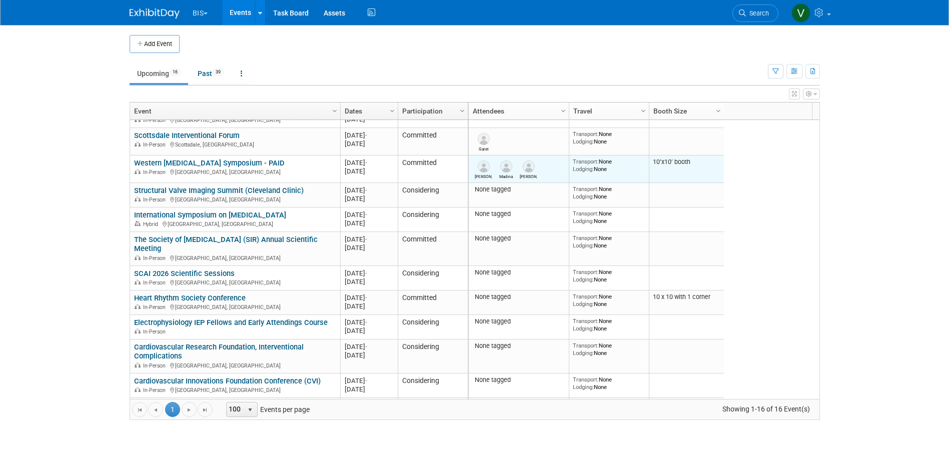
scroll to position [171, 0]
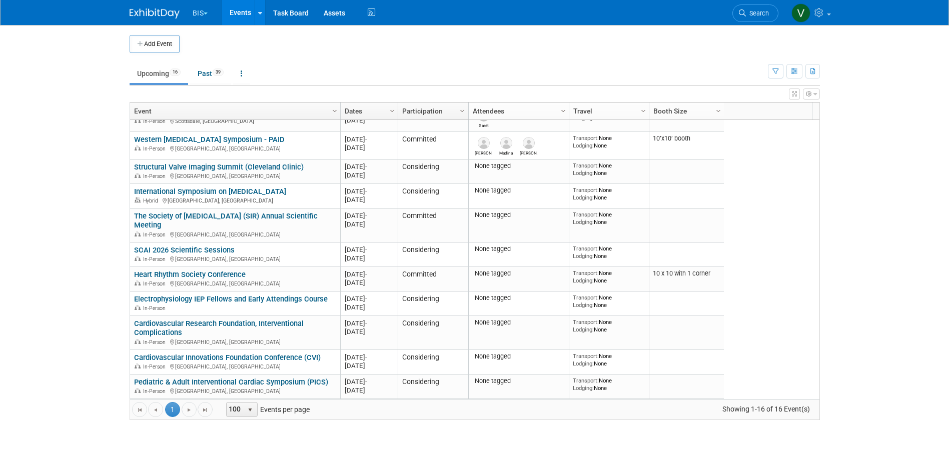
click at [561, 110] on span "Column Settings" at bounding box center [564, 111] width 8 height 8
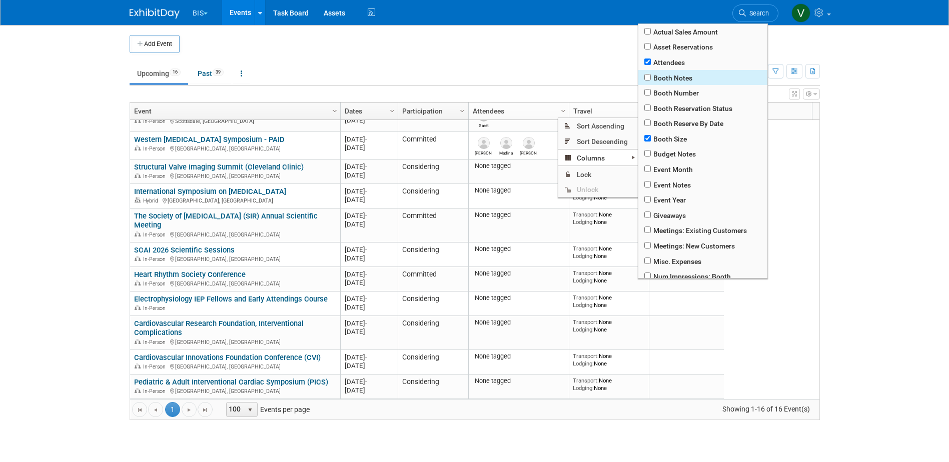
click at [668, 80] on span "Booth Notes" at bounding box center [703, 78] width 129 height 16
checkbox input "true"
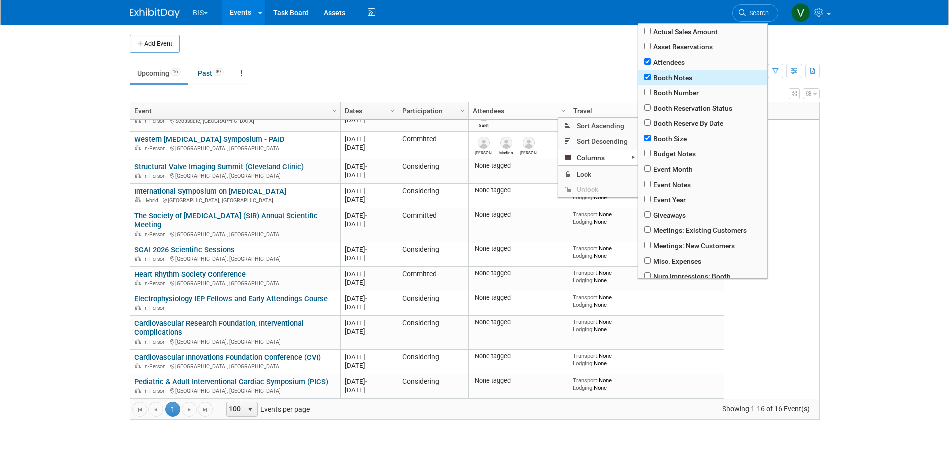
scroll to position [131, 0]
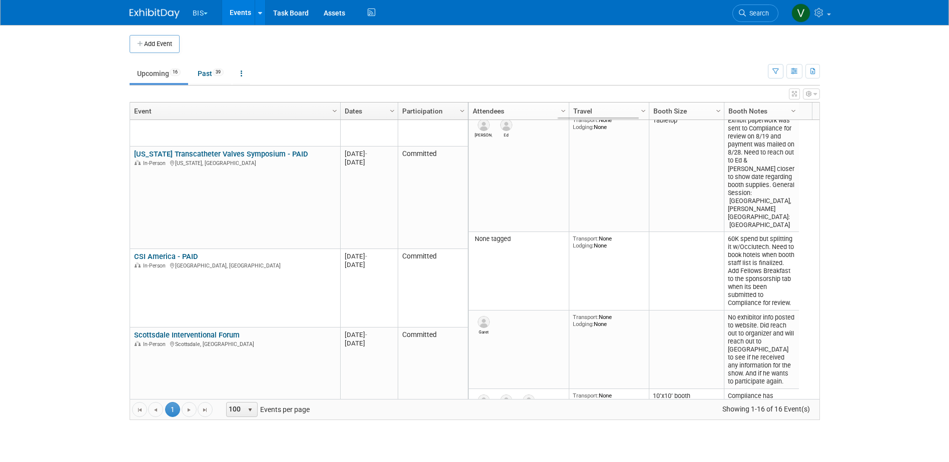
click at [865, 142] on body "BIS Explore: My Workspaces 3 Go to Workspace: Aesculap B. Braun BIS Events Add …" at bounding box center [474, 231] width 949 height 462
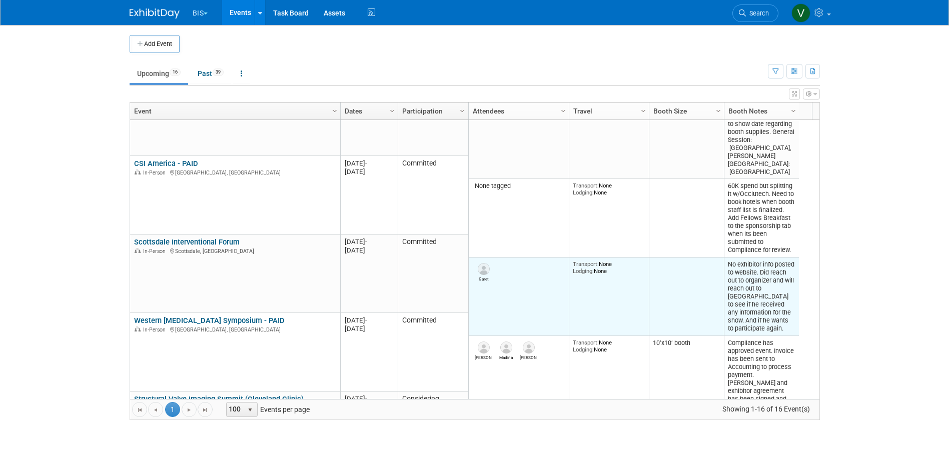
scroll to position [3, 0]
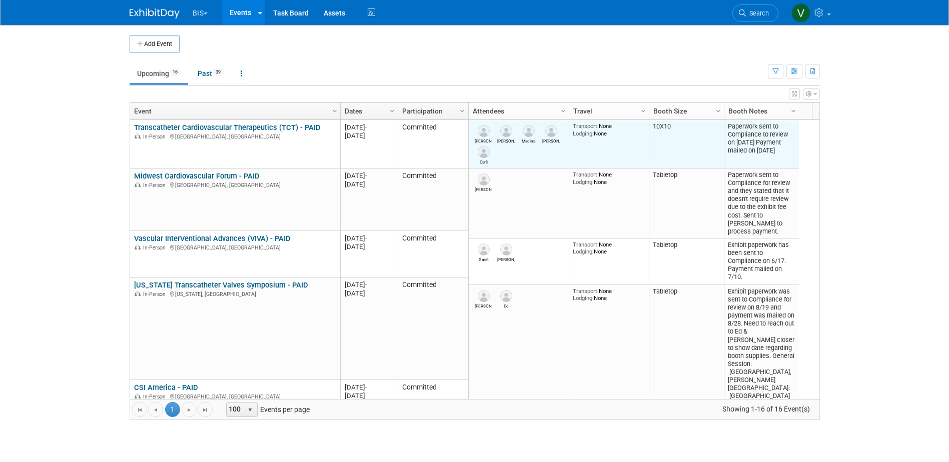
click at [770, 143] on td "Paperwork sent to Compliance to review on 4/15/25 Payment mailed on 4/24/25" at bounding box center [761, 144] width 75 height 49
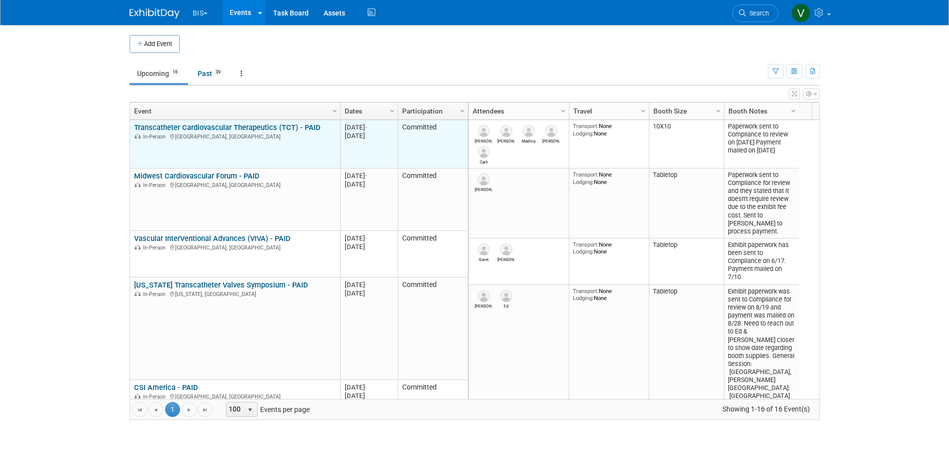
click at [258, 131] on link "Transcatheter Cardiovascular Therapeutics (TCT) - PAID" at bounding box center [227, 127] width 187 height 9
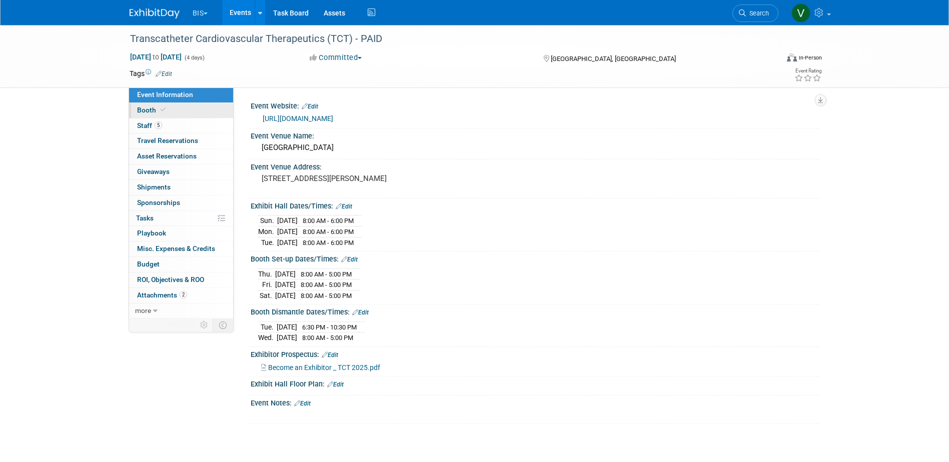
click at [160, 104] on link "Booth" at bounding box center [181, 110] width 104 height 15
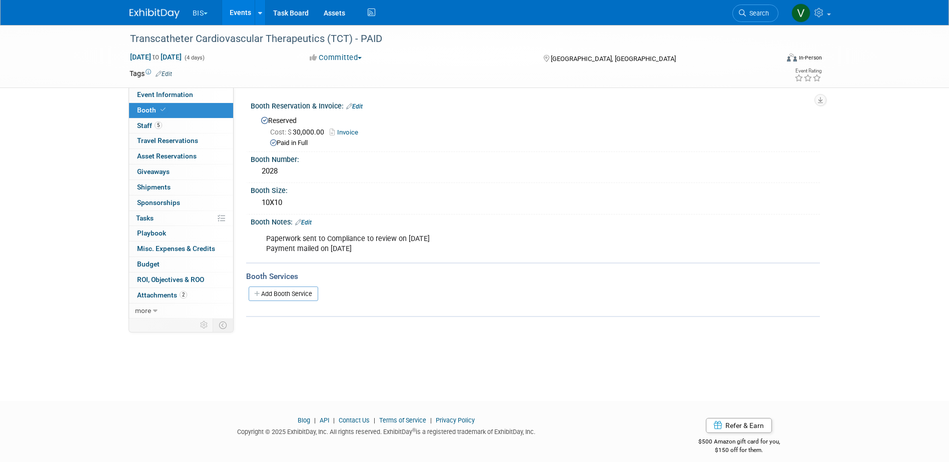
click at [266, 249] on div "Paperwork sent to Compliance to review on [DATE] Payment mailed on [DATE]" at bounding box center [484, 244] width 451 height 30
click at [269, 246] on div "Paperwork sent to Compliance to review on [DATE] Payment mailed on [DATE]" at bounding box center [484, 244] width 451 height 30
click at [308, 222] on link "Edit" at bounding box center [303, 222] width 17 height 7
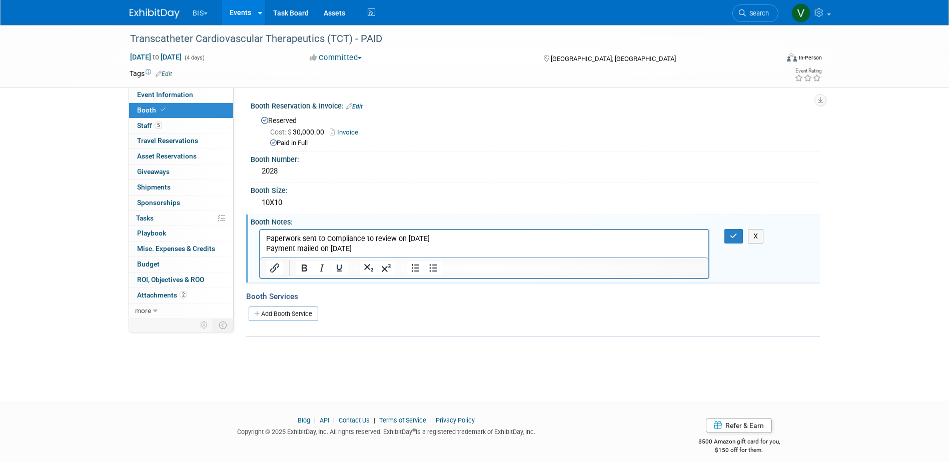
click at [268, 249] on p "Paperwork sent to Compliance to review on 4/15/25 Payment mailed on 4/24/25" at bounding box center [484, 244] width 437 height 20
click at [266, 250] on p "Paperwork sent to Compliance to review on 4/15/25 Payment mailed on 4/24/25" at bounding box center [484, 244] width 437 height 20
click at [565, 238] on p "Paperwork sent to Compliance to review on 4/15/25 and p ayment mailed on 4/24/25" at bounding box center [484, 239] width 437 height 10
click at [725, 233] on button "button" at bounding box center [734, 236] width 19 height 15
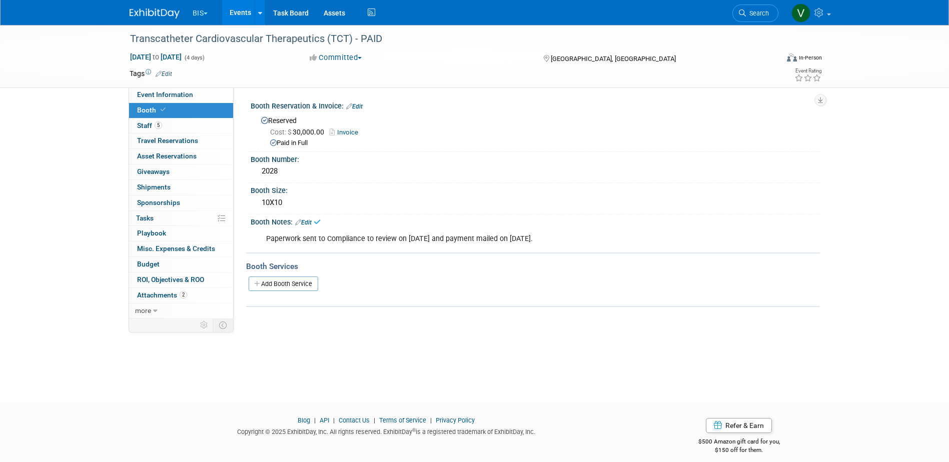
click at [251, 13] on link "Events" at bounding box center [240, 12] width 37 height 25
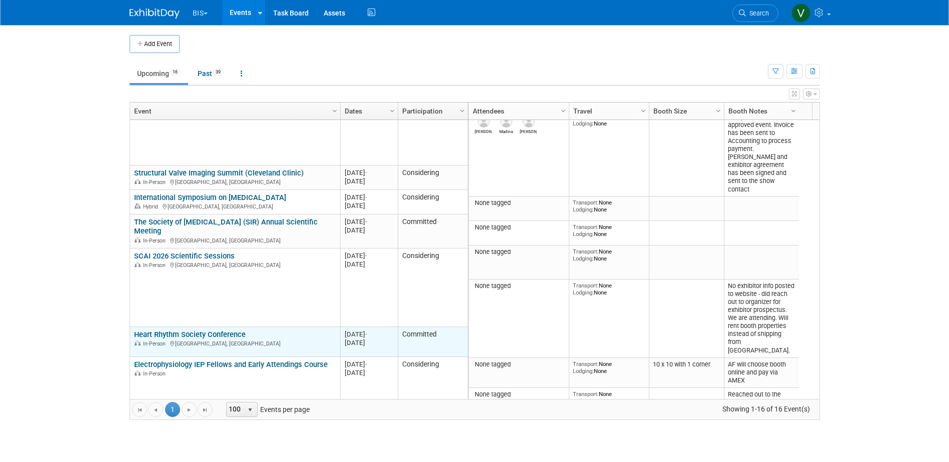
click at [206, 335] on link "Heart Rhythm Society Conference" at bounding box center [190, 334] width 112 height 9
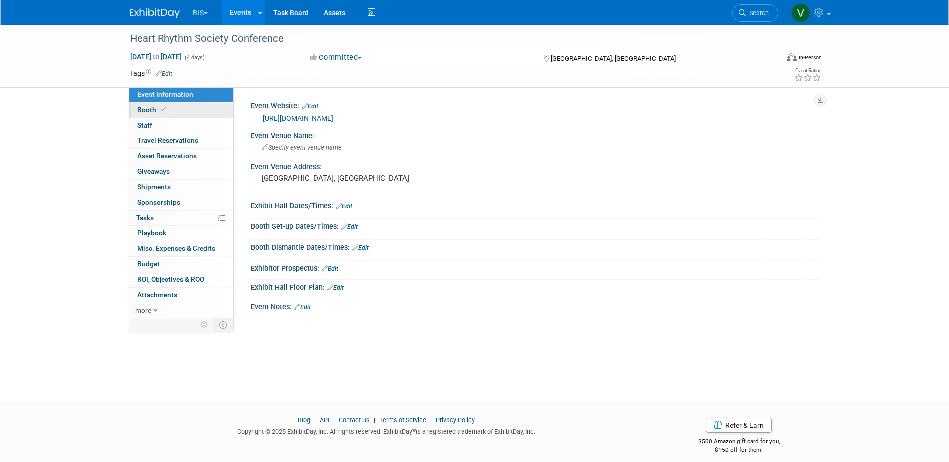
click at [153, 113] on span "Booth" at bounding box center [152, 110] width 31 height 8
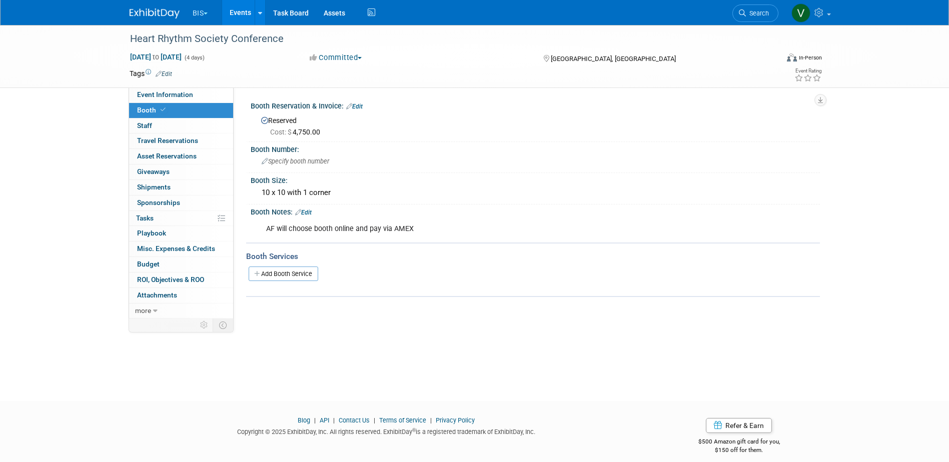
click at [312, 212] on link "Edit" at bounding box center [303, 212] width 17 height 7
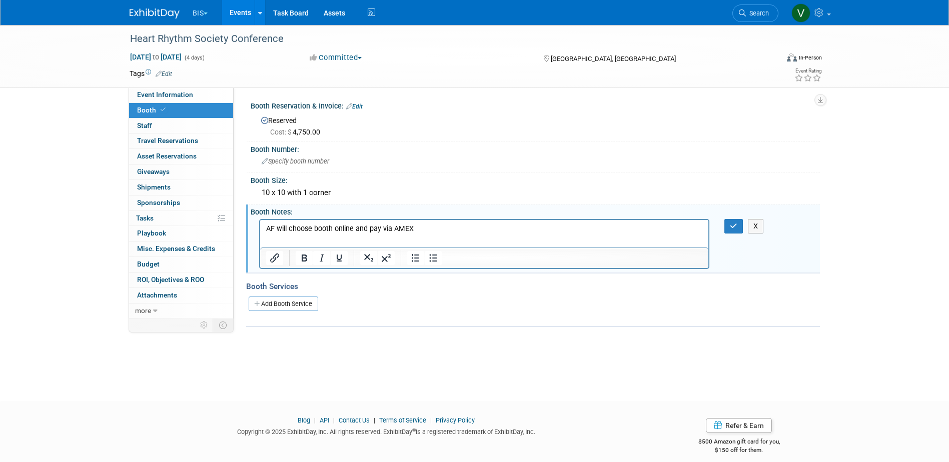
click at [319, 225] on p "AF will choose booth online and pay via AMEX" at bounding box center [484, 229] width 437 height 10
click at [269, 227] on p "AF will choose booth online and pay via AMEX" at bounding box center [484, 229] width 437 height 10
click at [266, 228] on p "AF will choose booth online and pay via AMEX" at bounding box center [484, 229] width 437 height 10
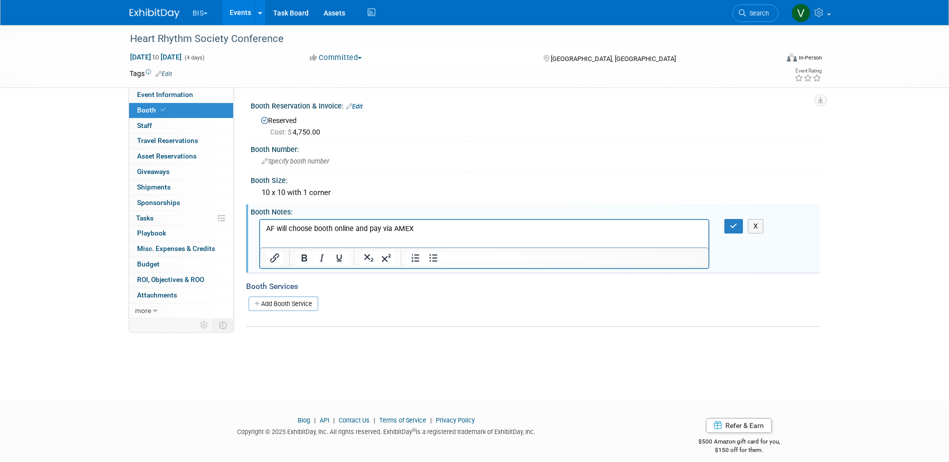
click at [289, 228] on p "AF will choose booth online and pay via AMEX" at bounding box center [484, 229] width 437 height 10
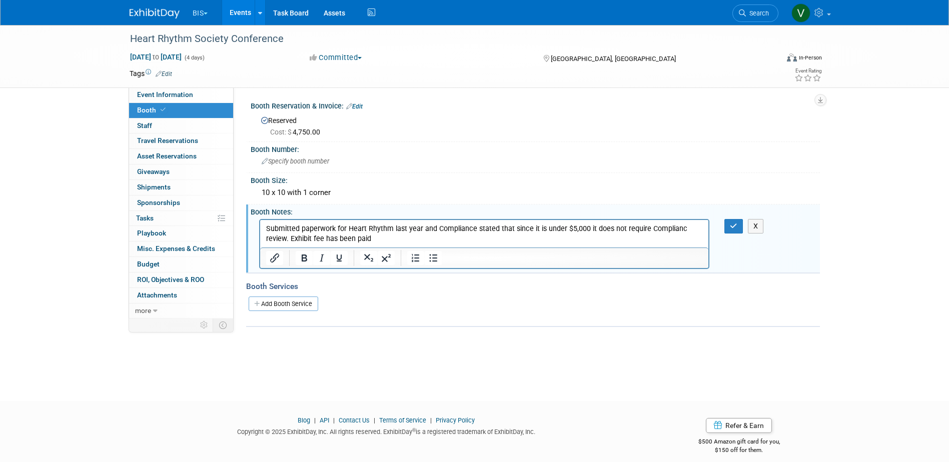
click at [406, 236] on p "Submitted paperwork for Heart Rhythm last year and Compliance stated that since…" at bounding box center [484, 234] width 437 height 20
click at [404, 242] on p "Submitted paperwork for Heart Rhythm last year and Compliance stated that since…" at bounding box center [484, 234] width 437 height 20
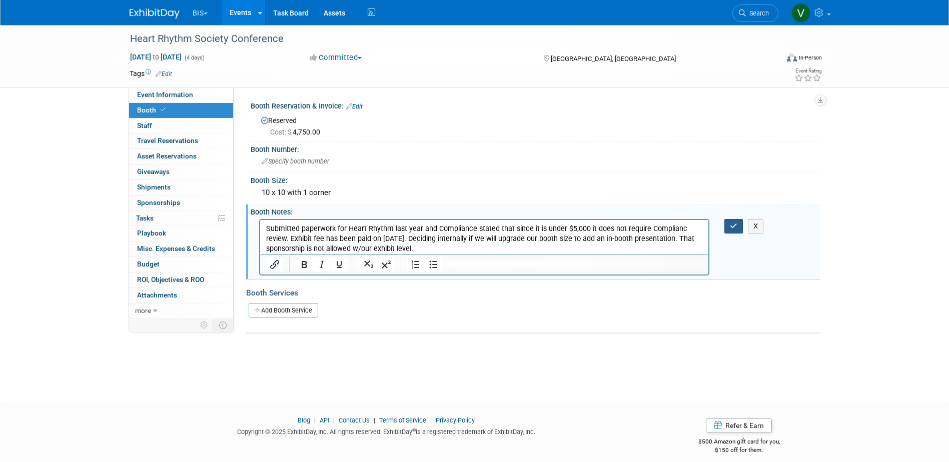
click at [732, 227] on icon "button" at bounding box center [734, 226] width 8 height 7
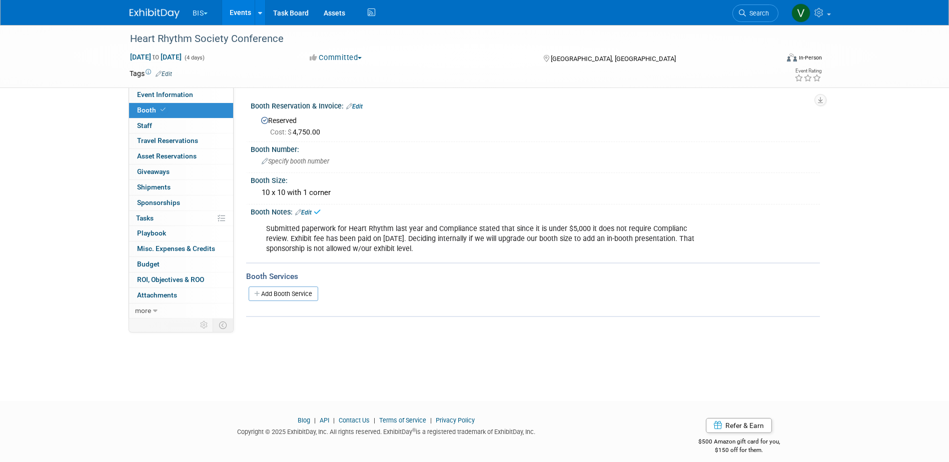
click at [240, 16] on link "Events" at bounding box center [240, 12] width 37 height 25
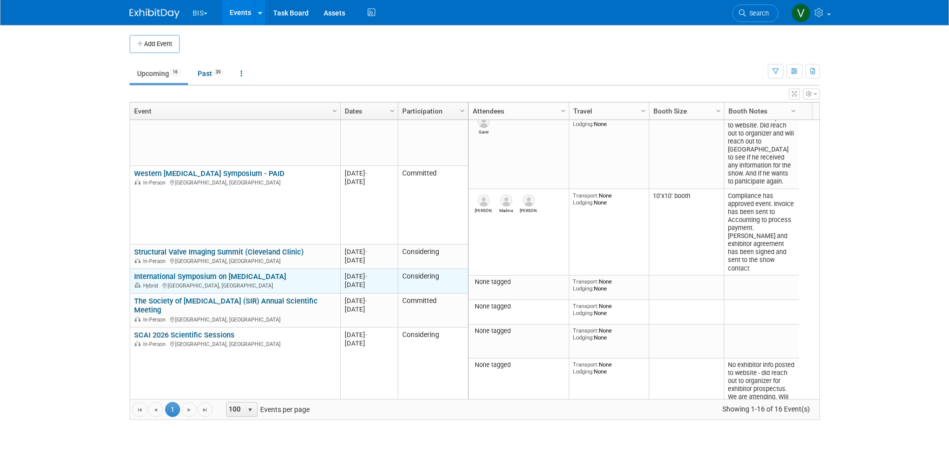
click at [286, 274] on link "International Symposium on [MEDICAL_DATA]" at bounding box center [210, 276] width 152 height 9
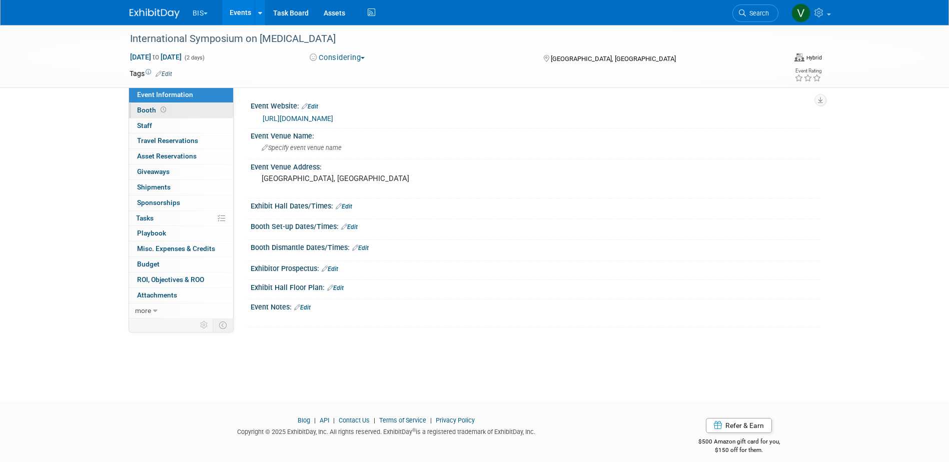
click at [149, 108] on span "Booth" at bounding box center [152, 110] width 31 height 8
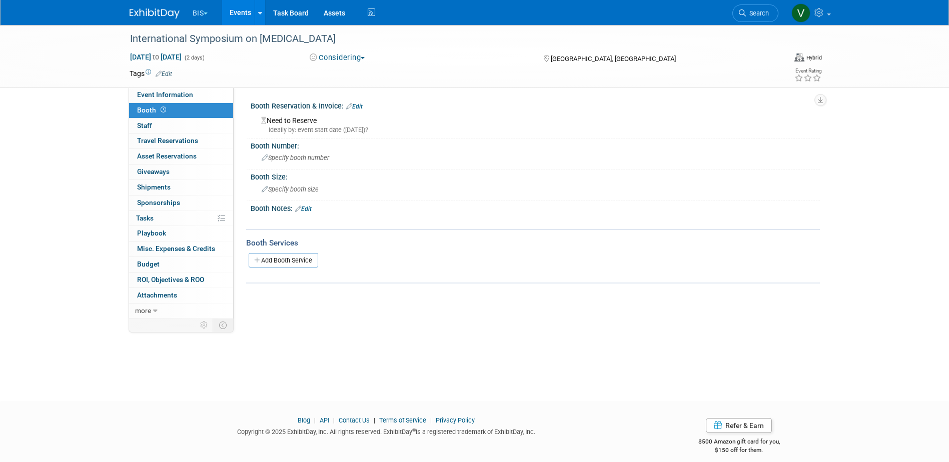
click at [310, 212] on link "Edit" at bounding box center [303, 209] width 17 height 7
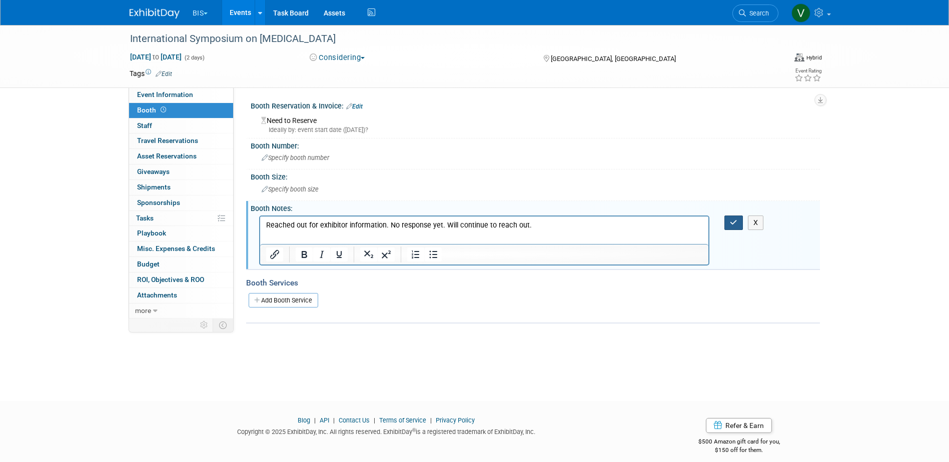
click at [736, 221] on icon "button" at bounding box center [734, 222] width 8 height 7
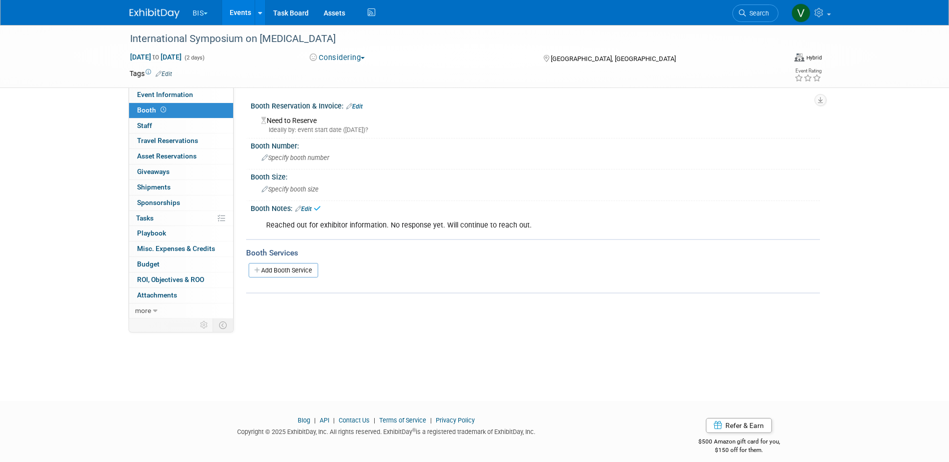
click at [242, 13] on link "Events" at bounding box center [240, 12] width 37 height 25
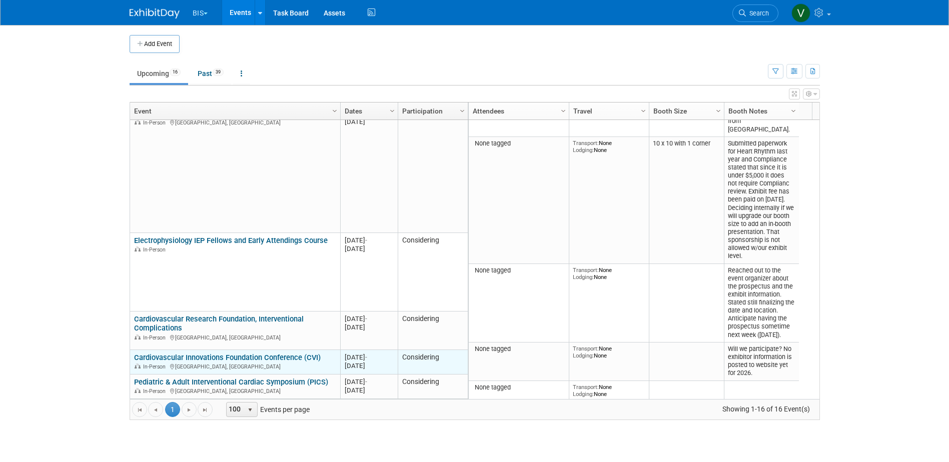
click at [296, 355] on link "Cardiovascular Innovations Foundation Conference (CVI)" at bounding box center [227, 357] width 187 height 9
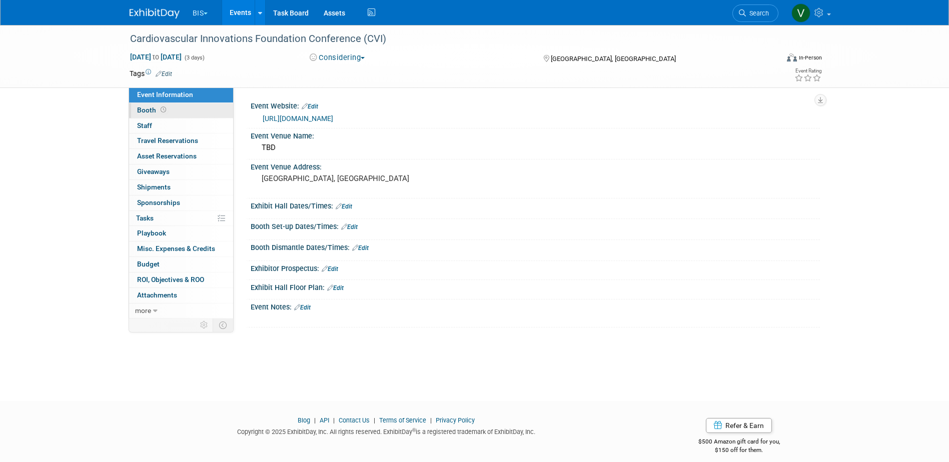
click at [147, 104] on link "Booth" at bounding box center [181, 110] width 104 height 15
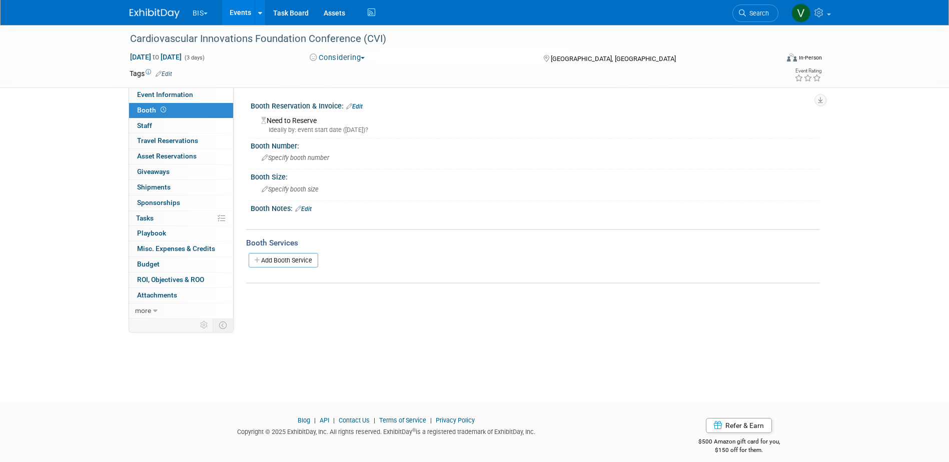
click at [312, 208] on link "Edit" at bounding box center [303, 209] width 17 height 7
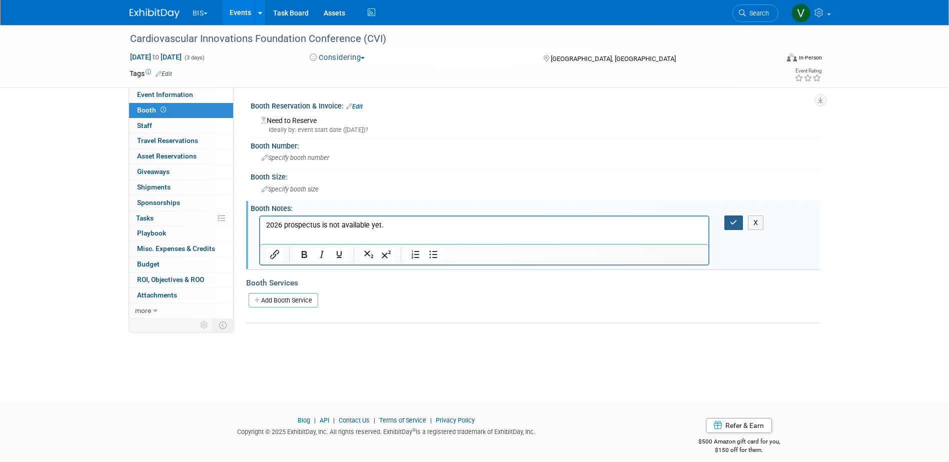
click at [740, 224] on button "button" at bounding box center [734, 223] width 19 height 15
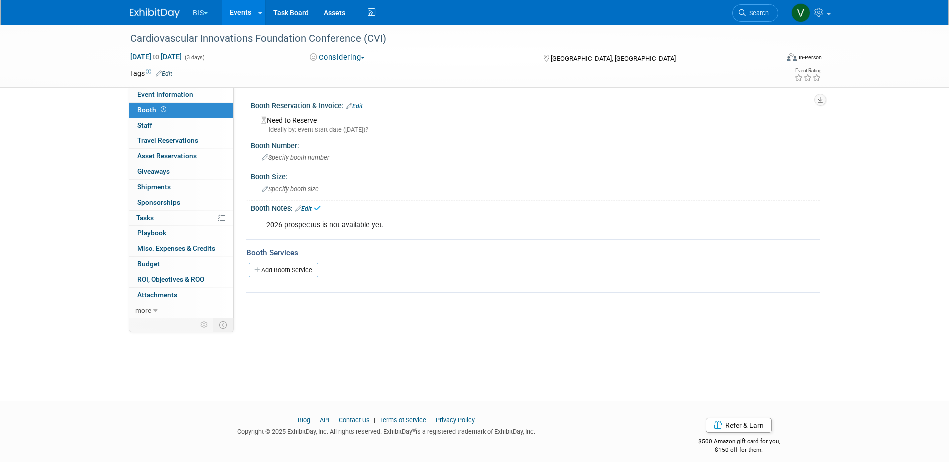
click at [236, 10] on link "Events" at bounding box center [240, 12] width 37 height 25
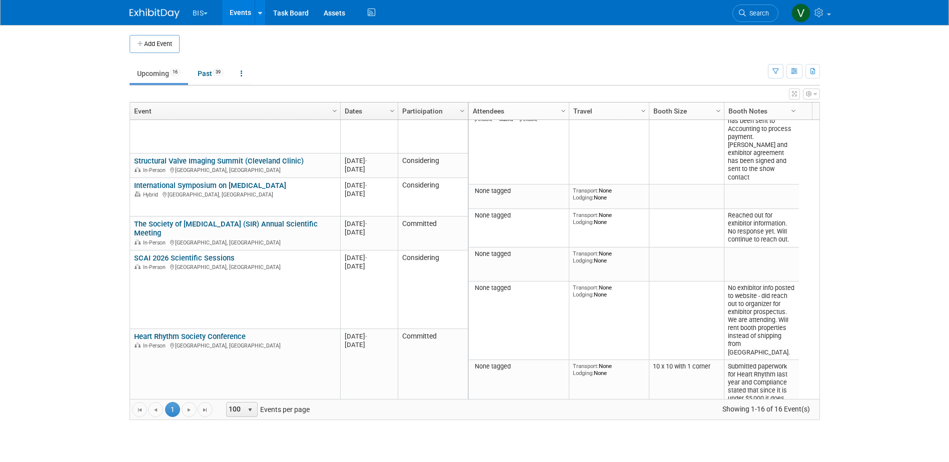
scroll to position [527, 0]
